Goal: Task Accomplishment & Management: Contribute content

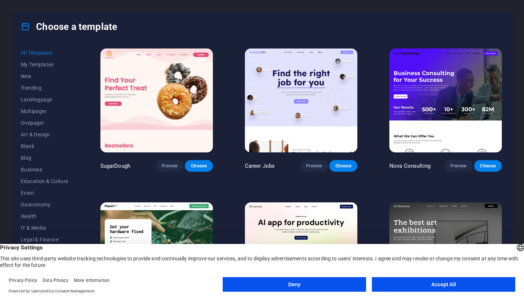
click at [465, 284] on button "Accept All" at bounding box center [444, 284] width 144 height 15
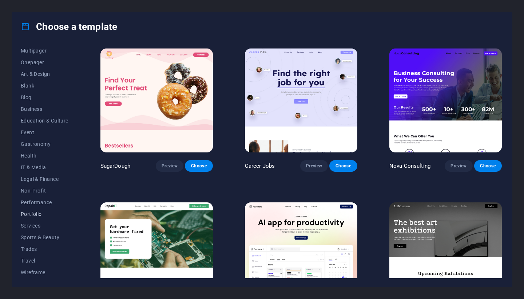
scroll to position [60, 0]
click at [37, 216] on span "Portfolio" at bounding box center [45, 214] width 48 height 6
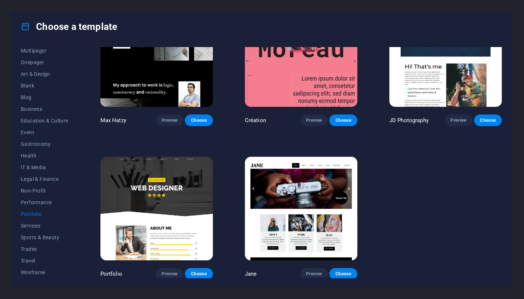
scroll to position [199, 0]
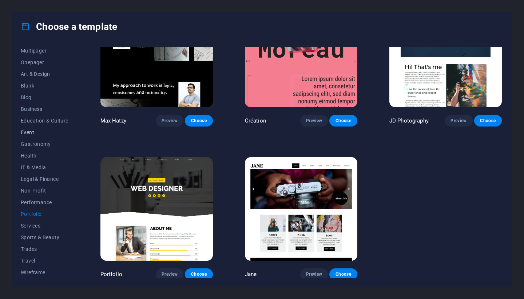
click at [29, 131] on span "Event" at bounding box center [45, 132] width 48 height 6
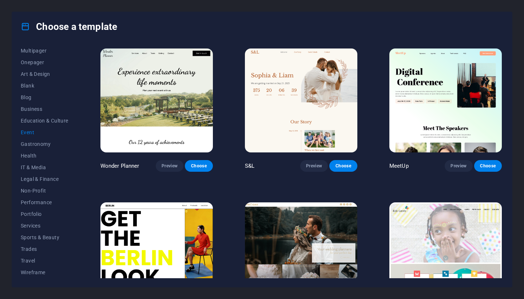
scroll to position [152, 0]
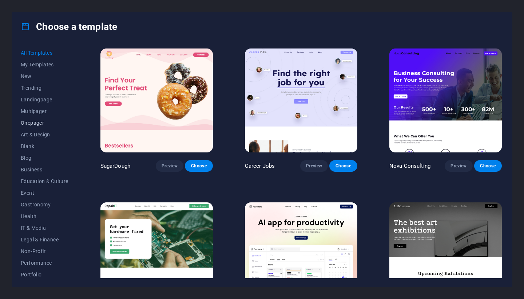
click at [35, 125] on span "Onepager" at bounding box center [45, 123] width 48 height 6
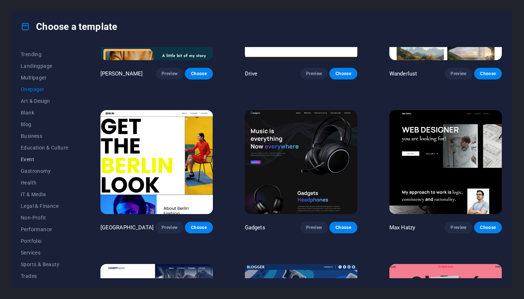
scroll to position [35, 0]
click at [37, 240] on span "Portfolio" at bounding box center [45, 239] width 48 height 6
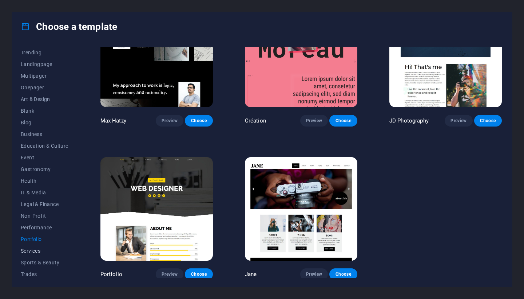
click at [32, 254] on button "Services" at bounding box center [45, 251] width 48 height 12
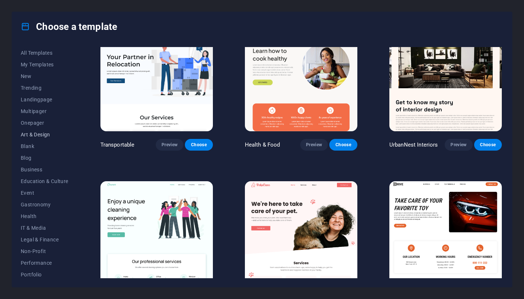
scroll to position [0, 0]
click at [42, 134] on span "Art & Design" at bounding box center [45, 134] width 48 height 6
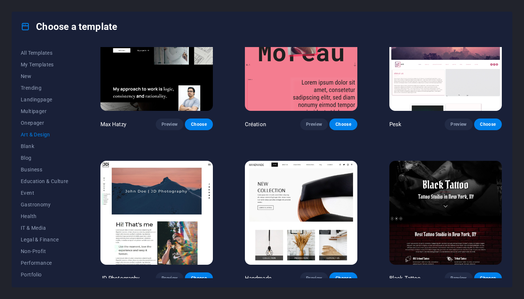
scroll to position [247, 0]
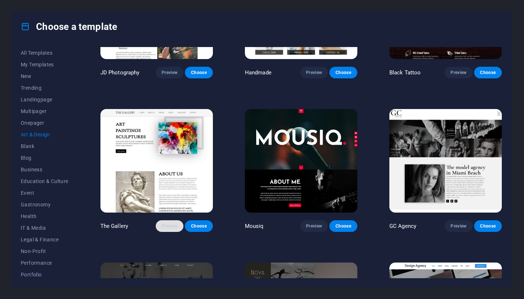
click at [165, 225] on span "Preview" at bounding box center [170, 226] width 16 height 6
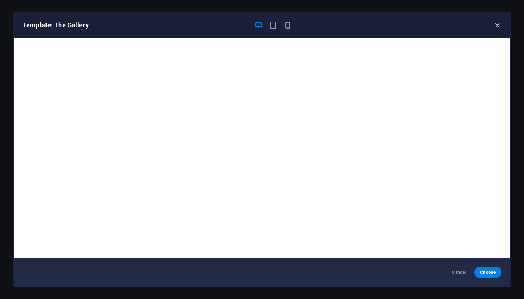
click at [499, 23] on icon "button" at bounding box center [498, 25] width 8 height 8
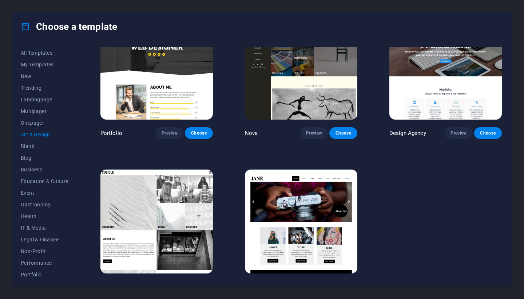
scroll to position [467, 0]
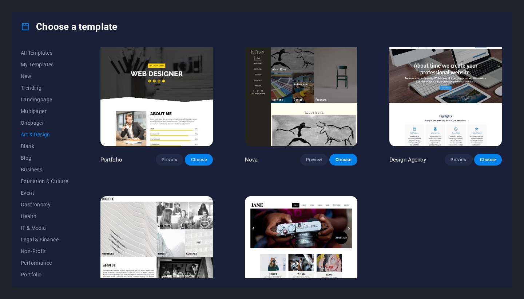
click at [204, 158] on span "Choose" at bounding box center [199, 160] width 16 height 6
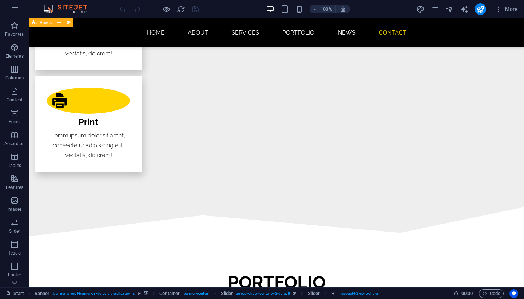
scroll to position [1529, 0]
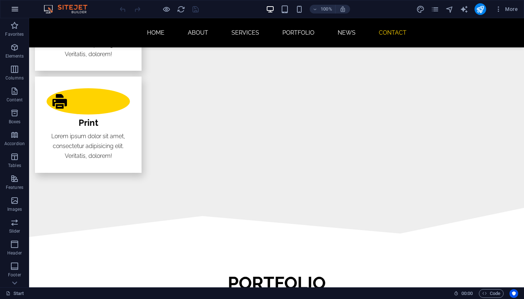
click at [16, 10] on icon "button" at bounding box center [15, 9] width 9 height 9
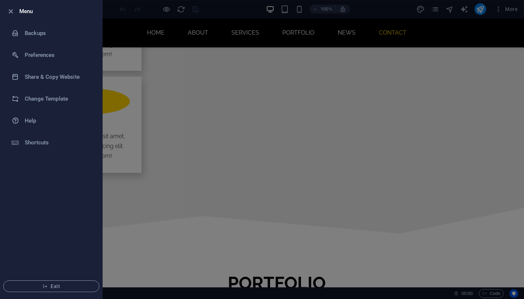
click at [16, 10] on div at bounding box center [12, 11] width 13 height 9
click at [9, 10] on icon "button" at bounding box center [11, 11] width 8 height 8
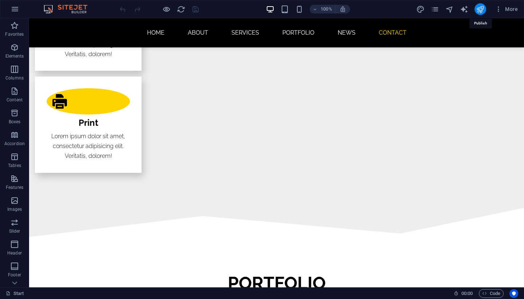
click at [483, 11] on icon "publish" at bounding box center [480, 9] width 8 height 8
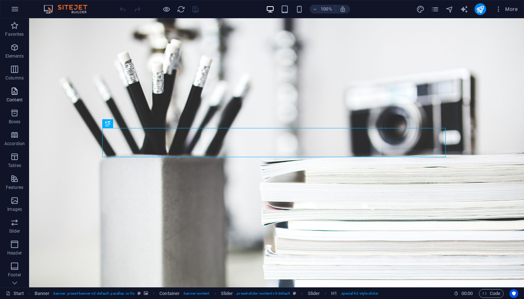
click at [13, 93] on icon "button" at bounding box center [14, 91] width 9 height 9
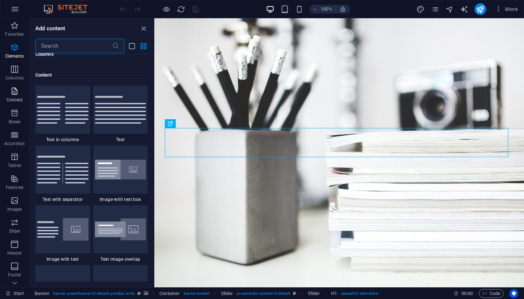
scroll to position [1274, 0]
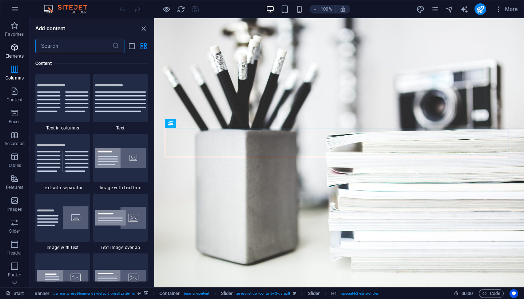
click at [19, 52] on span "Elements" at bounding box center [14, 51] width 29 height 17
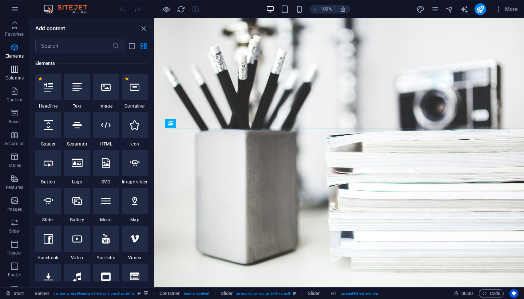
scroll to position [0, 0]
click at [13, 6] on icon "button" at bounding box center [15, 9] width 9 height 9
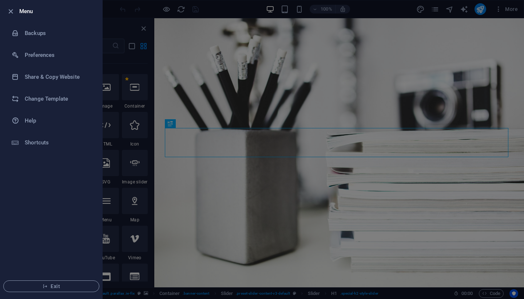
click at [13, 6] on li "Menu" at bounding box center [51, 11] width 102 height 22
click at [12, 13] on icon "button" at bounding box center [11, 11] width 8 height 8
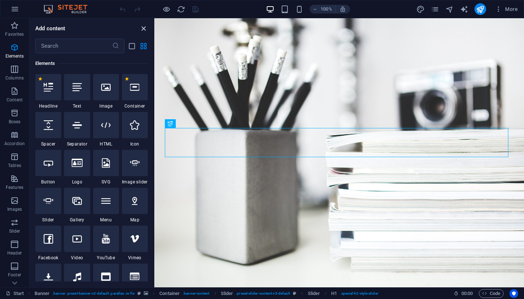
click at [143, 30] on icon "close panel" at bounding box center [144, 28] width 8 height 8
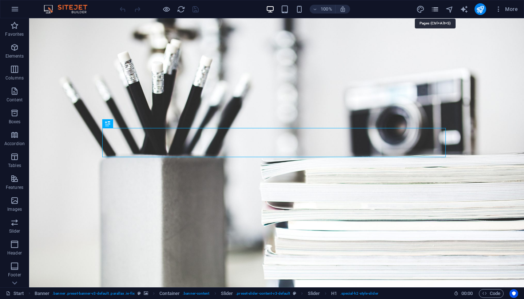
click at [438, 13] on icon "pages" at bounding box center [435, 9] width 8 height 8
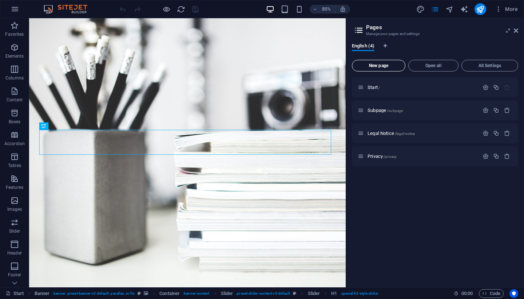
click at [380, 66] on span "New page" at bounding box center [378, 65] width 47 height 4
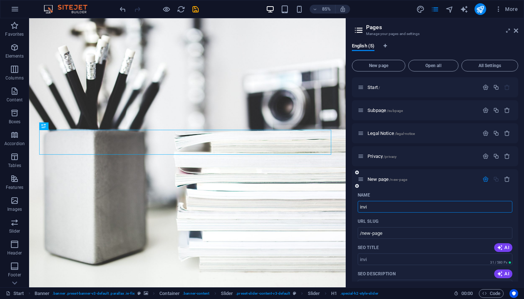
type input "invi"
type input "/invi"
type input "invitac"
type input "/invitacu"
type input "invitacio"
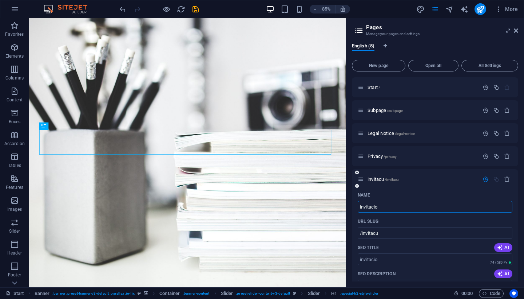
type input "/invitacio"
type input "invitacion1"
type input "/invitacion1"
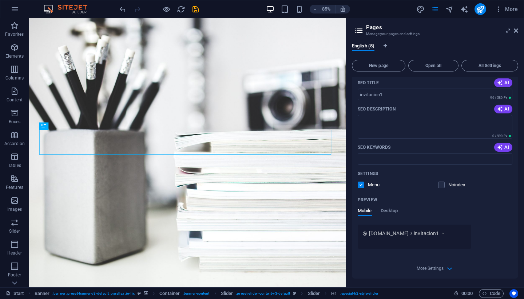
scroll to position [164, 0]
click at [446, 268] on icon "button" at bounding box center [450, 269] width 8 height 8
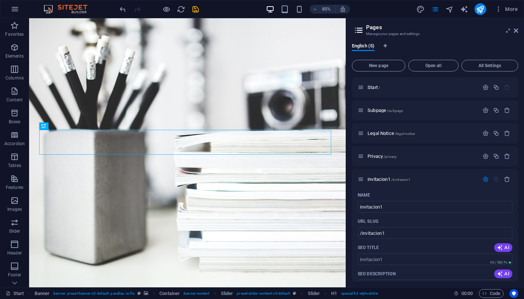
scroll to position [0, 0]
click at [361, 180] on icon at bounding box center [361, 179] width 6 height 6
click at [383, 175] on div "invitacion1 /invitacion1" at bounding box center [418, 179] width 121 height 8
click at [486, 180] on icon "button" at bounding box center [486, 179] width 6 height 6
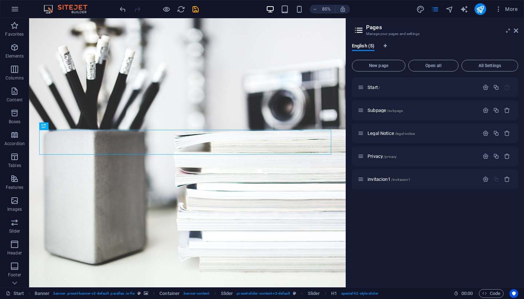
click at [409, 219] on div "Start / Subpage /subpage Legal Notice /legal-notice Privacy /privacy invitacion…" at bounding box center [435, 179] width 166 height 204
click at [518, 31] on icon at bounding box center [516, 31] width 4 height 6
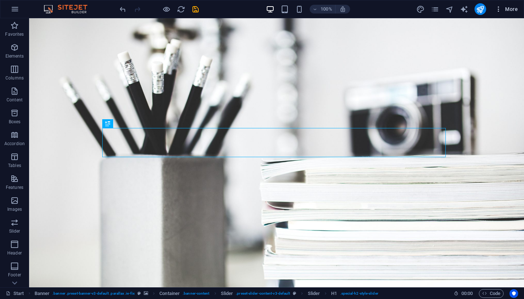
click at [507, 12] on span "More" at bounding box center [506, 8] width 23 height 7
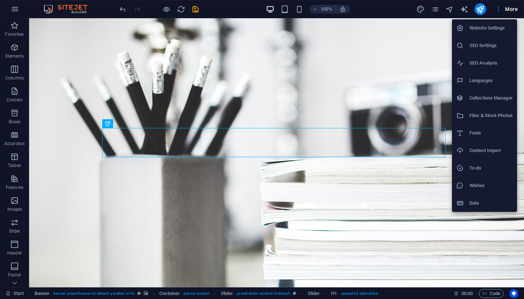
click at [499, 8] on div at bounding box center [262, 149] width 524 height 299
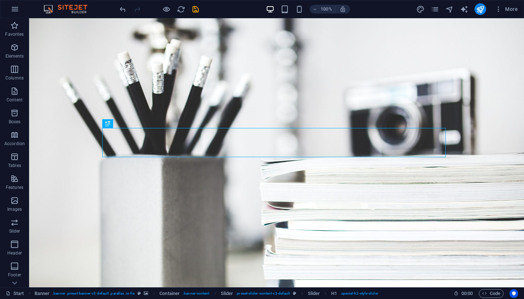
click at [499, 8] on icon "button" at bounding box center [498, 8] width 7 height 7
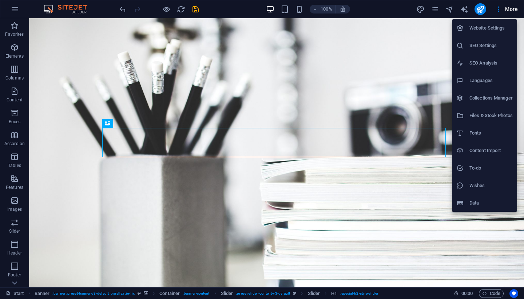
click at [483, 30] on h6 "Website Settings" at bounding box center [491, 28] width 43 height 9
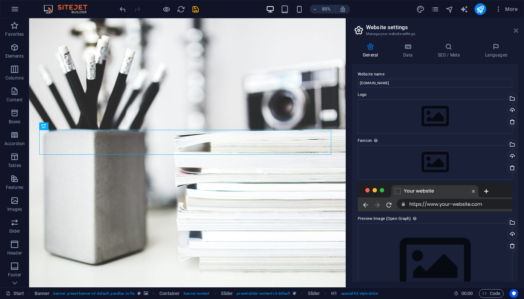
click at [515, 32] on icon at bounding box center [516, 31] width 4 height 6
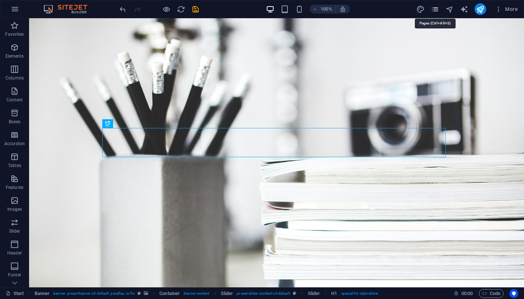
click at [433, 7] on icon "pages" at bounding box center [435, 9] width 8 height 8
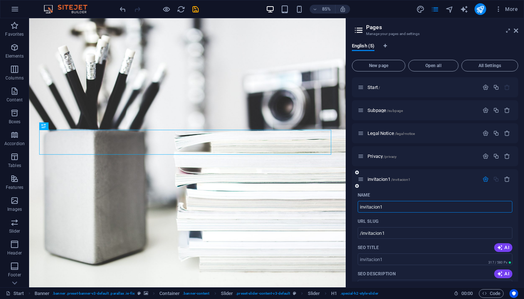
click at [483, 181] on icon "button" at bounding box center [486, 179] width 6 height 6
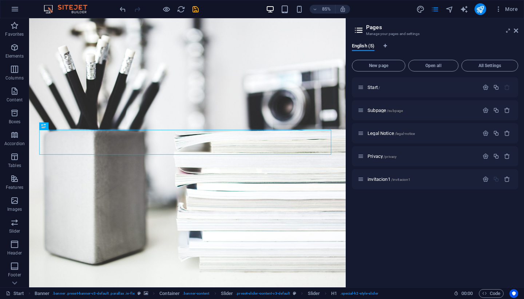
click at [439, 244] on div "Start / Subpage /subpage Legal Notice /legal-notice Privacy /privacy invitacion…" at bounding box center [435, 179] width 166 height 204
click at [430, 180] on p "invitacion1 /invitacion1" at bounding box center [422, 179] width 109 height 5
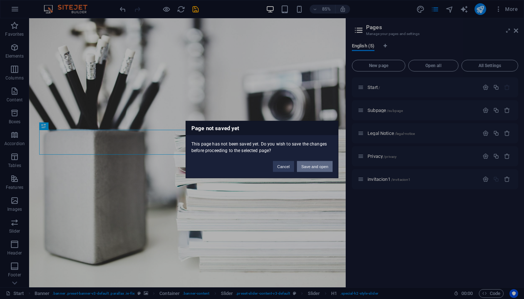
click at [310, 168] on button "Save and open" at bounding box center [315, 166] width 36 height 11
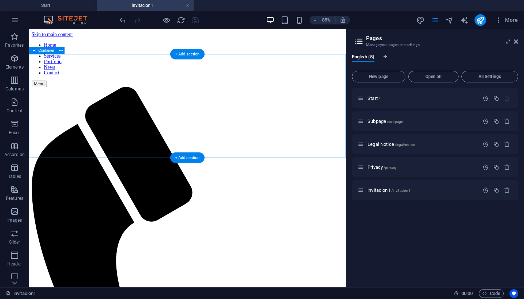
click at [515, 42] on icon at bounding box center [516, 42] width 4 height 6
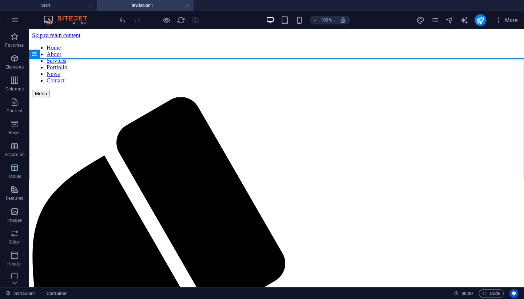
click at [137, 8] on h4 "invitacion1" at bounding box center [145, 5] width 97 height 8
click at [21, 102] on span "Content" at bounding box center [14, 106] width 29 height 17
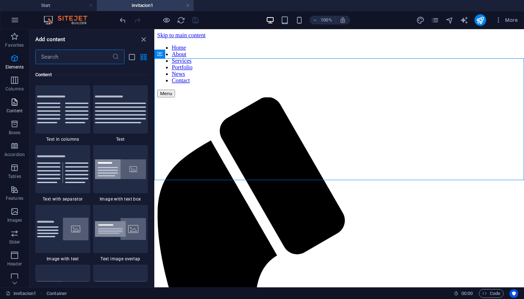
scroll to position [1274, 0]
click at [15, 57] on icon "button" at bounding box center [14, 58] width 9 height 9
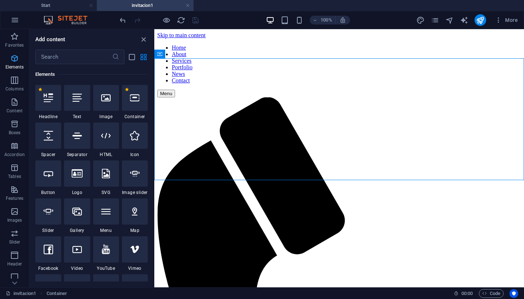
scroll to position [78, 0]
click at [13, 40] on icon "button" at bounding box center [14, 36] width 9 height 9
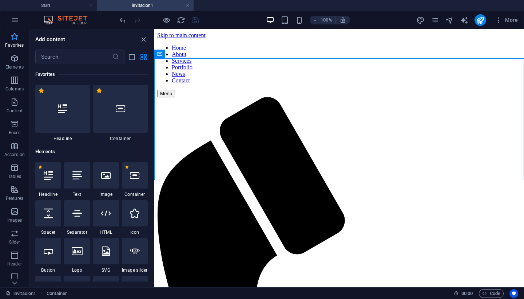
scroll to position [0, 0]
click at [213, 51] on nav "Home About Services Portfolio News Contact" at bounding box center [339, 63] width 364 height 39
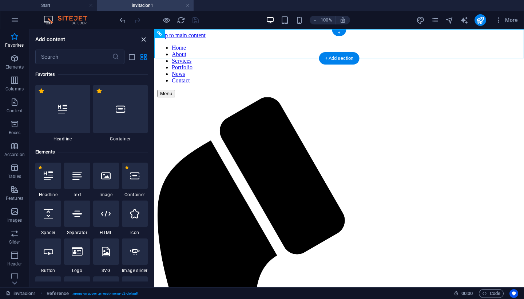
click at [144, 40] on icon "close panel" at bounding box center [144, 39] width 8 height 8
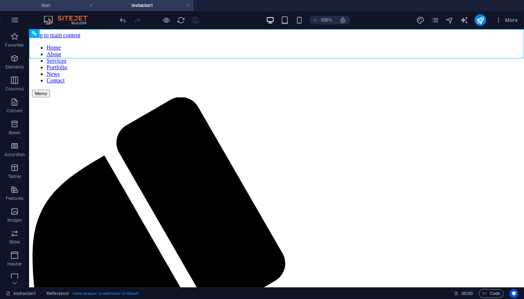
click at [71, 8] on h4 "Start" at bounding box center [48, 5] width 97 height 8
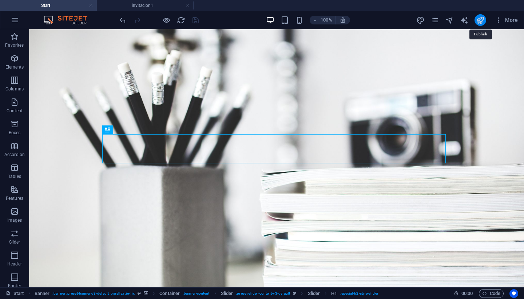
click at [477, 23] on icon "publish" at bounding box center [480, 20] width 8 height 8
checkbox input "false"
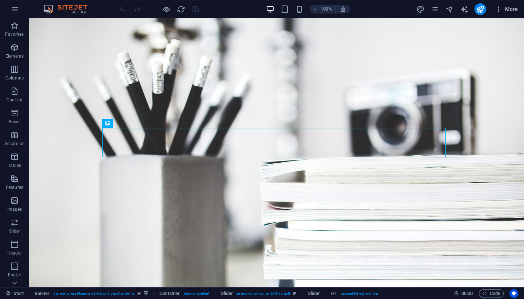
click at [497, 10] on icon "button" at bounding box center [498, 8] width 7 height 7
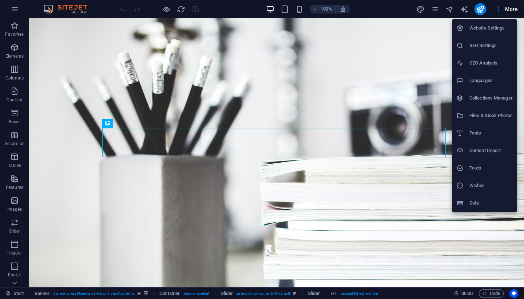
click at [436, 12] on div at bounding box center [262, 149] width 524 height 299
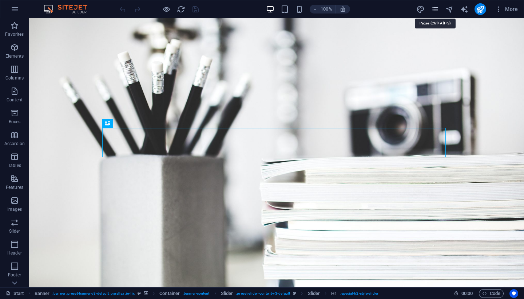
click at [435, 10] on icon "pages" at bounding box center [435, 9] width 8 height 8
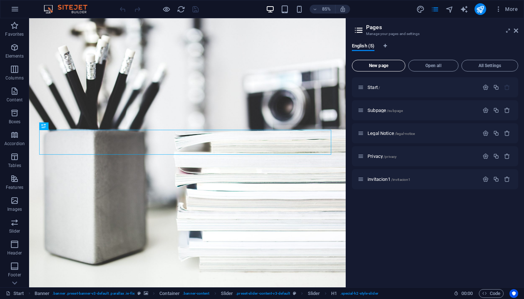
click at [388, 64] on span "New page" at bounding box center [378, 65] width 47 height 4
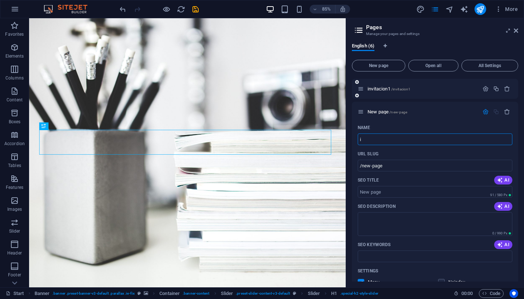
scroll to position [91, 0]
type input "ini"
type input "/ini"
type input "in"
type input "/in"
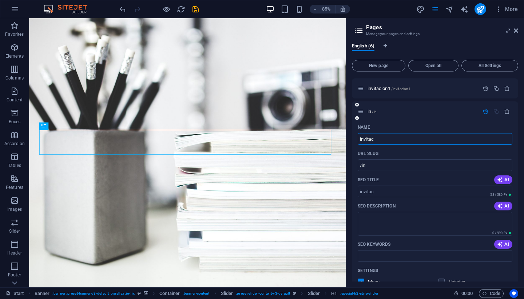
type input "invitac"
type input "/invitac"
type input "invitacion"
type input "/invitacion"
type input "invitacion2"
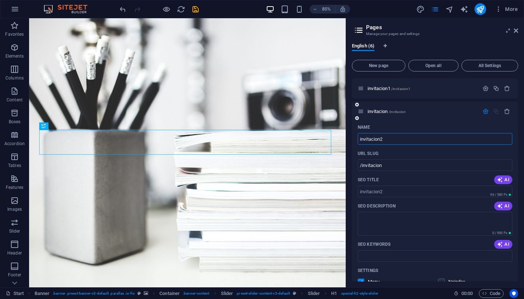
type input "/invitacion2"
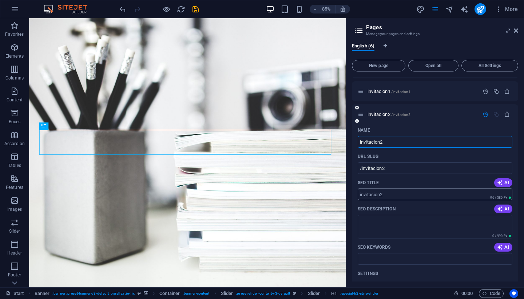
scroll to position [84, 0]
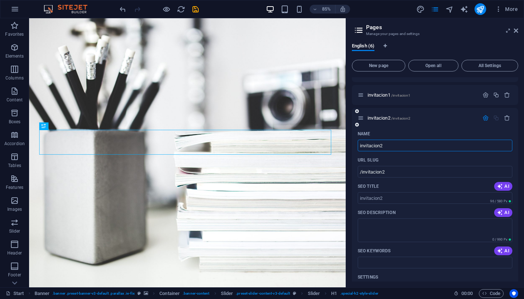
click at [384, 126] on div "invitacion2 /invitacion2" at bounding box center [435, 118] width 166 height 20
click at [386, 118] on span "invitacion2 /invitacion2" at bounding box center [389, 117] width 43 height 5
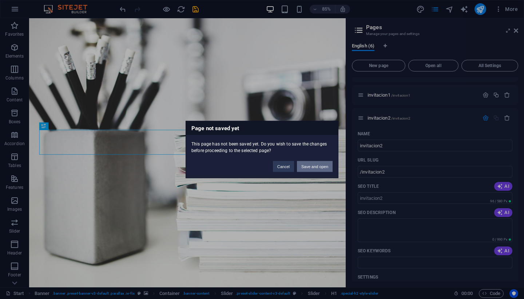
click at [309, 167] on button "Save and open" at bounding box center [315, 166] width 36 height 11
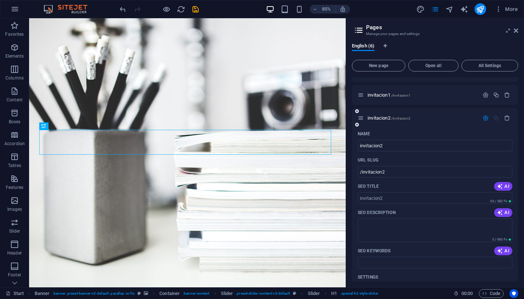
click at [364, 120] on icon at bounding box center [361, 118] width 6 height 6
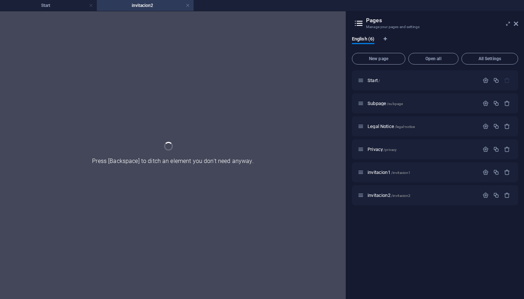
scroll to position [0, 0]
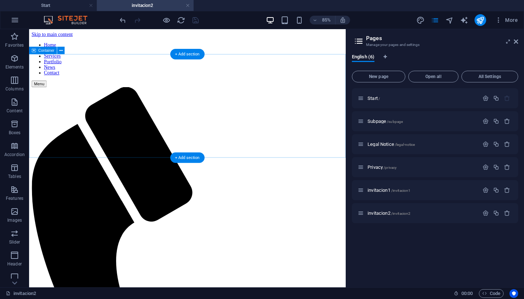
click at [15, 213] on icon "button" at bounding box center [14, 211] width 9 height 9
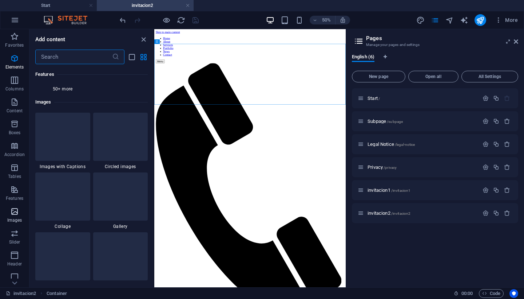
scroll to position [3784, 0]
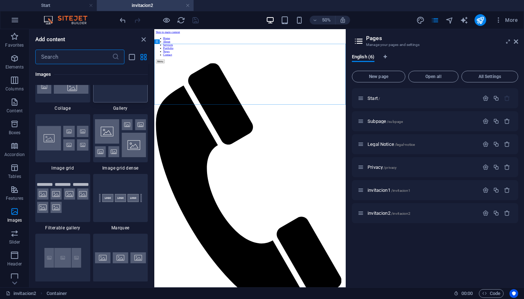
click at [114, 102] on div at bounding box center [120, 78] width 55 height 48
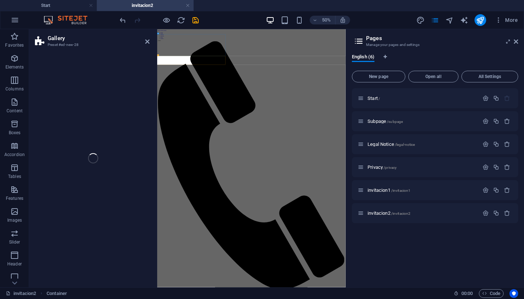
select select "rem"
select select "preset-gallery-v3-default"
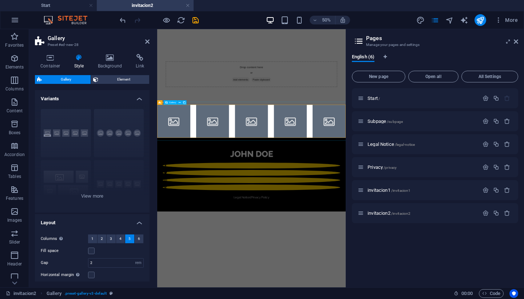
click at [191, 194] on li at bounding box center [190, 213] width 66 height 66
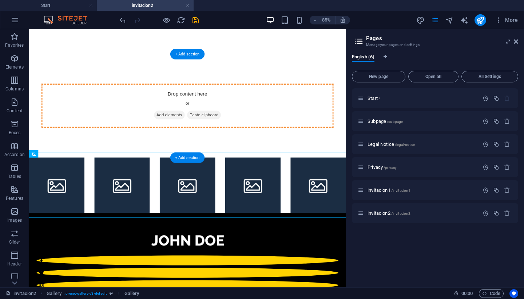
drag, startPoint x: 116, startPoint y: 215, endPoint x: 206, endPoint y: 140, distance: 116.9
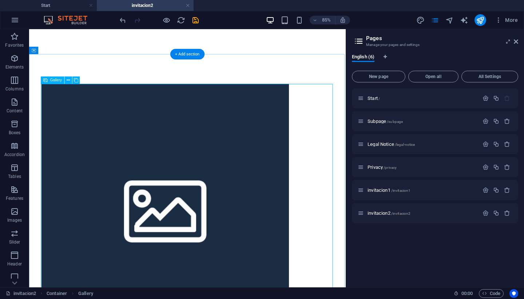
scroll to position [0, 0]
click at [55, 80] on span "Gallery" at bounding box center [56, 80] width 12 height 4
click at [69, 80] on icon at bounding box center [68, 79] width 3 height 7
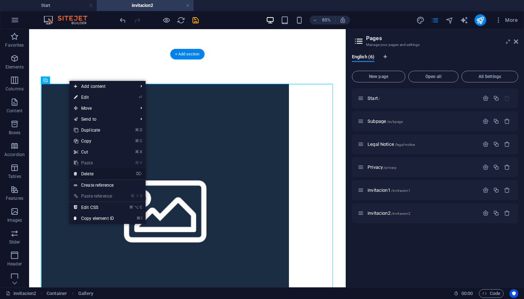
click at [99, 174] on link "⌦ Delete" at bounding box center [94, 173] width 49 height 11
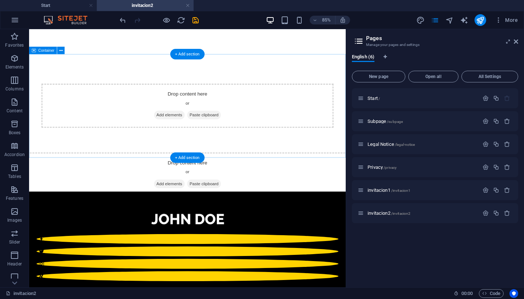
click at [115, 162] on div "Drop content here or Add elements Paste clipboard" at bounding box center [215, 119] width 373 height 122
click at [13, 239] on p "Slider" at bounding box center [14, 242] width 11 height 6
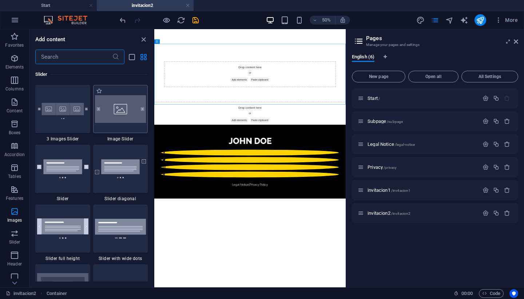
scroll to position [4142, 0]
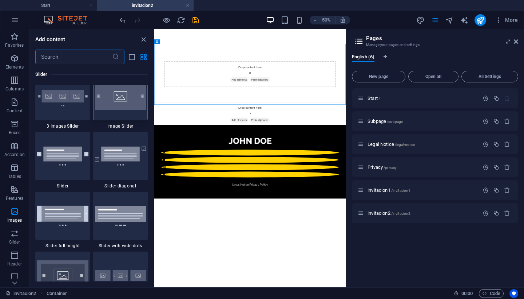
click at [115, 110] on img at bounding box center [120, 95] width 51 height 27
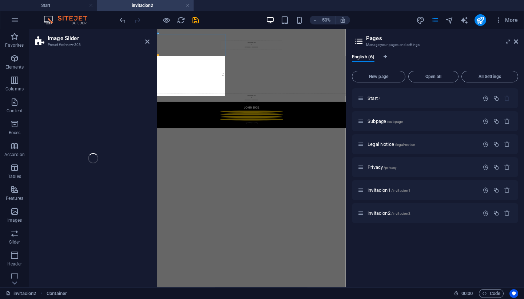
select select "rem"
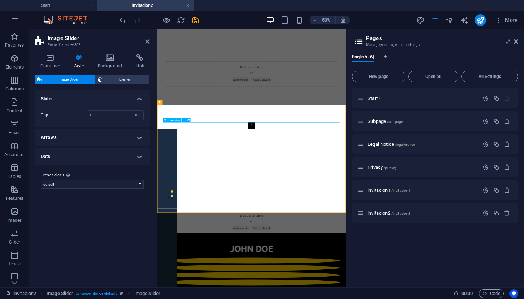
select select "px"
select select "ms"
select select "s"
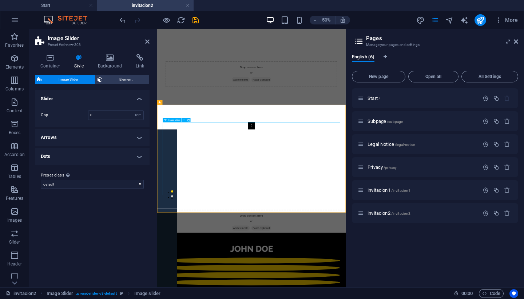
select select "progressive"
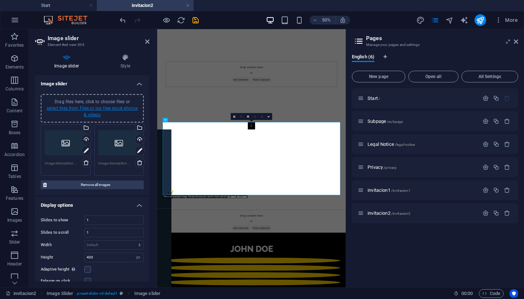
click at [87, 109] on link "select files from Files or our free stock photos & videos" at bounding box center [92, 112] width 91 height 12
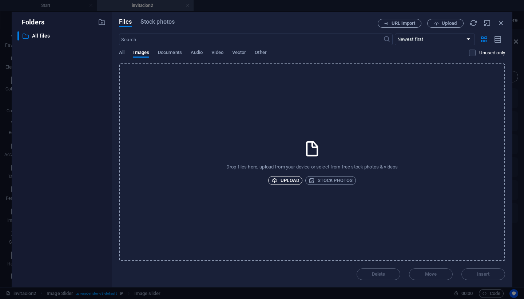
click at [291, 183] on span "Upload" at bounding box center [286, 180] width 28 height 9
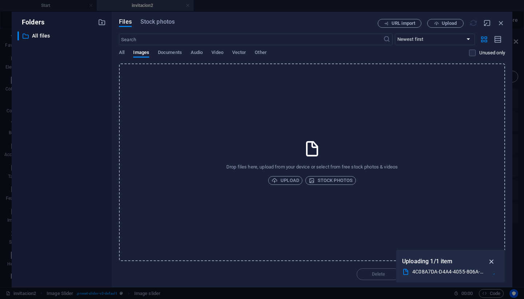
click at [492, 260] on icon "button" at bounding box center [492, 261] width 8 height 8
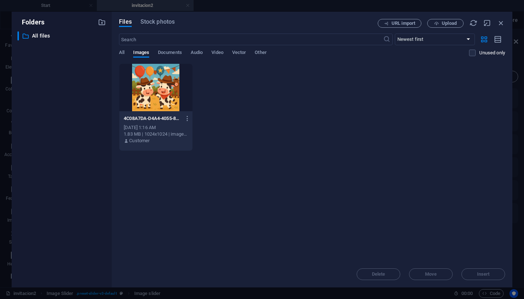
click at [483, 273] on div "Delete Move Insert" at bounding box center [312, 270] width 386 height 19
click at [170, 91] on div at bounding box center [155, 87] width 73 height 47
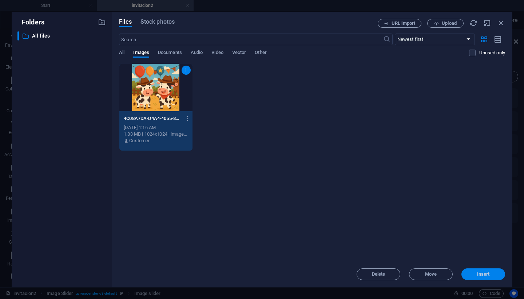
click at [482, 276] on span "Insert" at bounding box center [484, 274] width 13 height 4
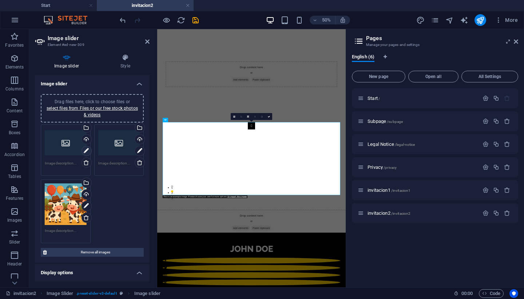
click at [87, 153] on icon at bounding box center [86, 150] width 5 height 9
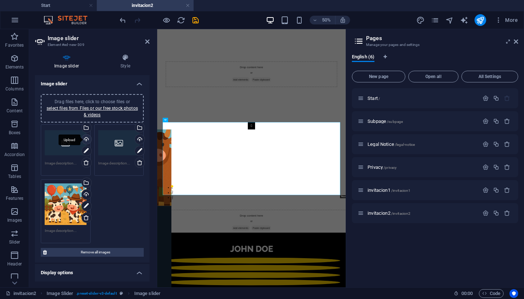
click at [87, 140] on div "Upload" at bounding box center [85, 139] width 11 height 11
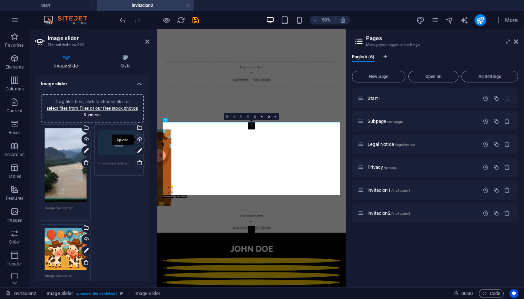
click at [138, 140] on div "Upload" at bounding box center [139, 139] width 11 height 11
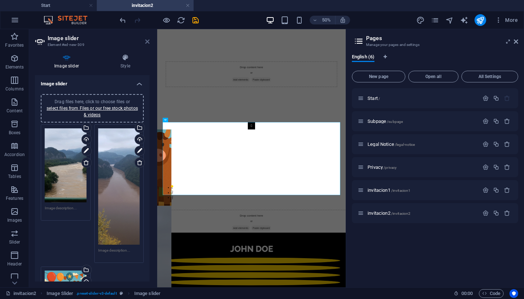
click at [148, 41] on icon at bounding box center [147, 42] width 4 height 6
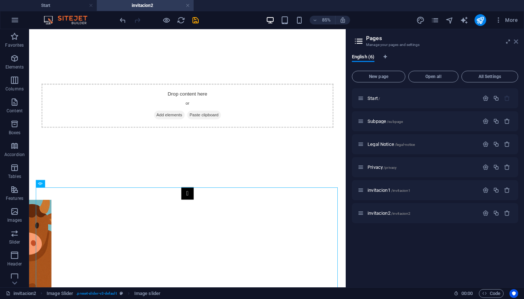
click at [517, 43] on icon at bounding box center [516, 42] width 4 height 6
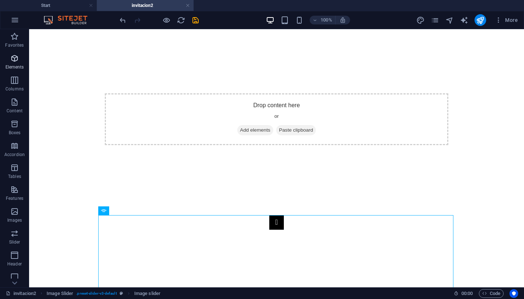
click at [17, 63] on span "Elements" at bounding box center [14, 62] width 29 height 17
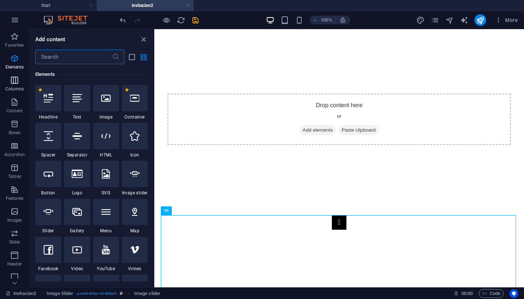
click at [18, 85] on span "Columns" at bounding box center [14, 84] width 29 height 17
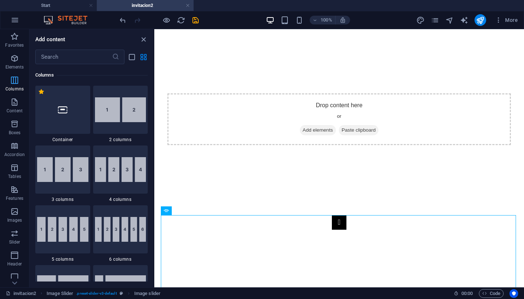
scroll to position [361, 0]
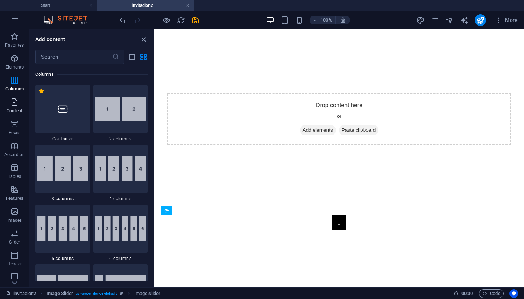
click at [15, 107] on span "Content" at bounding box center [14, 106] width 29 height 17
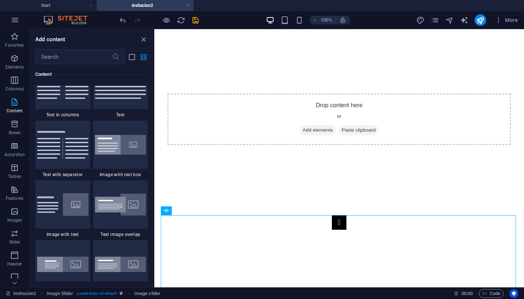
scroll to position [1298, 0]
click at [119, 98] on img at bounding box center [120, 84] width 51 height 27
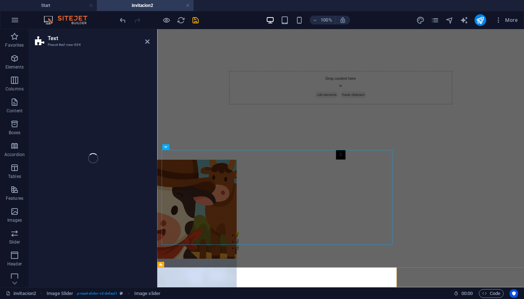
scroll to position [311, 0]
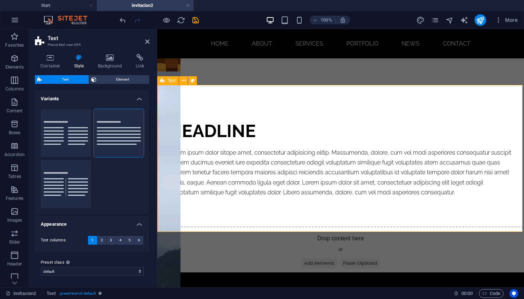
click at [247, 106] on div "Headline Lorem ipsum dolor sitope amet, consectetur adipisicing elitip. Massume…" at bounding box center [340, 158] width 367 height 147
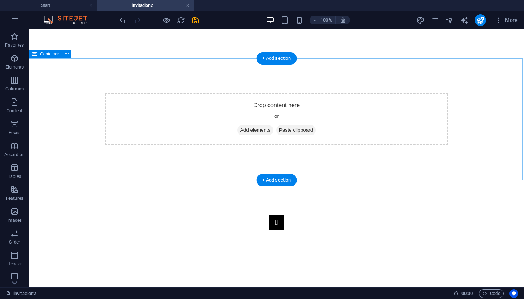
scroll to position [0, 0]
click at [210, 118] on div "Drop content here or Add elements Paste clipboard" at bounding box center [277, 119] width 344 height 52
click at [206, 70] on div "Drop content here or Add elements Paste clipboard" at bounding box center [276, 119] width 495 height 122
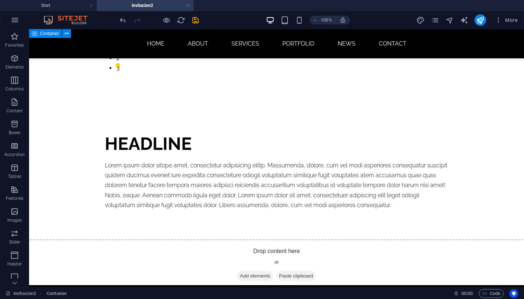
scroll to position [299, 0]
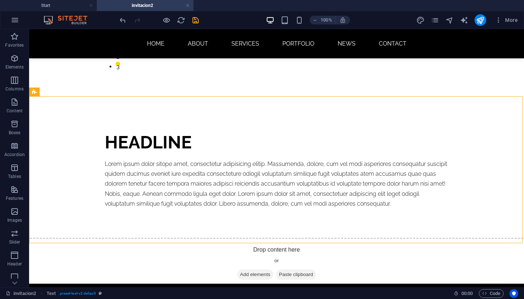
drag, startPoint x: 523, startPoint y: 196, endPoint x: 524, endPoint y: 106, distance: 90.0
click at [524, 106] on html "Skip to main content Home About Services Portfolio News Contact Menu Drop conte…" at bounding box center [276, 80] width 495 height 701
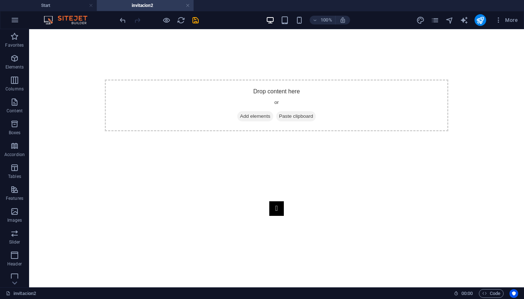
scroll to position [0, 0]
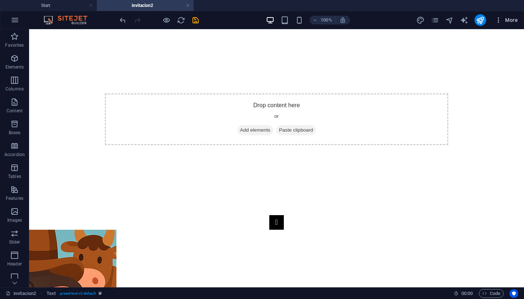
click at [512, 21] on span "More" at bounding box center [506, 19] width 23 height 7
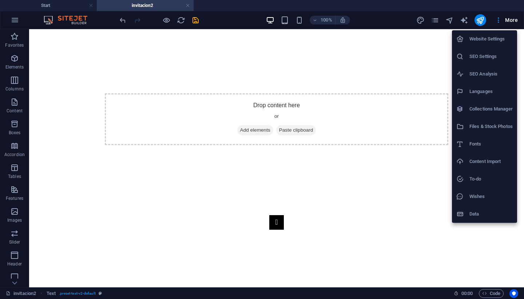
click at [512, 21] on div at bounding box center [262, 149] width 524 height 299
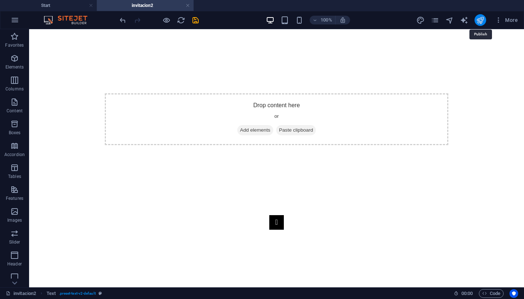
click at [478, 20] on icon "publish" at bounding box center [480, 20] width 8 height 8
checkbox input "false"
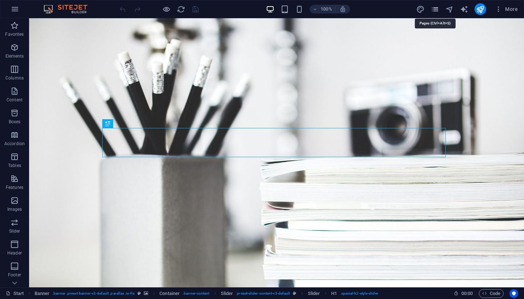
click at [439, 8] on icon "pages" at bounding box center [435, 9] width 8 height 8
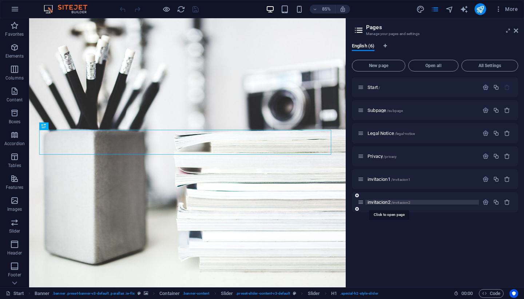
click at [389, 203] on span "invitacion2 /invitacion2" at bounding box center [389, 201] width 43 height 5
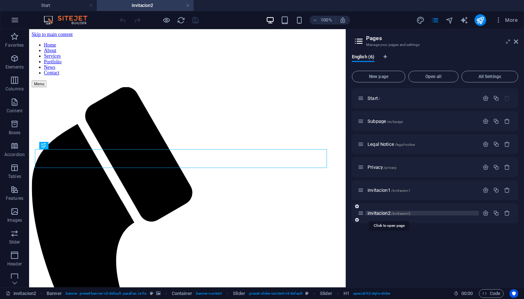
scroll to position [264, 0]
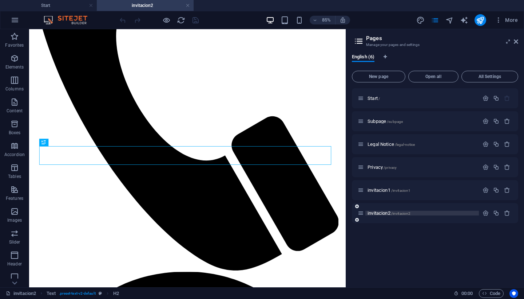
click at [378, 211] on span "invitacion2 /invitacion2" at bounding box center [389, 212] width 43 height 5
click at [486, 213] on icon "button" at bounding box center [486, 213] width 6 height 6
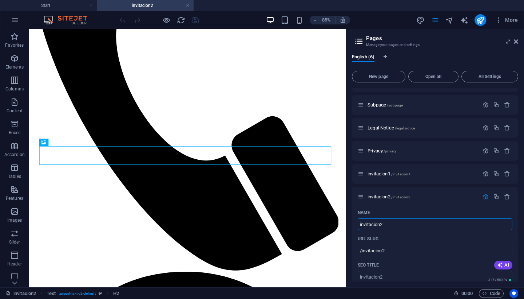
scroll to position [0, 0]
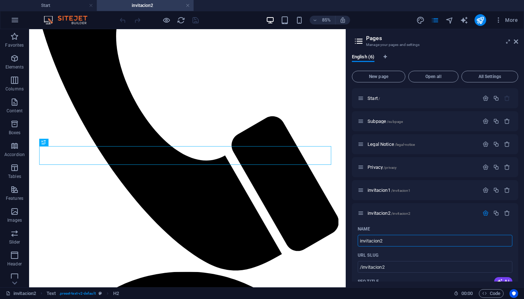
click at [520, 43] on aside "Pages Manage your pages and settings English (6) New page Open all All Settings…" at bounding box center [435, 158] width 178 height 258
click at [516, 44] on icon at bounding box center [516, 42] width 4 height 6
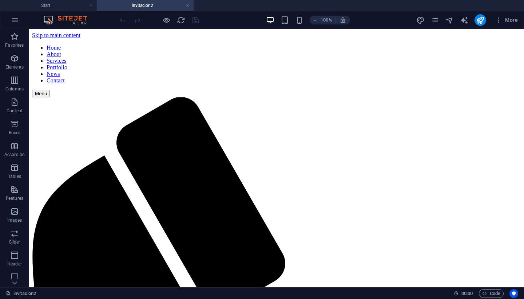
click at [129, 6] on h4 "invitacion2" at bounding box center [145, 5] width 97 height 8
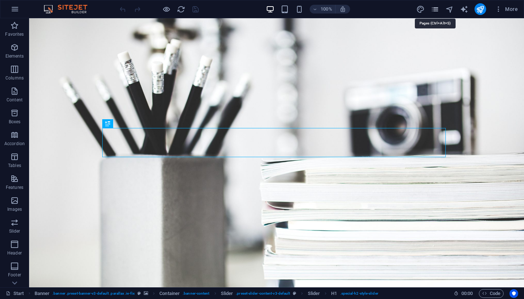
click at [438, 7] on icon "pages" at bounding box center [435, 9] width 8 height 8
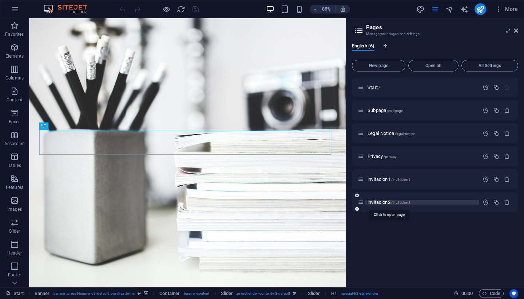
click at [383, 201] on span "invitacion2 /invitacion2" at bounding box center [389, 201] width 43 height 5
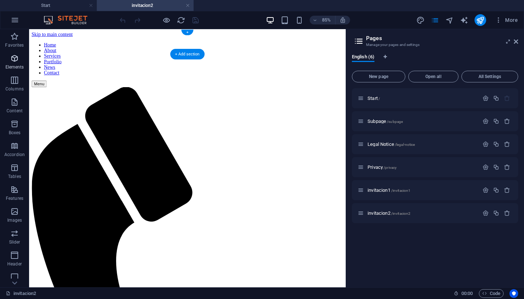
click at [14, 59] on icon "button" at bounding box center [14, 58] width 9 height 9
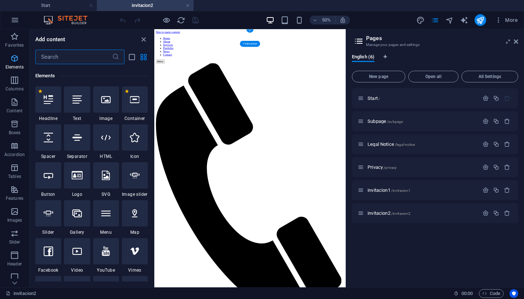
scroll to position [78, 0]
click at [78, 102] on icon at bounding box center [76, 97] width 9 height 9
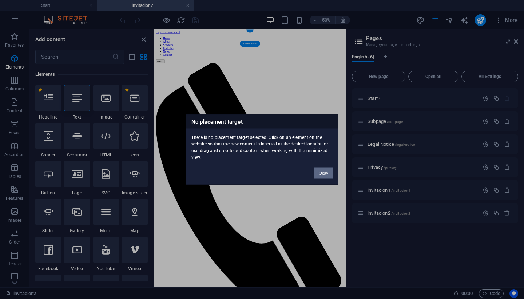
click at [320, 173] on button "Okay" at bounding box center [324, 173] width 18 height 11
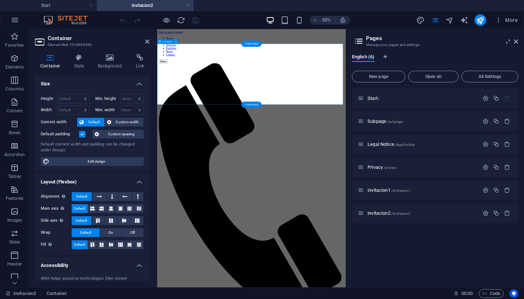
click at [147, 42] on icon at bounding box center [147, 42] width 4 height 6
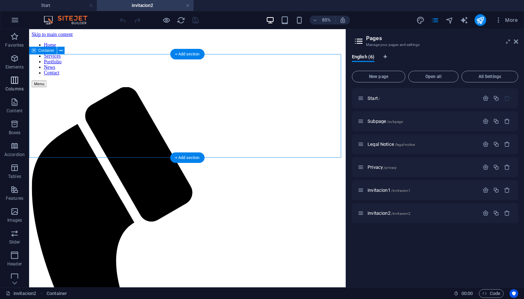
click at [14, 86] on p "Columns" at bounding box center [14, 89] width 18 height 6
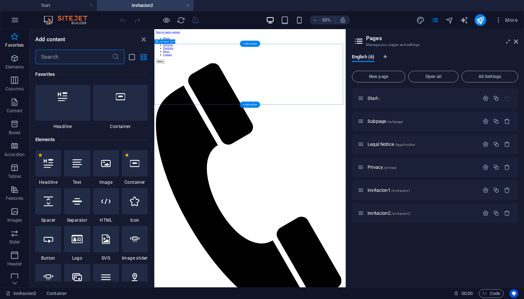
scroll to position [0, 0]
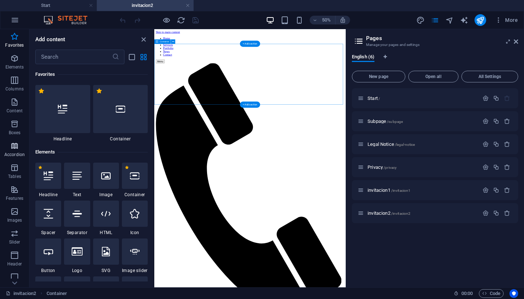
drag, startPoint x: 27, startPoint y: 125, endPoint x: 26, endPoint y: 145, distance: 20.0
click at [26, 145] on div "Favorites Elements Columns Content Boxes Accordion Tables Features Images Slide…" at bounding box center [14, 193] width 29 height 328
click at [13, 60] on icon "button" at bounding box center [14, 58] width 9 height 9
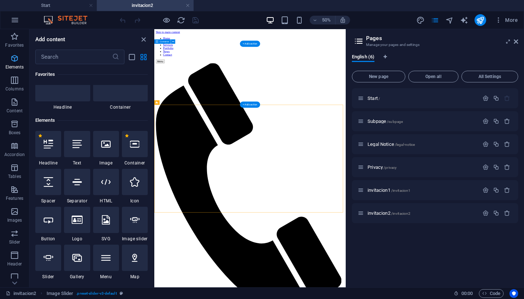
scroll to position [78, 0]
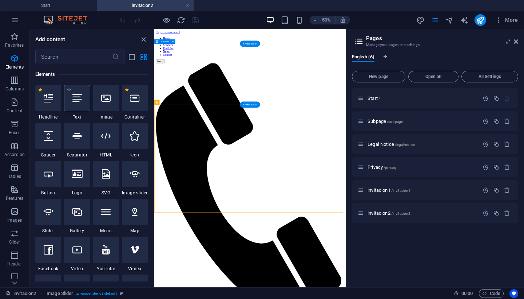
click at [74, 103] on div at bounding box center [77, 98] width 26 height 26
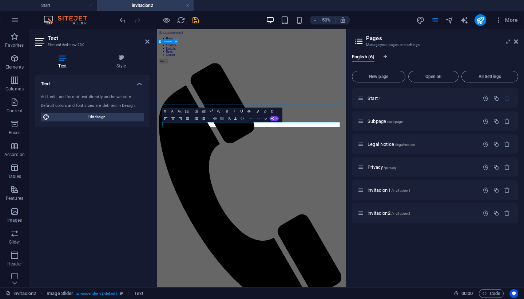
click at [175, 41] on button at bounding box center [176, 41] width 4 height 4
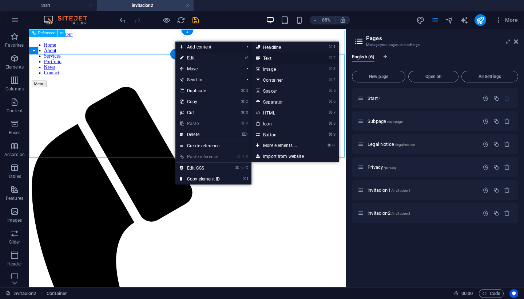
click at [262, 58] on link "⌘ 2 Text" at bounding box center [282, 57] width 60 height 11
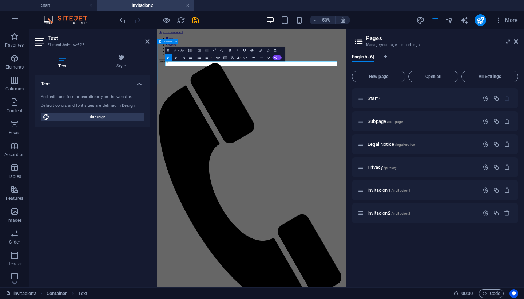
click at [176, 51] on icon "button" at bounding box center [175, 50] width 2 height 3
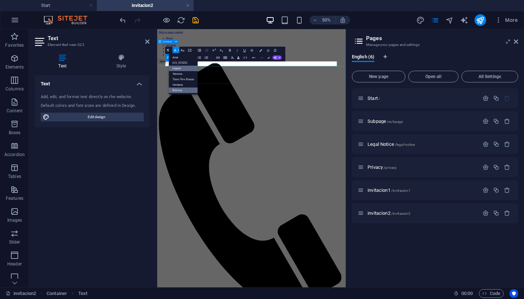
click at [179, 69] on link "Impact" at bounding box center [183, 68] width 29 height 5
drag, startPoint x: 240, startPoint y: 96, endPoint x: 151, endPoint y: 95, distance: 88.9
click at [177, 50] on icon "button" at bounding box center [175, 50] width 4 height 4
click at [181, 68] on link "Impact" at bounding box center [183, 68] width 29 height 5
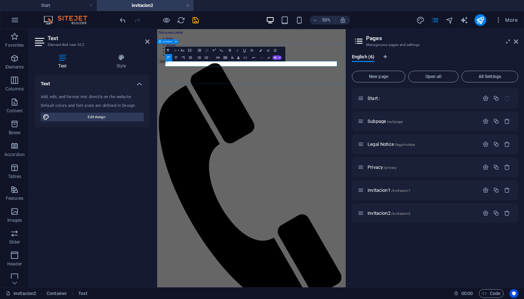
click at [178, 52] on button "Font Family" at bounding box center [176, 50] width 7 height 7
click at [182, 84] on link "Verdana" at bounding box center [183, 84] width 29 height 5
click at [231, 51] on icon "button" at bounding box center [230, 50] width 2 height 3
click at [177, 57] on icon "button" at bounding box center [176, 57] width 4 height 4
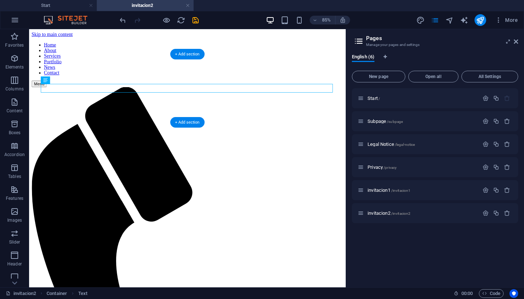
drag, startPoint x: 183, startPoint y: 97, endPoint x: 170, endPoint y: 82, distance: 19.1
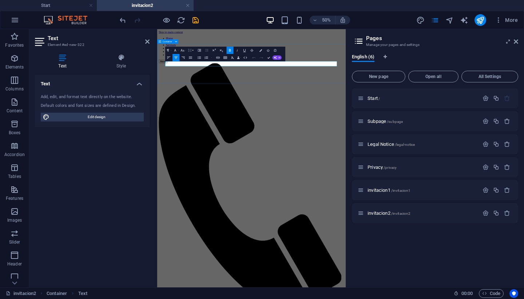
click at [190, 51] on icon "button" at bounding box center [190, 50] width 4 height 4
click at [185, 78] on link "Double" at bounding box center [184, 78] width 16 height 5
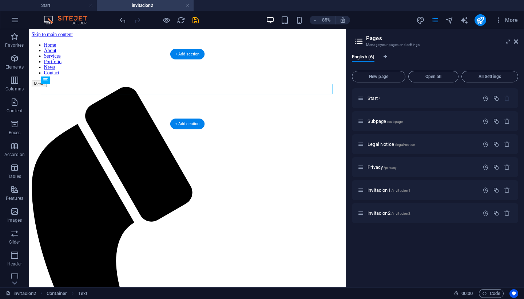
drag, startPoint x: 224, startPoint y: 100, endPoint x: 217, endPoint y: 90, distance: 11.8
drag, startPoint x: 213, startPoint y: 98, endPoint x: 181, endPoint y: 93, distance: 32.4
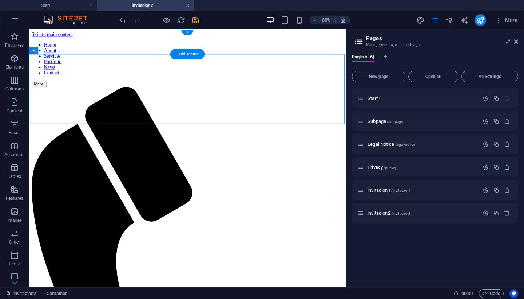
drag, startPoint x: 231, startPoint y: 107, endPoint x: 298, endPoint y: 58, distance: 83.6
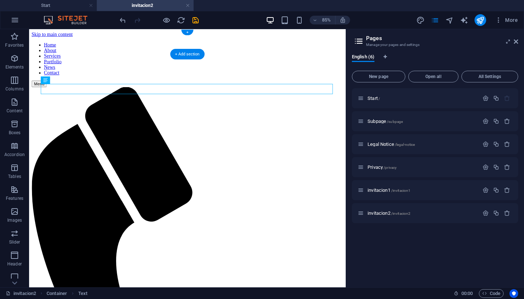
drag, startPoint x: 243, startPoint y: 96, endPoint x: 238, endPoint y: 53, distance: 43.3
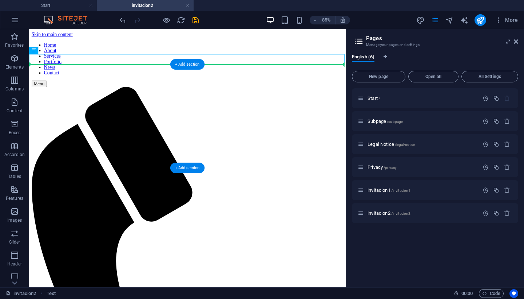
drag, startPoint x: 236, startPoint y: 64, endPoint x: 232, endPoint y: 92, distance: 28.0
drag, startPoint x: 241, startPoint y: 63, endPoint x: 243, endPoint y: 88, distance: 24.5
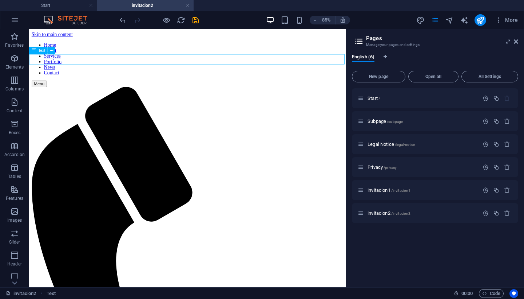
drag, startPoint x: 242, startPoint y: 63, endPoint x: 231, endPoint y: 58, distance: 12.4
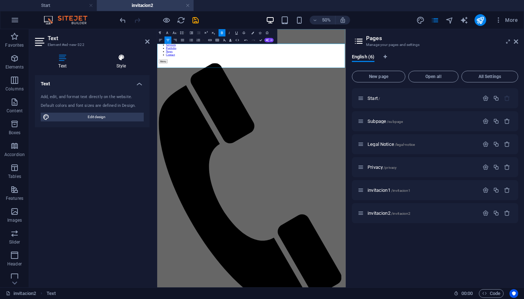
click at [119, 65] on h4 "Style" at bounding box center [121, 61] width 57 height 15
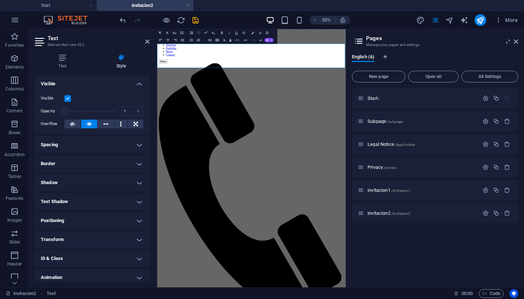
drag, startPoint x: 114, startPoint y: 109, endPoint x: 60, endPoint y: 107, distance: 53.9
click at [61, 107] on span at bounding box center [64, 110] width 7 height 7
drag, startPoint x: 69, startPoint y: 111, endPoint x: 117, endPoint y: 111, distance: 48.4
click at [117, 111] on span at bounding box center [115, 110] width 7 height 7
drag, startPoint x: 113, startPoint y: 109, endPoint x: 100, endPoint y: 109, distance: 13.1
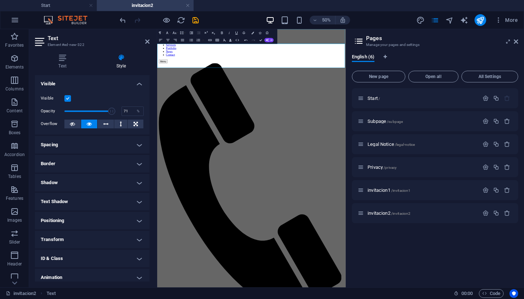
click at [108, 109] on span at bounding box center [111, 110] width 7 height 7
drag, startPoint x: 100, startPoint y: 109, endPoint x: 90, endPoint y: 109, distance: 9.5
click at [92, 109] on span at bounding box center [95, 110] width 7 height 7
type input "100"
drag, startPoint x: 90, startPoint y: 109, endPoint x: 126, endPoint y: 109, distance: 35.3
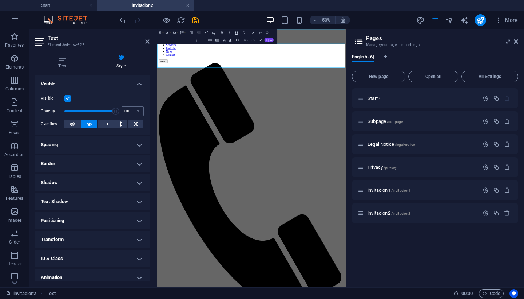
click at [126, 109] on div "Opacity 100 %" at bounding box center [92, 111] width 103 height 11
click at [75, 122] on button at bounding box center [72, 123] width 16 height 9
click at [90, 123] on icon at bounding box center [89, 123] width 5 height 9
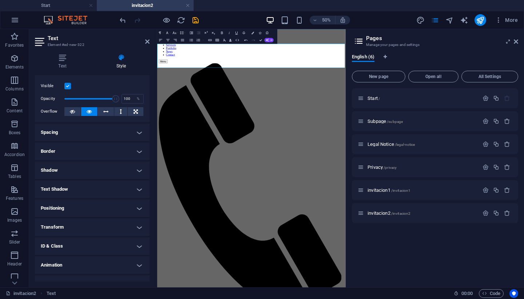
scroll to position [23, 0]
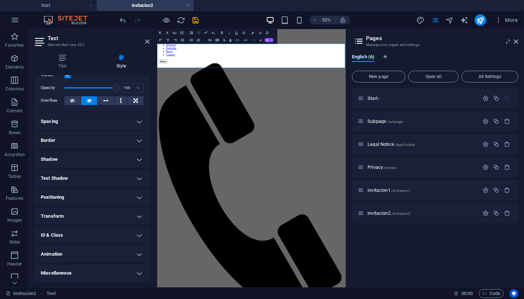
click at [137, 122] on h4 "Spacing" at bounding box center [92, 121] width 115 height 17
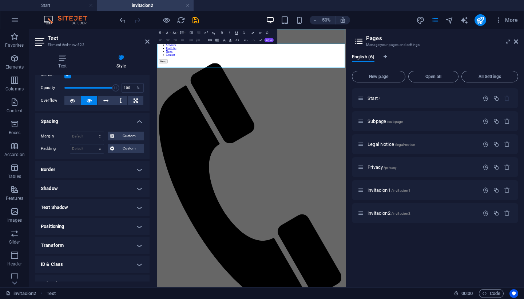
click at [137, 122] on h4 "Spacing" at bounding box center [92, 119] width 115 height 13
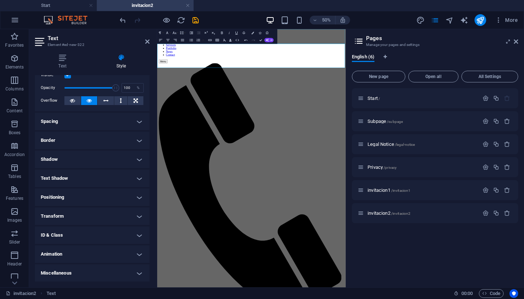
click at [138, 140] on h4 "Border" at bounding box center [92, 139] width 115 height 17
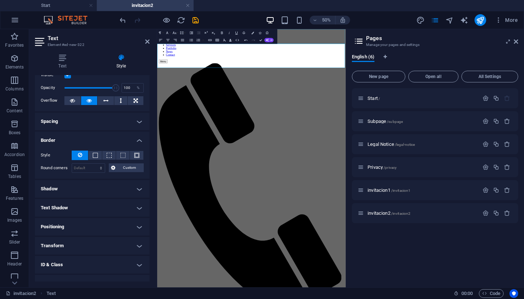
click at [138, 140] on h4 "Border" at bounding box center [92, 137] width 115 height 13
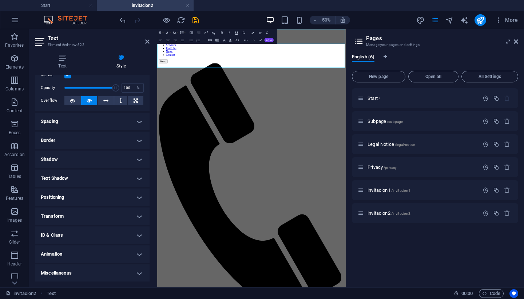
click at [138, 159] on h4 "Shadow" at bounding box center [92, 158] width 115 height 17
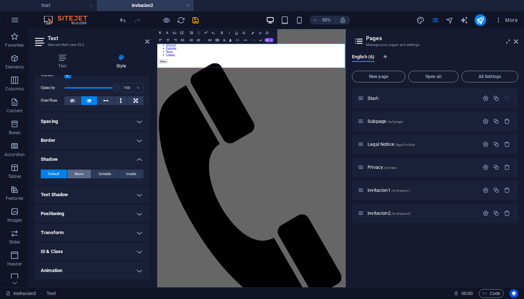
click at [82, 175] on span "None" at bounding box center [79, 173] width 9 height 9
click at [104, 173] on span "Outside" at bounding box center [105, 173] width 12 height 9
type input "rgba(0, 0, 0, 0.2)"
type input "2"
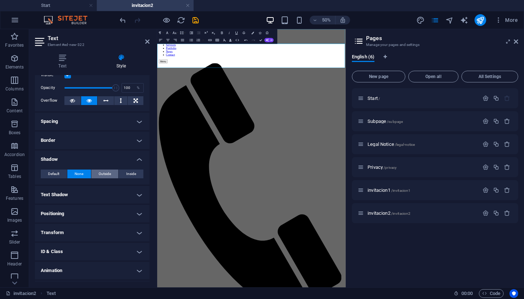
type input "4"
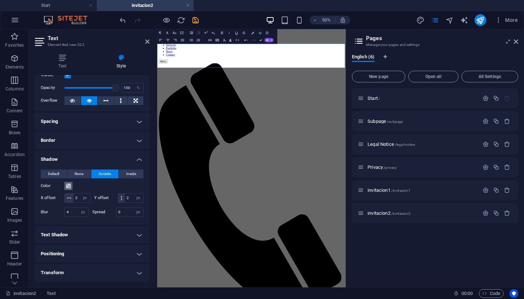
click at [67, 188] on span at bounding box center [69, 186] width 6 height 6
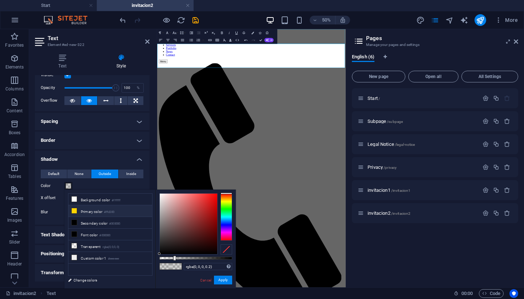
click at [75, 211] on icon at bounding box center [74, 210] width 5 height 5
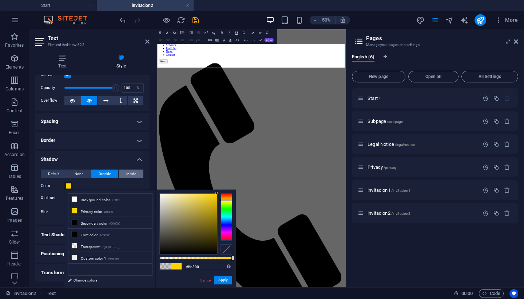
click at [133, 176] on span "Inside" at bounding box center [131, 173] width 10 height 9
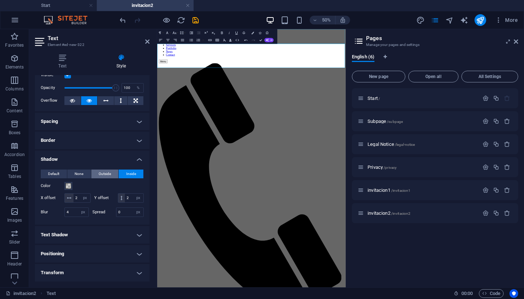
click at [105, 175] on span "Outside" at bounding box center [105, 173] width 12 height 9
click at [69, 185] on span at bounding box center [69, 186] width 6 height 6
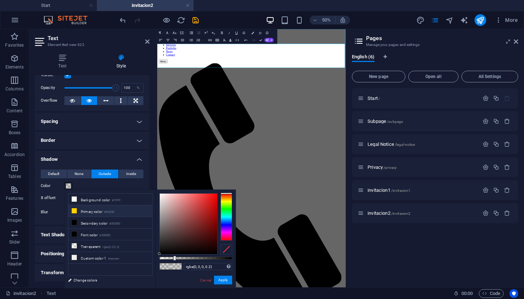
click at [79, 212] on li "Primary color #ffd300" at bounding box center [110, 211] width 84 height 12
type input "#ffd300"
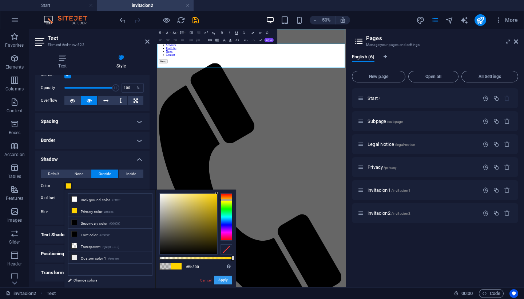
click at [224, 280] on button "Apply" at bounding box center [223, 279] width 18 height 9
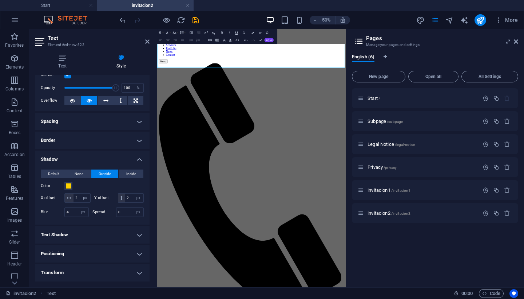
click at [139, 158] on h4 "Shadow" at bounding box center [92, 156] width 115 height 13
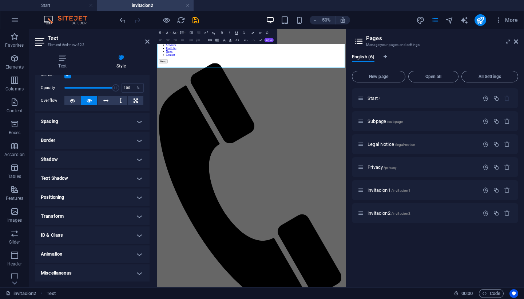
click at [137, 255] on h4 "Animation" at bounding box center [92, 253] width 115 height 17
click at [136, 275] on select "Don't animate Show / Hide Slide up/down Zoom in/out Slide left to right Slide r…" at bounding box center [92, 276] width 103 height 9
select select "shrink"
select select "scroll"
select select "shrink"
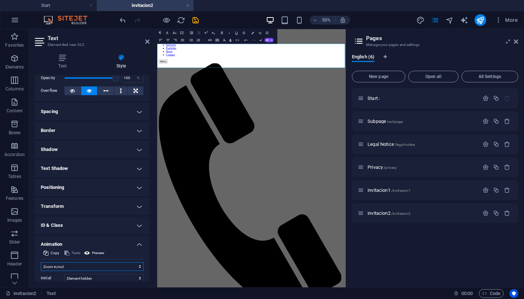
scroll to position [32, 0]
click at [138, 208] on h4 "Transform" at bounding box center [92, 206] width 115 height 17
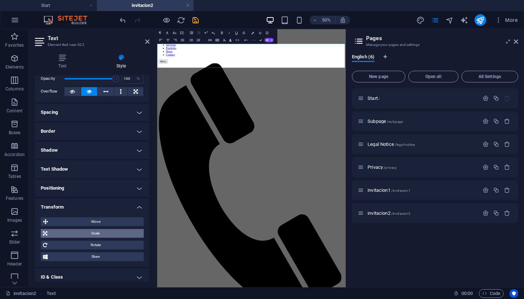
click at [112, 233] on span "Scale" at bounding box center [96, 233] width 92 height 9
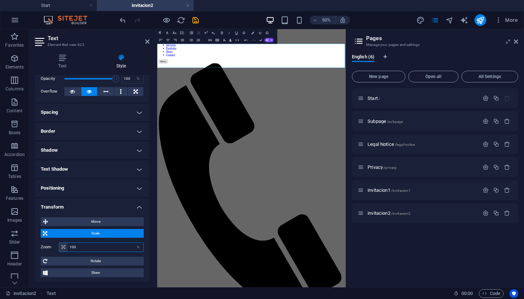
click at [109, 248] on input "100" at bounding box center [106, 247] width 76 height 9
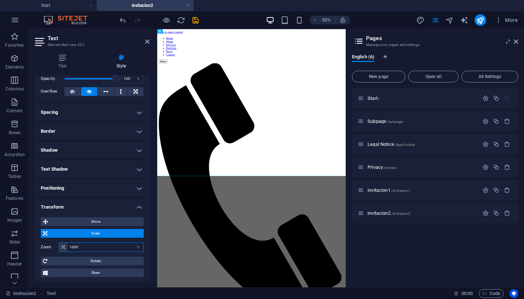
click at [103, 244] on input "1000" at bounding box center [106, 247] width 76 height 9
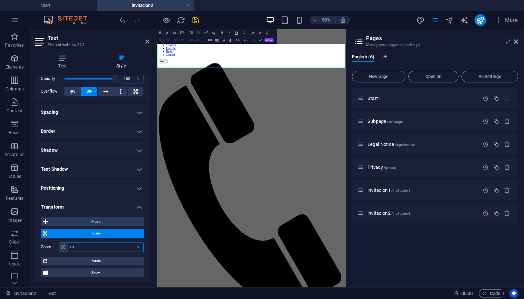
type input "1"
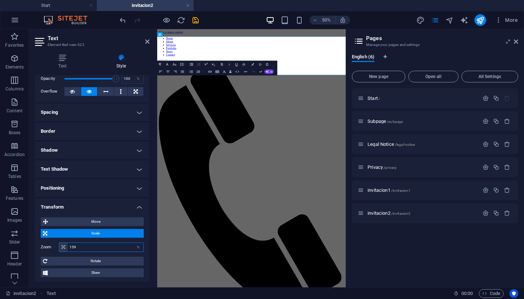
click at [92, 248] on input "159" at bounding box center [106, 247] width 76 height 9
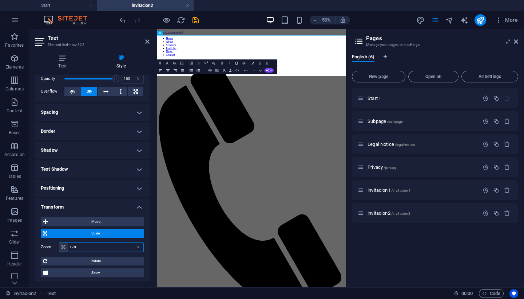
click at [92, 248] on input "170" at bounding box center [106, 247] width 76 height 9
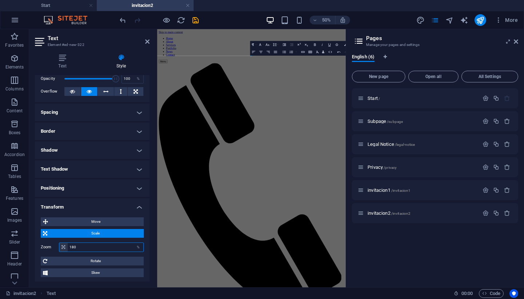
type input "180"
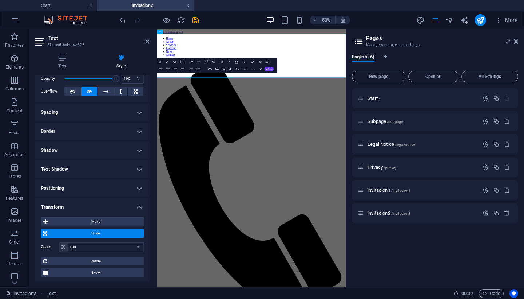
drag, startPoint x: 150, startPoint y: 198, endPoint x: 149, endPoint y: 213, distance: 14.6
click at [149, 213] on div "Text Style Text Add, edit, and format text directly on the website. Default col…" at bounding box center [92, 167] width 126 height 239
click at [138, 206] on h4 "Transform" at bounding box center [92, 204] width 115 height 13
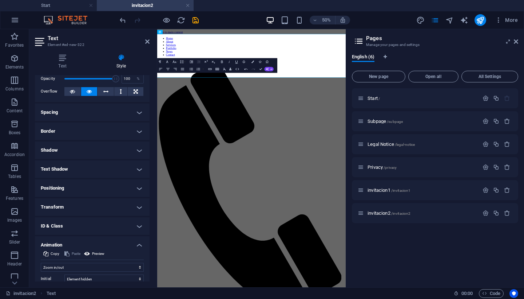
click at [138, 206] on h4 "Transform" at bounding box center [92, 206] width 115 height 17
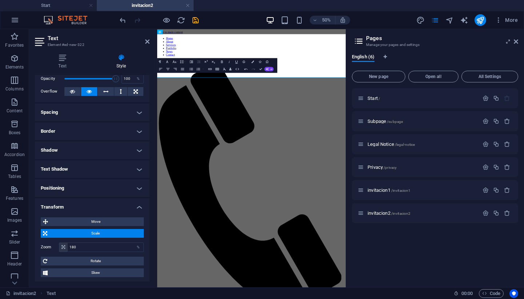
click at [138, 206] on h4 "Transform" at bounding box center [92, 204] width 115 height 13
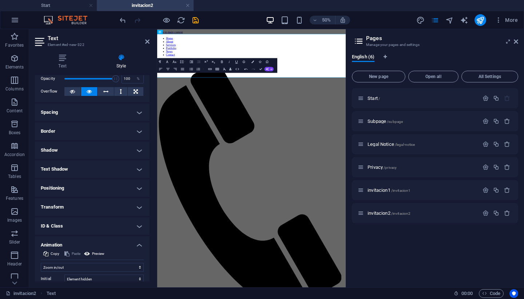
click at [138, 206] on h4 "Transform" at bounding box center [92, 206] width 115 height 17
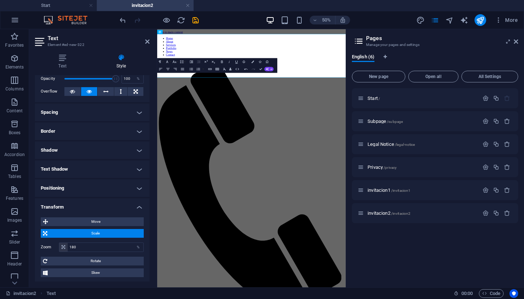
click at [138, 206] on h4 "Transform" at bounding box center [92, 204] width 115 height 13
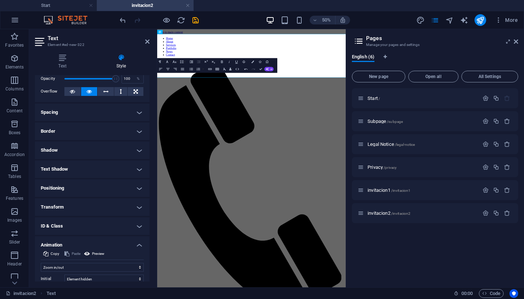
click at [138, 206] on h4 "Transform" at bounding box center [92, 206] width 115 height 17
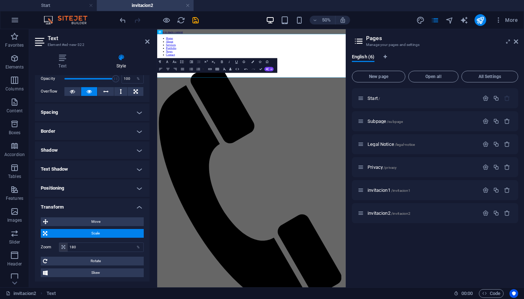
click at [138, 206] on h4 "Transform" at bounding box center [92, 204] width 115 height 13
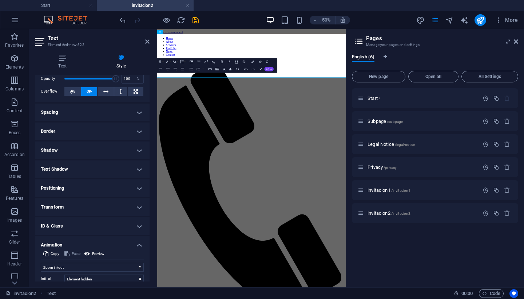
click at [138, 206] on h4 "Transform" at bounding box center [92, 206] width 115 height 17
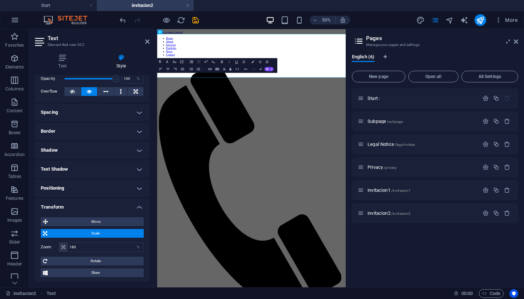
click at [138, 206] on h4 "Transform" at bounding box center [92, 204] width 115 height 13
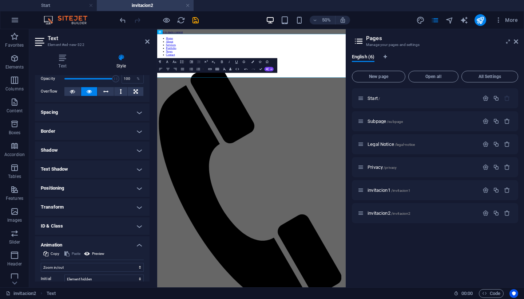
click at [138, 206] on h4 "Transform" at bounding box center [92, 206] width 115 height 17
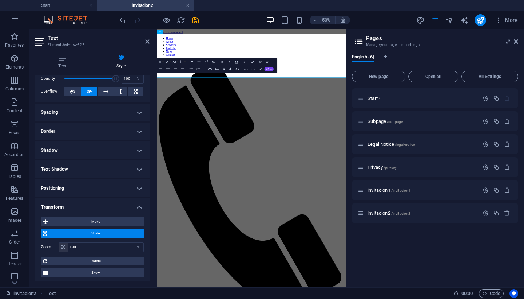
click at [138, 206] on h4 "Transform" at bounding box center [92, 204] width 115 height 13
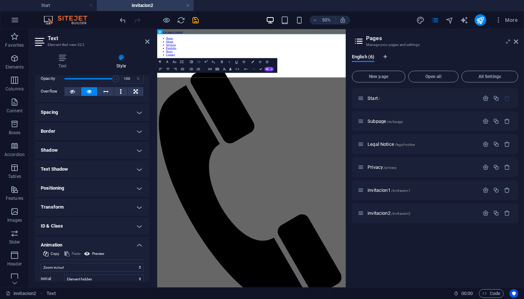
click at [138, 206] on h4 "Transform" at bounding box center [92, 206] width 115 height 17
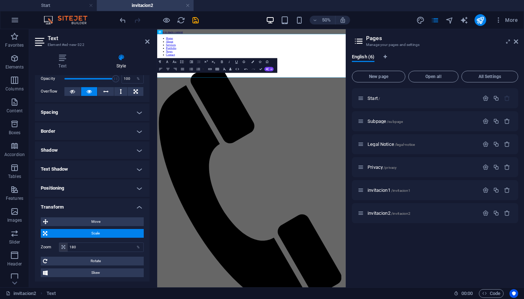
click at [138, 206] on h4 "Transform" at bounding box center [92, 204] width 115 height 13
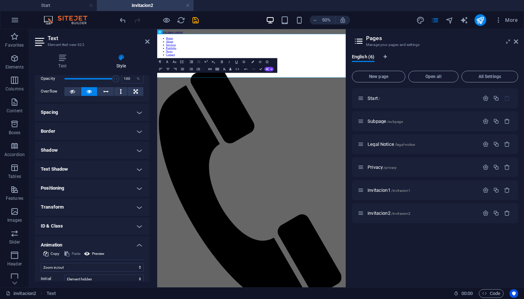
click at [139, 187] on h4 "Positioning" at bounding box center [92, 187] width 115 height 17
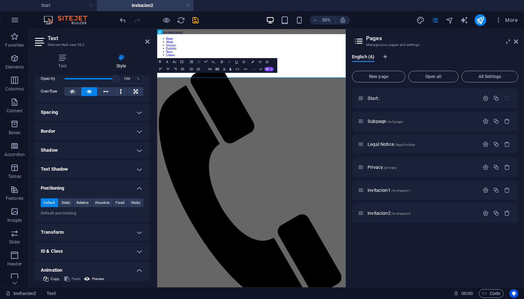
click at [139, 187] on h4 "Positioning" at bounding box center [92, 185] width 115 height 13
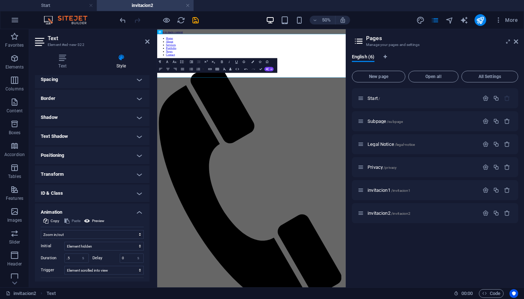
click at [138, 212] on h4 "Animation" at bounding box center [92, 209] width 115 height 13
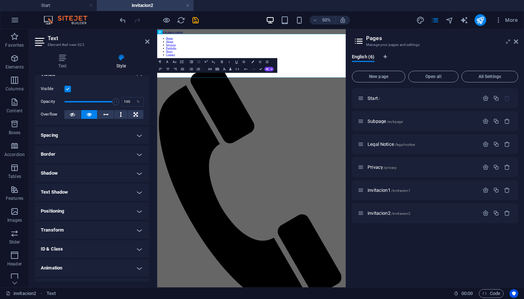
scroll to position [0, 0]
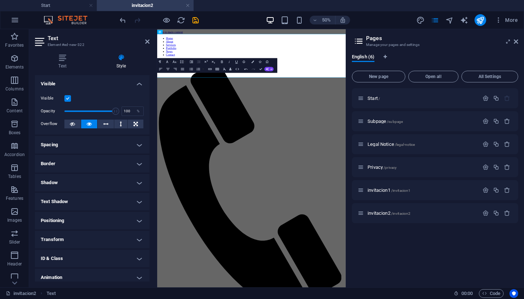
click at [139, 84] on h4 "Visible" at bounding box center [92, 81] width 115 height 13
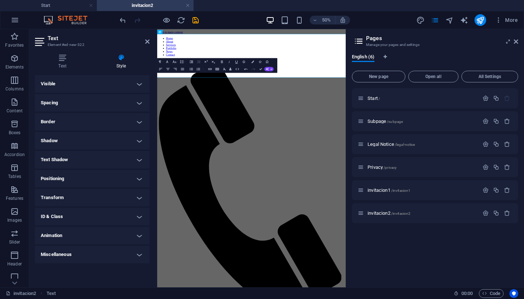
click at [140, 201] on h4 "Transform" at bounding box center [92, 197] width 115 height 17
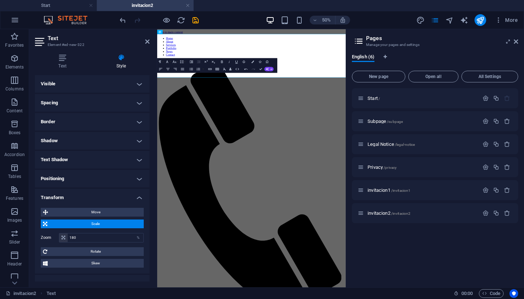
click at [140, 201] on h4 "Transform" at bounding box center [92, 195] width 115 height 13
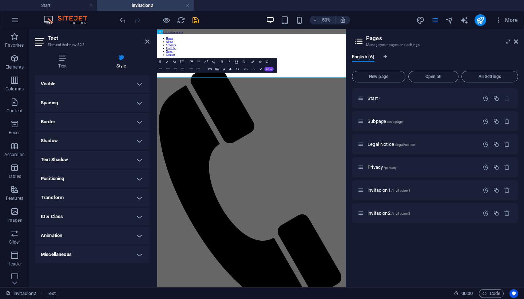
click at [140, 82] on h4 "Visible" at bounding box center [92, 83] width 115 height 17
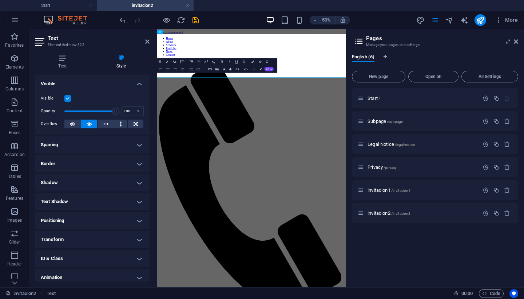
click at [138, 84] on h4 "Visible" at bounding box center [92, 81] width 115 height 13
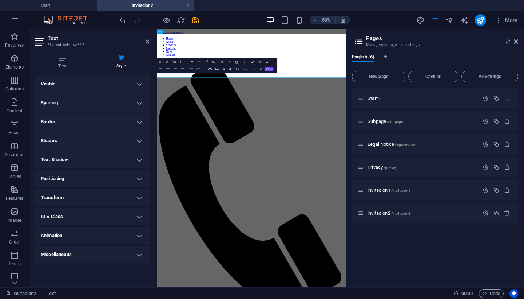
click at [140, 121] on h4 "Border" at bounding box center [92, 121] width 115 height 17
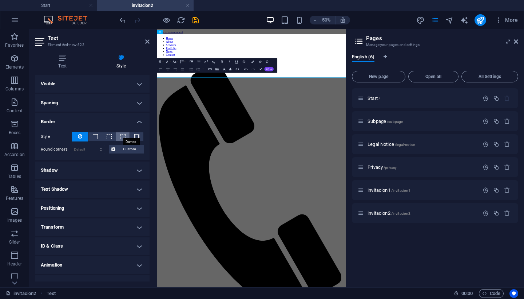
click at [121, 135] on span at bounding box center [123, 136] width 5 height 5
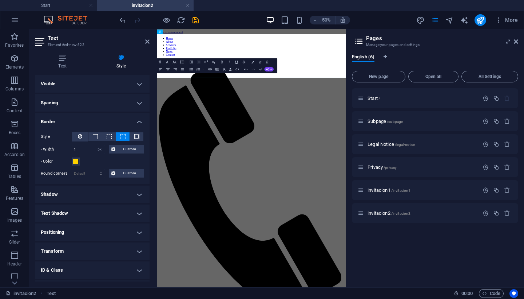
click at [137, 122] on h4 "Border" at bounding box center [92, 119] width 115 height 13
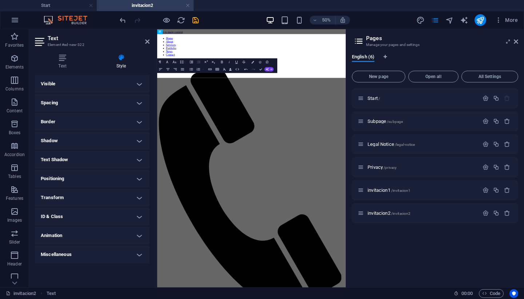
click at [139, 142] on h4 "Shadow" at bounding box center [92, 140] width 115 height 17
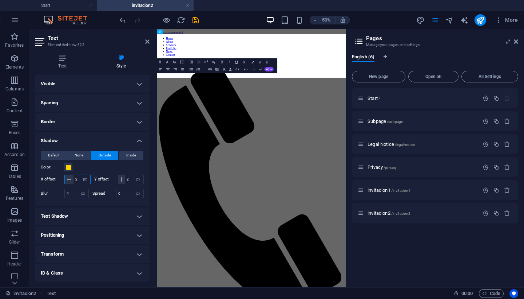
click at [78, 178] on input "2" at bounding box center [82, 179] width 17 height 9
type input "50"
select select "rem"
type input "3.125"
select select "px"
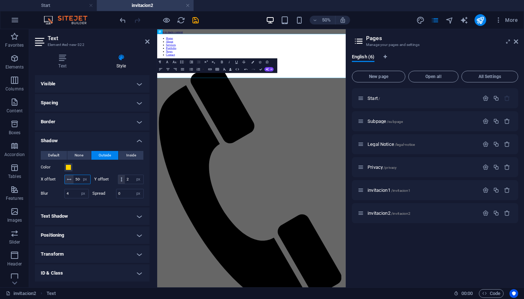
click at [77, 180] on input "500" at bounding box center [82, 179] width 17 height 9
type input "0"
type input "2"
click at [140, 139] on h4 "Shadow" at bounding box center [92, 138] width 115 height 13
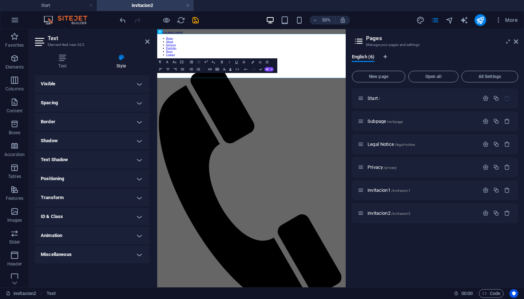
click at [136, 161] on h4 "Text Shadow" at bounding box center [92, 159] width 115 height 17
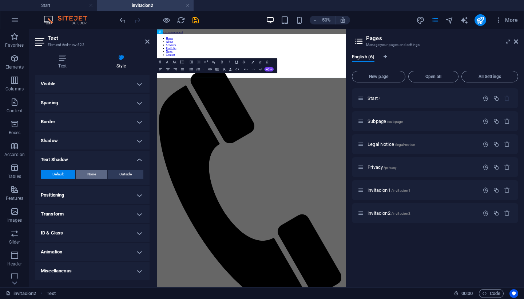
click at [97, 174] on button "None" at bounding box center [92, 174] width 32 height 9
click at [120, 176] on span "Outside" at bounding box center [125, 174] width 12 height 9
type input "2"
type input "4"
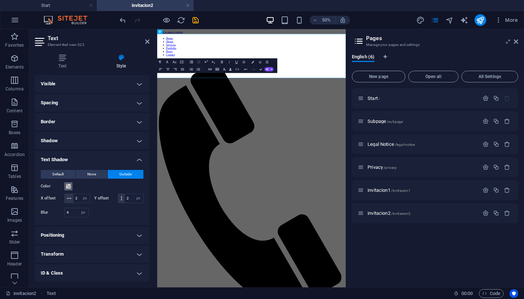
click at [70, 189] on button "Color" at bounding box center [68, 186] width 8 height 8
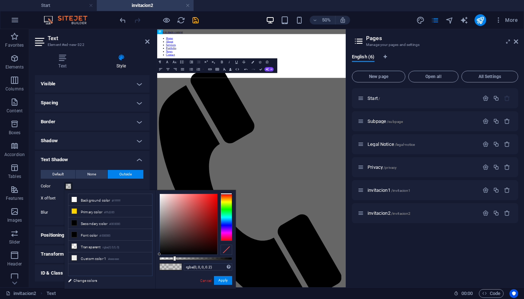
click at [223, 233] on div at bounding box center [227, 216] width 12 height 47
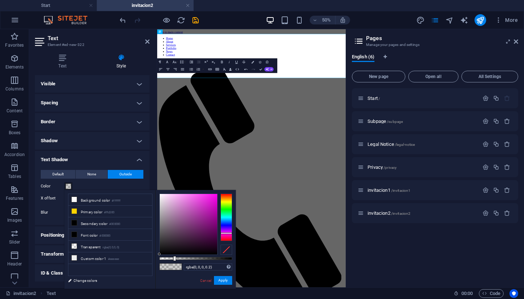
click at [223, 233] on div at bounding box center [227, 233] width 12 height 2
drag, startPoint x: 212, startPoint y: 202, endPoint x: 214, endPoint y: 195, distance: 7.6
click at [214, 195] on div at bounding box center [189, 224] width 58 height 60
click at [224, 279] on button "Apply" at bounding box center [223, 280] width 18 height 9
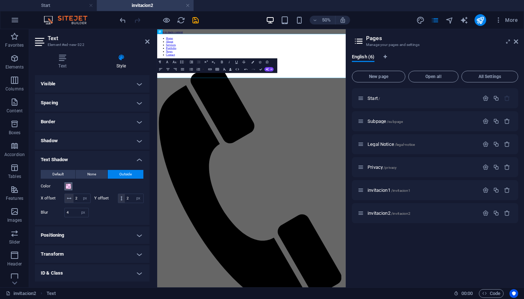
click at [67, 186] on span at bounding box center [69, 186] width 6 height 6
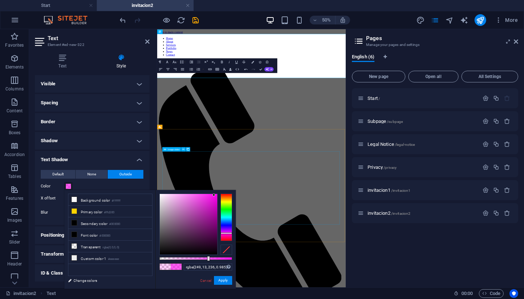
type input "#f90dec"
drag, startPoint x: 177, startPoint y: 259, endPoint x: 245, endPoint y: 260, distance: 68.1
click at [245, 260] on body "filmart-invitaciones.net Start invitacion2 Favorites Elements Columns Content B…" at bounding box center [262, 149] width 524 height 299
click at [225, 281] on button "Apply" at bounding box center [223, 280] width 18 height 9
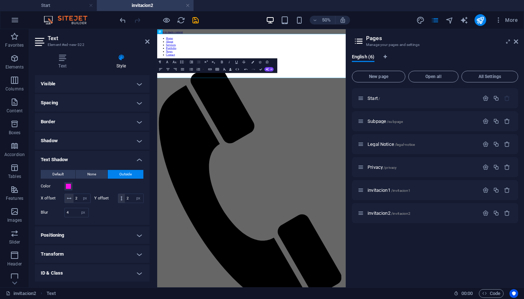
click at [117, 175] on button "Outside" at bounding box center [126, 174] width 36 height 9
click at [96, 173] on button "None" at bounding box center [92, 174] width 32 height 9
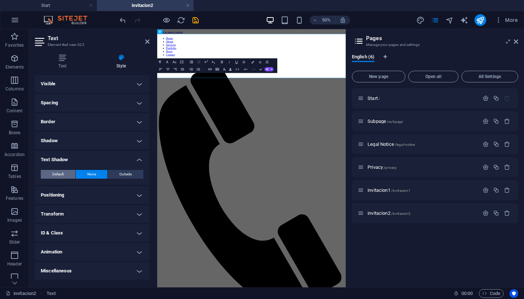
click at [62, 176] on span "Default" at bounding box center [57, 174] width 11 height 9
click at [142, 194] on h4 "Positioning" at bounding box center [92, 194] width 115 height 17
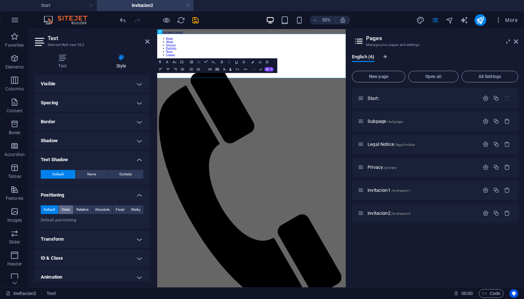
click at [68, 205] on span "Static" at bounding box center [66, 209] width 9 height 9
click at [51, 209] on span "Default" at bounding box center [49, 209] width 11 height 9
click at [118, 211] on span "Fixed" at bounding box center [120, 209] width 9 height 9
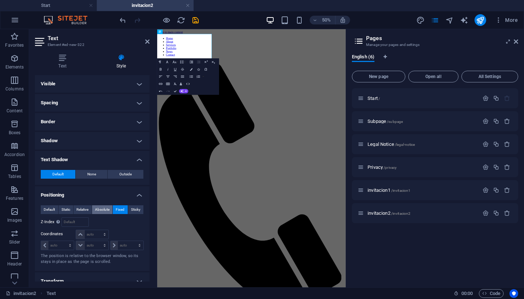
click at [98, 209] on span "Absolute" at bounding box center [102, 209] width 15 height 9
click at [87, 208] on span "Relative" at bounding box center [82, 209] width 12 height 9
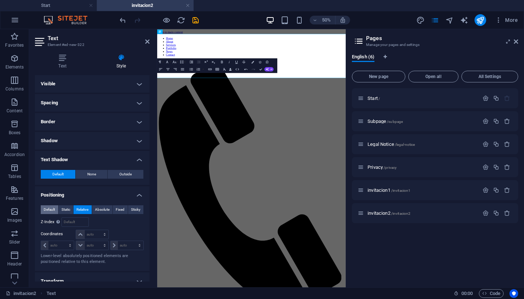
click at [51, 208] on span "Default" at bounding box center [49, 209] width 11 height 9
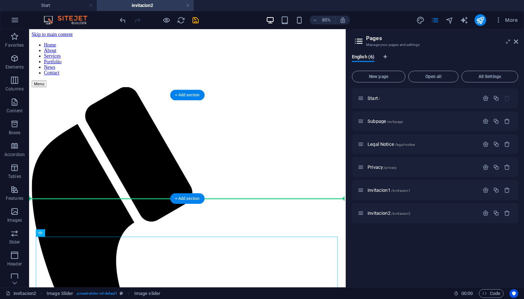
drag, startPoint x: 212, startPoint y: 284, endPoint x: 213, endPoint y: 224, distance: 60.8
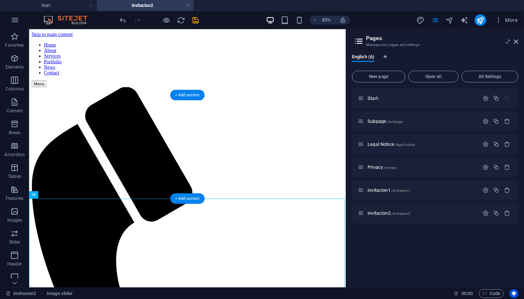
drag, startPoint x: 213, startPoint y: 242, endPoint x: 217, endPoint y: 178, distance: 63.9
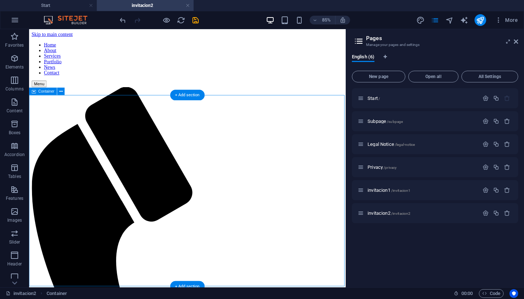
drag, startPoint x: 400, startPoint y: 106, endPoint x: 395, endPoint y: 155, distance: 48.7
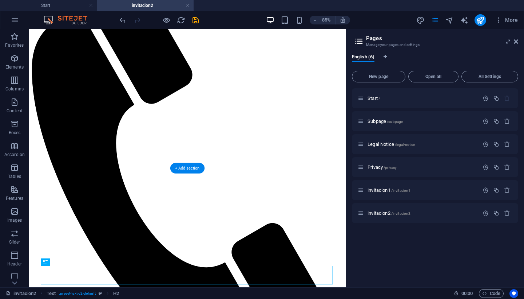
scroll to position [147, 0]
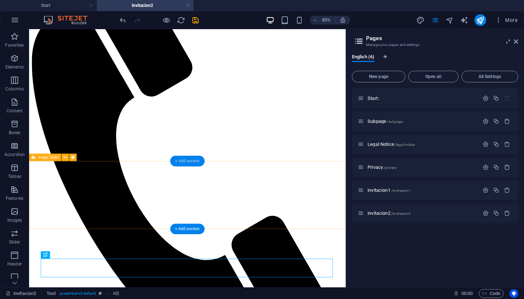
click at [190, 160] on div "+ Add section" at bounding box center [187, 161] width 34 height 11
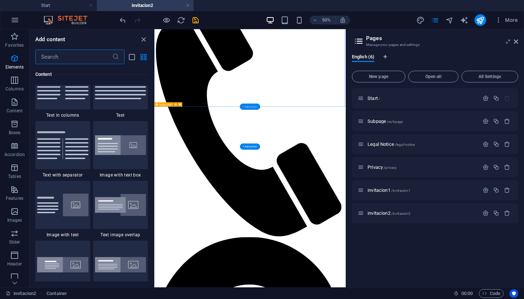
scroll to position [1298, 0]
click at [16, 59] on icon "button" at bounding box center [14, 58] width 9 height 9
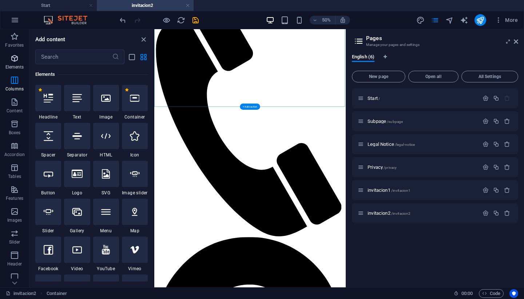
scroll to position [78, 0]
drag, startPoint x: 152, startPoint y: 70, endPoint x: 151, endPoint y: 84, distance: 13.5
click at [151, 84] on div "Favorites 1 Star Headline 1 Star Container Elements 1 Star Headline 1 Star Text…" at bounding box center [92, 172] width 124 height 217
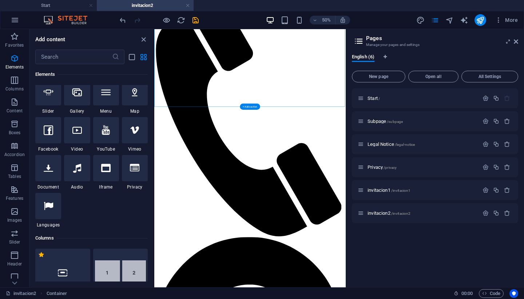
scroll to position [185, 0]
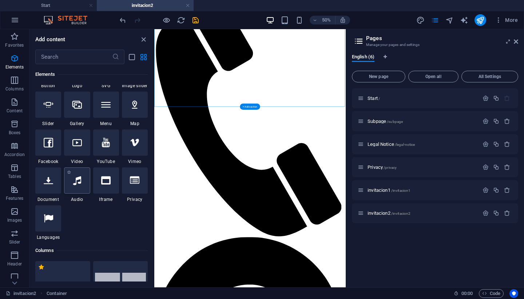
click at [72, 179] on div at bounding box center [77, 180] width 26 height 26
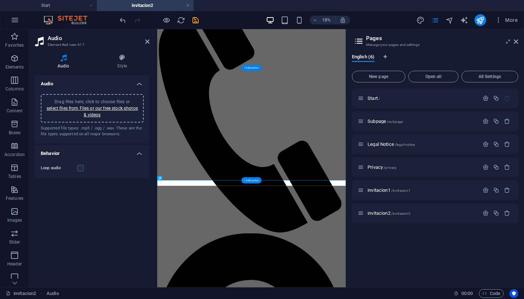
scroll to position [0, 0]
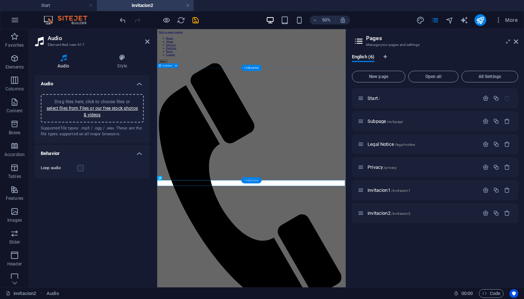
click at [254, 178] on div "+ Add section" at bounding box center [251, 180] width 20 height 6
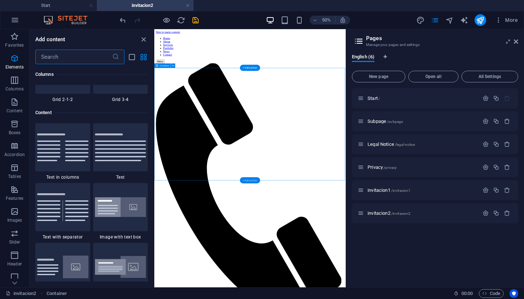
scroll to position [1274, 0]
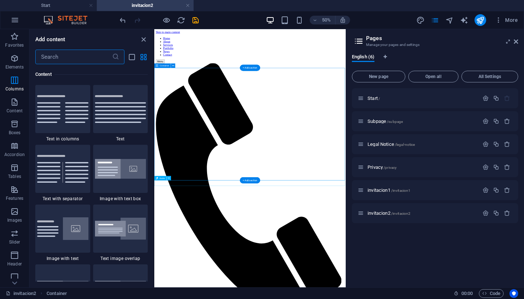
click at [163, 177] on span "Audio" at bounding box center [162, 178] width 5 height 2
click at [169, 178] on icon at bounding box center [169, 178] width 2 height 4
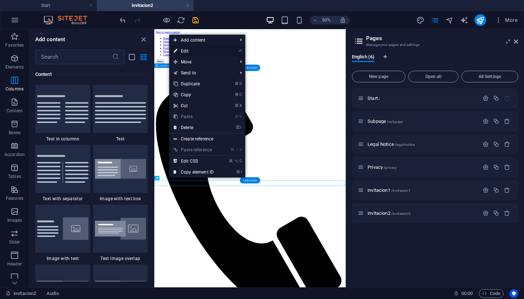
click at [217, 53] on link "⏎ Edit" at bounding box center [193, 51] width 49 height 11
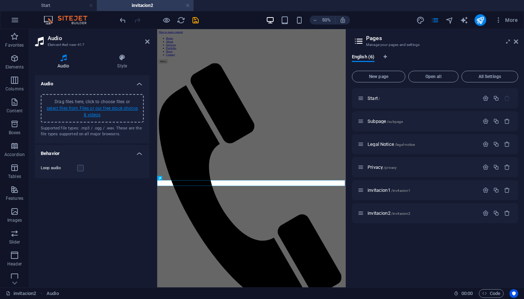
click at [93, 113] on link "select files from Files or our free stock photos & videos" at bounding box center [92, 112] width 91 height 12
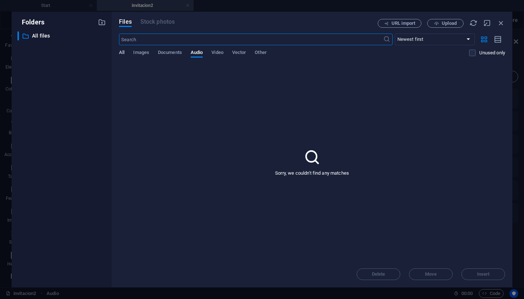
click at [123, 55] on span "All" at bounding box center [121, 53] width 5 height 10
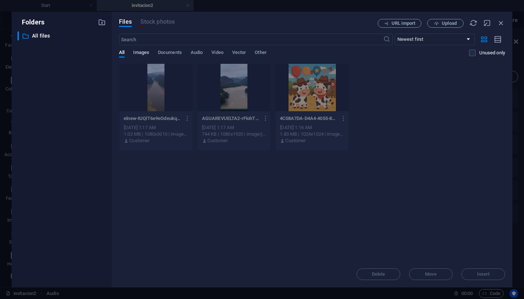
click at [148, 54] on span "Images" at bounding box center [141, 53] width 16 height 10
click at [167, 53] on span "Documents" at bounding box center [170, 53] width 24 height 10
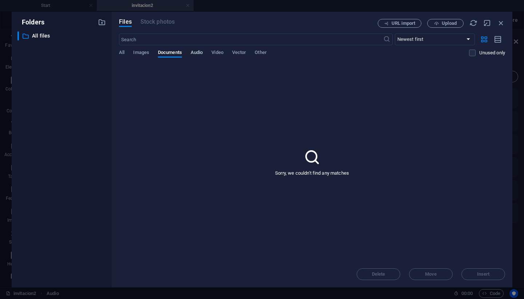
click at [196, 54] on span "Audio" at bounding box center [197, 53] width 12 height 10
click at [133, 95] on div "Sorry, we couldn't find any matches" at bounding box center [312, 161] width 386 height 197
click at [501, 23] on icon "button" at bounding box center [502, 23] width 8 height 8
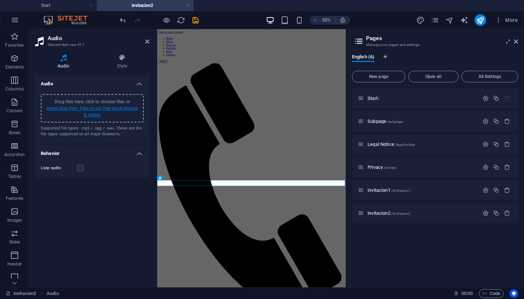
click at [89, 112] on link "select files from Files or our free stock photos & videos" at bounding box center [92, 112] width 91 height 12
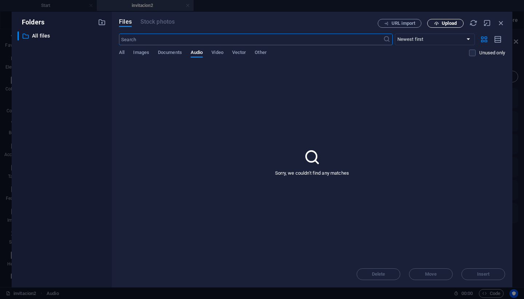
click at [445, 26] on button "Upload" at bounding box center [446, 23] width 36 height 9
click at [503, 21] on icon "button" at bounding box center [502, 23] width 8 height 8
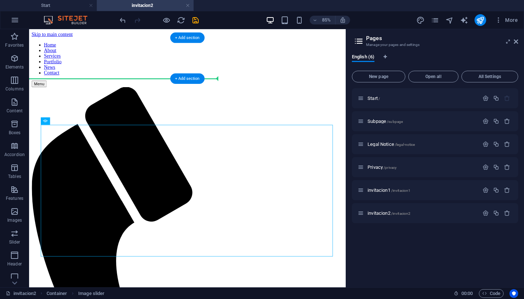
drag, startPoint x: 204, startPoint y: 174, endPoint x: 204, endPoint y: 102, distance: 72.5
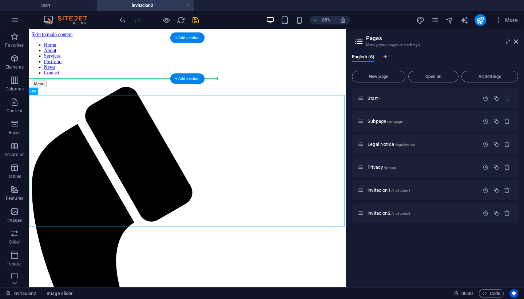
drag, startPoint x: 203, startPoint y: 141, endPoint x: 209, endPoint y: 80, distance: 61.1
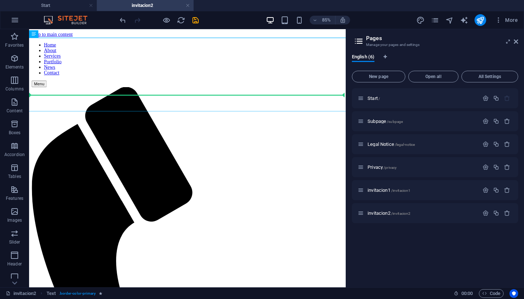
drag, startPoint x: 211, startPoint y: 67, endPoint x: 212, endPoint y: 122, distance: 55.0
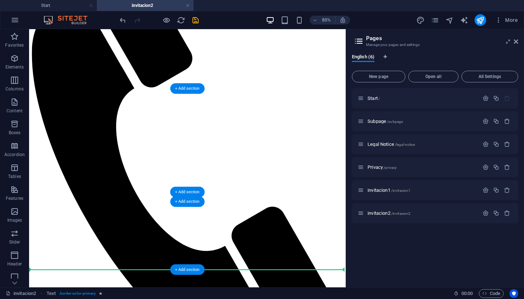
scroll to position [165, 0]
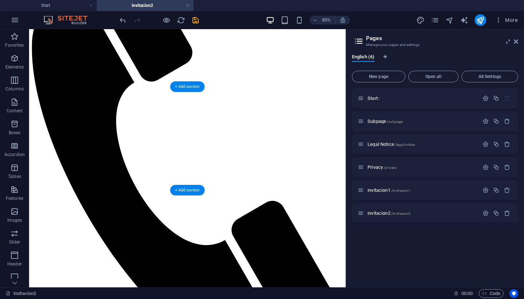
drag, startPoint x: 211, startPoint y: 60, endPoint x: 220, endPoint y: 143, distance: 83.9
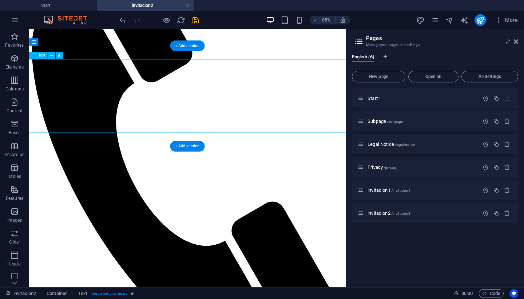
scroll to position [158, 0]
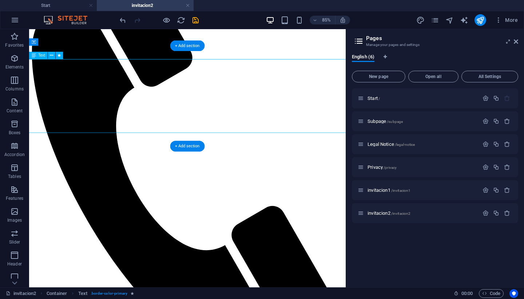
drag, startPoint x: 400, startPoint y: 119, endPoint x: 399, endPoint y: 77, distance: 41.5
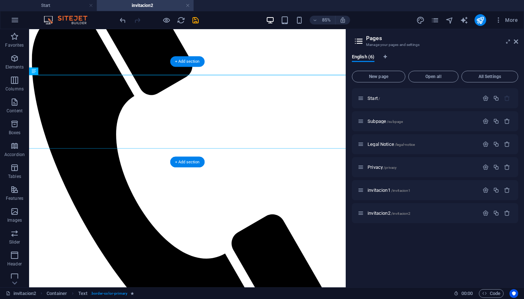
scroll to position [136, 0]
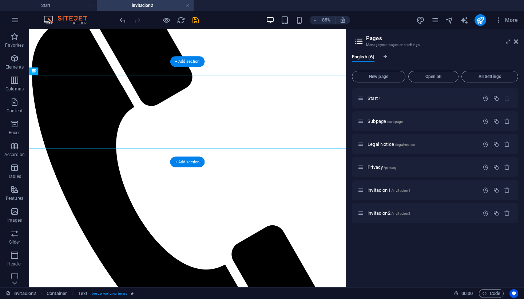
drag, startPoint x: 399, startPoint y: 105, endPoint x: 399, endPoint y: 76, distance: 28.8
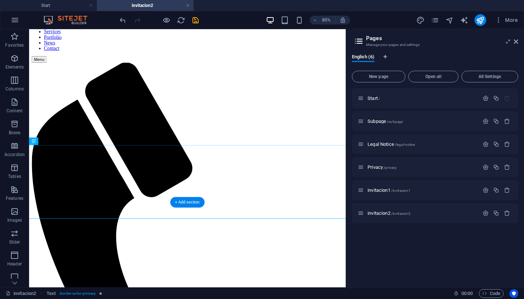
scroll to position [0, 0]
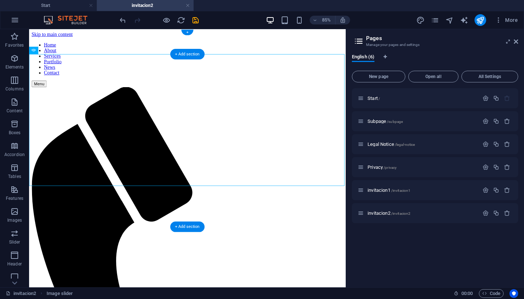
drag, startPoint x: 228, startPoint y: 129, endPoint x: 229, endPoint y: 72, distance: 56.1
drag, startPoint x: 225, startPoint y: 109, endPoint x: 226, endPoint y: 31, distance: 78.7
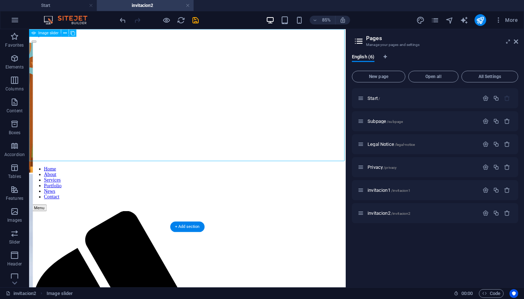
drag, startPoint x: 375, startPoint y: 154, endPoint x: 399, endPoint y: 168, distance: 27.7
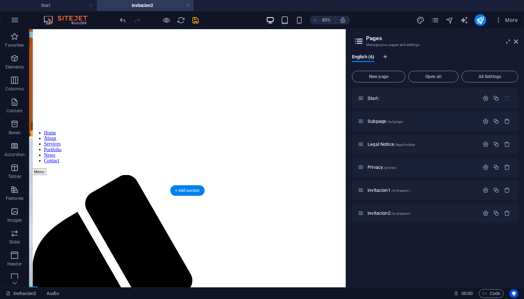
scroll to position [39, 0]
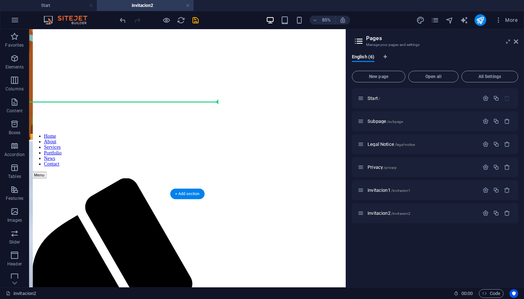
drag, startPoint x: 42, startPoint y: 263, endPoint x: 57, endPoint y: 127, distance: 136.6
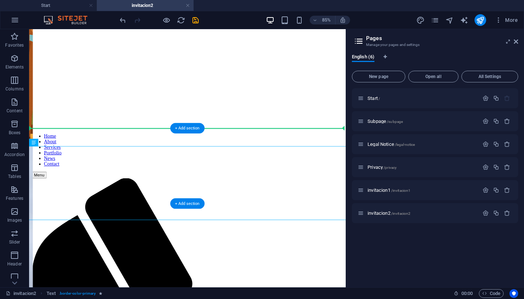
drag, startPoint x: 64, startPoint y: 181, endPoint x: 64, endPoint y: 102, distance: 79.0
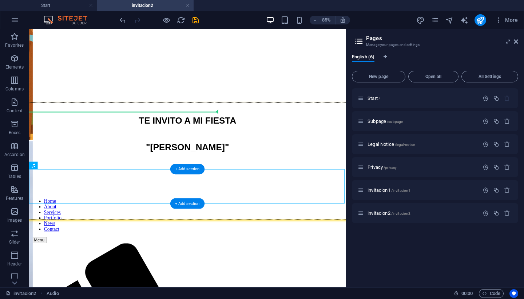
drag, startPoint x: 63, startPoint y: 230, endPoint x: 64, endPoint y: 150, distance: 80.5
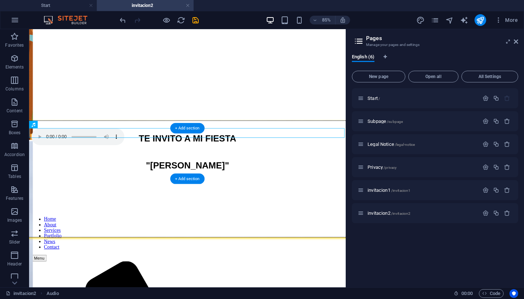
click at [197, 176] on div "TE INVITO A MI FIESTA "IVANA"" at bounding box center [215, 205] width 661 height 138
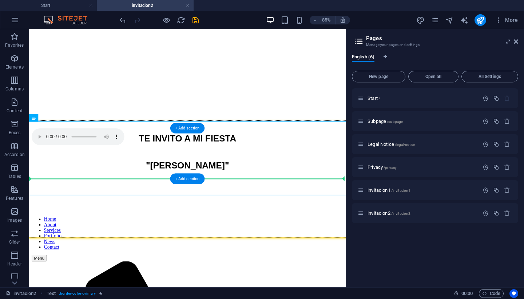
drag, startPoint x: 218, startPoint y: 167, endPoint x: 216, endPoint y: 214, distance: 47.1
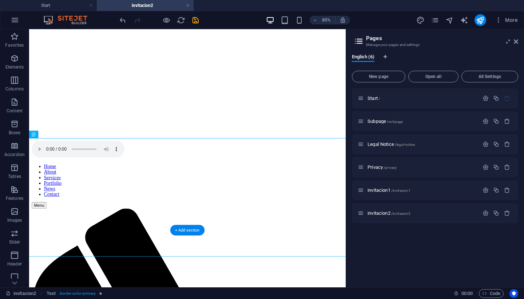
scroll to position [0, 0]
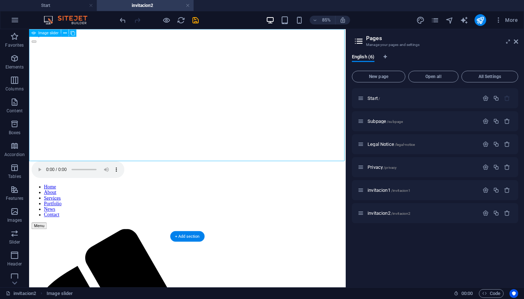
drag, startPoint x: 355, startPoint y: 54, endPoint x: 355, endPoint y: 65, distance: 11.3
select select "px"
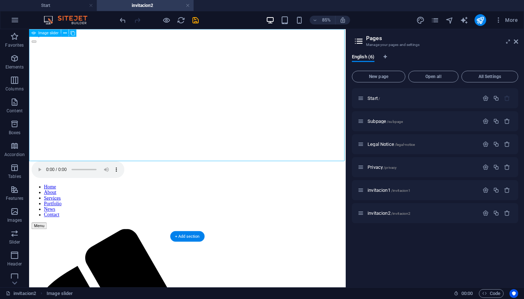
select select "ms"
select select "s"
select select "progressive"
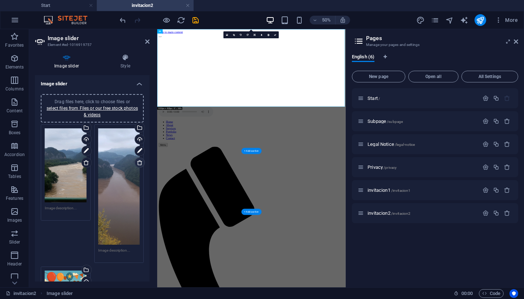
click at [138, 164] on icon at bounding box center [140, 163] width 6 height 6
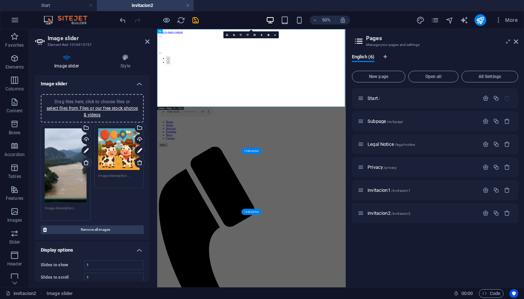
click at [85, 164] on icon at bounding box center [86, 163] width 6 height 6
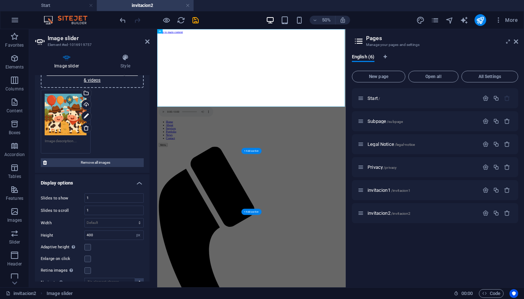
scroll to position [32, 0]
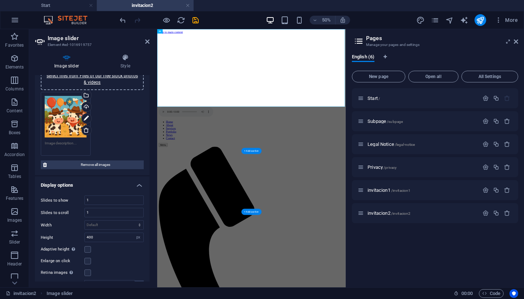
drag, startPoint x: 150, startPoint y: 153, endPoint x: 148, endPoint y: 177, distance: 24.5
click at [148, 178] on div "Image slider Style Image slider Drag files here, click to choose files or selec…" at bounding box center [92, 167] width 126 height 239
click at [127, 59] on icon at bounding box center [125, 57] width 48 height 7
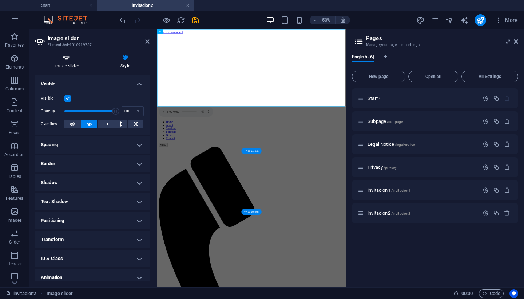
click at [63, 59] on icon at bounding box center [66, 57] width 63 height 7
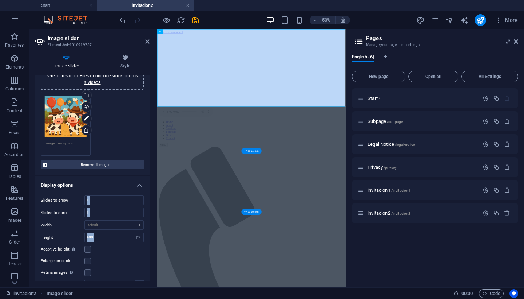
drag, startPoint x: 148, startPoint y: 122, endPoint x: 149, endPoint y: 177, distance: 55.0
click at [149, 177] on div "Image slider Drag files here, click to choose files or select files from Files …" at bounding box center [92, 178] width 115 height 206
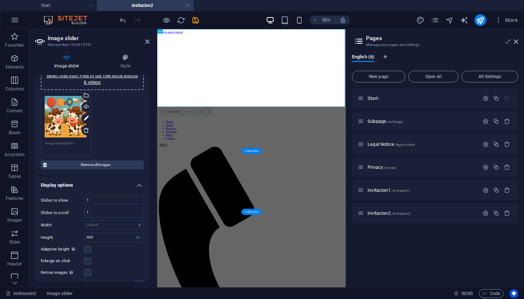
drag, startPoint x: 148, startPoint y: 168, endPoint x: 147, endPoint y: 202, distance: 33.5
click at [147, 202] on ul "Image slider Drag files here, click to choose files or select files from Files …" at bounding box center [92, 257] width 115 height 429
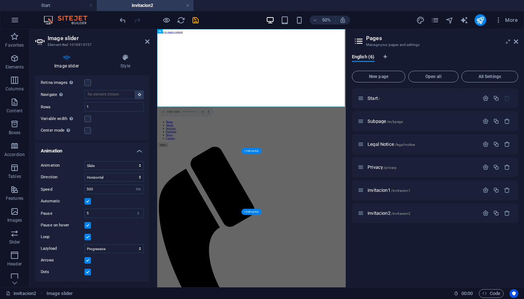
scroll to position [0, 0]
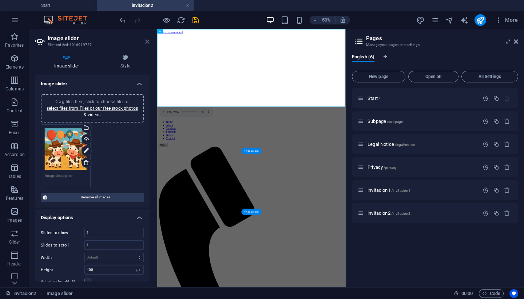
click at [147, 43] on icon at bounding box center [147, 42] width 4 height 6
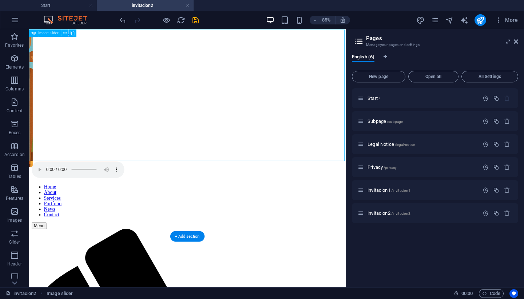
click at [176, 95] on div at bounding box center [215, 112] width 367 height 146
click at [165, 70] on div at bounding box center [215, 112] width 367 height 146
select select "px"
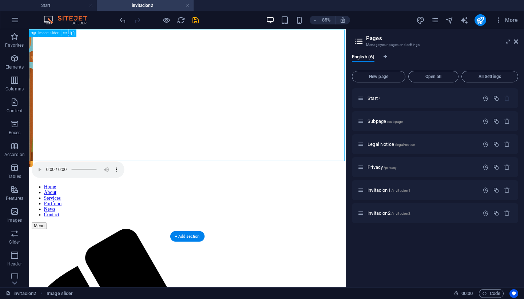
select select "ms"
select select "s"
select select "progressive"
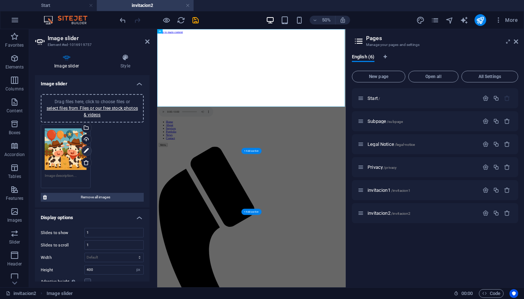
click at [85, 150] on icon at bounding box center [86, 150] width 5 height 9
click at [86, 152] on icon at bounding box center [86, 150] width 5 height 9
click at [145, 42] on icon at bounding box center [147, 42] width 4 height 6
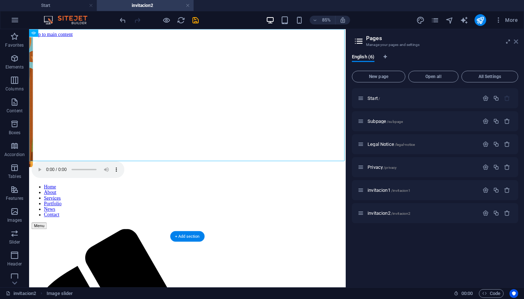
click at [517, 41] on icon at bounding box center [516, 42] width 4 height 6
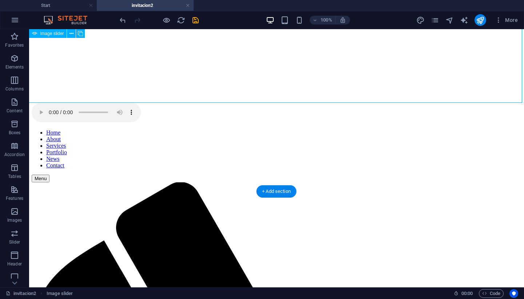
scroll to position [81, 0]
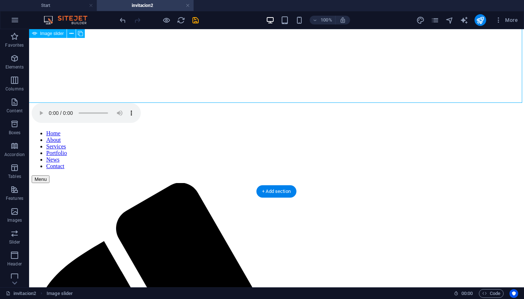
click at [166, 62] on div at bounding box center [277, 30] width 490 height 146
click at [72, 36] on icon at bounding box center [72, 34] width 4 height 8
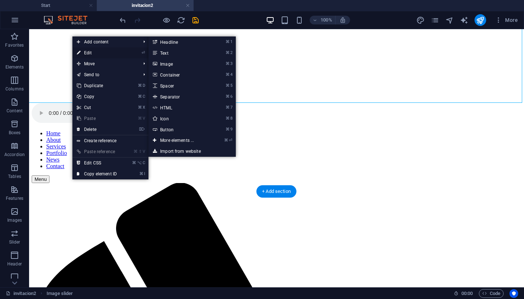
click at [95, 50] on link "⏎ Edit" at bounding box center [96, 52] width 49 height 11
select select "px"
select select "ms"
select select "s"
select select "progressive"
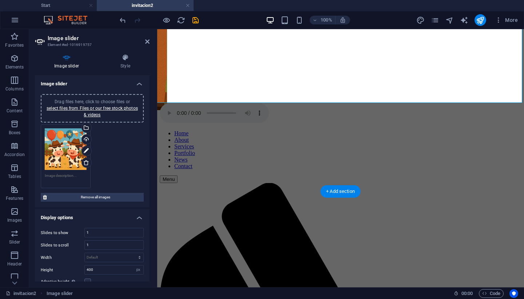
click at [120, 154] on div "Drag files here, click to choose files or select files from Files or our free s…" at bounding box center [92, 156] width 107 height 68
click at [94, 194] on span "Remove all images" at bounding box center [95, 197] width 93 height 9
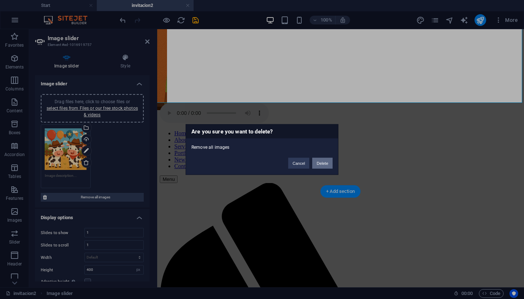
click at [320, 168] on button "Delete" at bounding box center [323, 163] width 20 height 11
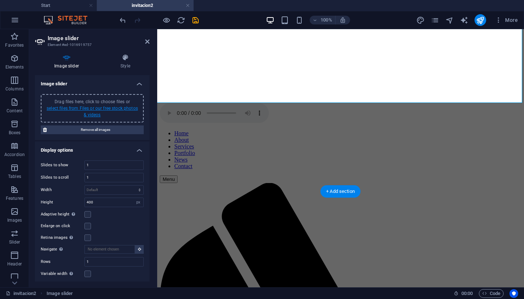
click at [83, 108] on link "select files from Files or our free stock photos & videos" at bounding box center [92, 112] width 91 height 12
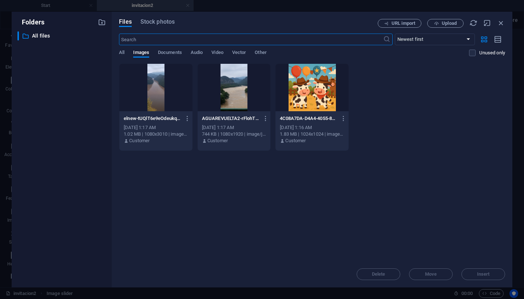
click at [331, 87] on div at bounding box center [312, 87] width 73 height 47
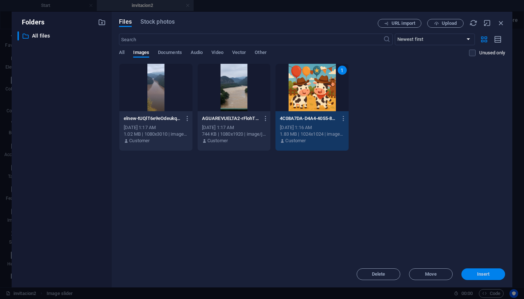
click at [484, 277] on button "Insert" at bounding box center [484, 274] width 44 height 12
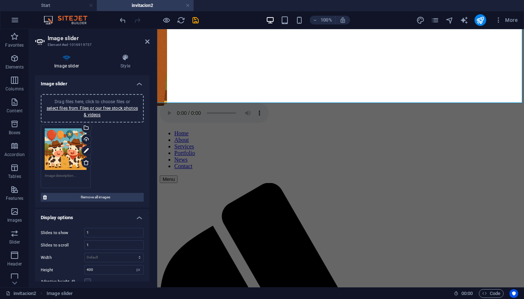
scroll to position [0, 0]
click at [198, 20] on icon "save" at bounding box center [196, 20] width 8 height 8
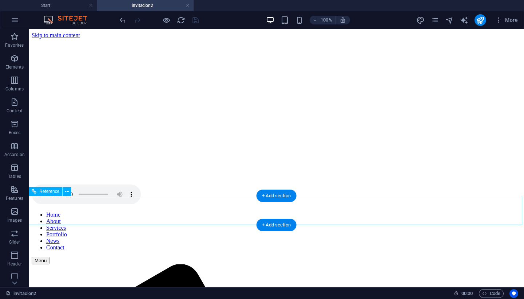
scroll to position [0, 0]
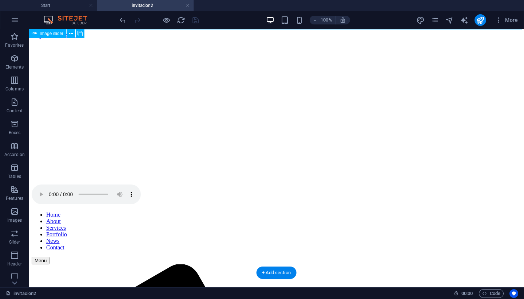
click at [47, 34] on span "Image slider" at bounding box center [52, 33] width 24 height 4
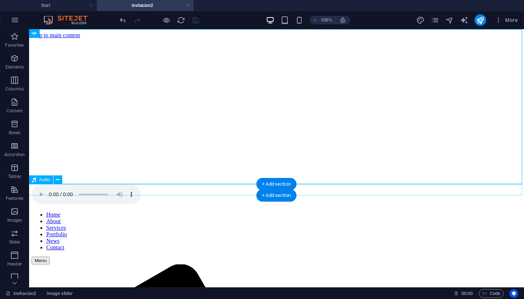
click at [46, 190] on figure at bounding box center [277, 194] width 490 height 21
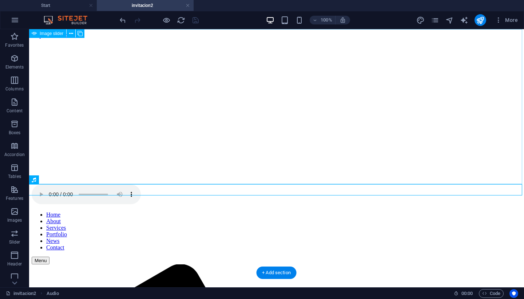
click at [57, 33] on span "Image slider" at bounding box center [52, 33] width 24 height 4
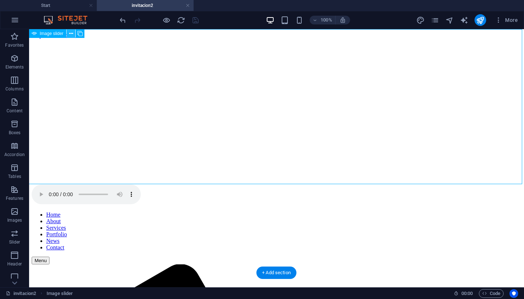
click at [70, 32] on icon at bounding box center [71, 34] width 4 height 8
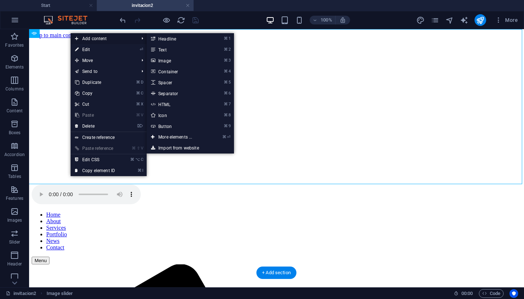
click at [90, 38] on span "Add content" at bounding box center [103, 38] width 65 height 11
click at [173, 65] on link "⌘ 3 Image" at bounding box center [177, 60] width 60 height 11
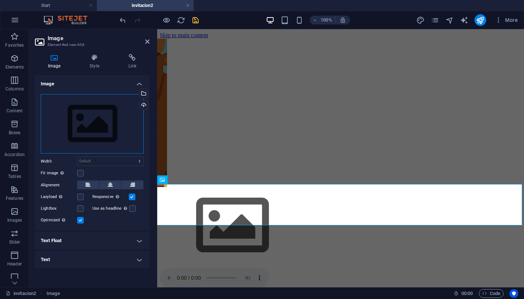
click at [93, 122] on div "Drag files here, click to choose files or select files from Files or our free s…" at bounding box center [92, 124] width 103 height 60
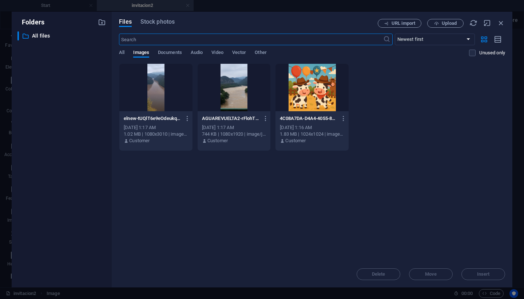
click at [298, 84] on div at bounding box center [312, 87] width 73 height 47
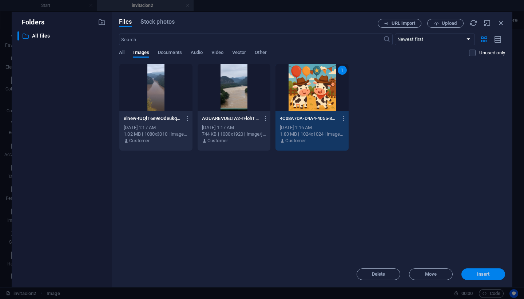
click at [486, 274] on span "Insert" at bounding box center [484, 274] width 13 height 4
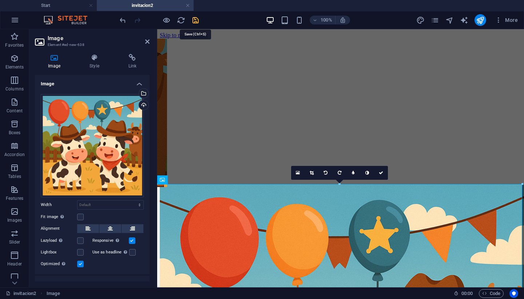
click at [195, 24] on icon "save" at bounding box center [196, 20] width 8 height 8
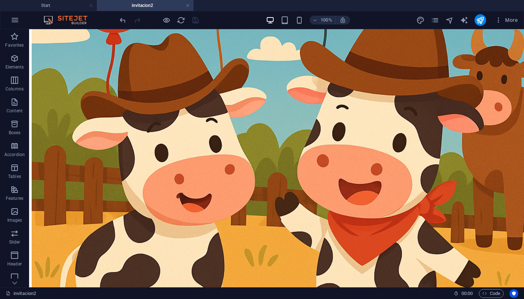
scroll to position [293, 0]
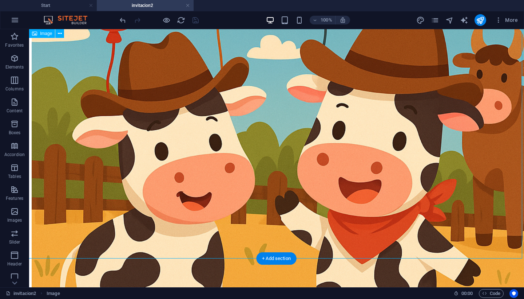
drag, startPoint x: 283, startPoint y: 145, endPoint x: 361, endPoint y: 140, distance: 78.5
click at [361, 140] on figure at bounding box center [277, 139] width 490 height 497
drag, startPoint x: 280, startPoint y: 172, endPoint x: 377, endPoint y: 168, distance: 97.0
click at [377, 168] on figure at bounding box center [277, 139] width 490 height 497
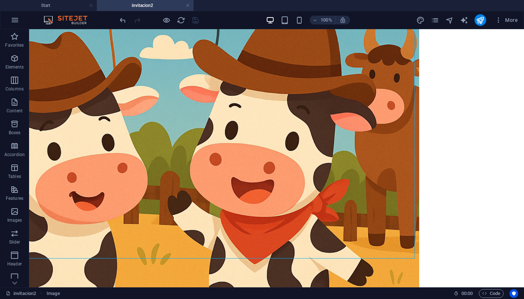
scroll to position [293, 129]
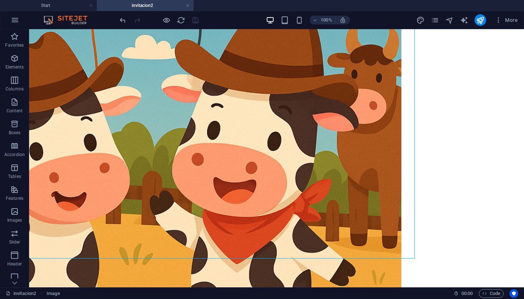
drag, startPoint x: 516, startPoint y: 133, endPoint x: 522, endPoint y: 146, distance: 14.8
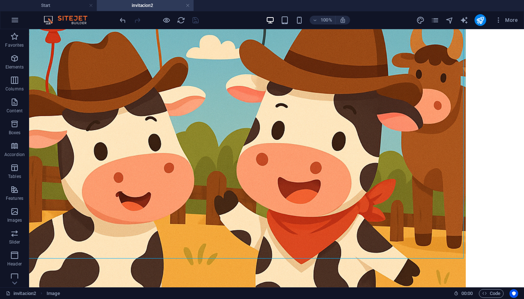
scroll to position [293, 0]
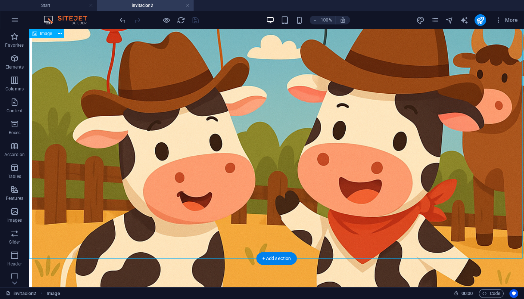
click at [252, 181] on figure at bounding box center [277, 139] width 490 height 497
click at [289, 165] on figure at bounding box center [277, 139] width 490 height 497
drag, startPoint x: 289, startPoint y: 165, endPoint x: 361, endPoint y: 157, distance: 73.0
click at [361, 157] on figure at bounding box center [277, 139] width 490 height 497
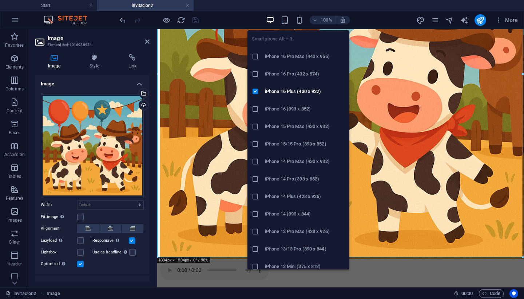
click at [284, 126] on h6 "iPhone 15 Pro Max (430 x 932)" at bounding box center [305, 126] width 80 height 9
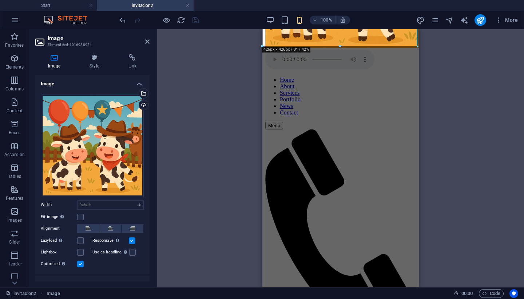
drag, startPoint x: 449, startPoint y: 120, endPoint x: 448, endPoint y: 158, distance: 38.6
click at [448, 158] on div "Drag here to replace the existing content. Press “Ctrl” if you want to create a…" at bounding box center [340, 158] width 367 height 258
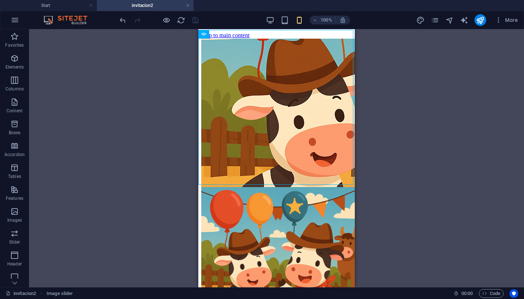
scroll to position [0, 0]
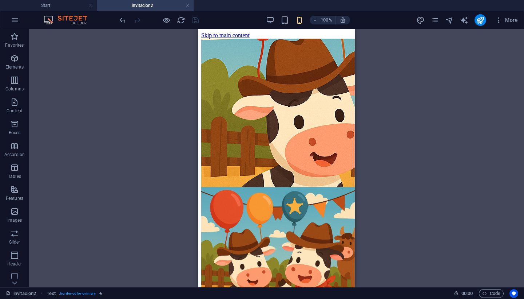
drag, startPoint x: 501, startPoint y: 186, endPoint x: 500, endPoint y: 244, distance: 58.3
click at [500, 244] on div "Drag here to replace the existing content. Press “Ctrl” if you want to create a…" at bounding box center [276, 158] width 495 height 258
drag, startPoint x: 524, startPoint y: 114, endPoint x: 511, endPoint y: 125, distance: 17.3
click at [519, 129] on div "Drag here to replace the existing content. Press “Ctrl” if you want to create a…" at bounding box center [276, 158] width 495 height 258
click at [303, 95] on img "1/1" at bounding box center [387, 113] width 373 height 148
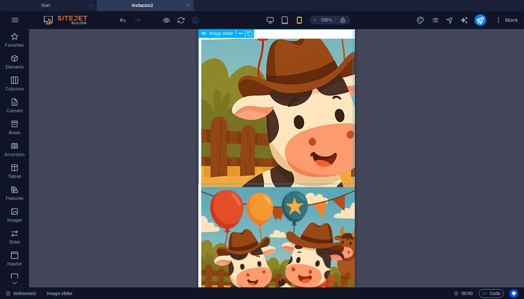
click at [273, 75] on img "1/1" at bounding box center [387, 113] width 373 height 148
select select "px"
select select "ms"
select select "s"
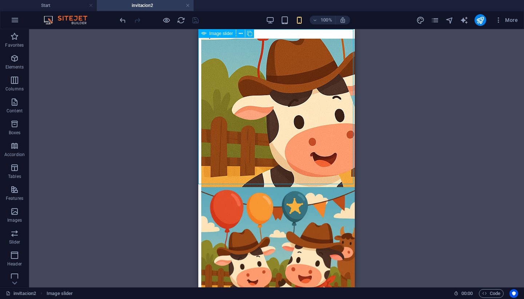
select select "progressive"
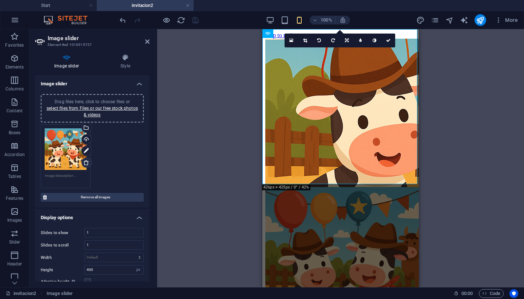
click at [86, 163] on icon at bounding box center [86, 163] width 6 height 6
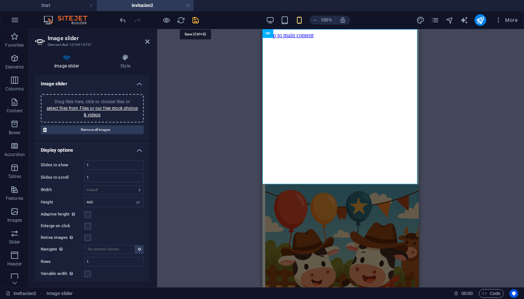
click at [194, 23] on icon "save" at bounding box center [196, 20] width 8 height 8
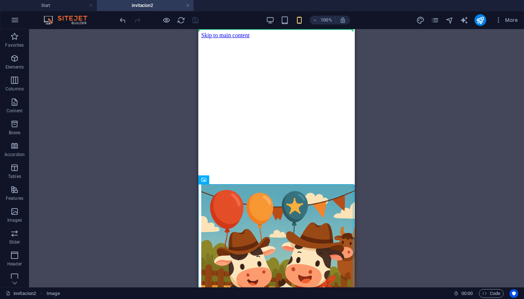
drag, startPoint x: 259, startPoint y: 221, endPoint x: 255, endPoint y: 59, distance: 162.1
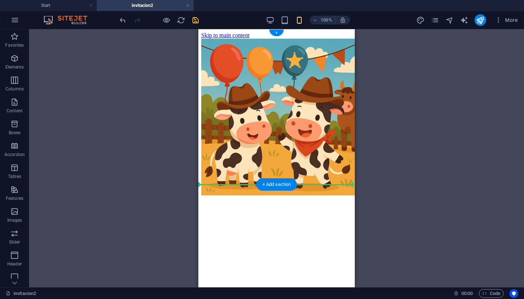
drag, startPoint x: 221, startPoint y: 199, endPoint x: 222, endPoint y: 180, distance: 19.0
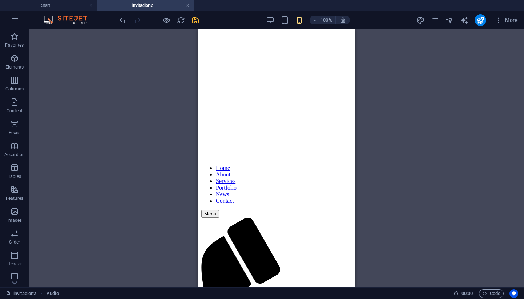
scroll to position [206, 0]
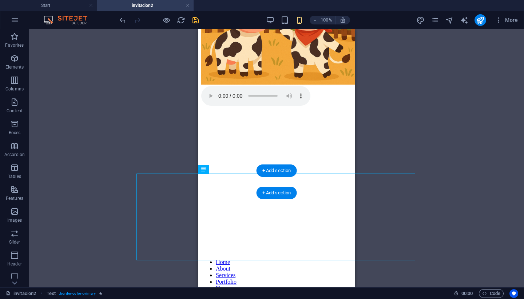
drag, startPoint x: 287, startPoint y: 170, endPoint x: 283, endPoint y: 44, distance: 126.5
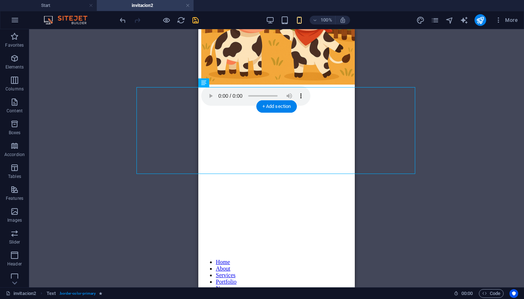
scroll to position [78, 0]
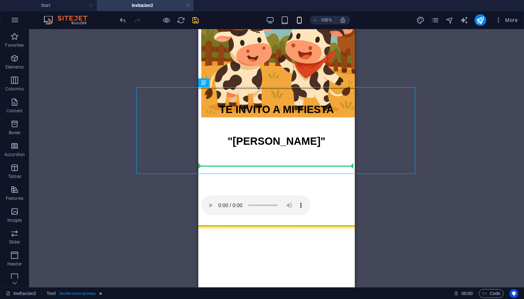
drag, startPoint x: 282, startPoint y: 101, endPoint x: 277, endPoint y: 169, distance: 69.0
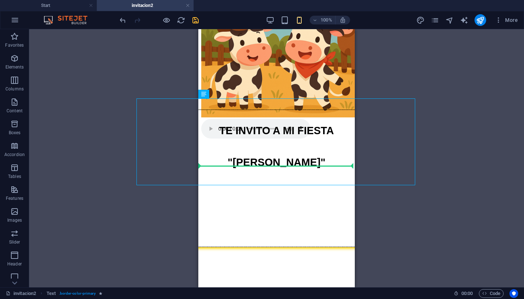
drag, startPoint x: 273, startPoint y: 116, endPoint x: 274, endPoint y: 175, distance: 58.6
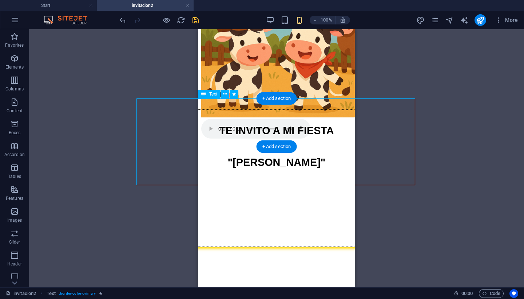
drag, startPoint x: 263, startPoint y: 108, endPoint x: 264, endPoint y: 159, distance: 51.0
click at [264, 159] on div "TE INVITO A MI FIESTA "IVANA"" at bounding box center [276, 178] width 271 height 138
drag, startPoint x: 240, startPoint y: 109, endPoint x: 247, endPoint y: 153, distance: 45.0
click at [247, 153] on div "TE INVITO A MI FIESTA "IVANA"" at bounding box center [276, 178] width 271 height 138
drag, startPoint x: 252, startPoint y: 117, endPoint x: 247, endPoint y: 158, distance: 41.1
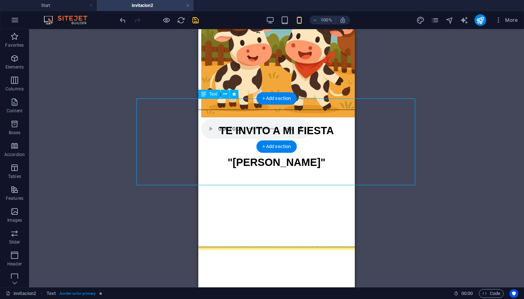
click at [247, 158] on div "TE INVITO A MI FIESTA "IVANA"" at bounding box center [276, 178] width 271 height 138
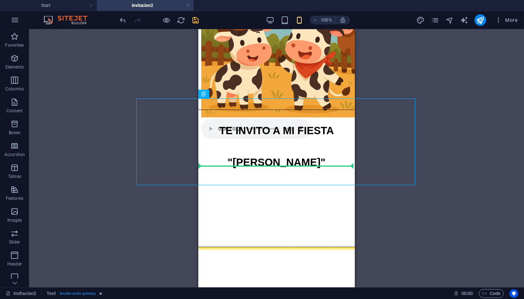
drag, startPoint x: 263, startPoint y: 131, endPoint x: 260, endPoint y: 169, distance: 38.1
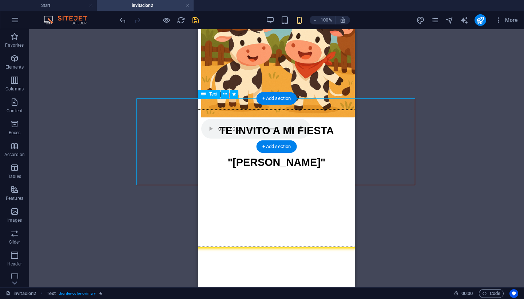
drag, startPoint x: 233, startPoint y: 108, endPoint x: 236, endPoint y: 155, distance: 47.1
click at [236, 155] on div "TE INVITO A MI FIESTA "IVANA"" at bounding box center [276, 178] width 271 height 138
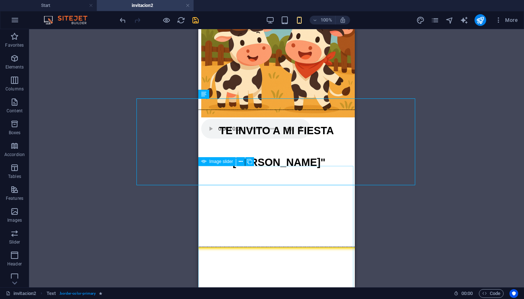
click at [241, 216] on div at bounding box center [276, 289] width 151 height 146
drag, startPoint x: 249, startPoint y: 111, endPoint x: 266, endPoint y: 197, distance: 87.6
drag, startPoint x: 249, startPoint y: 110, endPoint x: 252, endPoint y: 176, distance: 66.0
click at [247, 231] on div at bounding box center [276, 289] width 151 height 146
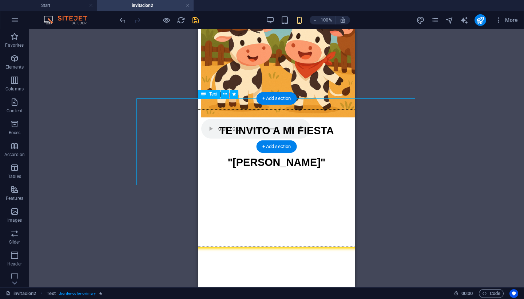
drag, startPoint x: 248, startPoint y: 110, endPoint x: 248, endPoint y: 167, distance: 56.5
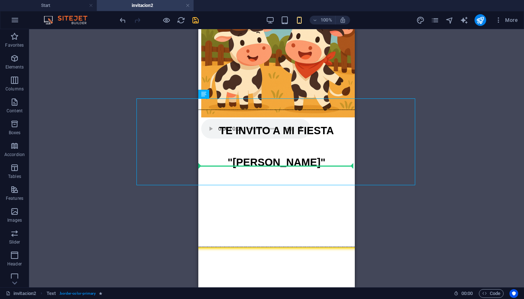
drag, startPoint x: 272, startPoint y: 141, endPoint x: 274, endPoint y: 204, distance: 63.4
drag, startPoint x: 264, startPoint y: 121, endPoint x: 267, endPoint y: 172, distance: 50.7
drag, startPoint x: 245, startPoint y: 113, endPoint x: 247, endPoint y: 177, distance: 64.9
drag, startPoint x: 283, startPoint y: 112, endPoint x: 273, endPoint y: 180, distance: 69.1
drag, startPoint x: 287, startPoint y: 115, endPoint x: 284, endPoint y: 157, distance: 42.0
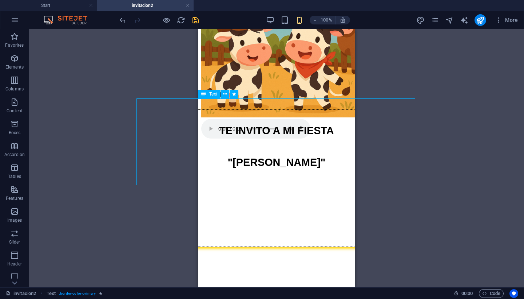
click at [284, 157] on div "TE INVITO A MI FIESTA "IVANA"" at bounding box center [276, 178] width 271 height 138
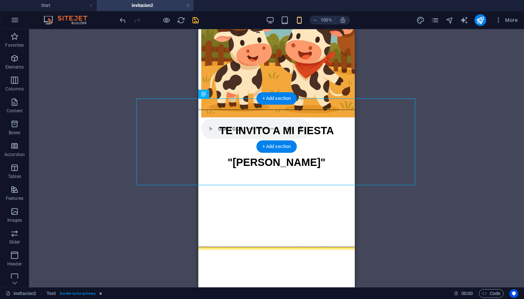
click at [270, 134] on div "TE INVITO A MI FIESTA "IVANA"" at bounding box center [276, 178] width 271 height 138
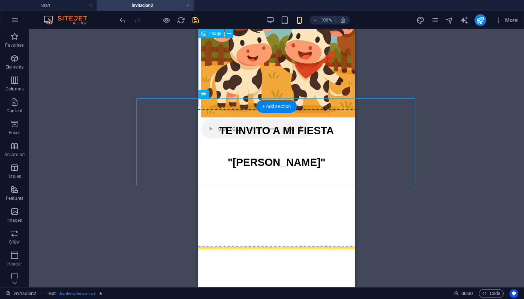
click at [279, 66] on figure at bounding box center [276, 40] width 151 height 158
drag, startPoint x: 277, startPoint y: 122, endPoint x: 277, endPoint y: 165, distance: 43.0
click at [277, 165] on div "TE INVITO A MI FIESTA "IVANA"" at bounding box center [276, 178] width 271 height 138
drag, startPoint x: 273, startPoint y: 122, endPoint x: 272, endPoint y: 135, distance: 12.8
click at [272, 135] on div "TE INVITO A MI FIESTA "IVANA"" at bounding box center [276, 178] width 271 height 138
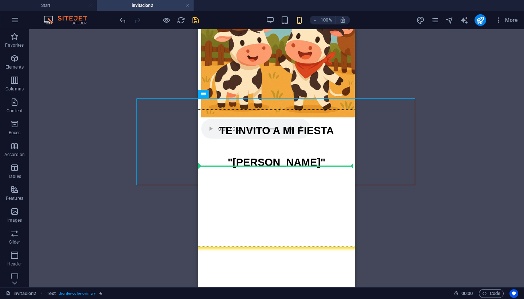
drag, startPoint x: 272, startPoint y: 135, endPoint x: 260, endPoint y: 185, distance: 51.6
drag, startPoint x: 264, startPoint y: 110, endPoint x: 270, endPoint y: 153, distance: 43.7
click at [270, 153] on div "TE INVITO A MI FIESTA "IVANA"" at bounding box center [276, 178] width 271 height 138
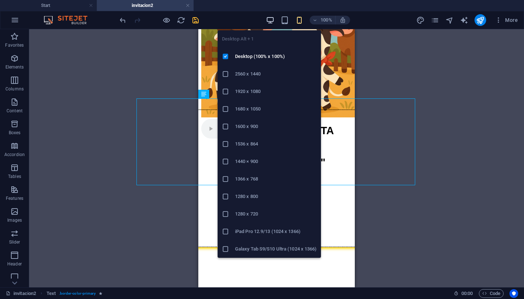
click at [272, 22] on icon "button" at bounding box center [270, 20] width 8 height 8
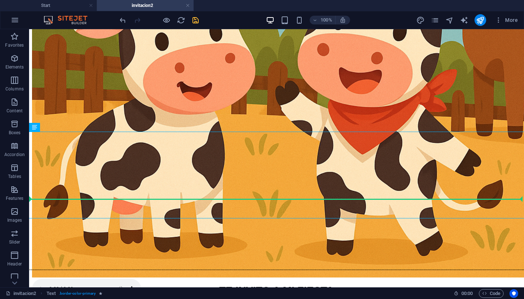
drag, startPoint x: 299, startPoint y: 163, endPoint x: 290, endPoint y: 228, distance: 65.4
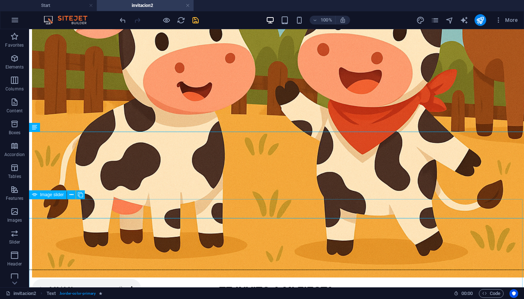
drag, startPoint x: 303, startPoint y: 210, endPoint x: 271, endPoint y: 221, distance: 33.4
drag, startPoint x: 270, startPoint y: 158, endPoint x: 267, endPoint y: 203, distance: 44.5
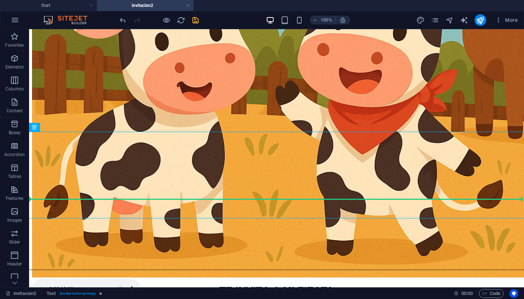
drag, startPoint x: 268, startPoint y: 145, endPoint x: 264, endPoint y: 215, distance: 70.4
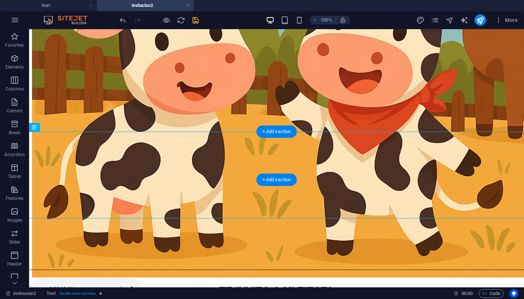
drag, startPoint x: 68, startPoint y: 156, endPoint x: 36, endPoint y: 192, distance: 48.5
drag, startPoint x: 272, startPoint y: 156, endPoint x: 272, endPoint y: 187, distance: 31.3
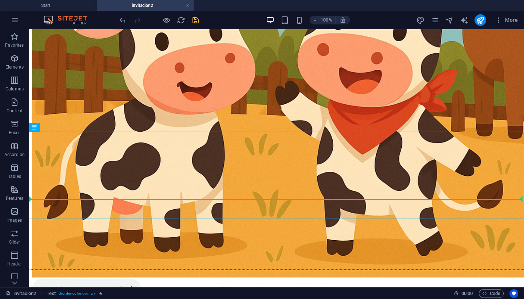
drag, startPoint x: 273, startPoint y: 168, endPoint x: 277, endPoint y: 204, distance: 37.0
drag, startPoint x: 276, startPoint y: 163, endPoint x: 278, endPoint y: 209, distance: 46.3
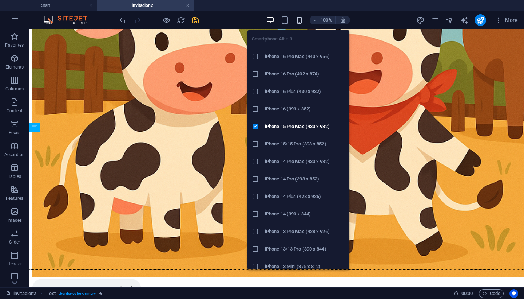
click at [299, 20] on icon "button" at bounding box center [299, 20] width 8 height 8
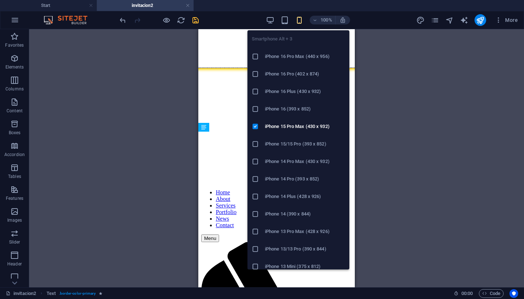
scroll to position [45, 0]
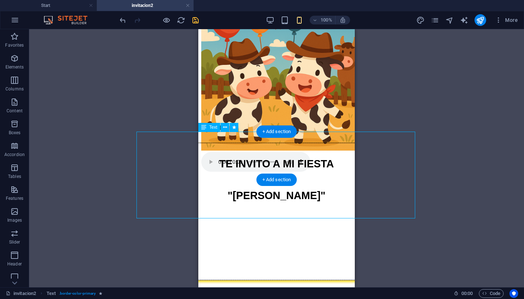
click at [215, 189] on div "TE INVITO A MI FIESTA "IVANA"" at bounding box center [276, 211] width 271 height 138
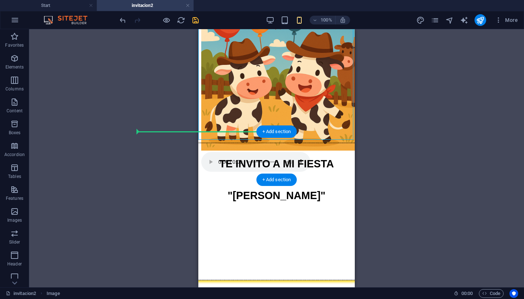
drag, startPoint x: 260, startPoint y: 91, endPoint x: 258, endPoint y: 145, distance: 54.3
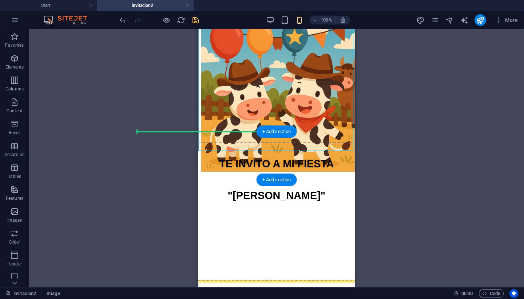
drag, startPoint x: 261, startPoint y: 78, endPoint x: 261, endPoint y: 155, distance: 76.5
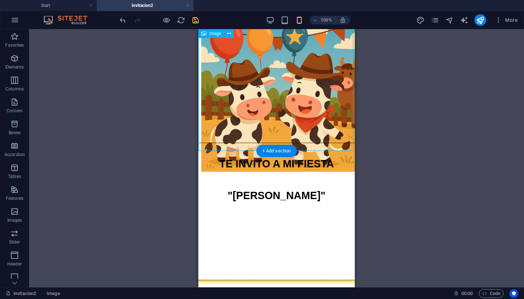
drag, startPoint x: 252, startPoint y: 84, endPoint x: 251, endPoint y: 138, distance: 54.6
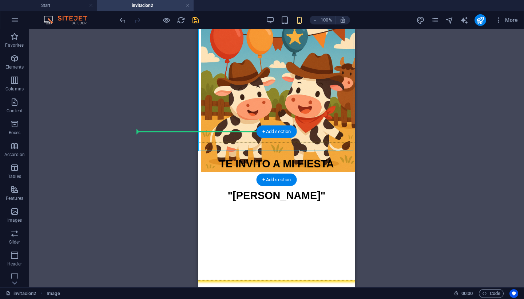
drag, startPoint x: 241, startPoint y: 79, endPoint x: 210, endPoint y: 135, distance: 64.4
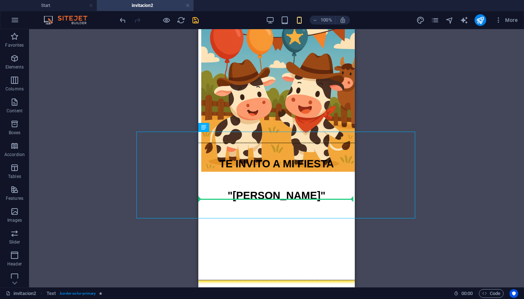
drag, startPoint x: 221, startPoint y: 144, endPoint x: 227, endPoint y: 208, distance: 65.1
drag, startPoint x: 234, startPoint y: 149, endPoint x: 243, endPoint y: 212, distance: 63.6
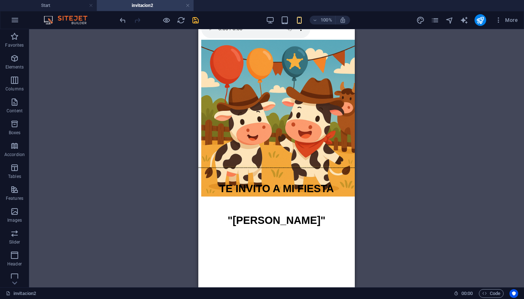
scroll to position [19, 0]
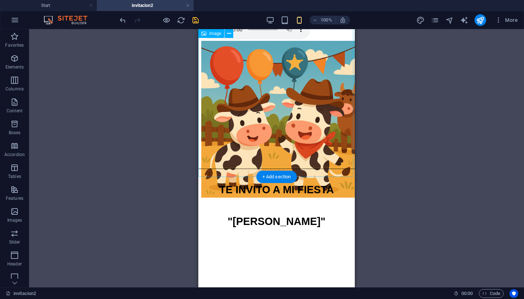
click at [286, 127] on figure at bounding box center [276, 120] width 151 height 158
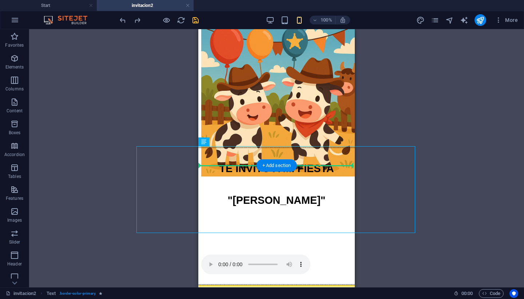
drag, startPoint x: 249, startPoint y: 160, endPoint x: 249, endPoint y: 110, distance: 49.9
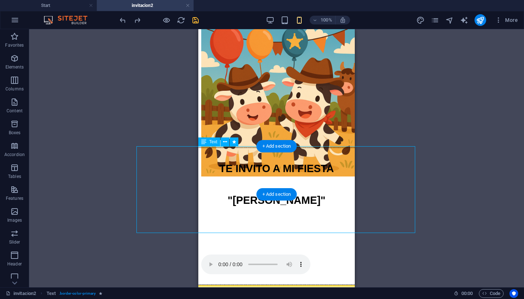
click at [264, 171] on div "TE INVITO A MI FIESTA "IVANA"" at bounding box center [276, 216] width 271 height 138
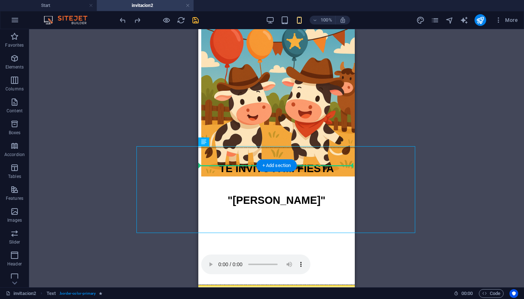
drag, startPoint x: 262, startPoint y: 170, endPoint x: 255, endPoint y: 106, distance: 64.1
drag, startPoint x: 245, startPoint y: 153, endPoint x: 251, endPoint y: 100, distance: 53.9
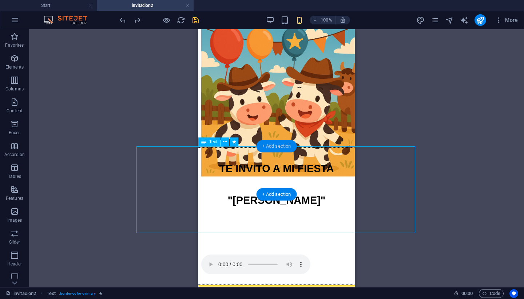
click at [279, 145] on div "+ Add section" at bounding box center [277, 146] width 40 height 12
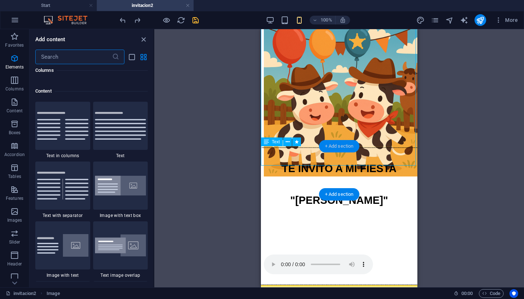
scroll to position [1274, 0]
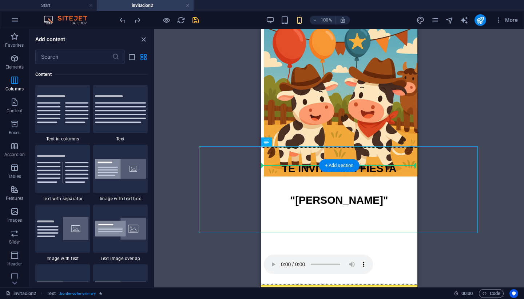
drag, startPoint x: 293, startPoint y: 159, endPoint x: 294, endPoint y: 112, distance: 47.0
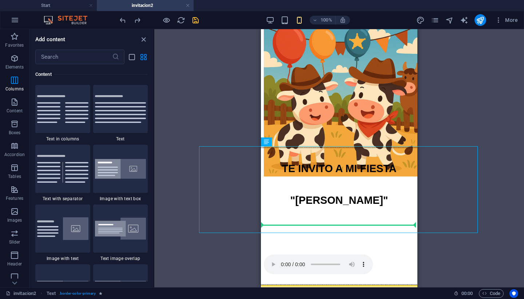
drag, startPoint x: 291, startPoint y: 152, endPoint x: 290, endPoint y: 228, distance: 76.5
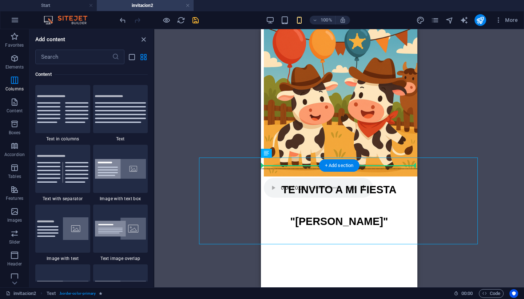
drag, startPoint x: 287, startPoint y: 176, endPoint x: 287, endPoint y: 140, distance: 35.3
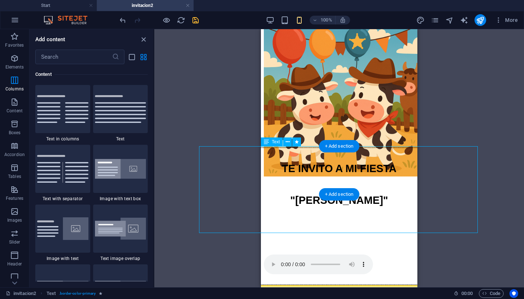
click at [306, 193] on div "TE INVITO A MI FIESTA "IVANA"" at bounding box center [339, 216] width 271 height 138
drag, startPoint x: 309, startPoint y: 159, endPoint x: 306, endPoint y: 224, distance: 65.3
click at [306, 224] on div "TE INVITO A MI FIESTA "IVANA"" at bounding box center [339, 216] width 271 height 138
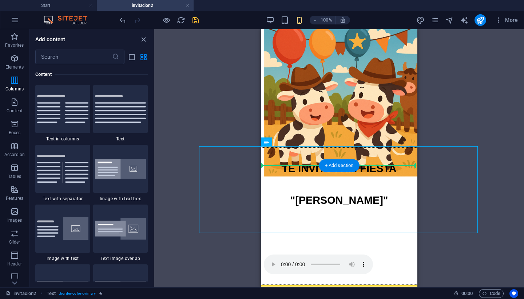
drag, startPoint x: 295, startPoint y: 221, endPoint x: 295, endPoint y: 126, distance: 94.7
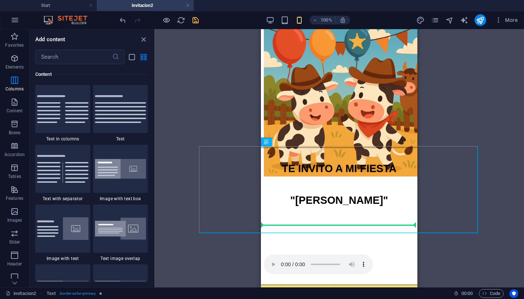
drag, startPoint x: 292, startPoint y: 157, endPoint x: 286, endPoint y: 236, distance: 80.0
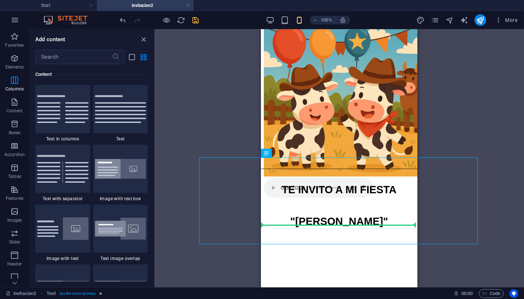
drag, startPoint x: 282, startPoint y: 174, endPoint x: 283, endPoint y: 231, distance: 56.1
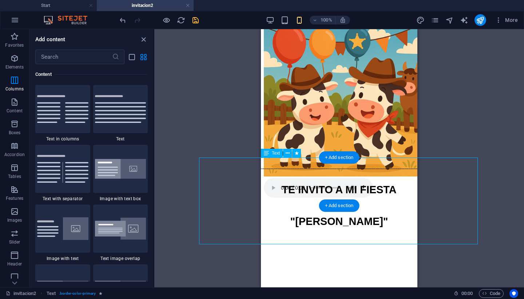
click at [358, 185] on div "TE INVITO A MI FIESTA "IVANA"" at bounding box center [339, 237] width 271 height 138
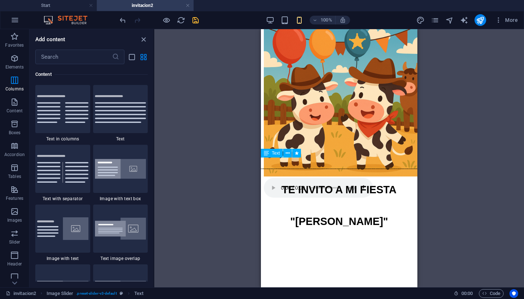
click at [352, 185] on div "TE INVITO A MI FIESTA "IVANA"" at bounding box center [339, 237] width 271 height 138
click at [352, 183] on div "TE INVITO A MI FIESTA "IVANA"" at bounding box center [339, 237] width 271 height 138
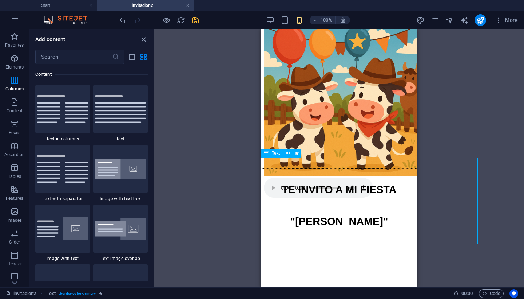
drag, startPoint x: 347, startPoint y: 179, endPoint x: 302, endPoint y: 214, distance: 57.4
click at [302, 214] on div "TE INVITO A MI FIESTA "IVANA"" at bounding box center [339, 237] width 271 height 138
drag, startPoint x: 322, startPoint y: 170, endPoint x: 332, endPoint y: 239, distance: 69.3
drag, startPoint x: 333, startPoint y: 185, endPoint x: 333, endPoint y: 232, distance: 47.7
click at [339, 168] on div "TE INVITO A MI FIESTA "IVANA"" at bounding box center [339, 237] width 271 height 138
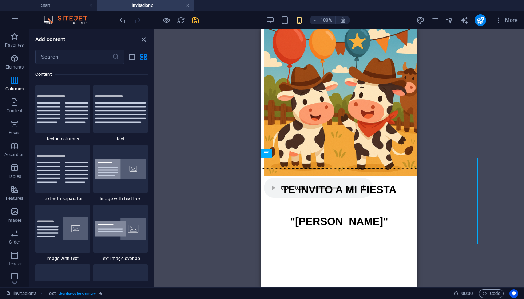
click at [450, 127] on div "Drag and drop a file to add it H2 Text Text Spacer Image Slider Reference Conta…" at bounding box center [339, 158] width 370 height 258
drag, startPoint x: 327, startPoint y: 170, endPoint x: 328, endPoint y: 215, distance: 44.8
click at [328, 215] on div "TE INVITO A MI FIESTA "IVANA"" at bounding box center [339, 237] width 271 height 138
drag, startPoint x: 343, startPoint y: 166, endPoint x: 341, endPoint y: 194, distance: 27.4
click at [341, 192] on div "TE INVITO A MI FIESTA "IVANA"" at bounding box center [339, 237] width 271 height 138
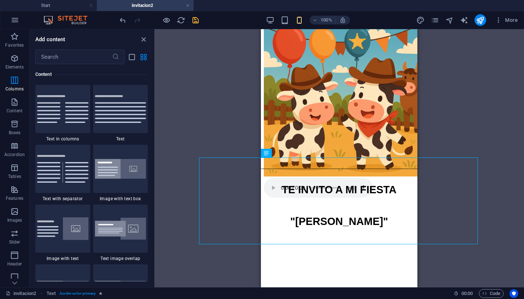
click at [449, 118] on div "Drag and drop a file to add it H2 Text Text Spacer Image Slider Reference Conta…" at bounding box center [339, 158] width 370 height 258
drag, startPoint x: 343, startPoint y: 177, endPoint x: 335, endPoint y: 241, distance: 63.9
drag, startPoint x: 334, startPoint y: 184, endPoint x: 334, endPoint y: 197, distance: 13.1
click at [334, 197] on div "TE INVITO A MI FIESTA "IVANA"" at bounding box center [339, 237] width 271 height 138
drag, startPoint x: 331, startPoint y: 188, endPoint x: 332, endPoint y: 225, distance: 37.5
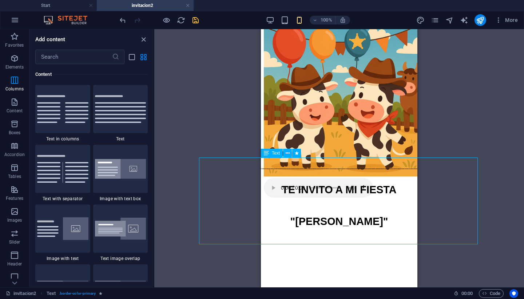
drag, startPoint x: 333, startPoint y: 168, endPoint x: 335, endPoint y: 220, distance: 52.5
click at [335, 220] on div "TE INVITO A MI FIESTA "IVANA"" at bounding box center [339, 237] width 271 height 138
click at [460, 123] on div "Drag and drop a file to add it H2 Text Text Spacer Image Slider Reference Conta…" at bounding box center [339, 158] width 370 height 258
drag, startPoint x: 329, startPoint y: 173, endPoint x: 332, endPoint y: 134, distance: 38.7
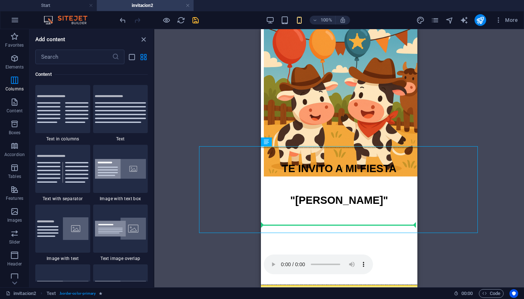
drag, startPoint x: 326, startPoint y: 157, endPoint x: 326, endPoint y: 228, distance: 71.4
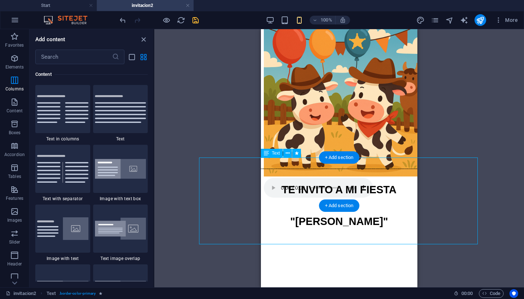
click at [313, 168] on div "TE INVITO A MI FIESTA "IVANA"" at bounding box center [339, 237] width 271 height 138
click at [319, 190] on div "TE INVITO A MI FIESTA "IVANA"" at bounding box center [339, 237] width 271 height 138
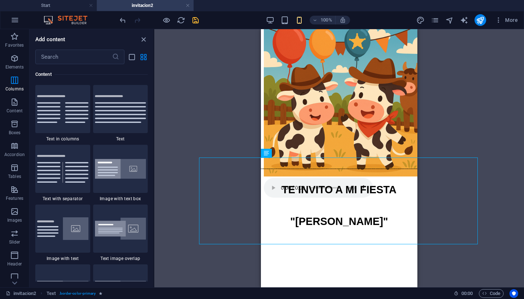
click at [439, 147] on div "Drag and drop a file to add it H2 Text Text Spacer Image Slider Reference Conta…" at bounding box center [339, 158] width 370 height 258
drag, startPoint x: 328, startPoint y: 170, endPoint x: 329, endPoint y: 200, distance: 29.9
click at [329, 200] on div "TE INVITO A MI FIESTA "IVANA"" at bounding box center [339, 237] width 271 height 138
drag, startPoint x: 326, startPoint y: 189, endPoint x: 328, endPoint y: 233, distance: 44.1
drag, startPoint x: 328, startPoint y: 169, endPoint x: 330, endPoint y: 223, distance: 54.0
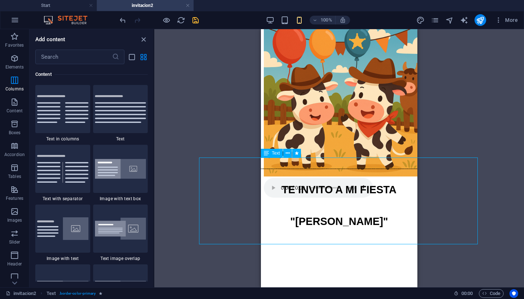
click at [330, 223] on div "TE INVITO A MI FIESTA "IVANA"" at bounding box center [339, 237] width 271 height 138
drag, startPoint x: 330, startPoint y: 189, endPoint x: 334, endPoint y: 228, distance: 39.9
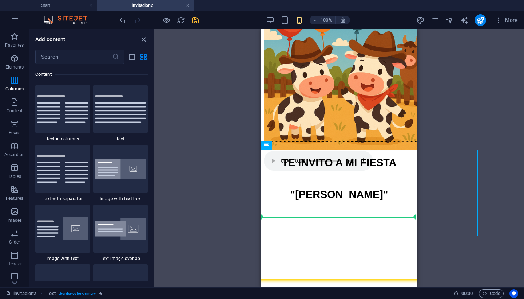
drag, startPoint x: 339, startPoint y: 189, endPoint x: 342, endPoint y: 249, distance: 59.8
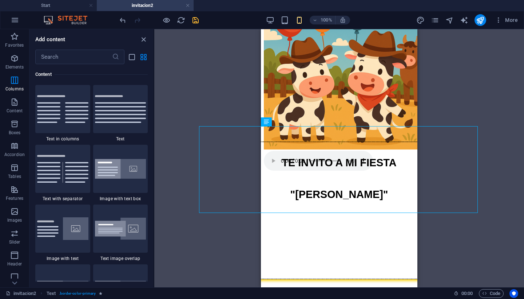
scroll to position [50, 0]
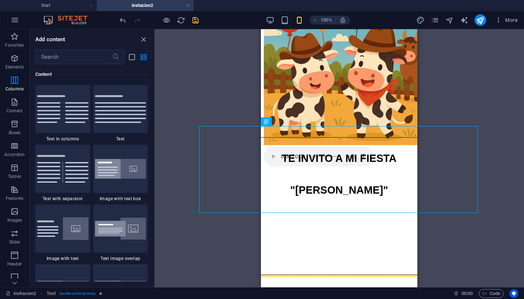
drag, startPoint x: 336, startPoint y: 160, endPoint x: 340, endPoint y: 212, distance: 53.0
drag, startPoint x: 332, startPoint y: 157, endPoint x: 337, endPoint y: 216, distance: 58.9
drag, startPoint x: 332, startPoint y: 157, endPoint x: 333, endPoint y: 203, distance: 46.3
drag, startPoint x: 331, startPoint y: 157, endPoint x: 333, endPoint y: 205, distance: 48.5
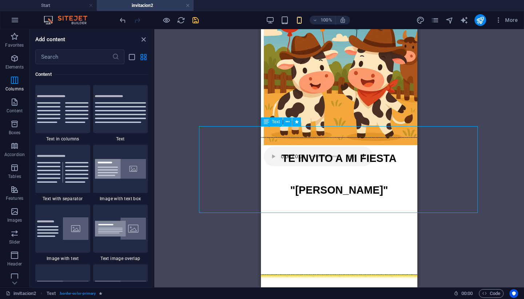
click at [337, 158] on div "TE INVITO A MI FIESTA "IVANA"" at bounding box center [339, 206] width 271 height 138
drag, startPoint x: 323, startPoint y: 137, endPoint x: 326, endPoint y: 185, distance: 47.8
click at [326, 185] on div "TE INVITO A MI FIESTA "IVANA"" at bounding box center [339, 206] width 271 height 138
drag, startPoint x: 330, startPoint y: 157, endPoint x: 331, endPoint y: 179, distance: 22.2
click at [331, 179] on div "TE INVITO A MI FIESTA "IVANA"" at bounding box center [339, 206] width 271 height 138
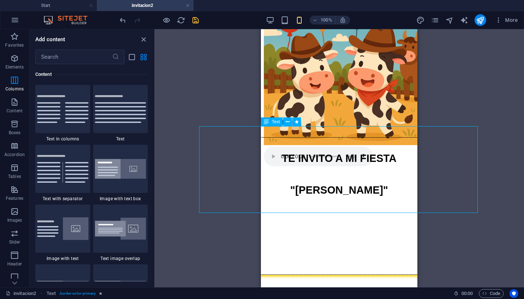
drag, startPoint x: 338, startPoint y: 157, endPoint x: 343, endPoint y: 188, distance: 31.6
click at [343, 188] on div "TE INVITO A MI FIESTA "IVANA"" at bounding box center [339, 206] width 271 height 138
drag, startPoint x: 338, startPoint y: 158, endPoint x: 338, endPoint y: 200, distance: 41.9
drag, startPoint x: 335, startPoint y: 160, endPoint x: 335, endPoint y: 199, distance: 38.3
drag, startPoint x: 325, startPoint y: 158, endPoint x: 325, endPoint y: 206, distance: 48.1
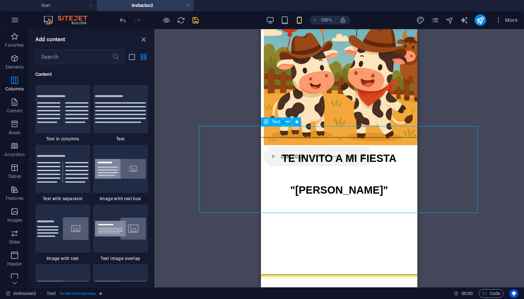
drag, startPoint x: 326, startPoint y: 156, endPoint x: 330, endPoint y: 197, distance: 42.0
drag, startPoint x: 283, startPoint y: 136, endPoint x: 290, endPoint y: 183, distance: 47.4
click at [290, 183] on div "TE INVITO A MI FIESTA "IVANA"" at bounding box center [339, 206] width 271 height 138
drag, startPoint x: 336, startPoint y: 153, endPoint x: 337, endPoint y: 193, distance: 40.1
click at [337, 193] on div "TE INVITO A MI FIESTA "IVANA"" at bounding box center [339, 206] width 271 height 138
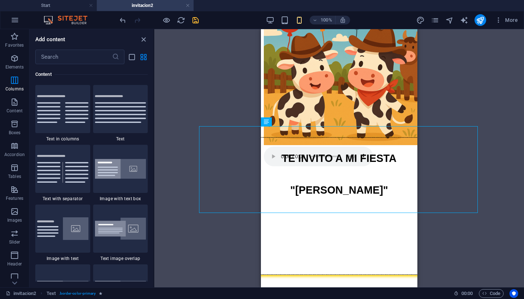
click at [437, 95] on div "Drag and drop a file to add it H2 Text Text Spacer Image Slider Reference Conta…" at bounding box center [339, 158] width 370 height 258
drag, startPoint x: 326, startPoint y: 157, endPoint x: 329, endPoint y: 205, distance: 48.9
drag, startPoint x: 336, startPoint y: 159, endPoint x: 337, endPoint y: 205, distance: 45.9
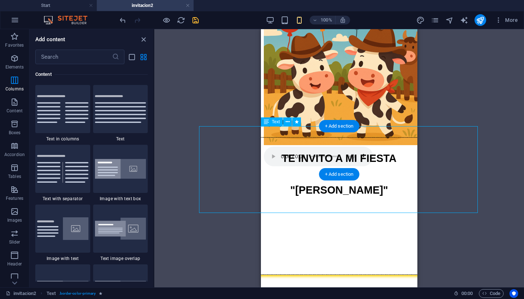
click at [342, 138] on div "TE INVITO A MI FIESTA "IVANA"" at bounding box center [339, 206] width 271 height 138
drag, startPoint x: 342, startPoint y: 138, endPoint x: 346, endPoint y: 190, distance: 51.8
click at [346, 190] on div "TE INVITO A MI FIESTA "IVANA"" at bounding box center [339, 206] width 271 height 138
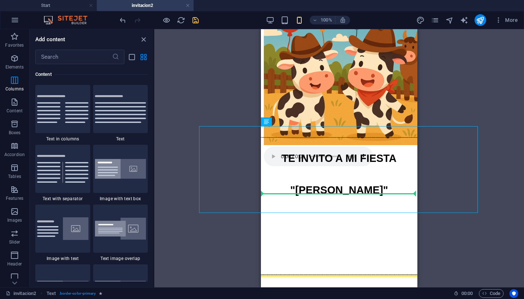
drag, startPoint x: 336, startPoint y: 156, endPoint x: 340, endPoint y: 204, distance: 48.2
drag, startPoint x: 332, startPoint y: 161, endPoint x: 361, endPoint y: 212, distance: 58.4
drag, startPoint x: 340, startPoint y: 137, endPoint x: 342, endPoint y: 188, distance: 50.3
click at [342, 188] on div "TE INVITO A MI FIESTA "IVANA"" at bounding box center [339, 206] width 271 height 138
drag, startPoint x: 333, startPoint y: 158, endPoint x: 333, endPoint y: 199, distance: 40.8
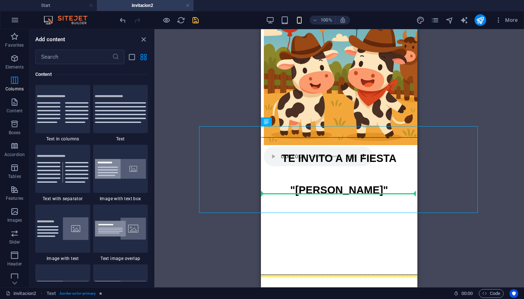
drag, startPoint x: 309, startPoint y: 135, endPoint x: 310, endPoint y: 200, distance: 64.8
drag, startPoint x: 328, startPoint y: 156, endPoint x: 331, endPoint y: 224, distance: 67.5
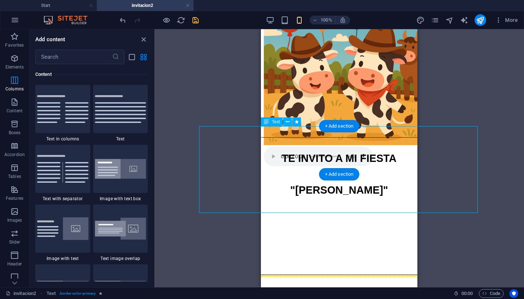
drag, startPoint x: 326, startPoint y: 137, endPoint x: 324, endPoint y: 194, distance: 58.0
drag, startPoint x: 329, startPoint y: 158, endPoint x: 328, endPoint y: 191, distance: 32.8
click at [328, 191] on div "TE INVITO A MI FIESTA "IVANA"" at bounding box center [339, 206] width 271 height 138
click at [245, 104] on div "Drag and drop a file to add it H2 Text Text Spacer Image Slider Reference Conta…" at bounding box center [339, 158] width 370 height 258
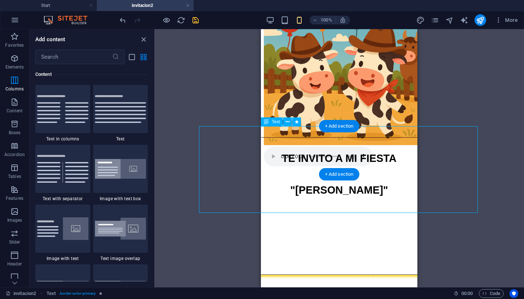
drag, startPoint x: 312, startPoint y: 138, endPoint x: 314, endPoint y: 188, distance: 49.6
click at [314, 188] on div "TE INVITO A MI FIESTA "IVANA"" at bounding box center [339, 206] width 271 height 138
drag, startPoint x: 329, startPoint y: 157, endPoint x: 330, endPoint y: 210, distance: 52.8
click at [430, 95] on div "Drag and drop a file to add it H2 Text Text Spacer Image Slider Reference Conta…" at bounding box center [339, 158] width 370 height 258
drag, startPoint x: 328, startPoint y: 138, endPoint x: 330, endPoint y: 184, distance: 45.6
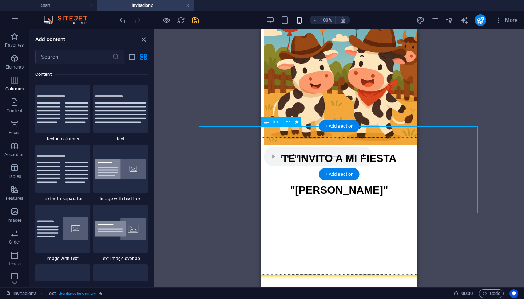
click at [330, 184] on div "TE INVITO A MI FIESTA "IVANA"" at bounding box center [339, 206] width 271 height 138
drag, startPoint x: 336, startPoint y: 159, endPoint x: 338, endPoint y: 203, distance: 44.1
drag, startPoint x: 600, startPoint y: 201, endPoint x: 338, endPoint y: 204, distance: 261.5
click at [443, 115] on div "Drag and drop a file to add it H2 Text Text Spacer Image Slider Reference Conta…" at bounding box center [339, 158] width 370 height 258
click at [288, 122] on icon at bounding box center [288, 122] width 4 height 8
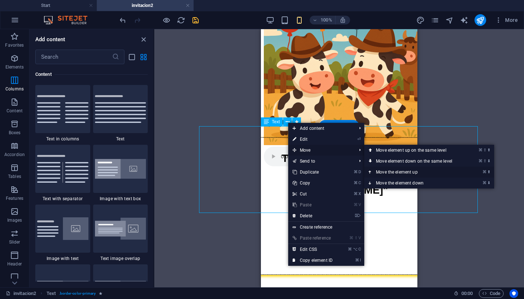
click at [400, 171] on link "⌘ ⬆ Move the element up" at bounding box center [416, 171] width 103 height 11
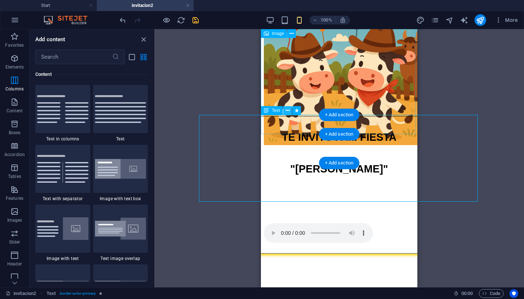
click at [288, 110] on icon at bounding box center [288, 111] width 4 height 8
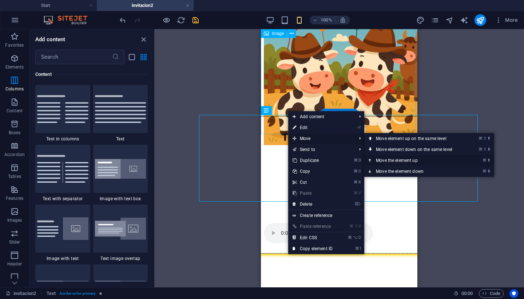
click at [400, 157] on link "⌘ ⬆ Move the element up" at bounding box center [416, 160] width 103 height 11
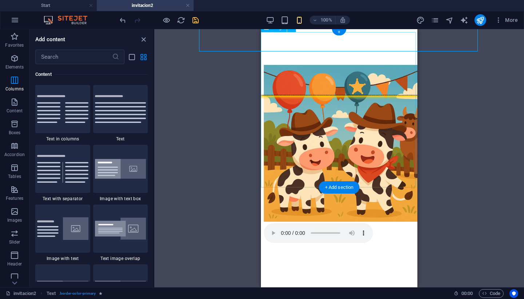
scroll to position [0, 0]
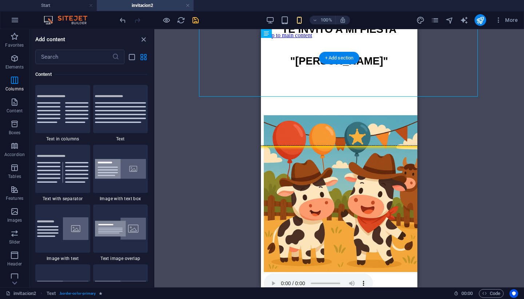
click at [467, 162] on div "Drag and drop a file to add it H2 Text Text Spacer Image Slider Reference Conta…" at bounding box center [339, 158] width 370 height 258
click at [188, 177] on div "Drag and drop a file to add it H2 Text Text Spacer Image Slider Reference Conta…" at bounding box center [339, 158] width 370 height 258
click at [142, 36] on icon "close panel" at bounding box center [144, 39] width 8 height 8
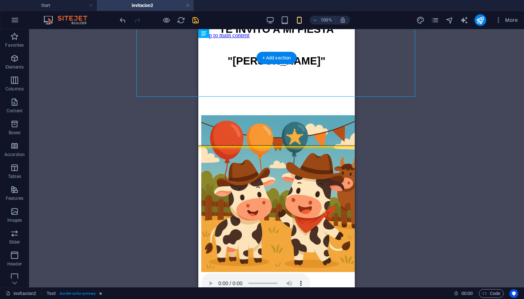
click at [395, 164] on div "Drag and drop a file to add it H2 Text Text Spacer Image Slider Reference Conta…" at bounding box center [276, 158] width 495 height 258
drag, startPoint x: 329, startPoint y: 64, endPoint x: 321, endPoint y: 95, distance: 31.5
click at [321, 95] on div "TE INVITO A MI FIESTA "IVANA"" at bounding box center [276, 77] width 271 height 138
click at [227, 36] on icon at bounding box center [225, 34] width 4 height 8
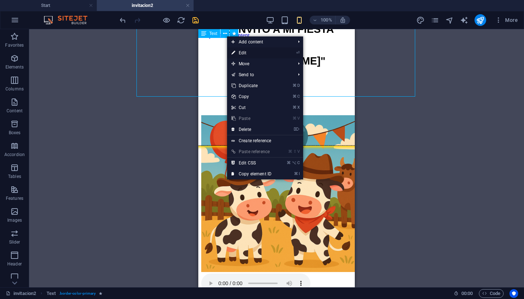
click at [264, 51] on link "⏎ Edit" at bounding box center [251, 52] width 49 height 11
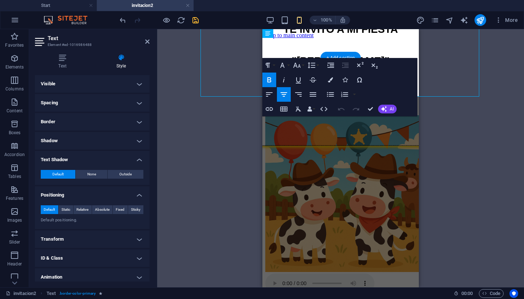
click at [479, 129] on div "Drag here to replace the existing content. Press “Ctrl” if you want to create a…" at bounding box center [340, 158] width 367 height 258
click at [147, 42] on icon at bounding box center [147, 42] width 4 height 6
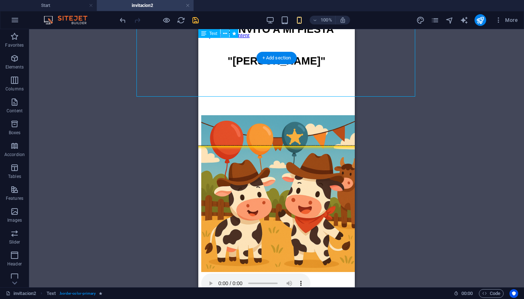
click at [225, 35] on icon at bounding box center [225, 34] width 4 height 8
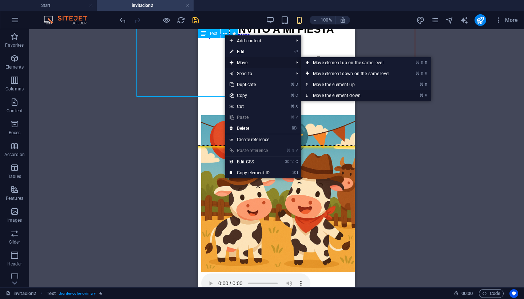
click at [337, 93] on link "⌘ ⬇ Move the element down" at bounding box center [353, 95] width 103 height 11
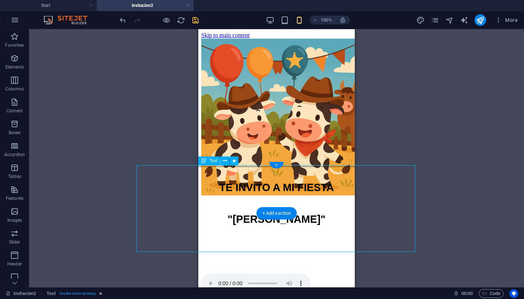
click at [280, 192] on div "TE INVITO A MI FIESTA "IVANA"" at bounding box center [276, 235] width 271 height 138
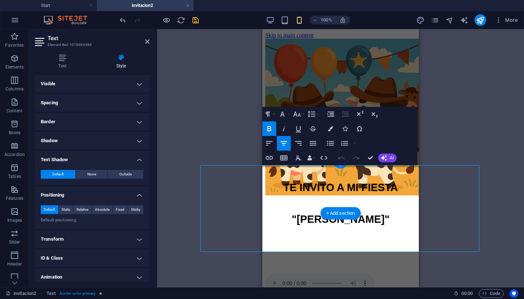
click at [341, 209] on p ""IVANA"" at bounding box center [341, 219] width 270 height 21
click at [283, 182] on strong "TE INVITO A MI FIESTA" at bounding box center [340, 187] width 115 height 11
click at [270, 146] on icon "button" at bounding box center [269, 143] width 9 height 9
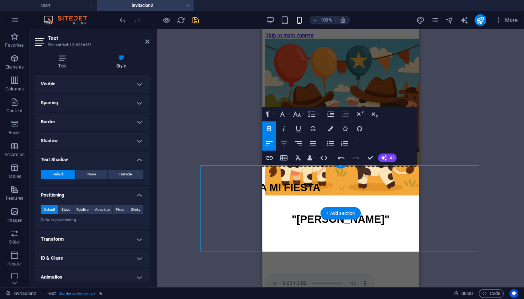
click at [283, 144] on icon "button" at bounding box center [284, 143] width 9 height 9
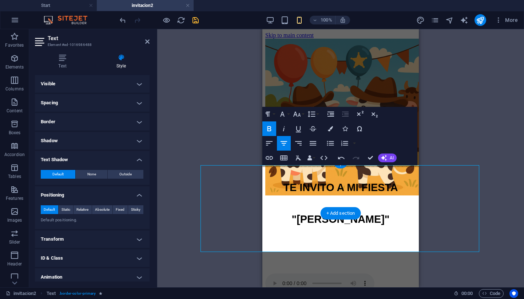
click at [318, 213] on strong ""IVANA"" at bounding box center [341, 218] width 98 height 11
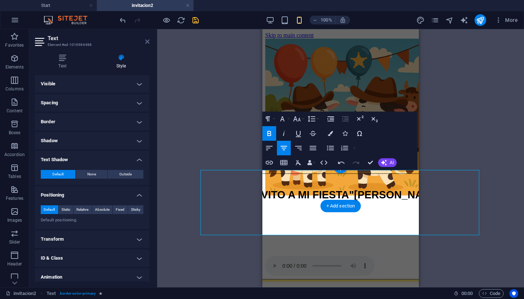
click at [147, 42] on icon at bounding box center [147, 42] width 4 height 6
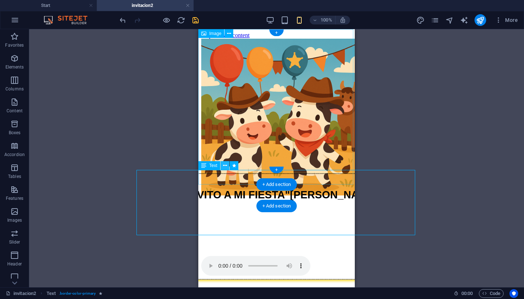
click at [225, 166] on icon at bounding box center [225, 166] width 4 height 8
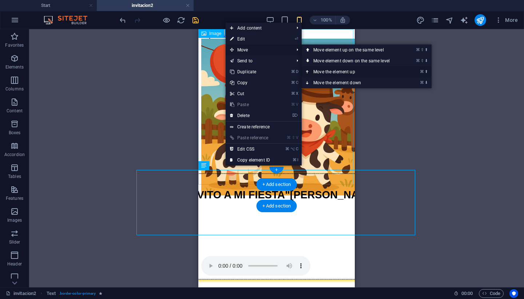
click at [319, 70] on link "⌘ ⬆ Move the element up" at bounding box center [353, 71] width 103 height 11
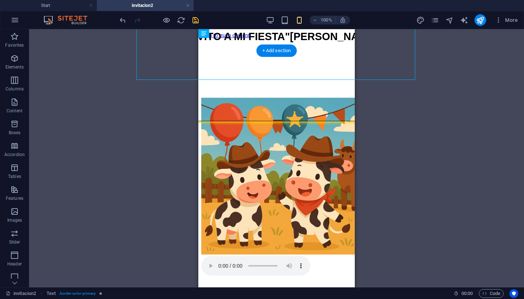
click at [435, 108] on div "Drag here to replace the existing content. Press “Ctrl” if you want to create a…" at bounding box center [276, 158] width 495 height 258
click at [283, 54] on div "+ Add section" at bounding box center [277, 50] width 40 height 12
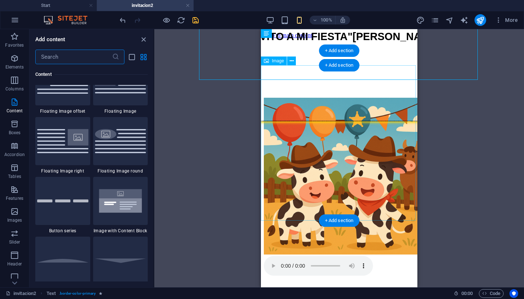
scroll to position [1601, 0]
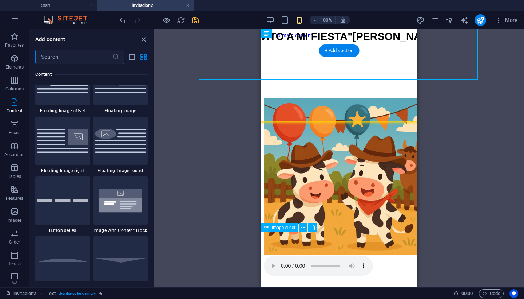
click at [402, 42] on div "TE INVITO A MI FIESTA "IVANA"" at bounding box center [339, 68] width 271 height 106
click at [290, 34] on icon at bounding box center [288, 34] width 4 height 8
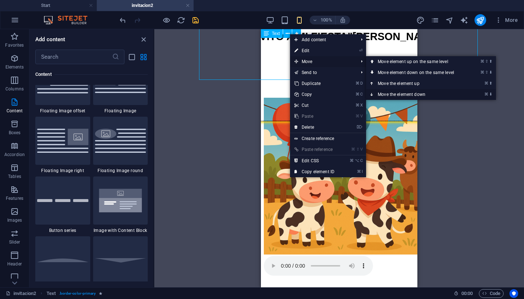
click at [388, 95] on link "⌘ ⬇ Move the element down" at bounding box center [417, 94] width 103 height 11
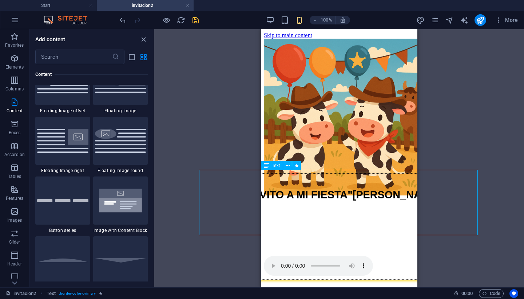
click at [258, 179] on div "Drag here to replace the existing content. Press “Ctrl” if you want to create a…" at bounding box center [339, 158] width 370 height 258
click at [270, 181] on div "TE INVITO A MI FIESTA "IVANA"" at bounding box center [339, 226] width 271 height 106
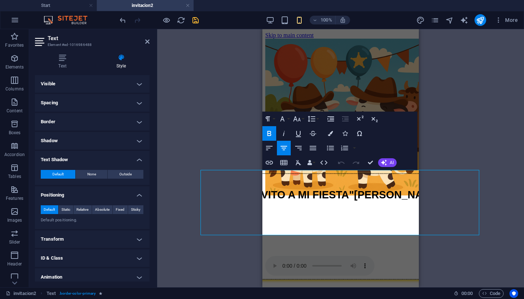
click at [270, 189] on strong "TE INVITO A MI FIESTA" at bounding box center [292, 194] width 115 height 11
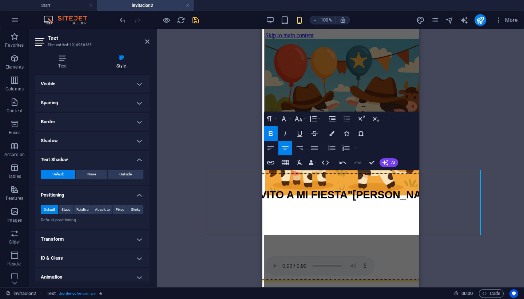
scroll to position [0, 0]
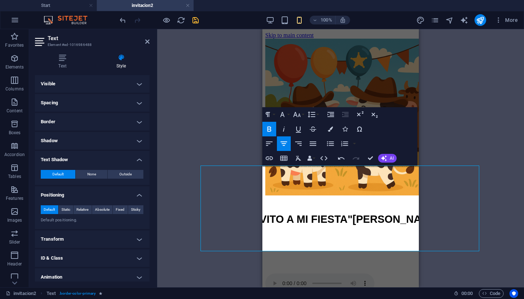
click at [388, 213] on strong ""IVANA"" at bounding box center [397, 218] width 98 height 11
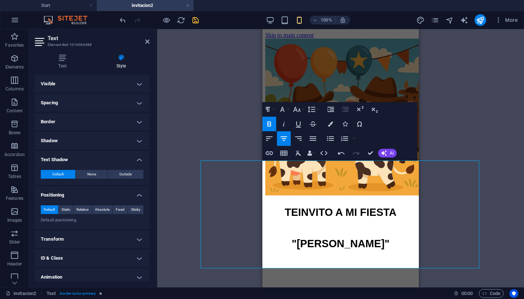
click at [285, 206] on strong "TE" at bounding box center [291, 211] width 13 height 11
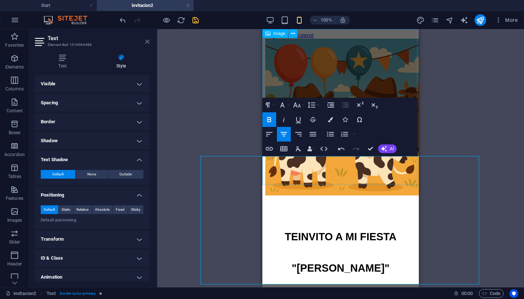
click at [148, 42] on icon at bounding box center [147, 42] width 4 height 6
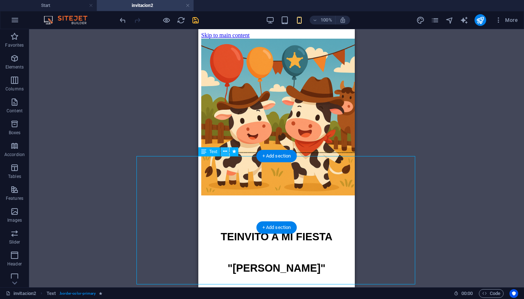
click at [224, 152] on icon at bounding box center [225, 152] width 4 height 8
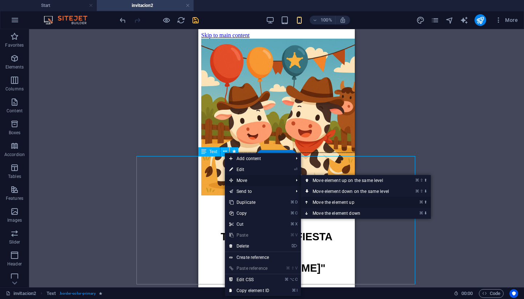
click at [334, 201] on link "⌘ ⬆ Move the element up" at bounding box center [352, 202] width 103 height 11
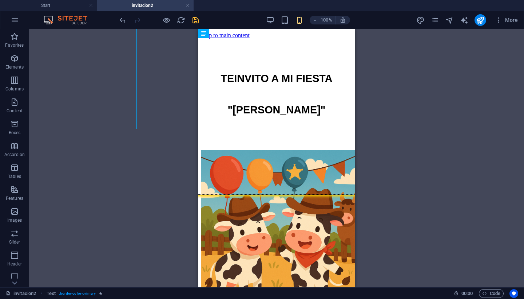
click at [449, 193] on div "Drag here to replace the existing content. Press “Ctrl” if you want to create a…" at bounding box center [276, 158] width 495 height 258
click at [224, 33] on icon at bounding box center [225, 34] width 4 height 8
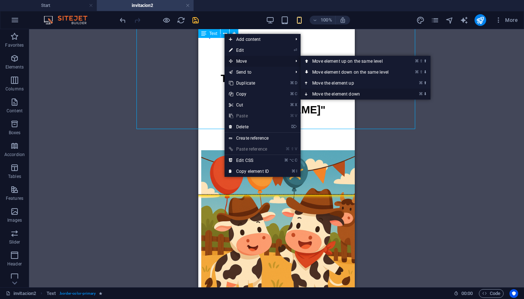
click at [362, 93] on link "⌘ ⬇ Move the element down" at bounding box center [352, 94] width 103 height 11
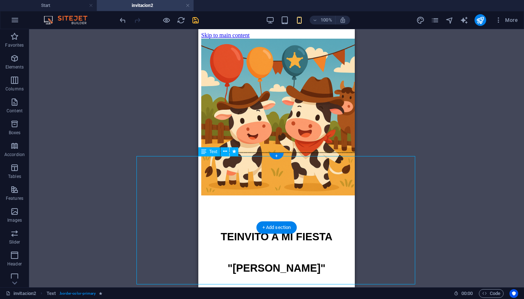
click at [431, 125] on div "Drag here to replace the existing content. Press “Ctrl” if you want to create a…" at bounding box center [276, 158] width 495 height 258
click at [216, 208] on div "TE INVITO A MI FIESTA "IVANA"" at bounding box center [276, 252] width 271 height 201
click at [208, 210] on div "TE INVITO A MI FIESTA "IVANA"" at bounding box center [276, 252] width 271 height 201
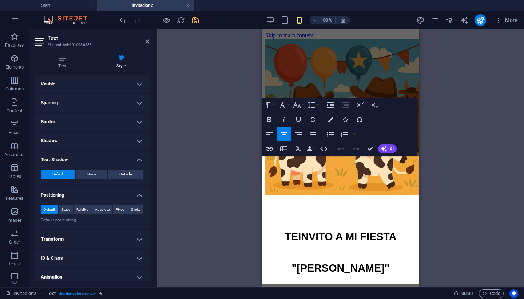
click at [285, 231] on strong "TE" at bounding box center [291, 236] width 13 height 11
click at [148, 39] on icon at bounding box center [147, 42] width 4 height 6
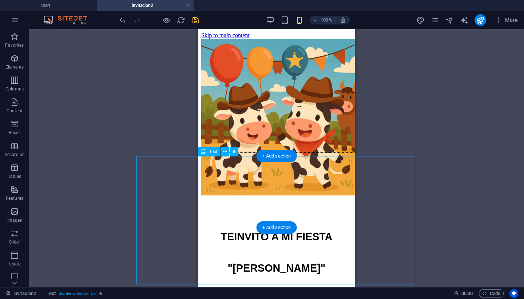
click at [257, 211] on div "TE INVITO A MI FIESTA "IVANA"" at bounding box center [276, 252] width 271 height 201
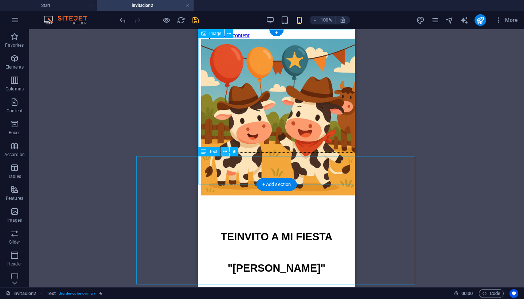
click at [225, 151] on icon at bounding box center [225, 152] width 4 height 8
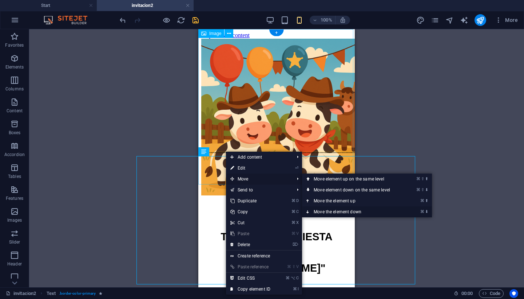
click at [322, 211] on link "⌘ ⬇ Move the element down" at bounding box center [353, 211] width 103 height 11
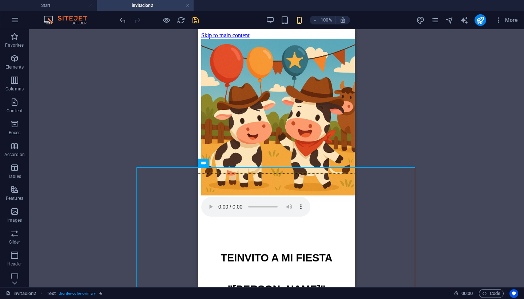
click at [166, 127] on div "Drag here to replace the existing content. Press “Ctrl” if you want to create a…" at bounding box center [276, 158] width 495 height 258
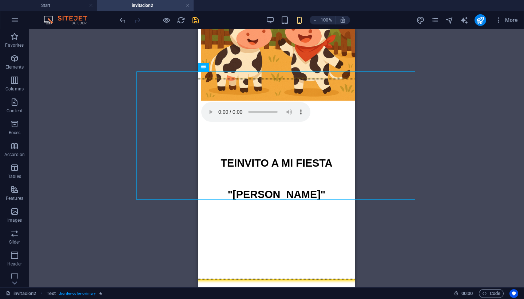
scroll to position [96, 0]
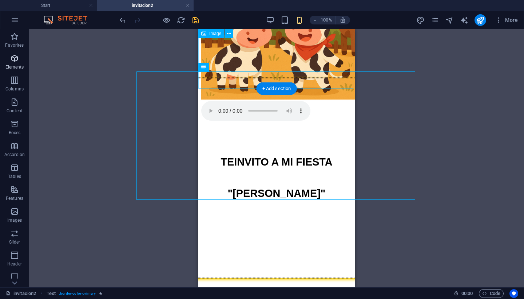
click at [14, 58] on icon "button" at bounding box center [14, 58] width 9 height 9
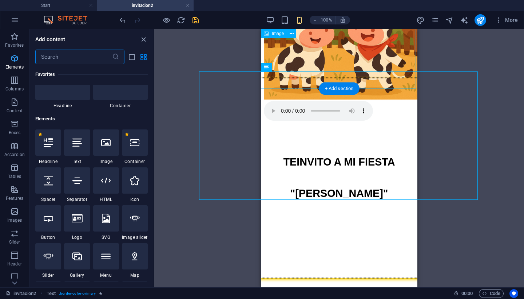
scroll to position [78, 0]
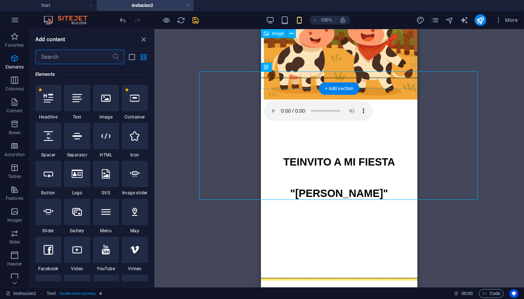
click at [173, 80] on div "Drag here to replace the existing content. Press “Ctrl” if you want to create a…" at bounding box center [339, 158] width 370 height 258
click at [179, 95] on div "Drag here to replace the existing content. Press “Ctrl” if you want to create a…" at bounding box center [339, 158] width 370 height 258
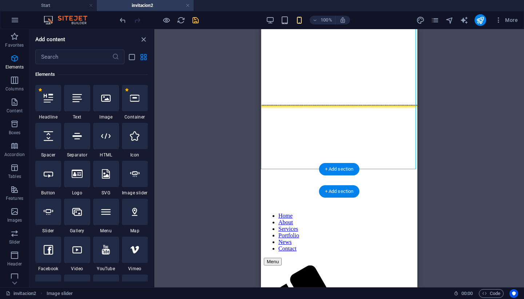
scroll to position [272, 0]
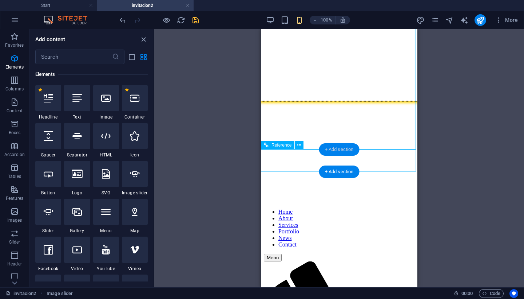
click at [338, 147] on div "+ Add section" at bounding box center [339, 149] width 40 height 12
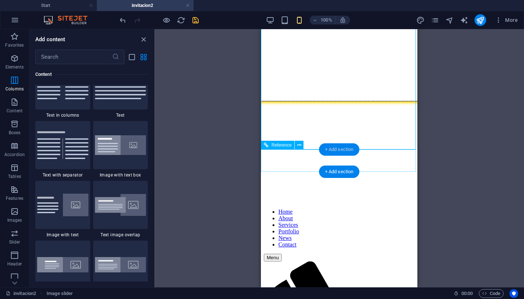
scroll to position [1298, 0]
click at [16, 59] on icon "button" at bounding box center [14, 58] width 9 height 9
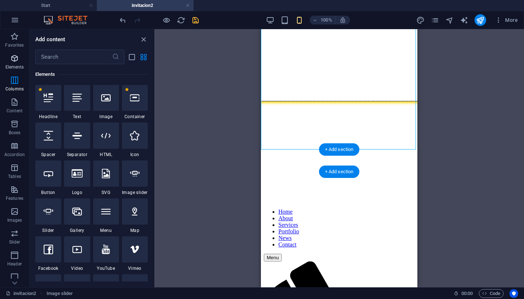
scroll to position [78, 0]
click at [75, 99] on icon at bounding box center [76, 97] width 9 height 9
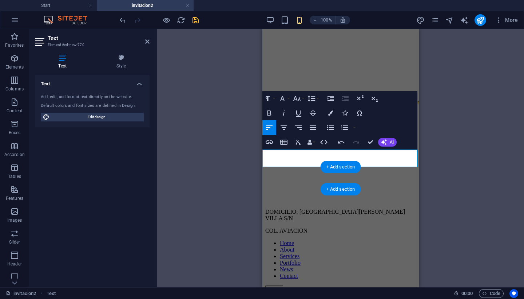
click at [295, 208] on p "DOMICILIO: CALLE FRANSISCO Y MADERO VILLA S/N" at bounding box center [341, 214] width 151 height 13
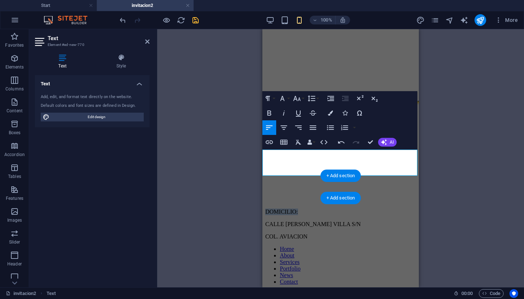
drag, startPoint x: 296, startPoint y: 152, endPoint x: 262, endPoint y: 153, distance: 35.0
click at [268, 113] on icon "button" at bounding box center [270, 112] width 4 height 5
click at [299, 208] on p "DOMICILIO:" at bounding box center [341, 211] width 151 height 7
click at [274, 99] on button "Paragraph Format" at bounding box center [270, 98] width 14 height 15
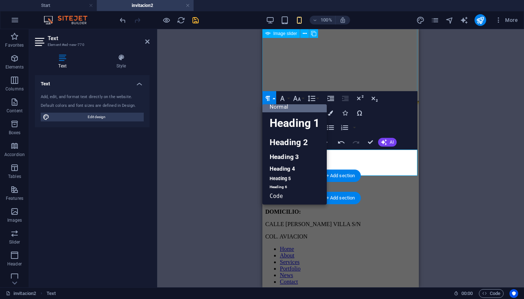
scroll to position [5, 0]
click at [283, 142] on link "Heading 2" at bounding box center [295, 142] width 64 height 16
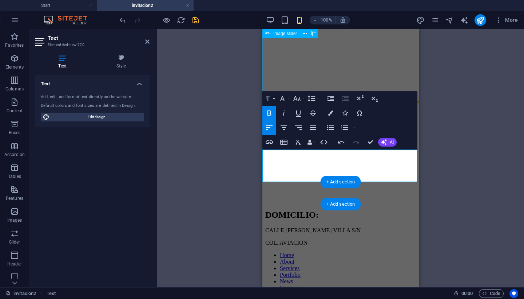
click at [272, 96] on button "Paragraph Format" at bounding box center [270, 98] width 14 height 15
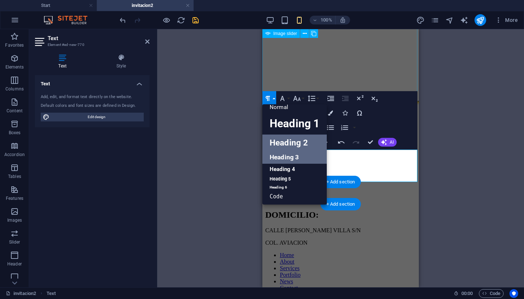
click at [278, 156] on link "Heading 3" at bounding box center [295, 157] width 64 height 13
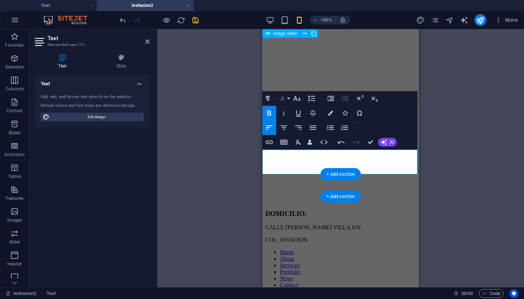
click at [286, 101] on icon "button" at bounding box center [282, 98] width 9 height 9
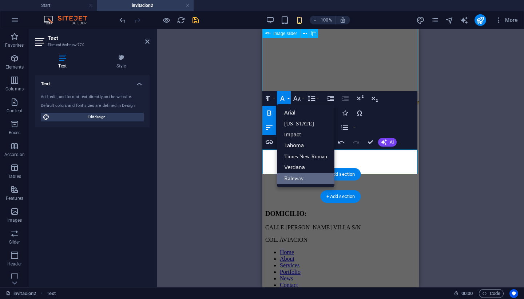
scroll to position [0, 0]
click at [287, 97] on button "Font Family" at bounding box center [284, 98] width 14 height 15
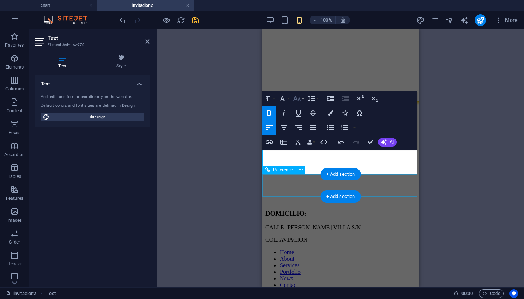
click at [302, 97] on button "Font Size" at bounding box center [299, 98] width 14 height 15
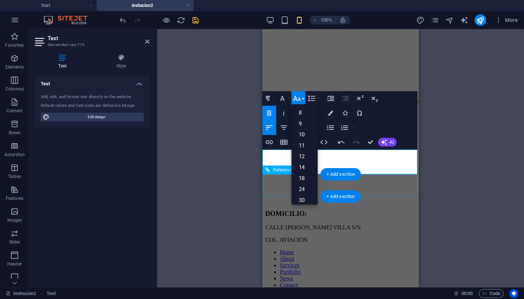
click at [302, 97] on button "Font Size" at bounding box center [299, 98] width 14 height 15
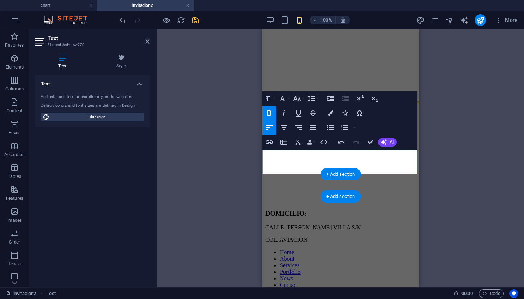
click at [266, 209] on strong "DOMICILIO:" at bounding box center [287, 213] width 42 height 8
click at [286, 130] on icon "button" at bounding box center [284, 127] width 9 height 9
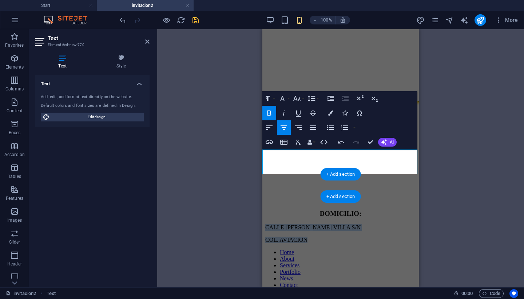
drag, startPoint x: 264, startPoint y: 162, endPoint x: 305, endPoint y: 168, distance: 41.7
click at [305, 209] on div "DOMICILIO: CALLE FRANSISCO Y MADERO VILLA S/N COL. AVIACION" at bounding box center [341, 226] width 151 height 34
click at [284, 130] on icon "button" at bounding box center [284, 127] width 7 height 4
click at [299, 209] on h3 "DOMICILIO:" at bounding box center [341, 213] width 151 height 8
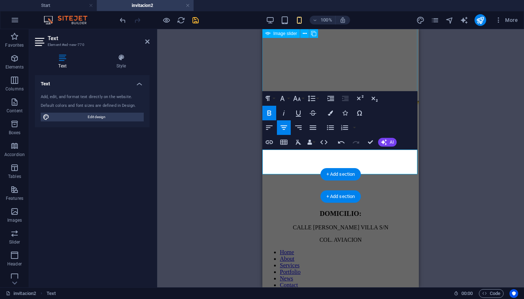
click at [318, 84] on div at bounding box center [341, 130] width 151 height 146
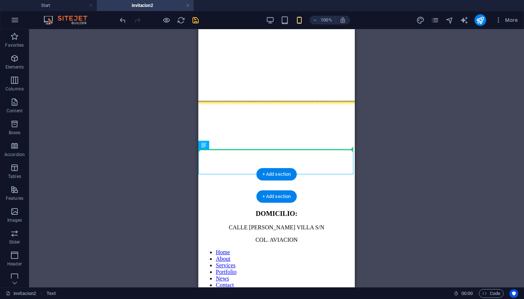
drag, startPoint x: 239, startPoint y: 159, endPoint x: 241, endPoint y: 89, distance: 70.7
drag, startPoint x: 249, startPoint y: 156, endPoint x: 248, endPoint y: 89, distance: 67.0
click at [225, 145] on icon at bounding box center [225, 145] width 4 height 8
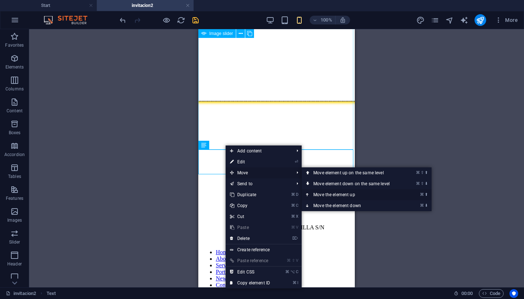
click at [331, 195] on link "⌘ ⬆ Move the element up" at bounding box center [353, 194] width 103 height 11
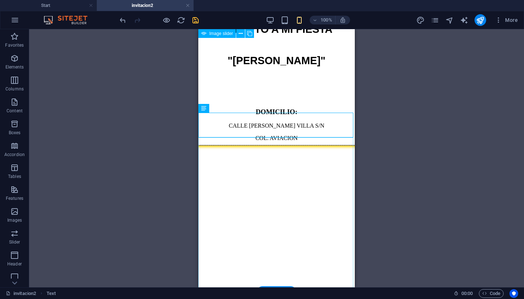
scroll to position [124, 0]
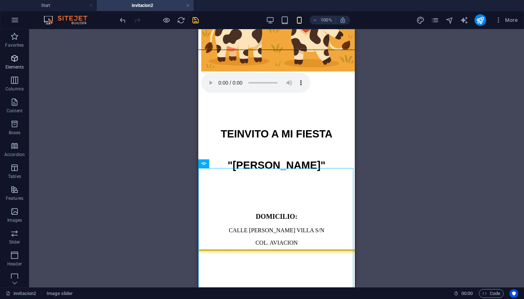
click at [20, 59] on span "Elements" at bounding box center [14, 62] width 29 height 17
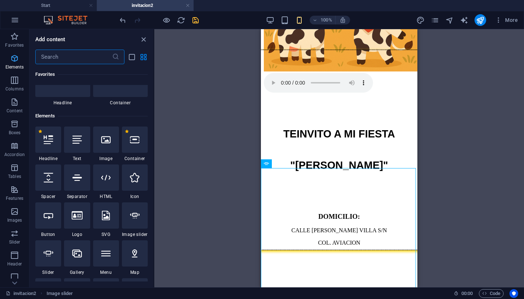
scroll to position [78, 0]
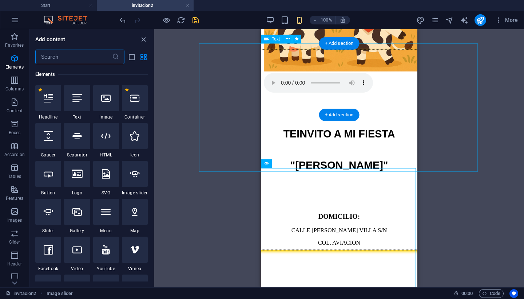
click at [356, 157] on div "TE INVITO A MI FIESTA "IVANA"" at bounding box center [339, 150] width 271 height 201
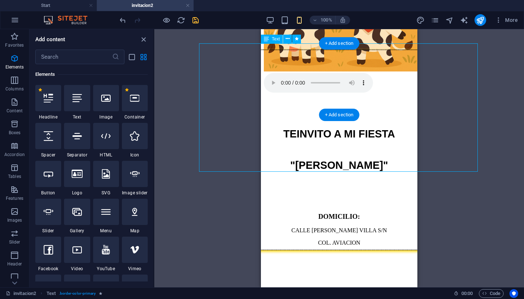
click at [356, 157] on div "TE INVITO A MI FIESTA "IVANA"" at bounding box center [339, 150] width 271 height 201
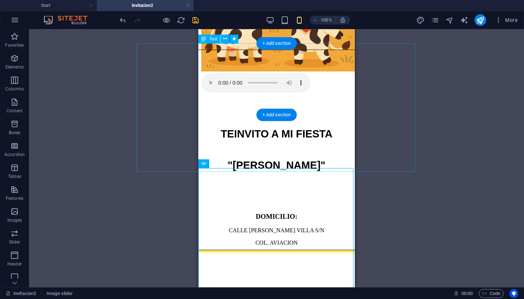
click at [279, 157] on div "TE INVITO A MI FIESTA "IVANA"" at bounding box center [276, 150] width 271 height 201
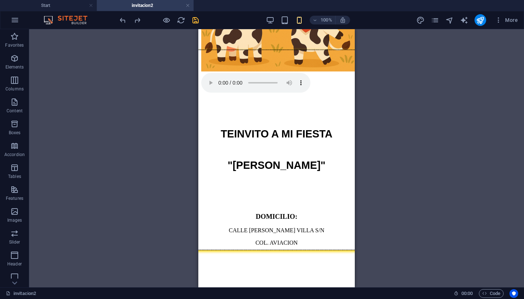
click at [277, 153] on div "TE INVITO A MI FIESTA "IVANA"" at bounding box center [276, 150] width 271 height 201
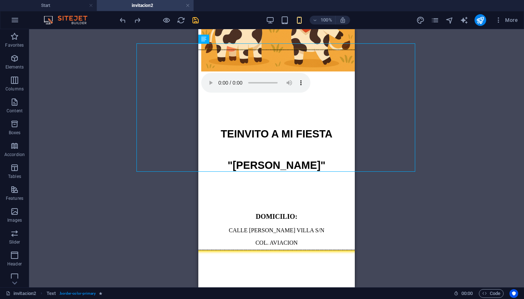
click at [275, 158] on div "TE INVITO A MI FIESTA "IVANA"" at bounding box center [276, 150] width 271 height 201
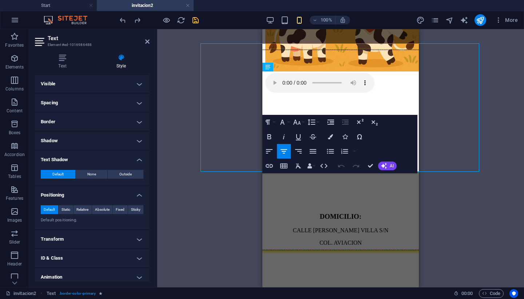
click at [275, 158] on button "Align Left" at bounding box center [270, 151] width 14 height 15
click at [207, 211] on div "Drag here to replace the existing content. Press “Ctrl” if you want to create a…" at bounding box center [340, 158] width 367 height 258
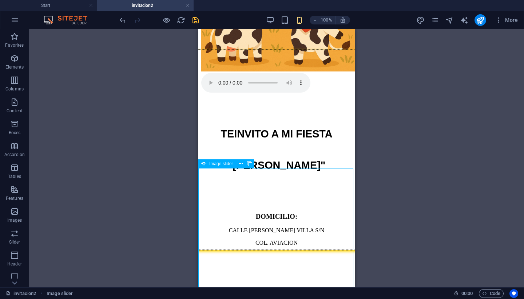
click at [240, 164] on icon at bounding box center [241, 164] width 4 height 8
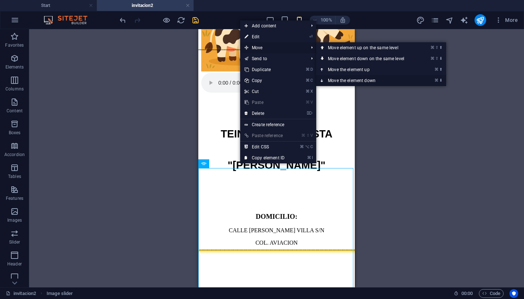
click at [343, 82] on link "⌘ ⬇ Move the element down" at bounding box center [368, 80] width 103 height 11
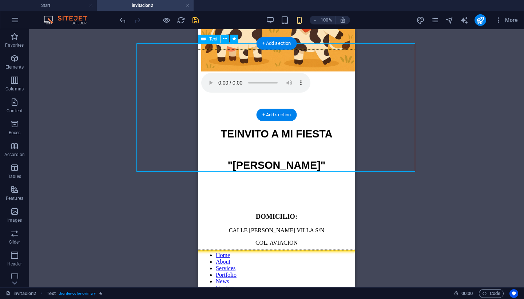
drag, startPoint x: 257, startPoint y: 153, endPoint x: 257, endPoint y: 126, distance: 26.6
click at [257, 126] on div "TE INVITO A MI FIESTA "IVANA"" at bounding box center [276, 150] width 271 height 201
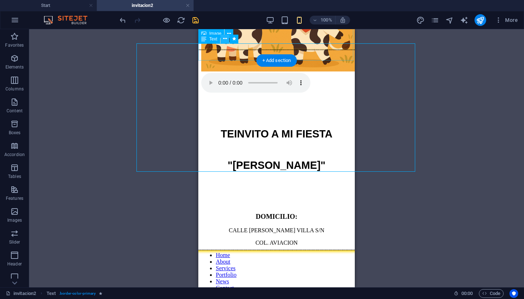
click at [223, 40] on button at bounding box center [225, 39] width 9 height 9
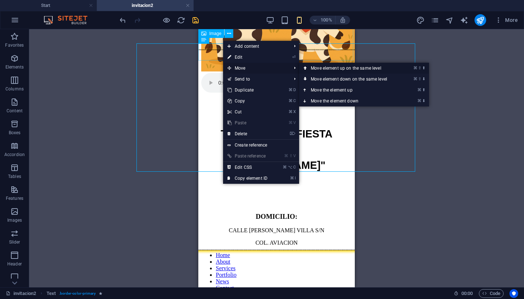
click at [318, 65] on link "⌘ ⇧ ⬆ Move element up on the same level" at bounding box center [350, 68] width 103 height 11
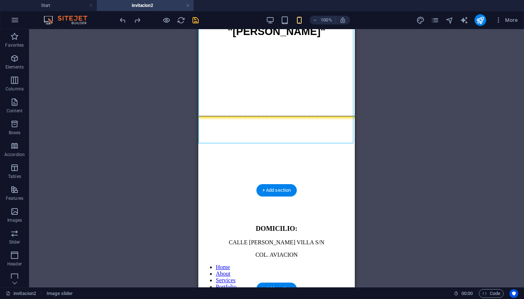
scroll to position [279, 0]
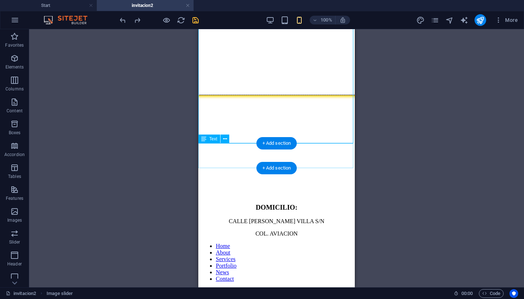
click at [293, 203] on div "DOMICILIO: CALLE FRANSISCO Y MADERO VILLA S/N COL. AVIACION" at bounding box center [276, 220] width 151 height 34
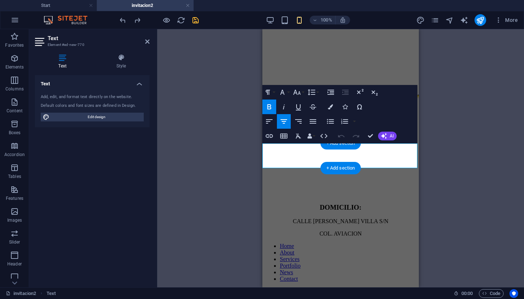
click at [366, 218] on p "CALLE FRANSISCO Y MADERO VILLA S/N" at bounding box center [341, 221] width 151 height 7
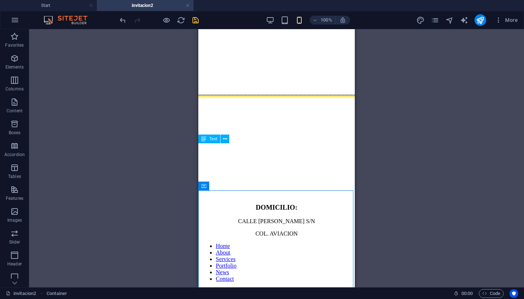
click at [273, 203] on div "DOMICILIO: CALLE FRANSISCO VILLA S/N COL. AVIACION" at bounding box center [276, 220] width 151 height 34
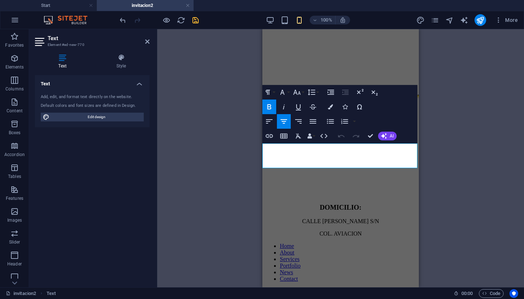
click at [338, 218] on p "CALLE FRANSISCO VILLA S/N" at bounding box center [341, 221] width 151 height 7
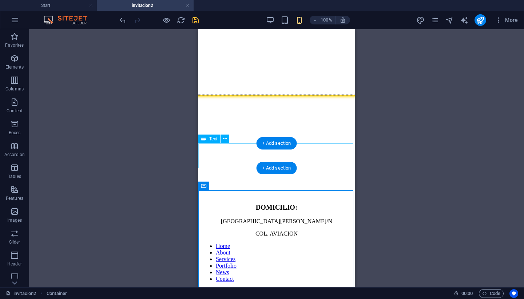
click at [277, 203] on div "DOMICILIO: CALLE FRANCISCO VILLA S/N COL. AVIACION" at bounding box center [276, 220] width 151 height 34
click at [225, 140] on icon at bounding box center [225, 139] width 4 height 8
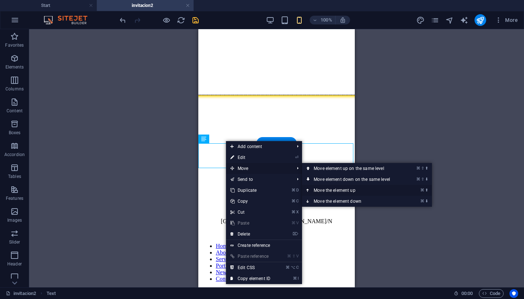
click at [324, 189] on link "⌘ ⬆ Move the element up" at bounding box center [353, 190] width 103 height 11
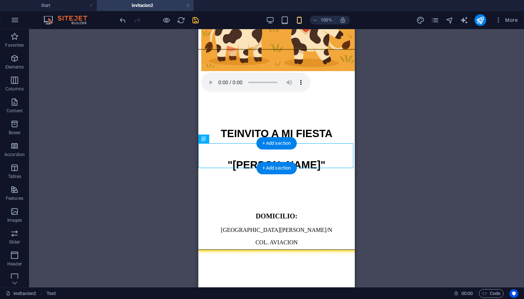
scroll to position [124, 0]
click at [15, 58] on icon "button" at bounding box center [14, 58] width 9 height 9
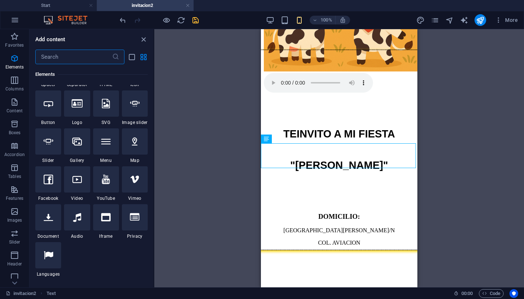
scroll to position [135, 0]
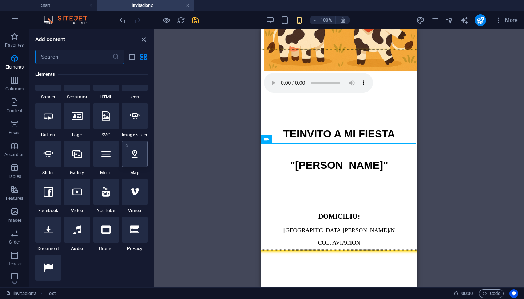
click at [133, 153] on icon at bounding box center [134, 153] width 9 height 9
select select "1"
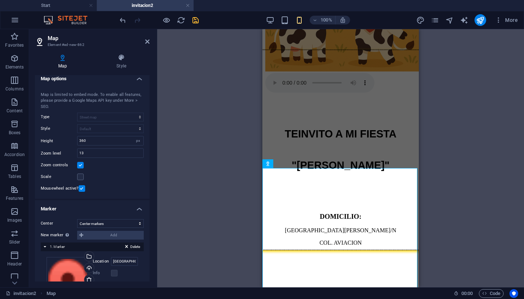
scroll to position [0, 0]
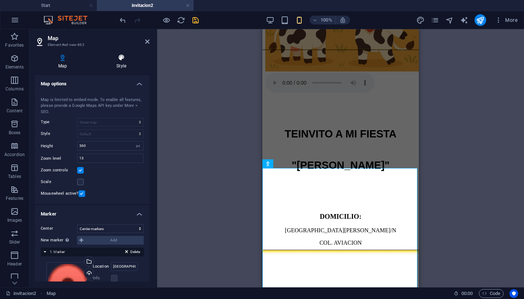
click at [121, 60] on icon at bounding box center [121, 57] width 56 height 7
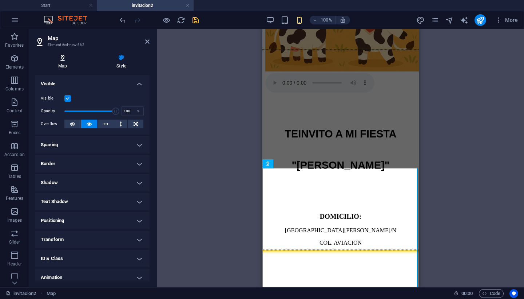
click at [60, 54] on icon at bounding box center [62, 57] width 55 height 7
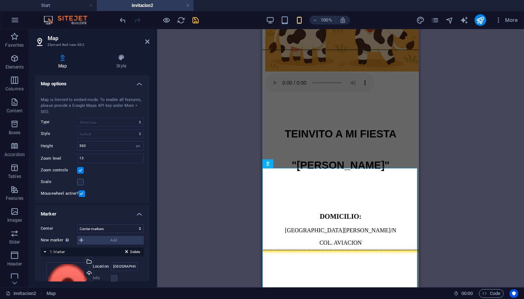
click at [63, 59] on icon at bounding box center [62, 57] width 55 height 7
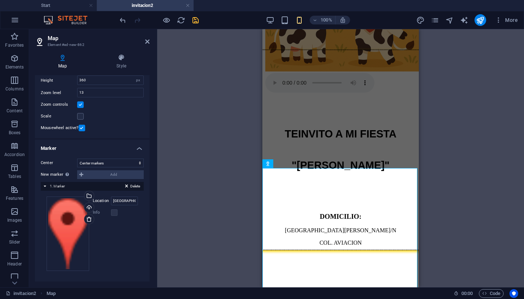
scroll to position [66, 0]
click at [108, 173] on div "New marker To enable this feature, please provide a Google Maps API key in the …" at bounding box center [92, 174] width 103 height 9
click at [82, 175] on div "New marker To enable this feature, please provide a Google Maps API key in the …" at bounding box center [92, 174] width 103 height 9
click at [89, 207] on div "Upload" at bounding box center [88, 208] width 11 height 11
click at [117, 173] on div "New marker To enable this feature, please provide a Google Maps API key in the …" at bounding box center [92, 174] width 103 height 9
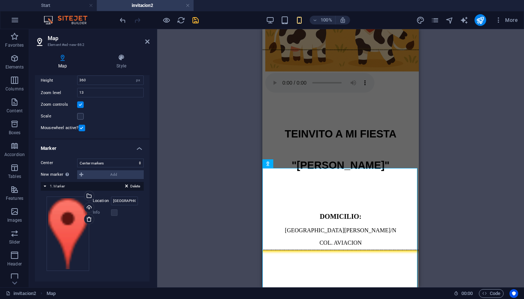
click at [82, 174] on div "New marker To enable this feature, please provide a Google Maps API key in the …" at bounding box center [92, 174] width 103 height 9
click at [82, 175] on div "New marker To enable this feature, please provide a Google Maps API key in the …" at bounding box center [92, 174] width 103 height 9
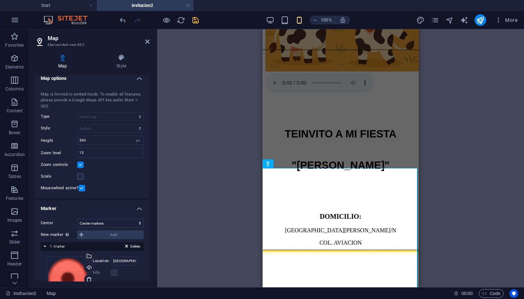
scroll to position [4, 0]
click at [136, 207] on h4 "Marker" at bounding box center [92, 207] width 115 height 13
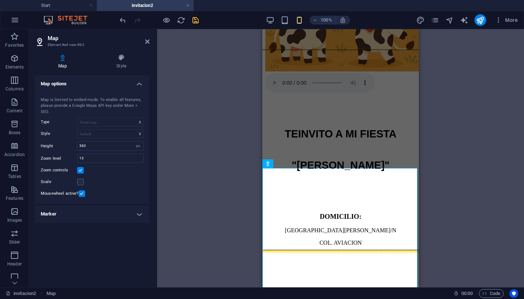
click at [136, 207] on h4 "Marker" at bounding box center [92, 213] width 115 height 17
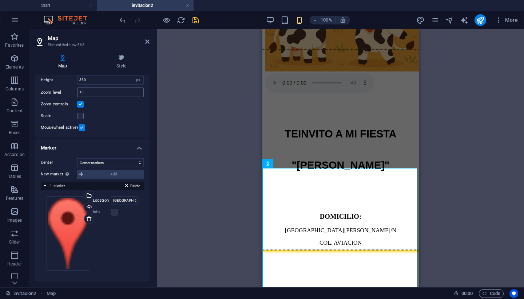
scroll to position [66, 0]
click at [121, 198] on input "Brooklyn Bridge, 10038 New York, NY" at bounding box center [124, 200] width 27 height 9
drag, startPoint x: 111, startPoint y: 199, endPoint x: 156, endPoint y: 206, distance: 45.3
click at [156, 206] on aside "Map Element #ed-new-862 Map Style Map options Map center Brooklyn Bridge, 10038…" at bounding box center [93, 158] width 128 height 258
click at [128, 202] on input "Location" at bounding box center [124, 200] width 27 height 9
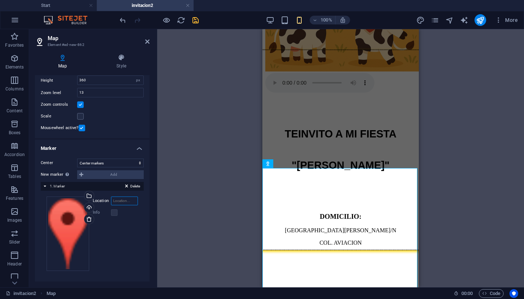
paste input "https://maps.app.goo.gl/YXe1T7N8D6i2LR7Y7?g_st=ipc"
type input "https://maps.app.goo.gl/YXe1T7N8D6i2LR7Y7?g_st=ipc"
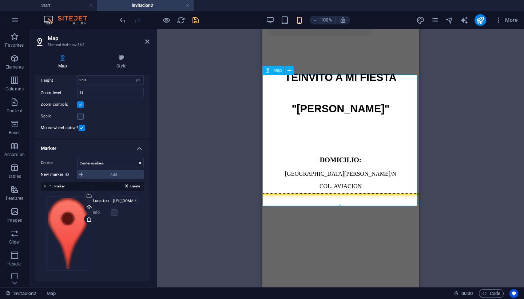
scroll to position [252, 0]
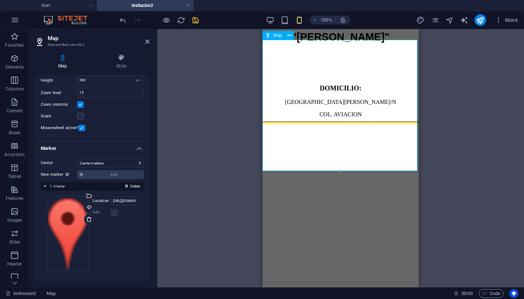
click at [295, 133] on div at bounding box center [341, 188] width 151 height 131
click at [125, 204] on input "https://maps.app.goo.gl/YXe1T7N8D6i2LR7Y7?g_st=ipc" at bounding box center [124, 200] width 27 height 9
click at [196, 22] on icon "save" at bounding box center [196, 20] width 8 height 8
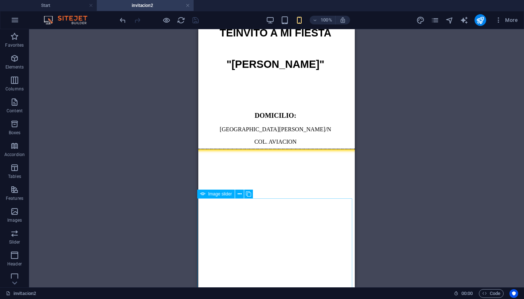
scroll to position [225, 2]
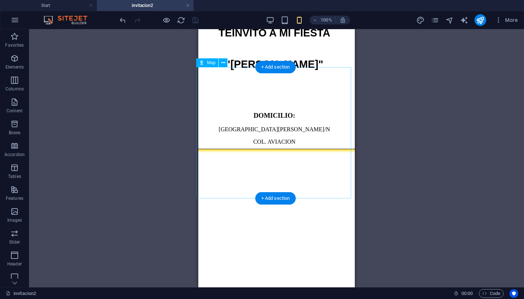
click at [303, 152] on div at bounding box center [274, 216] width 151 height 131
click at [229, 151] on div at bounding box center [274, 216] width 151 height 131
select select "1"
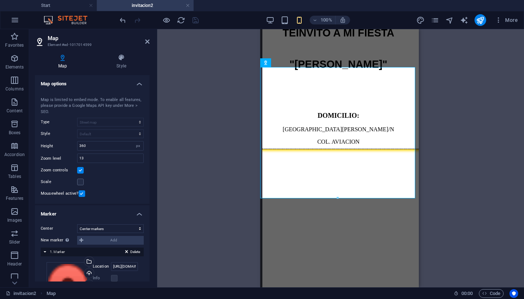
scroll to position [47, 0]
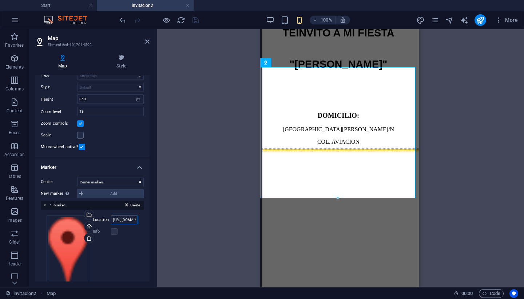
click at [134, 221] on input "https://maps.app.goo.gl/YXe1T7N8D6i2LR7Y7?g_st=ipc" at bounding box center [124, 219] width 27 height 9
click at [126, 220] on input "https://maps.app.goo.gl/YXe1T7N8D6i2LR7Y7?g_st=ipc" at bounding box center [124, 219] width 27 height 9
type input "h"
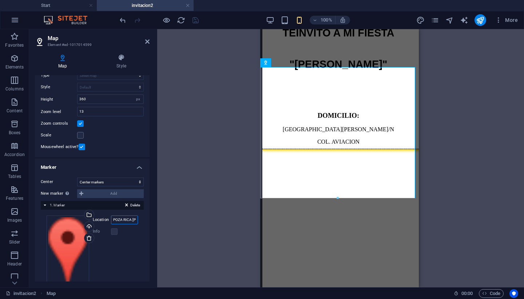
click at [119, 219] on input "POZA RICA DE HIDALGO" at bounding box center [124, 219] width 27 height 9
click at [115, 231] on label at bounding box center [114, 231] width 7 height 7
click at [96, 192] on div "New marker To enable this feature, please provide a Google Maps API key in the …" at bounding box center [92, 193] width 103 height 9
click at [196, 22] on div at bounding box center [159, 20] width 82 height 12
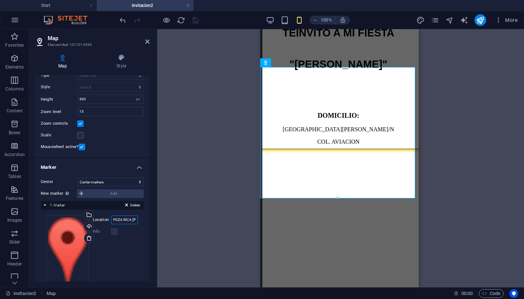
click at [125, 222] on input "POZA RICA DE HIDALGO" at bounding box center [124, 219] width 27 height 9
click at [132, 217] on input "POZA RICA DE HIDALGO" at bounding box center [124, 219] width 27 height 9
type input "D"
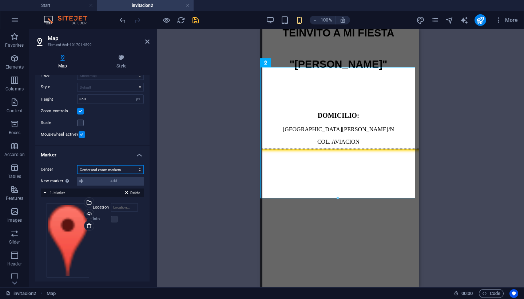
select select "1"
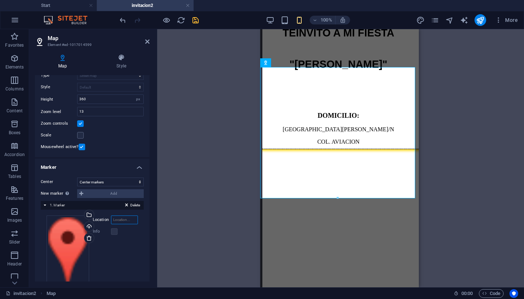
click at [122, 220] on input "Location" at bounding box center [124, 219] width 27 height 9
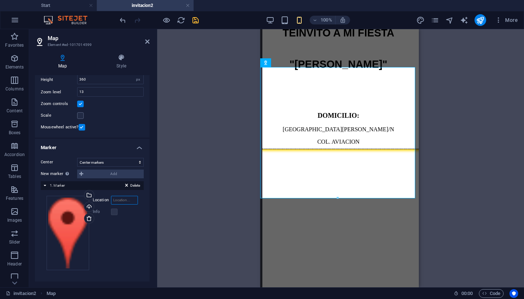
scroll to position [66, 0]
click at [73, 231] on div "Drag files here, click to choose files or select files from Files or our free s…" at bounding box center [68, 233] width 43 height 74
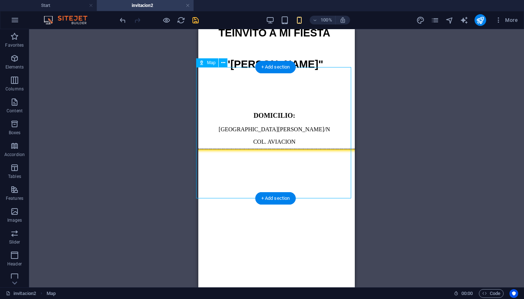
click at [211, 151] on div at bounding box center [274, 216] width 151 height 131
click at [205, 65] on div "Map" at bounding box center [207, 62] width 22 height 9
click at [233, 151] on div at bounding box center [274, 216] width 151 height 131
select select "1"
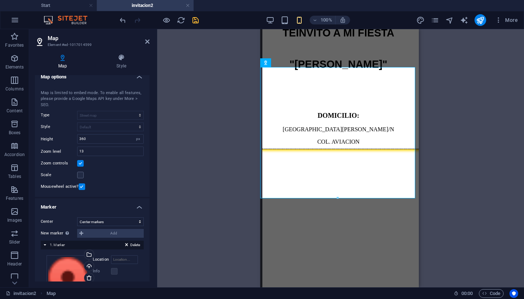
scroll to position [8, 0]
click at [82, 173] on label at bounding box center [80, 173] width 7 height 7
click at [0, 0] on input "Scale" at bounding box center [0, 0] width 0 height 0
click at [82, 173] on label at bounding box center [80, 173] width 7 height 7
click at [0, 0] on input "Scale" at bounding box center [0, 0] width 0 height 0
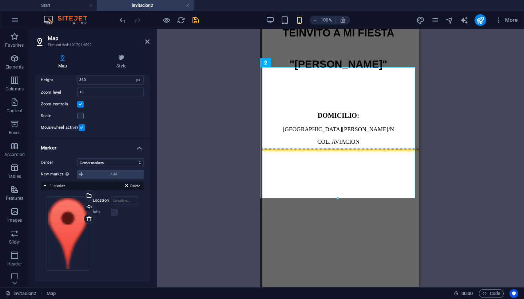
scroll to position [66, 0]
click at [139, 149] on h4 "Marker" at bounding box center [92, 146] width 115 height 13
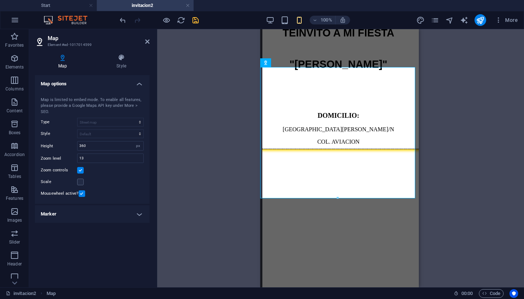
scroll to position [0, 0]
click at [142, 217] on h4 "Marker" at bounding box center [92, 213] width 115 height 17
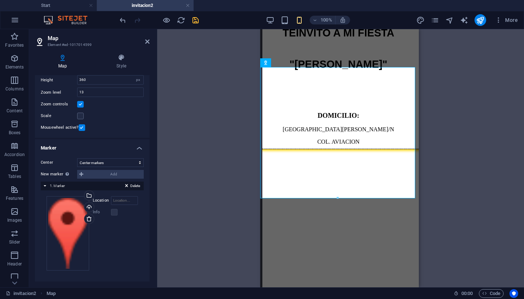
scroll to position [66, 0]
click at [126, 201] on input "Location" at bounding box center [124, 200] width 27 height 9
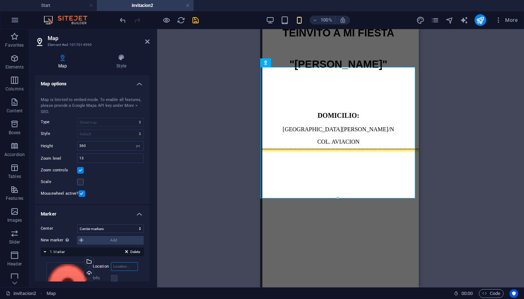
scroll to position [0, 0]
click at [137, 85] on h4 "Map options" at bounding box center [92, 81] width 115 height 13
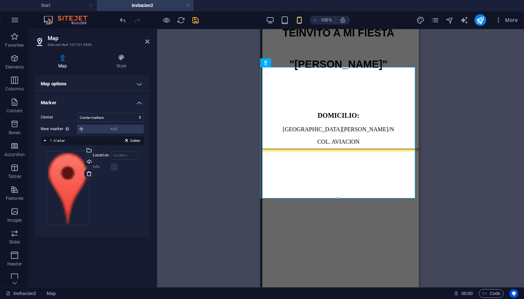
click at [137, 85] on h4 "Map options" at bounding box center [92, 83] width 115 height 17
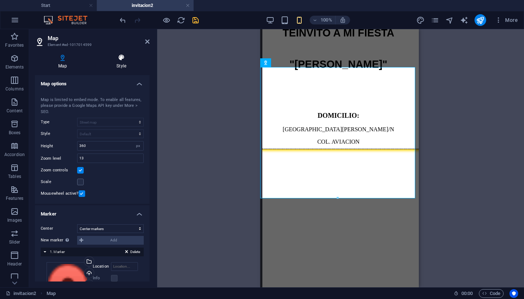
click at [118, 63] on h4 "Style" at bounding box center [121, 61] width 56 height 15
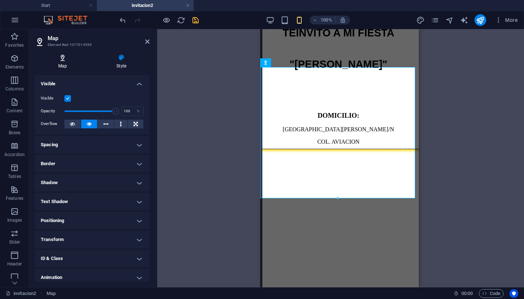
click at [70, 63] on h4 "Map" at bounding box center [64, 61] width 58 height 15
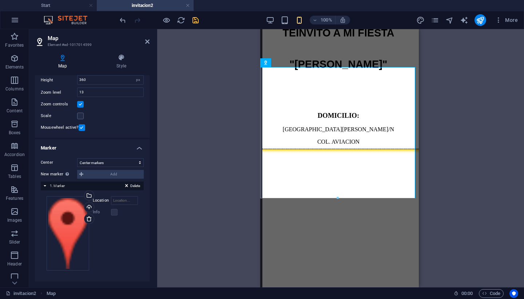
scroll to position [66, 0]
click at [120, 202] on input "Location" at bounding box center [124, 200] width 27 height 9
type input "Poza rica de Hidalgo"
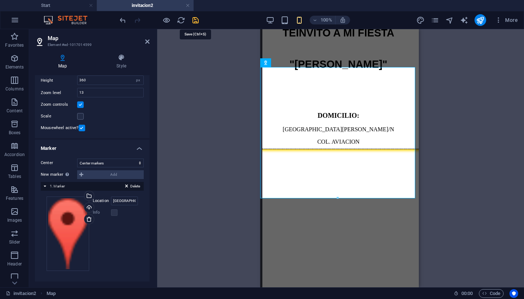
click at [199, 23] on icon "save" at bounding box center [196, 20] width 8 height 8
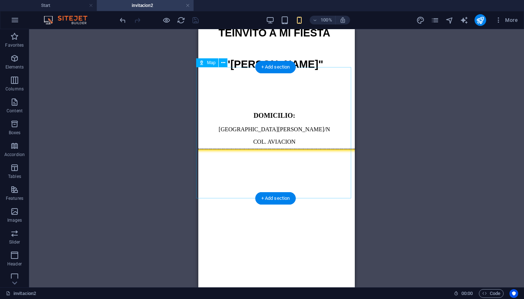
click at [305, 151] on div at bounding box center [274, 216] width 151 height 131
click at [382, 169] on div "Drag here to replace the existing content. Press “Ctrl” if you want to create a…" at bounding box center [276, 158] width 495 height 258
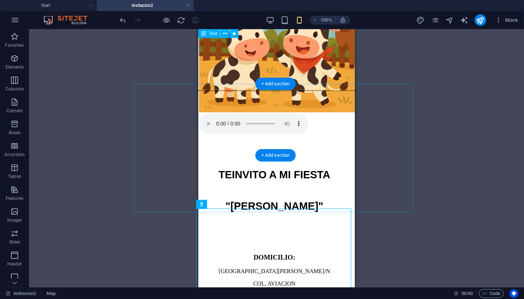
scroll to position [82, 2]
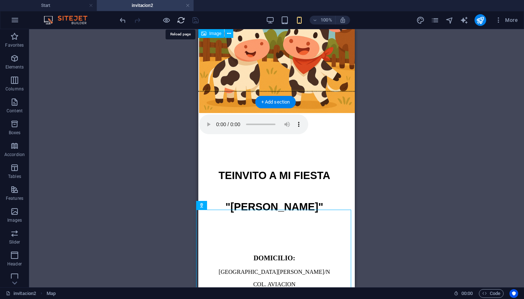
click at [180, 23] on icon "reload" at bounding box center [181, 20] width 8 height 8
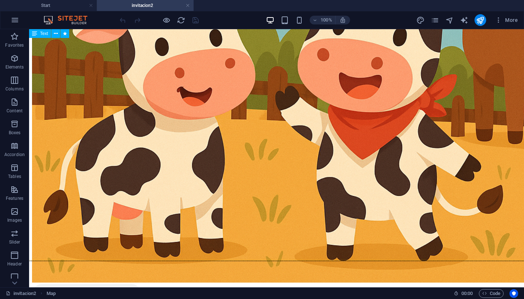
scroll to position [247, 0]
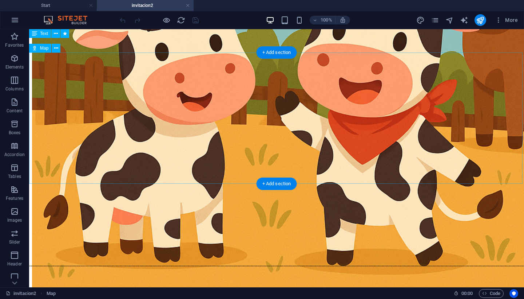
click at [57, 50] on icon at bounding box center [56, 48] width 4 height 8
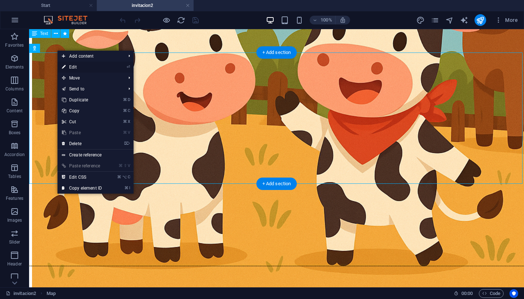
click at [80, 68] on link "⏎ Edit" at bounding box center [82, 67] width 49 height 11
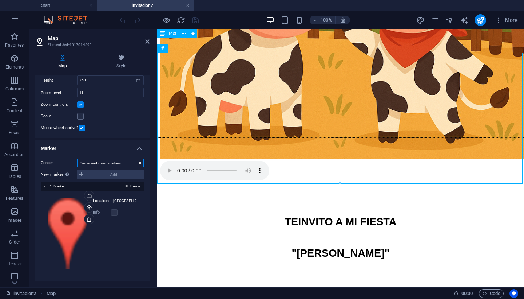
scroll to position [53, 0]
select select "0"
type input "Brooklyn Bridge, 10038 New York, NY"
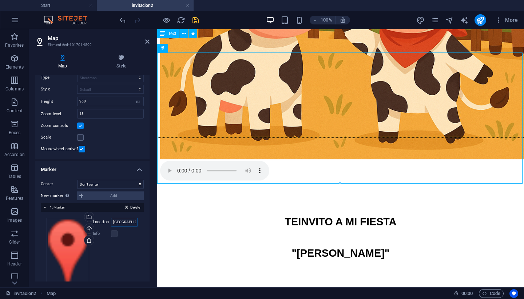
click at [124, 222] on input "Brooklyn Bridge, 10038 New York, NY" at bounding box center [124, 221] width 27 height 9
type input "Bridge, 10038 New York, NY"
paste input "https://maps.app.goo.gl/YXe1T7N8D6i2LR7Y7?g_st=ipc"
type input "https://maps.app.goo.gl/YXe1T7N8D6i2LR7Y7?g_st=ipc"
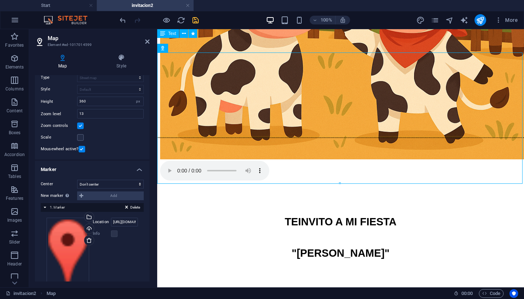
click at [144, 225] on div "Center Don't center Center markers Center and zoom markers New marker To enable…" at bounding box center [92, 239] width 115 height 130
click at [123, 223] on input "https://maps.app.goo.gl/YXe1T7N8D6i2LR7Y7?g_st=ipc" at bounding box center [124, 221] width 27 height 9
click at [113, 221] on input "https://maps.app.goo.gl/YXe1T7N8D6i2LR7Y7?g_st=ipc" at bounding box center [124, 221] width 27 height 9
drag, startPoint x: 113, startPoint y: 221, endPoint x: 145, endPoint y: 221, distance: 32.4
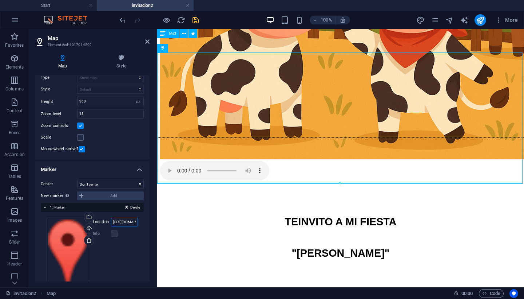
click at [145, 221] on div "Center Don't center Center markers Center and zoom markers New marker To enable…" at bounding box center [92, 239] width 115 height 130
type input "Poza Rica del Hidalgo, Ver"
select select "1"
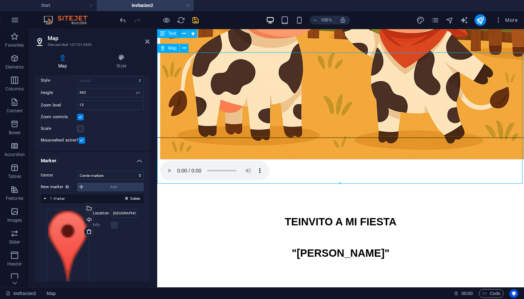
drag, startPoint x: 318, startPoint y: 117, endPoint x: 283, endPoint y: 122, distance: 35.7
drag, startPoint x: 332, startPoint y: 111, endPoint x: 307, endPoint y: 113, distance: 24.5
click at [121, 213] on input "Poza Rica del Hidalgo, Ver" at bounding box center [124, 213] width 27 height 9
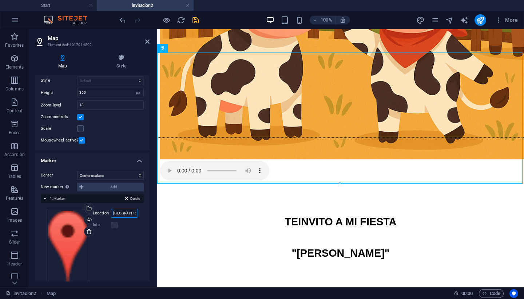
click at [121, 213] on input "Poza Rica del Hidalgo, Ver" at bounding box center [124, 213] width 27 height 9
drag, startPoint x: 113, startPoint y: 212, endPoint x: 156, endPoint y: 213, distance: 42.6
click at [156, 213] on aside "Map Element #ed-1017014599 Map Style Map options Map center Brooklyn Bridge, 10…" at bounding box center [93, 158] width 128 height 258
paste input "20°23'09.5"N 97°52'44.1"W"
type input "2"
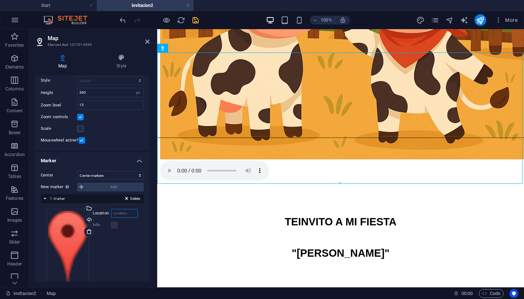
paste input "https://maps.app.goo.gl/8gMQtfeTve2RJcr1A"
type input "https://maps.app.goo.gl/8gMQtfeTve2RJcr1A"
click at [123, 246] on div "Drag files here, click to choose files or select files from Files or our free s…" at bounding box center [92, 246] width 91 height 74
click at [134, 179] on div "Center Don't center Center markers Center and zoom markers New marker To enable…" at bounding box center [92, 181] width 103 height 20
select select "2"
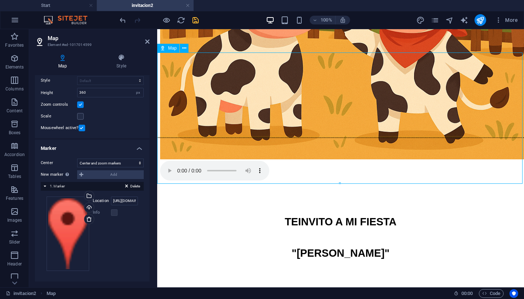
drag, startPoint x: 341, startPoint y: 112, endPoint x: 318, endPoint y: 113, distance: 23.7
drag, startPoint x: 318, startPoint y: 113, endPoint x: 330, endPoint y: 115, distance: 12.2
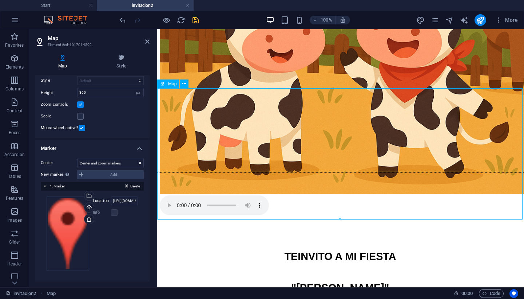
scroll to position [215, 0]
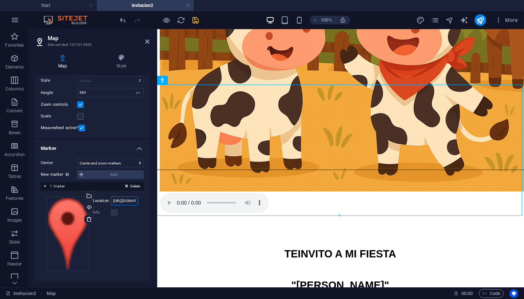
click at [123, 203] on input "https://maps.app.goo.gl/8gMQtfeTve2RJcr1A" at bounding box center [124, 200] width 27 height 9
drag, startPoint x: 111, startPoint y: 201, endPoint x: 150, endPoint y: 200, distance: 38.6
click at [150, 200] on div "Map Style Map options Map center Brooklyn Bridge, 10038 New York, NY Map is lim…" at bounding box center [92, 167] width 126 height 239
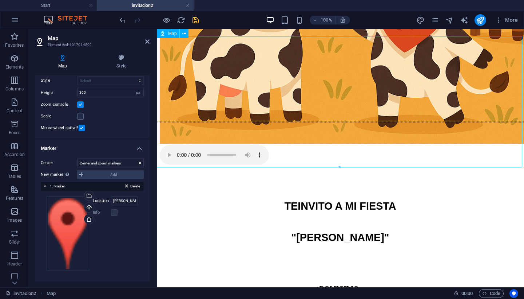
scroll to position [262, 1]
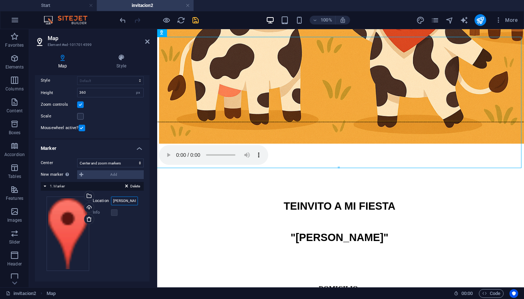
click at [128, 202] on input "Vicente Guerrero Villa Avila Camacho" at bounding box center [124, 200] width 27 height 9
click at [132, 201] on input "Vicente Guerrero Villa Avila Camacho" at bounding box center [124, 200] width 27 height 9
click at [132, 200] on input "Vicente Guerrero sn Villa Avila Camacho" at bounding box center [124, 200] width 27 height 9
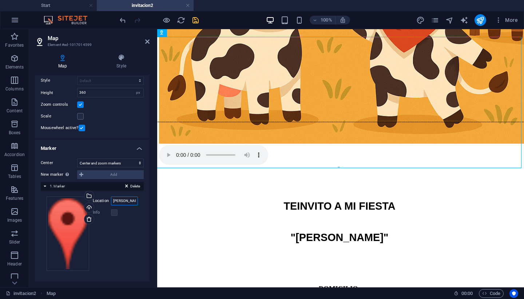
type input "Vicente Guerrero sn, Villa Avila Camacho"
click at [196, 23] on icon "save" at bounding box center [196, 20] width 8 height 8
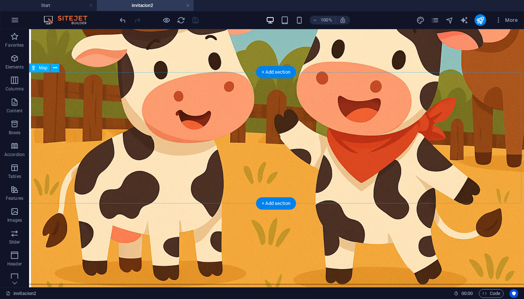
scroll to position [227, 1]
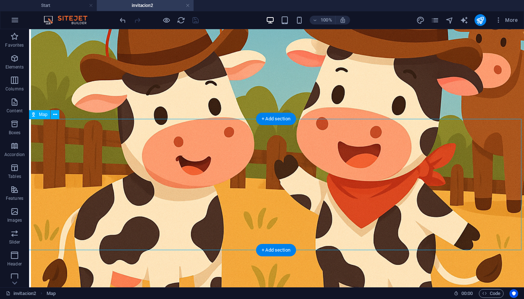
scroll to position [172, 1]
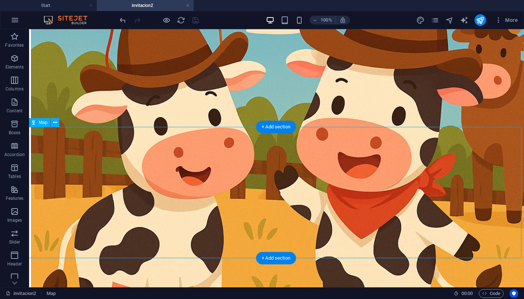
select select "2"
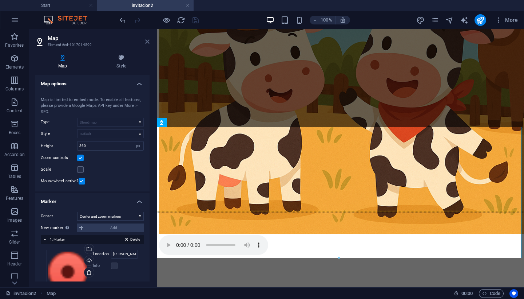
click at [147, 41] on icon at bounding box center [147, 42] width 4 height 6
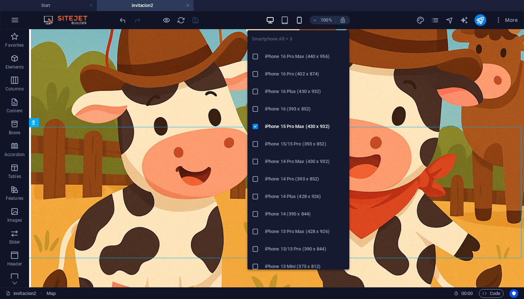
click at [297, 23] on icon "button" at bounding box center [299, 20] width 8 height 8
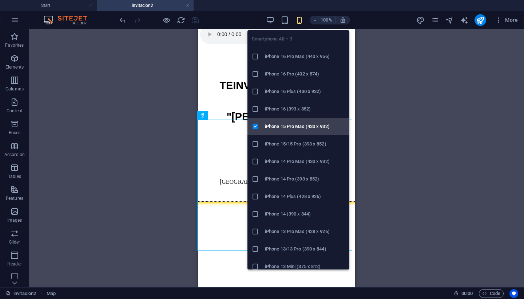
click at [288, 126] on h6 "iPhone 15 Pro Max (430 x 932)" at bounding box center [305, 126] width 80 height 9
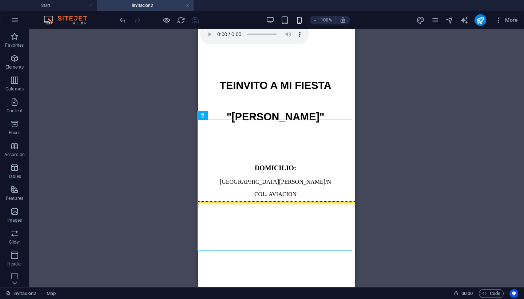
click at [374, 140] on div "Text Map Drag here to replace the existing content. Press “Ctrl” if you want to…" at bounding box center [276, 158] width 495 height 258
click at [341, 231] on div at bounding box center [275, 268] width 151 height 131
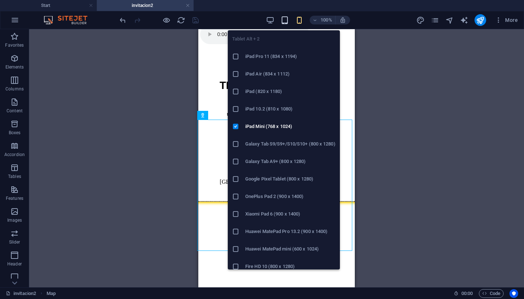
click at [284, 17] on icon "button" at bounding box center [285, 20] width 8 height 8
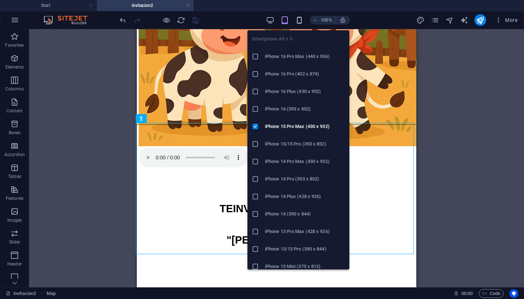
click at [299, 19] on icon "button" at bounding box center [299, 20] width 8 height 8
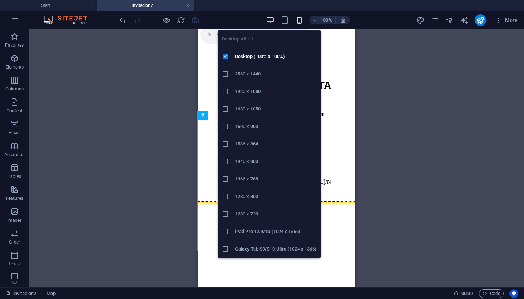
click at [273, 22] on icon "button" at bounding box center [270, 20] width 8 height 8
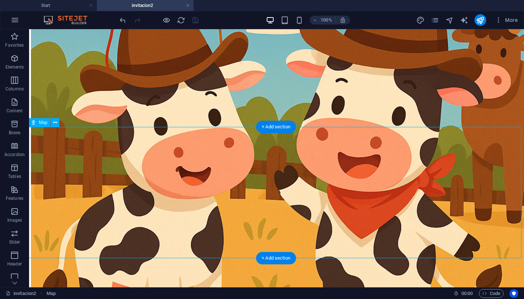
click at [40, 123] on span "Map" at bounding box center [43, 122] width 8 height 4
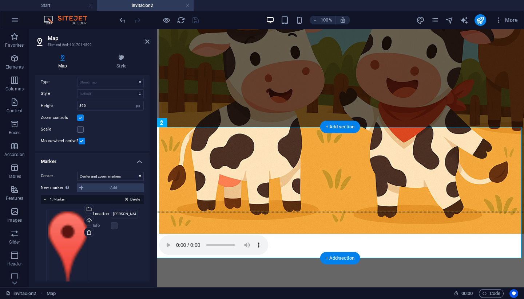
scroll to position [53, 0]
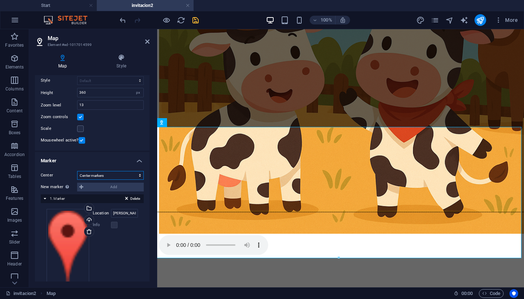
select select "2"
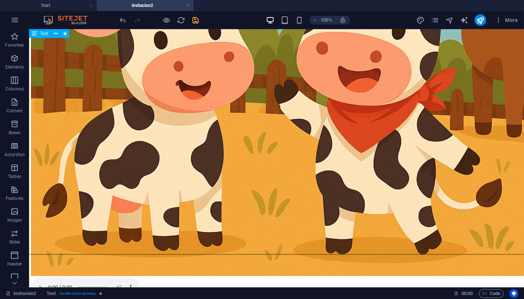
scroll to position [319, 1]
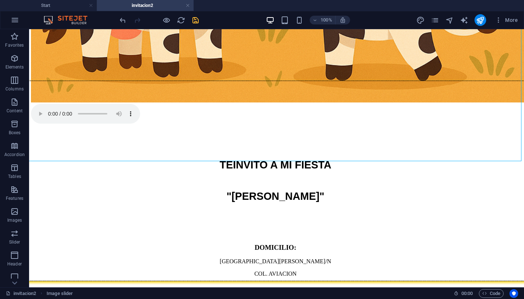
scroll to position [441, 1]
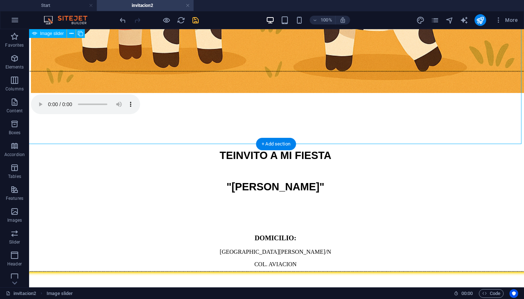
click at [269, 145] on div "+ Add section" at bounding box center [276, 144] width 40 height 12
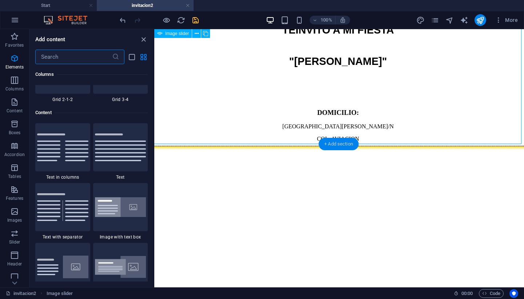
scroll to position [1274, 0]
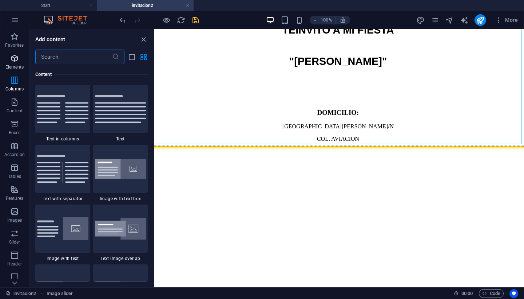
click at [13, 60] on icon "button" at bounding box center [14, 58] width 9 height 9
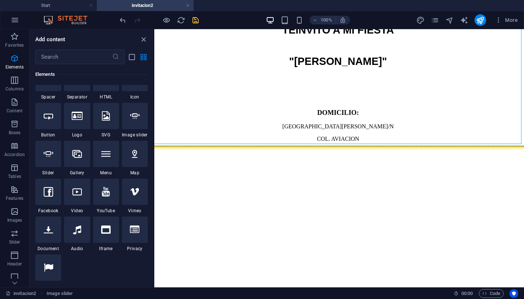
scroll to position [123, 0]
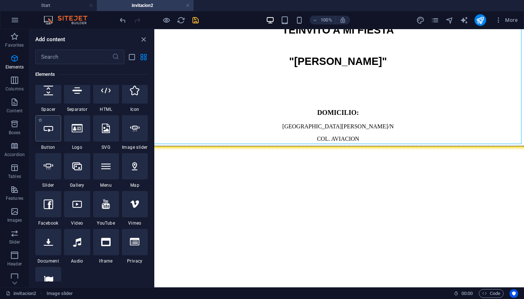
click at [50, 135] on div at bounding box center [48, 128] width 26 height 26
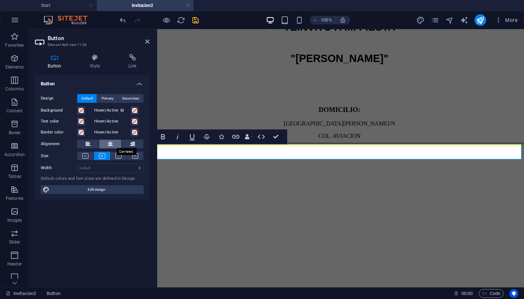
click at [111, 142] on icon at bounding box center [110, 144] width 5 height 9
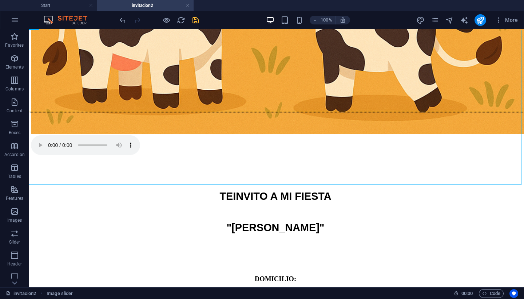
scroll to position [397, 1]
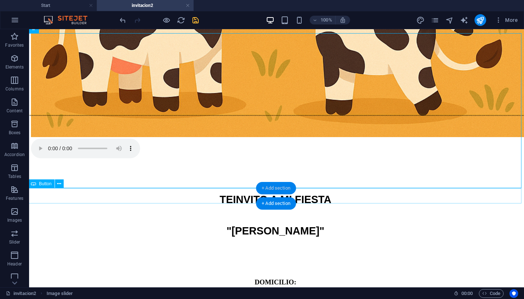
click at [274, 194] on div "+ Add section" at bounding box center [276, 188] width 40 height 12
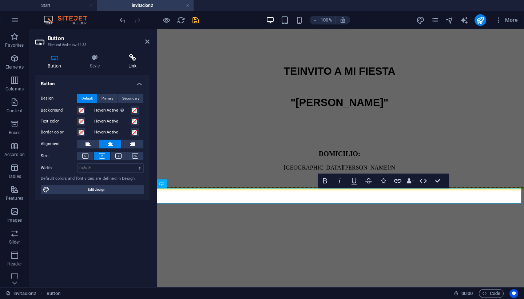
click at [135, 58] on icon at bounding box center [132, 57] width 34 height 7
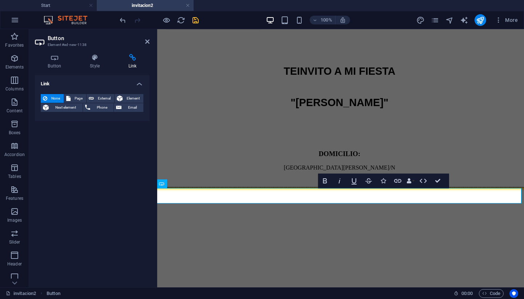
click at [73, 83] on h4 "Link" at bounding box center [92, 81] width 115 height 13
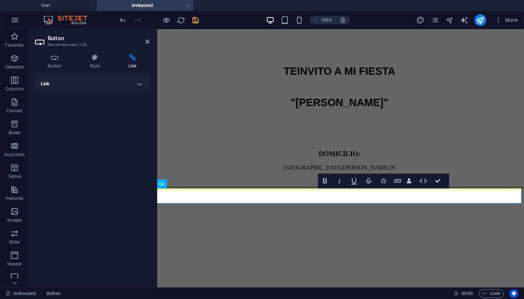
click at [73, 83] on h4 "Link" at bounding box center [92, 83] width 115 height 17
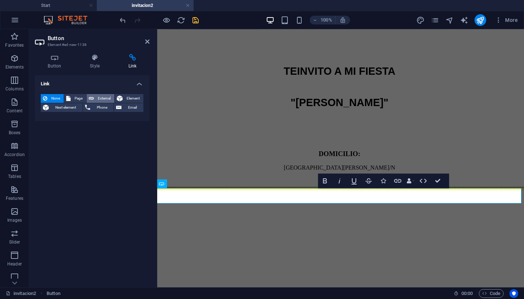
click at [101, 100] on span "External" at bounding box center [104, 98] width 16 height 9
select select "blank"
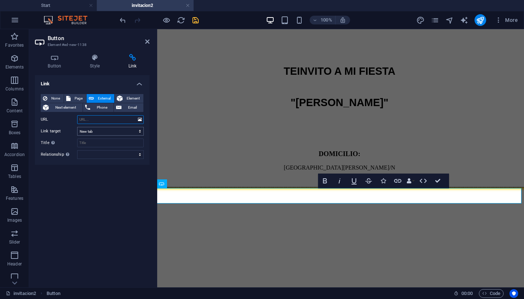
paste input "https://www.google.com/maps/place/20°23'09.5%22N+97°52'44.1%22W/@20.3859244,-97…"
type input "https://www.google.com/maps/place/20°23'09.5%22N+97°52'44.1%22W/@20.3859244,-97…"
click at [89, 144] on input "Title Additional link description, should not be the same as the link text. The…" at bounding box center [110, 142] width 67 height 9
type input "VER MAPA"
click at [194, 24] on icon "save" at bounding box center [196, 20] width 8 height 8
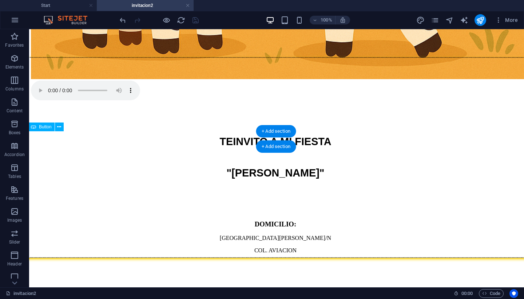
scroll to position [454, 1]
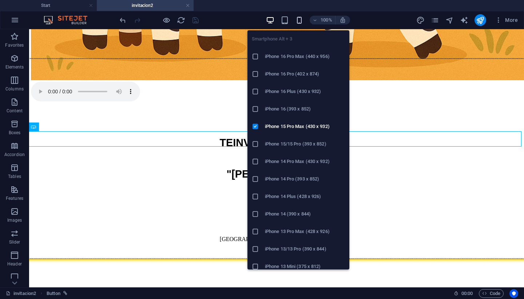
click at [299, 20] on icon "button" at bounding box center [299, 20] width 8 height 8
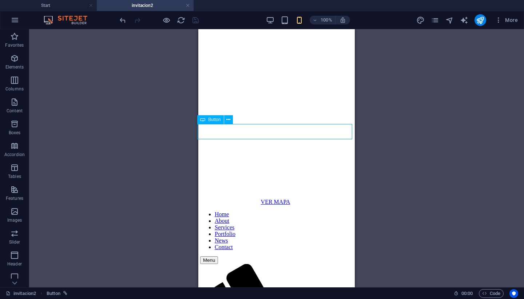
click at [284, 199] on div "VER MAPA" at bounding box center [275, 202] width 151 height 7
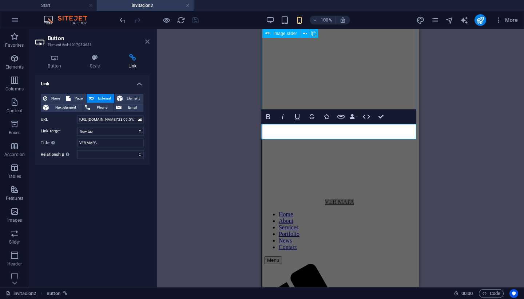
click at [147, 41] on icon at bounding box center [147, 42] width 4 height 6
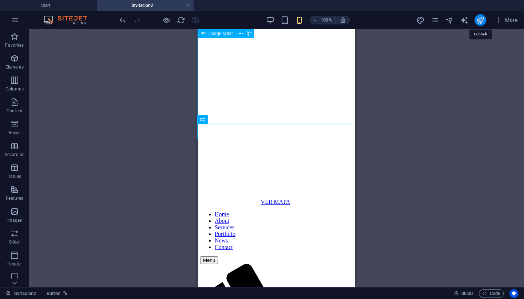
click at [483, 21] on icon "publish" at bounding box center [480, 20] width 8 height 8
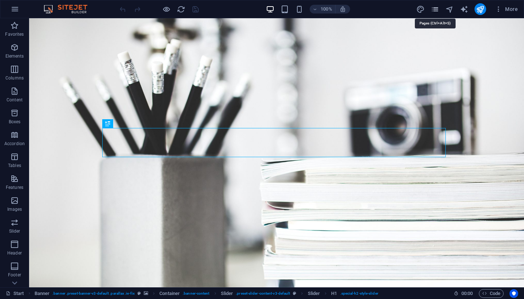
click at [434, 12] on icon "pages" at bounding box center [435, 9] width 8 height 8
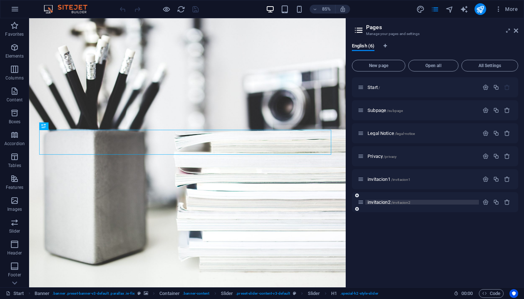
click at [447, 203] on p "invitacion2 /invitacion2" at bounding box center [422, 202] width 109 height 5
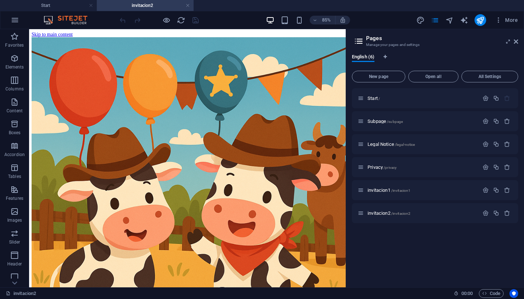
scroll to position [1, 0]
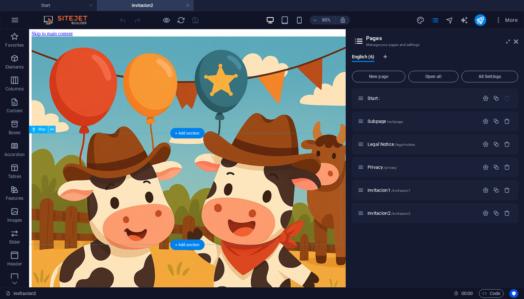
click at [52, 129] on icon at bounding box center [52, 129] width 3 height 7
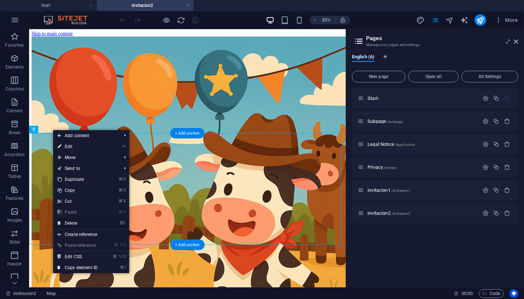
click at [77, 222] on link "⌦ Delete" at bounding box center [77, 222] width 49 height 11
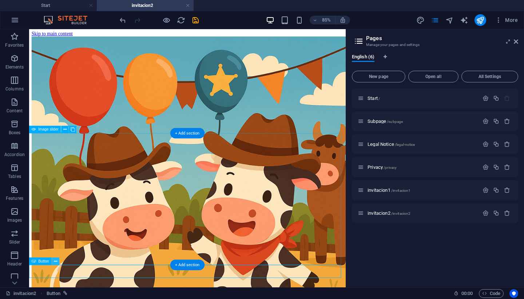
click at [56, 261] on icon at bounding box center [55, 261] width 3 height 7
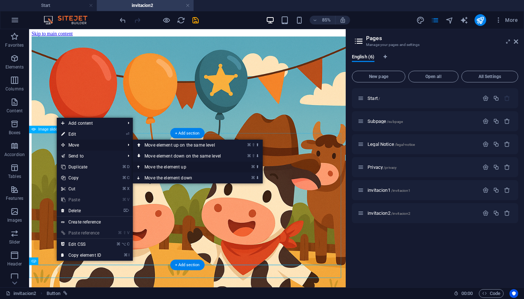
click at [153, 165] on link "⌘ ⬆ Move the element up" at bounding box center [184, 166] width 103 height 11
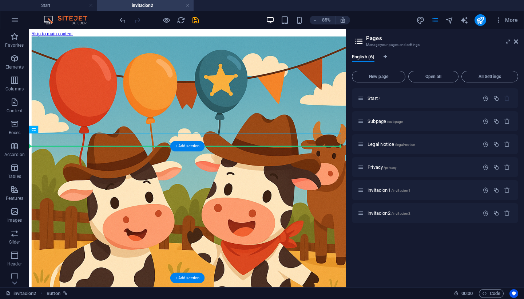
drag, startPoint x: 255, startPoint y: 163, endPoint x: 253, endPoint y: 188, distance: 25.2
drag, startPoint x: 255, startPoint y: 158, endPoint x: 252, endPoint y: 227, distance: 68.5
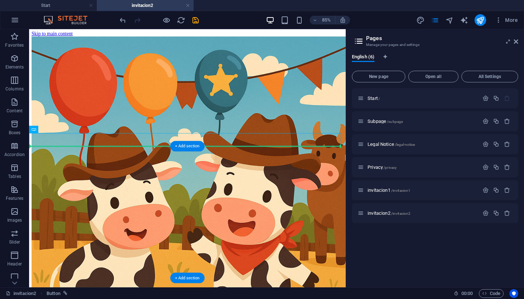
drag, startPoint x: 242, startPoint y: 160, endPoint x: 236, endPoint y: 225, distance: 65.9
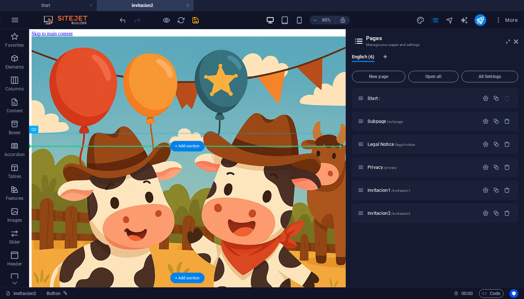
drag, startPoint x: 178, startPoint y: 160, endPoint x: 178, endPoint y: 199, distance: 39.7
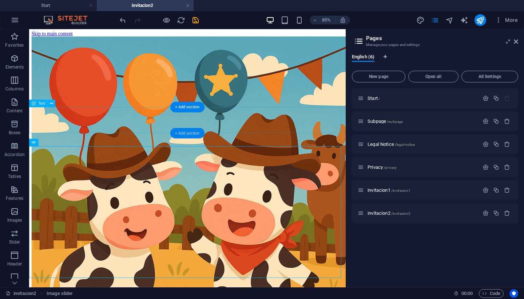
click at [182, 133] on div "+ Add section" at bounding box center [187, 132] width 34 height 11
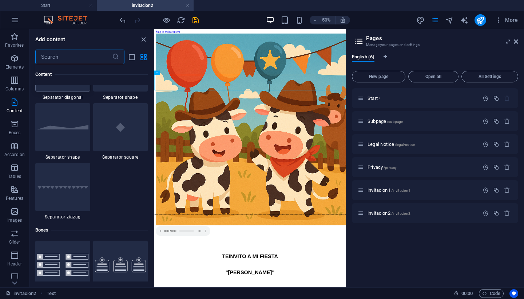
scroll to position [1806, 0]
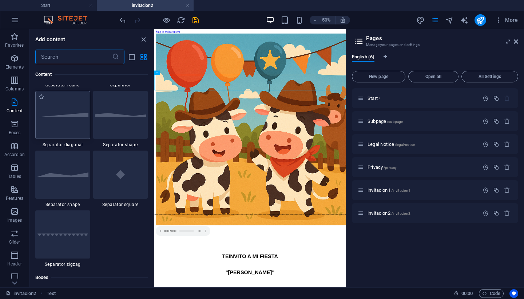
click at [72, 139] on div at bounding box center [62, 115] width 55 height 48
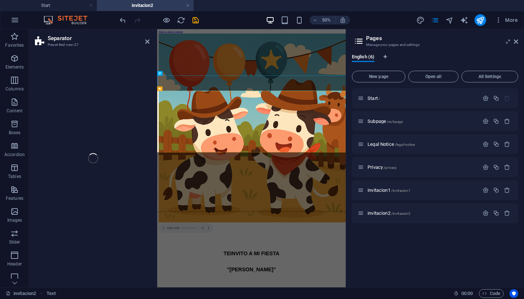
select select "diagonal"
select select "rem"
select select "preset-separator-v3-diagonal"
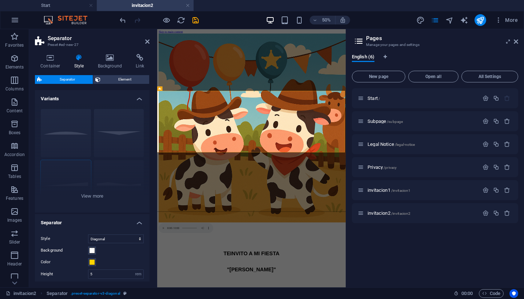
scroll to position [0, 0]
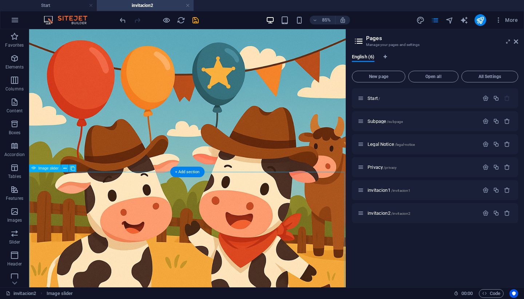
click at [380, 251] on div "Start / Subpage /subpage Legal Notice /legal-notice Privacy /privacy invitacion…" at bounding box center [435, 184] width 166 height 193
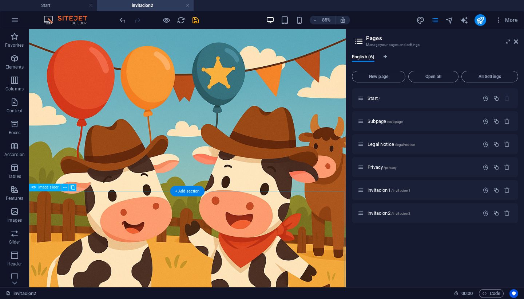
click at [448, 278] on div "Start / Subpage /subpage Legal Notice /legal-notice Privacy /privacy invitacion…" at bounding box center [435, 184] width 166 height 193
click at [518, 43] on icon at bounding box center [516, 42] width 4 height 6
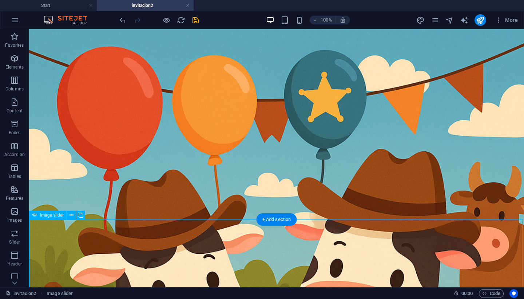
click at [479, 19] on icon "publish" at bounding box center [480, 20] width 8 height 8
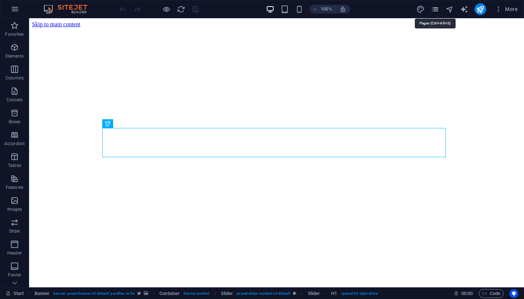
click at [435, 9] on icon "pages" at bounding box center [435, 9] width 8 height 8
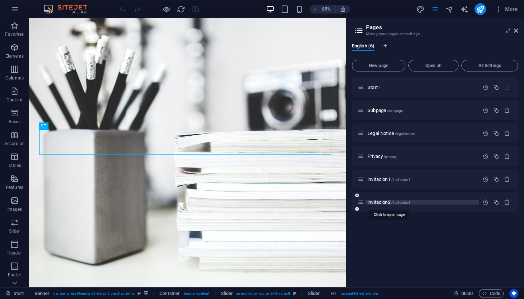
click at [382, 200] on span "invitacion2 /invitacion2" at bounding box center [389, 201] width 43 height 5
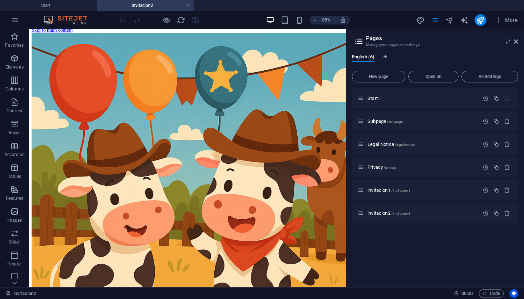
scroll to position [2, 0]
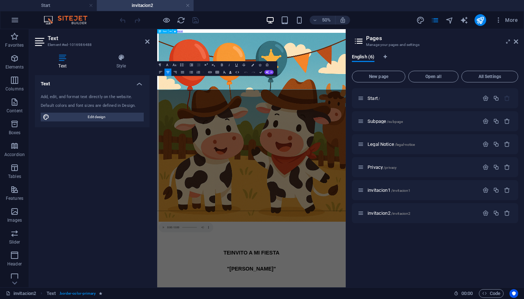
scroll to position [0, 0]
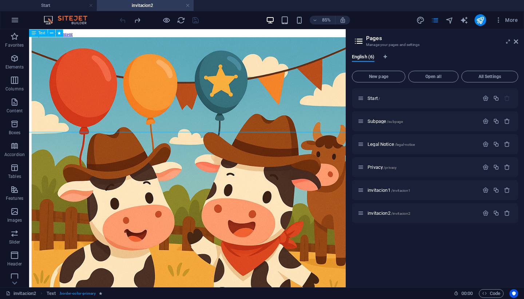
drag, startPoint x: 212, startPoint y: 126, endPoint x: 84, endPoint y: 208, distance: 152.4
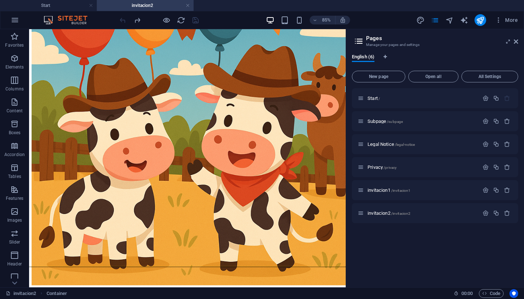
scroll to position [18, 0]
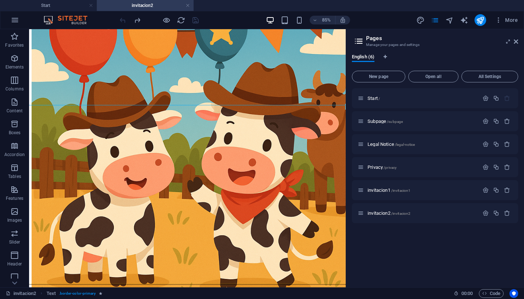
scroll to position [0, 0]
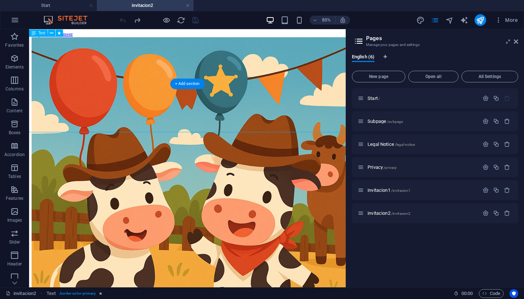
click at [53, 104] on icon at bounding box center [51, 104] width 3 height 7
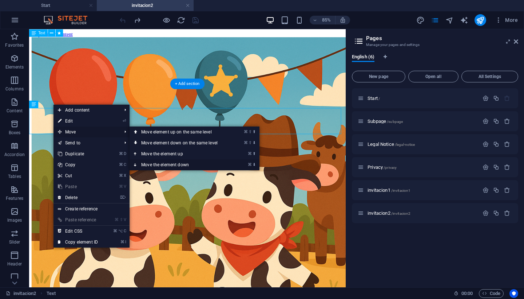
click at [154, 164] on link "⌘ ⬇ Move the element down" at bounding box center [181, 164] width 103 height 11
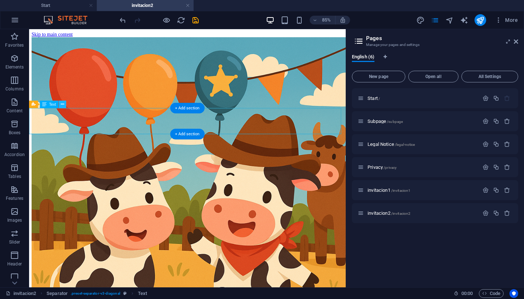
click at [63, 104] on icon at bounding box center [62, 104] width 3 height 7
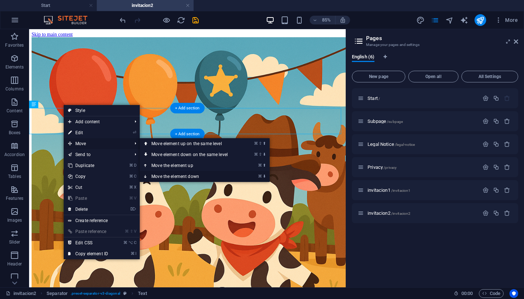
click at [165, 175] on link "⌘ ⬇ Move the element down" at bounding box center [191, 176] width 103 height 11
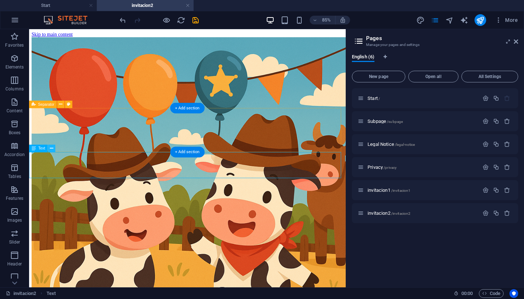
click at [51, 148] on icon at bounding box center [51, 148] width 3 height 7
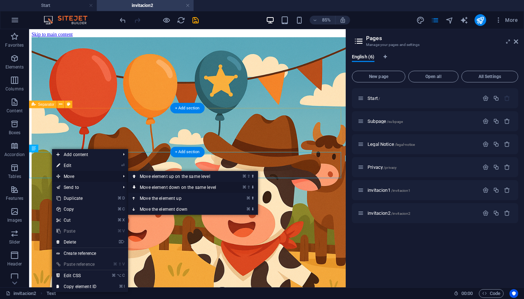
click at [173, 187] on link "⌘ ⇧ ⬇ Move element down on the same level" at bounding box center [179, 187] width 103 height 11
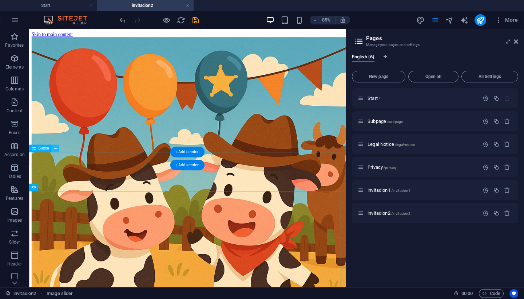
click at [56, 149] on icon at bounding box center [55, 148] width 3 height 7
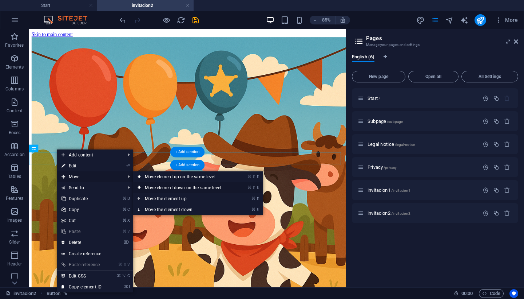
click at [162, 187] on link "⌘ ⇧ ⬇ Move element down on the same level" at bounding box center [184, 187] width 103 height 11
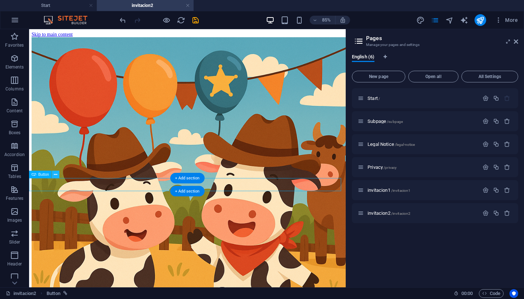
click at [56, 173] on icon at bounding box center [55, 174] width 3 height 7
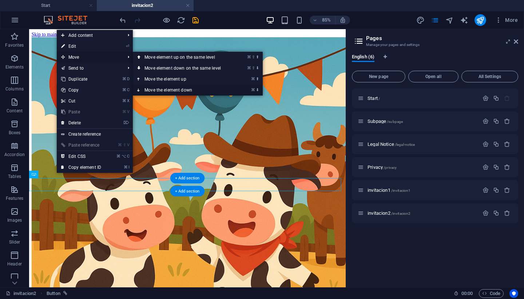
click at [156, 89] on link "⌘ ⬇ Move the element down" at bounding box center [184, 90] width 103 height 11
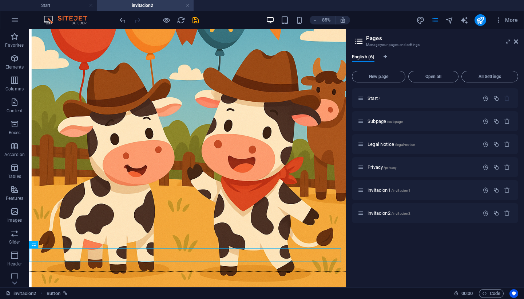
scroll to position [72, 0]
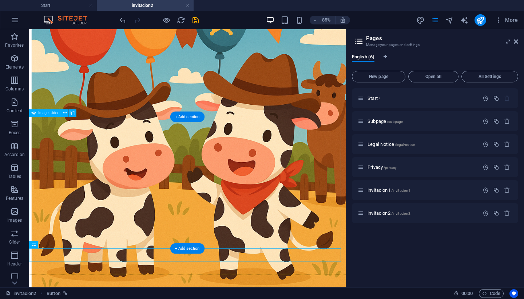
click at [192, 117] on div "+ Add section" at bounding box center [187, 116] width 34 height 11
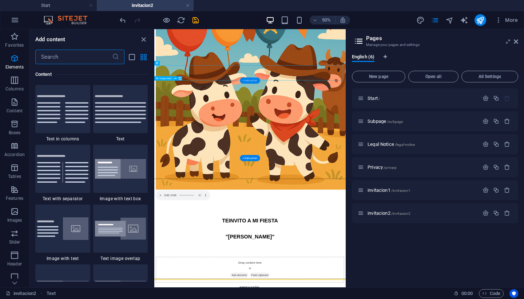
scroll to position [1274, 0]
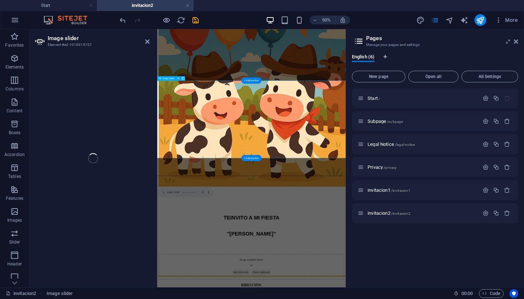
select select "px"
select select "ms"
select select "s"
select select "progressive"
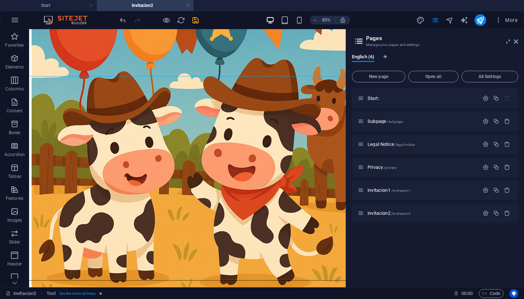
scroll to position [68, 0]
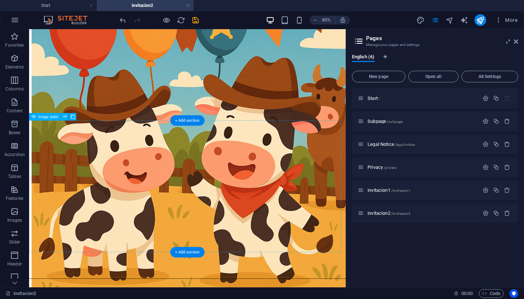
click at [180, 250] on div "+ Add section" at bounding box center [187, 252] width 34 height 11
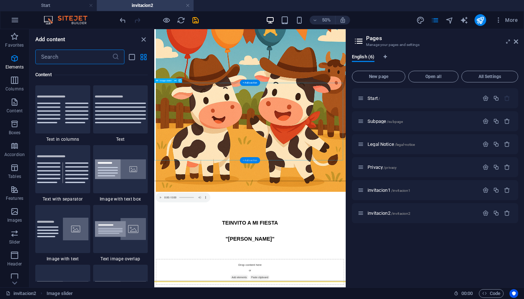
scroll to position [1274, 0]
click at [66, 122] on img at bounding box center [62, 108] width 51 height 27
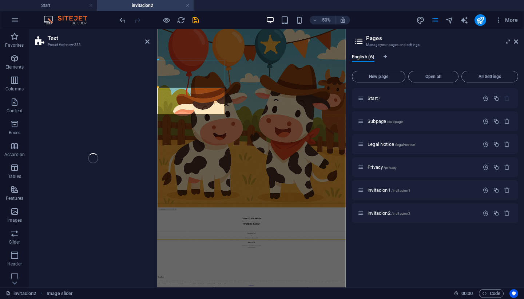
scroll to position [0, 0]
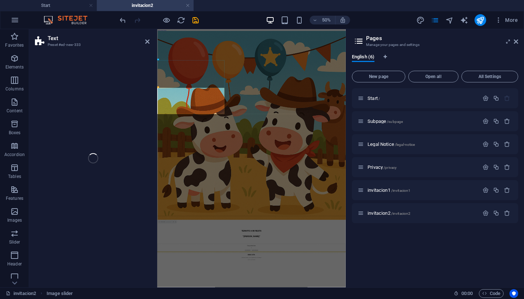
select select "rem"
select select "preset-text-v2-columns"
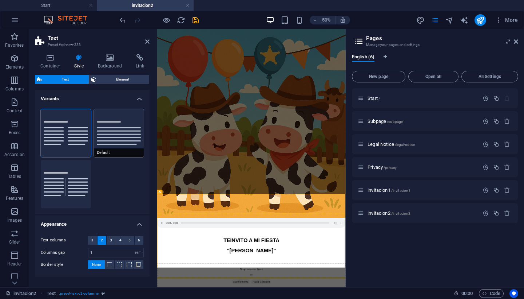
click at [120, 138] on button "Default" at bounding box center [119, 133] width 50 height 48
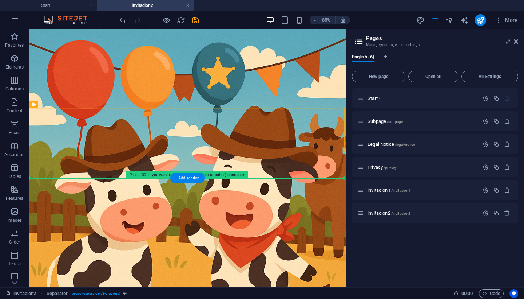
drag, startPoint x: 300, startPoint y: 151, endPoint x: 296, endPoint y: 223, distance: 72.3
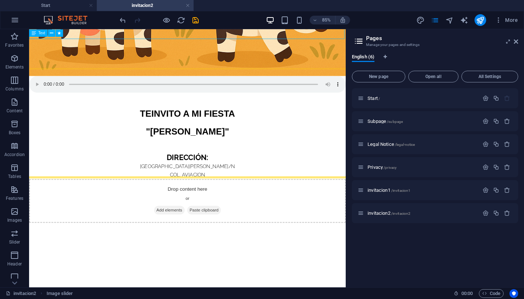
scroll to position [331, 0]
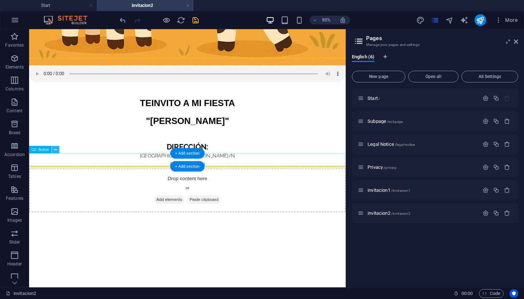
click at [56, 151] on icon at bounding box center [55, 149] width 3 height 7
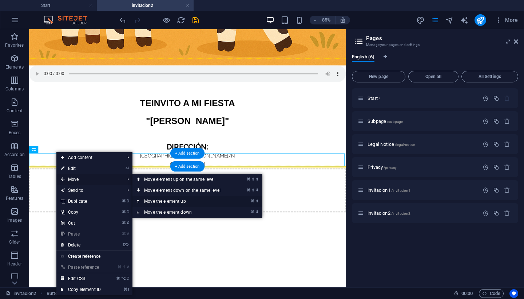
click at [168, 202] on link "⌘ ⬆ Move the element up" at bounding box center [184, 201] width 103 height 11
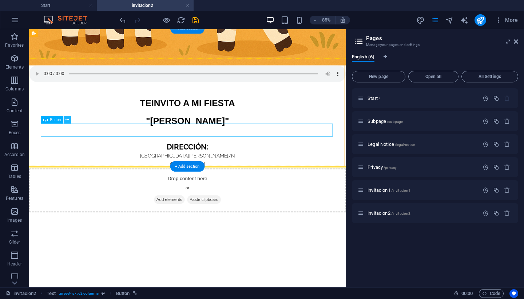
click at [68, 119] on icon at bounding box center [67, 119] width 3 height 7
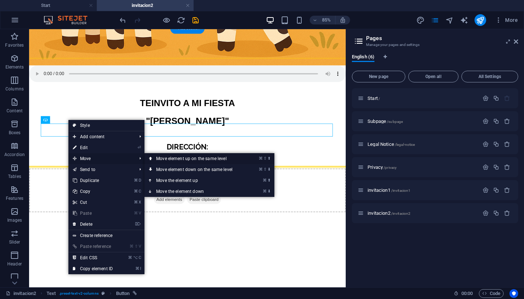
click at [173, 158] on link "⌘ ⇧ ⬆ Move element up on the same level" at bounding box center [196, 158] width 103 height 11
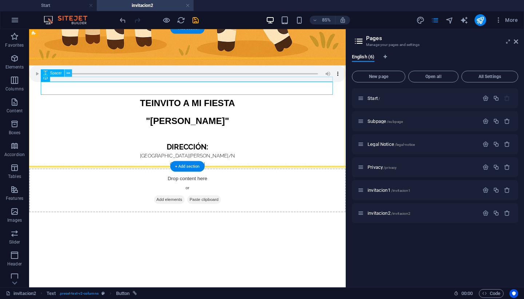
click at [69, 72] on icon at bounding box center [68, 73] width 3 height 7
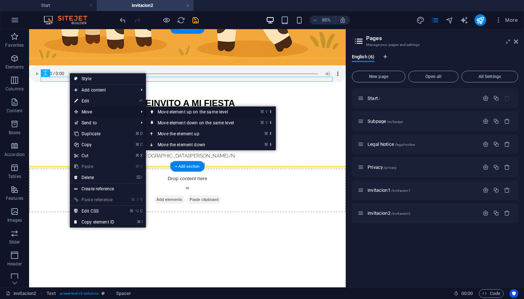
click at [185, 109] on link "⌘ ⇧ ⬆ Move element up on the same level" at bounding box center [197, 111] width 103 height 11
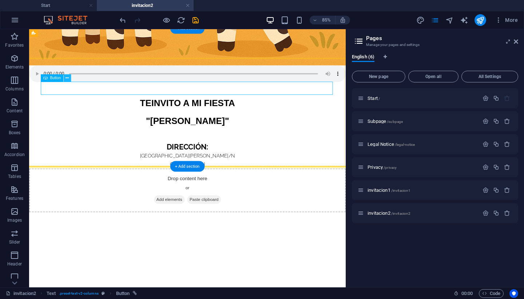
click at [68, 79] on icon at bounding box center [67, 78] width 3 height 7
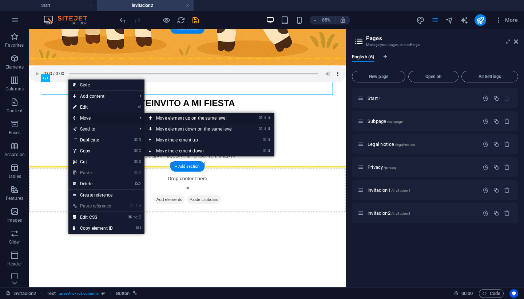
click at [186, 117] on link "⌘ ⇧ ⬆ Move element up on the same level" at bounding box center [196, 118] width 103 height 11
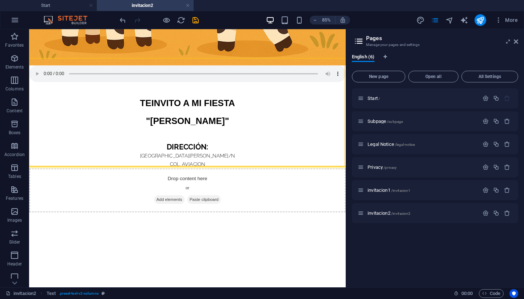
drag, startPoint x: 400, startPoint y: 144, endPoint x: 401, endPoint y: 103, distance: 41.2
drag, startPoint x: 400, startPoint y: 133, endPoint x: 400, endPoint y: 122, distance: 11.7
click at [347, 116] on div at bounding box center [346, 158] width 1 height 258
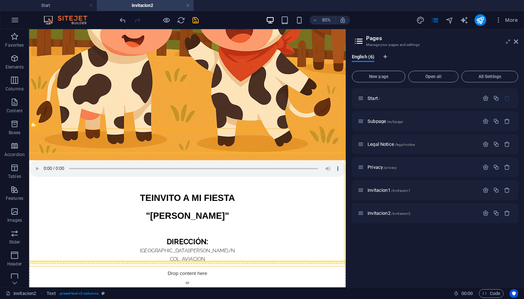
scroll to position [213, 0]
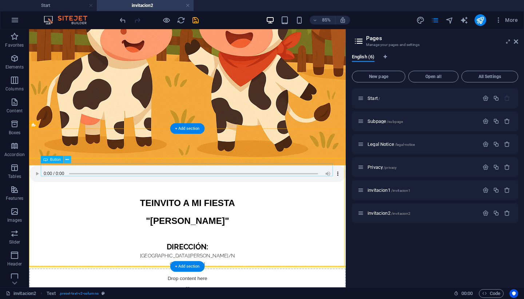
click at [69, 160] on icon at bounding box center [67, 159] width 3 height 7
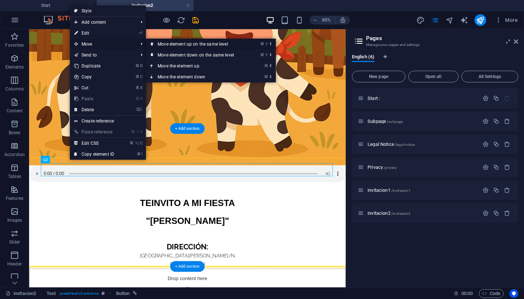
click at [164, 45] on link "⌘ ⇧ ⬆ Move element up on the same level" at bounding box center [197, 44] width 103 height 11
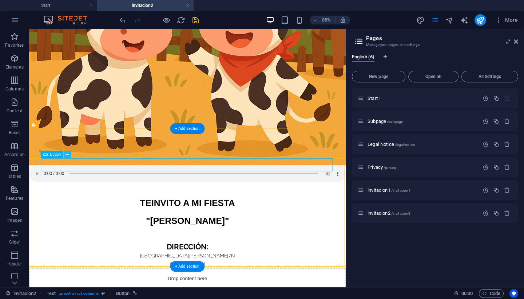
click at [68, 155] on icon at bounding box center [67, 154] width 3 height 7
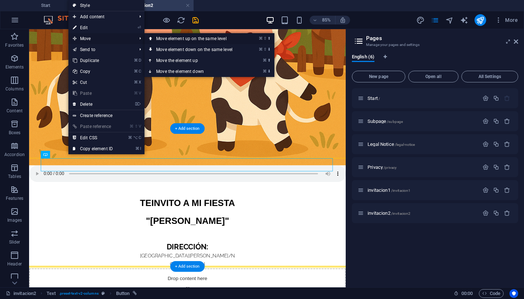
click at [157, 38] on link "⌘ ⇧ ⬆ Move element up on the same level" at bounding box center [196, 38] width 103 height 11
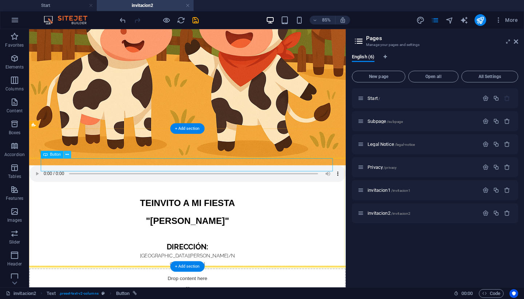
click at [68, 155] on icon at bounding box center [67, 154] width 3 height 7
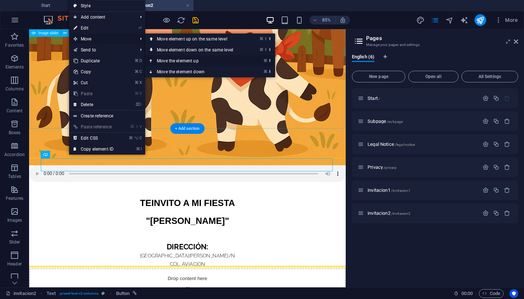
click at [169, 62] on link "⌘ ⬆ Move the element up" at bounding box center [196, 60] width 103 height 11
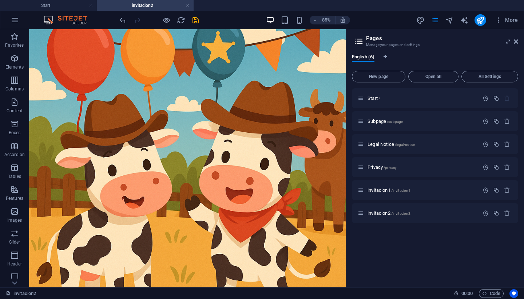
scroll to position [31, 0]
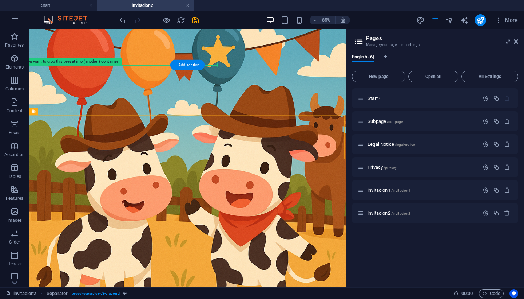
scroll to position [20, 0]
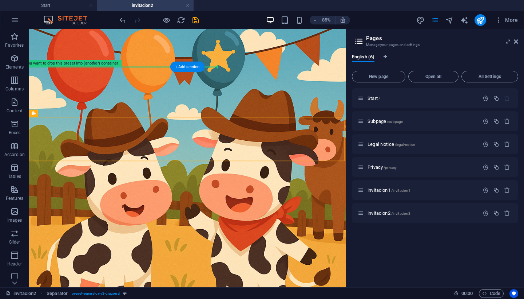
drag, startPoint x: 162, startPoint y: 142, endPoint x: 149, endPoint y: 126, distance: 21.3
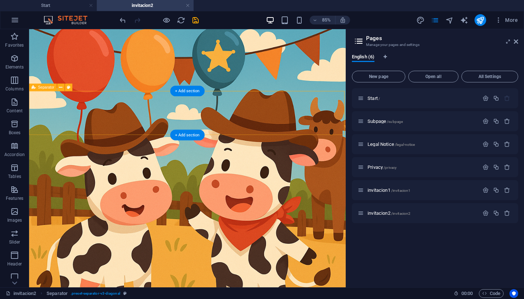
drag, startPoint x: 128, startPoint y: 132, endPoint x: 129, endPoint y: 115, distance: 17.1
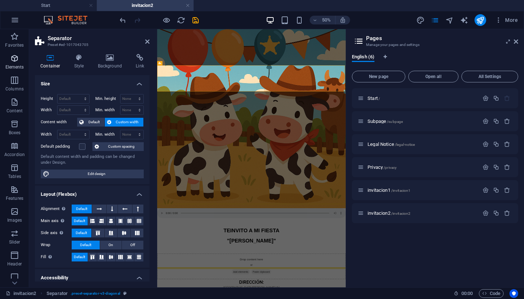
click at [14, 61] on icon "button" at bounding box center [14, 58] width 9 height 9
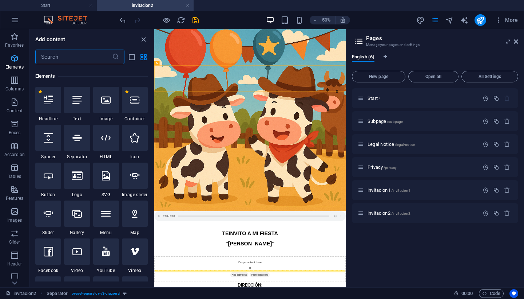
scroll to position [78, 0]
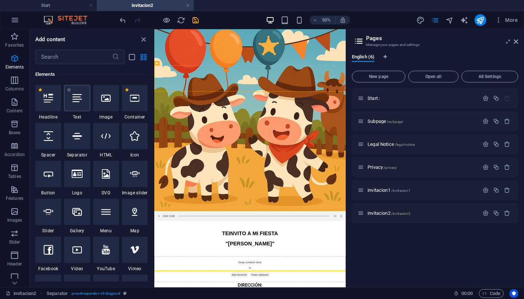
click at [78, 104] on div at bounding box center [77, 98] width 26 height 26
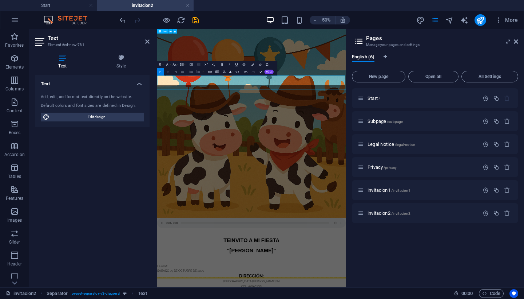
click at [168, 72] on icon "button" at bounding box center [167, 72] width 3 height 2
drag, startPoint x: 180, startPoint y: 125, endPoint x: 157, endPoint y: 127, distance: 23.4
click at [168, 72] on icon "button" at bounding box center [168, 72] width 4 height 4
click at [160, 64] on icon "button" at bounding box center [160, 64] width 4 height 4
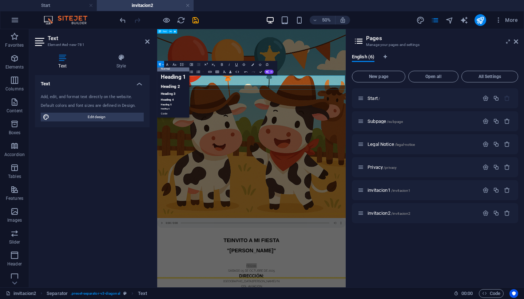
scroll to position [5, 0]
click at [175, 88] on link "Heading 2" at bounding box center [173, 87] width 32 height 8
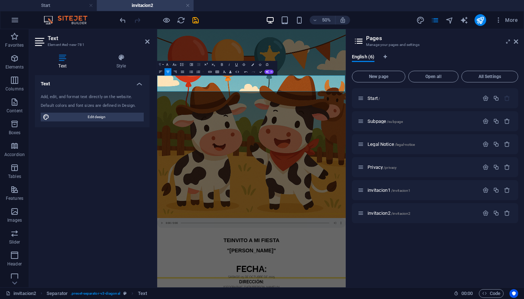
click at [161, 65] on icon "button" at bounding box center [160, 64] width 4 height 4
click at [172, 95] on link "Heading 3" at bounding box center [173, 94] width 32 height 7
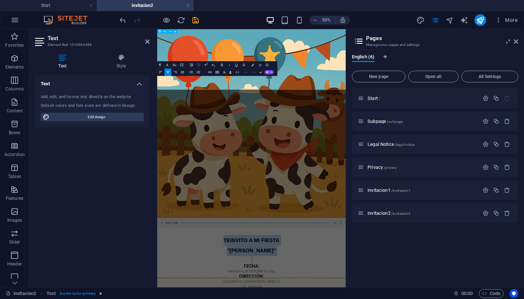
drag, startPoint x: 275, startPoint y: 76, endPoint x: 386, endPoint y: 112, distance: 116.6
click at [161, 66] on icon "button" at bounding box center [160, 64] width 2 height 3
click at [173, 85] on link "Heading 2" at bounding box center [173, 87] width 32 height 8
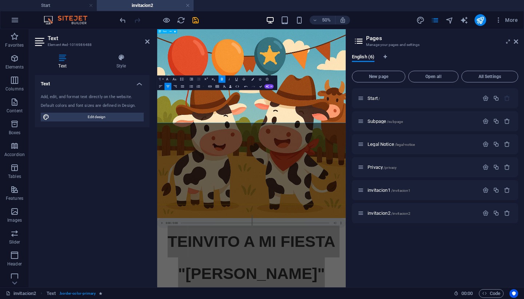
click at [163, 79] on button "Paragraph Format" at bounding box center [160, 78] width 7 height 7
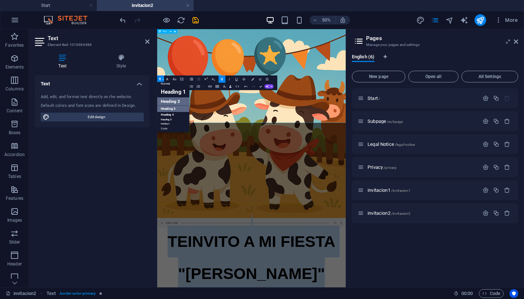
click at [176, 108] on link "Heading 3" at bounding box center [173, 108] width 32 height 7
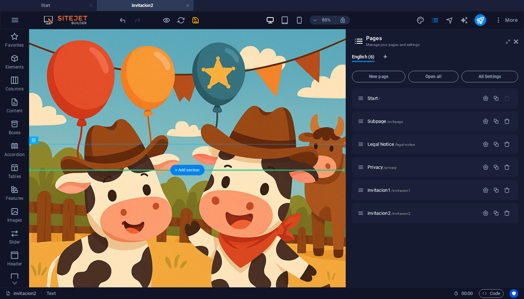
drag, startPoint x: 204, startPoint y: 186, endPoint x: 204, endPoint y: 215, distance: 28.4
drag, startPoint x: 202, startPoint y: 177, endPoint x: 201, endPoint y: 262, distance: 84.5
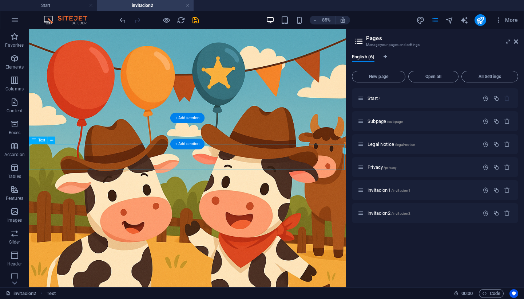
click at [52, 140] on icon at bounding box center [51, 140] width 3 height 7
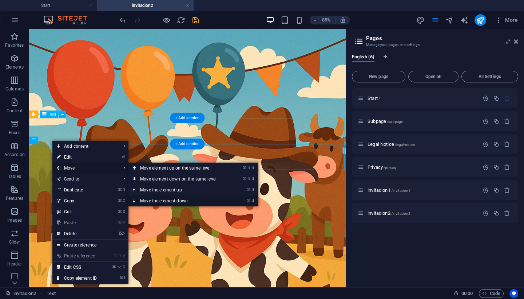
click at [157, 202] on link "⌘ ⬇ Move the element down" at bounding box center [180, 200] width 103 height 11
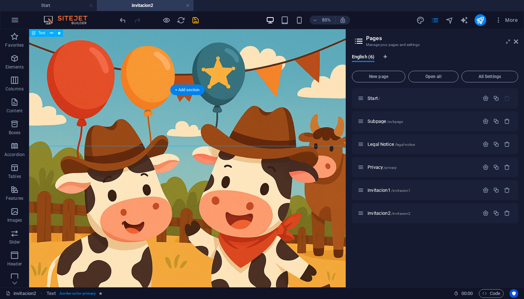
drag, startPoint x: 400, startPoint y: 78, endPoint x: 397, endPoint y: 124, distance: 46.7
drag, startPoint x: 375, startPoint y: 120, endPoint x: 400, endPoint y: 118, distance: 24.9
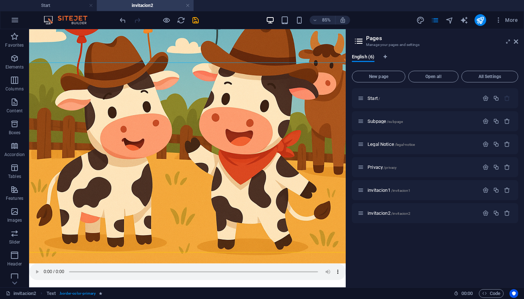
scroll to position [96, 0]
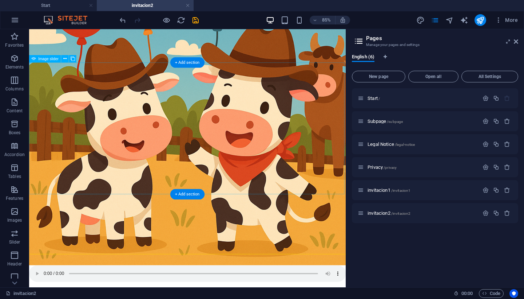
select select "px"
select select "ms"
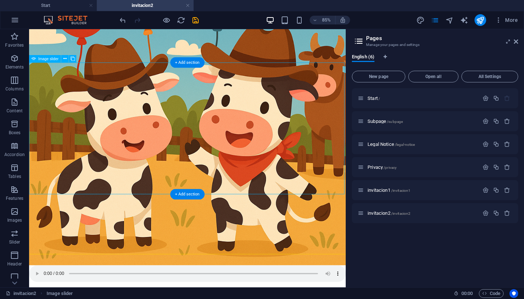
select select "s"
select select "progressive"
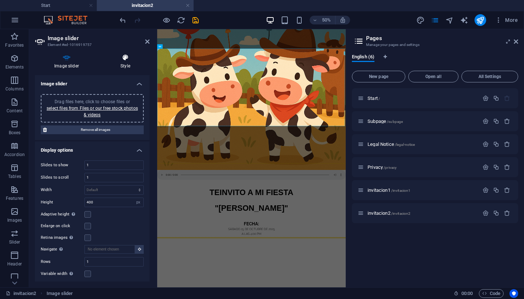
click at [124, 55] on icon at bounding box center [125, 57] width 48 height 7
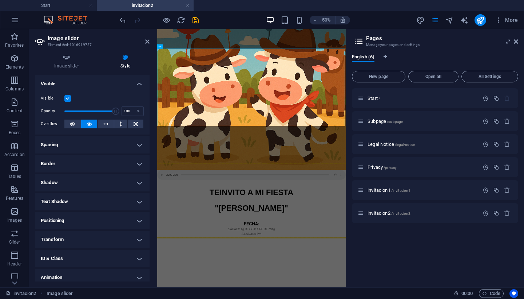
click at [133, 142] on h4 "Spacing" at bounding box center [92, 144] width 115 height 17
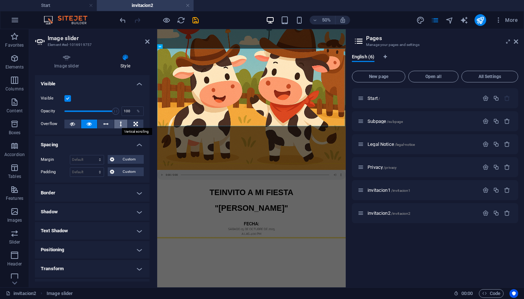
click at [122, 125] on button at bounding box center [120, 123] width 13 height 9
click at [98, 158] on select "Default auto px % rem vw vh Custom" at bounding box center [87, 159] width 34 height 9
click at [96, 161] on select "Default auto px % rem vw vh Custom" at bounding box center [87, 159] width 34 height 9
select select "px"
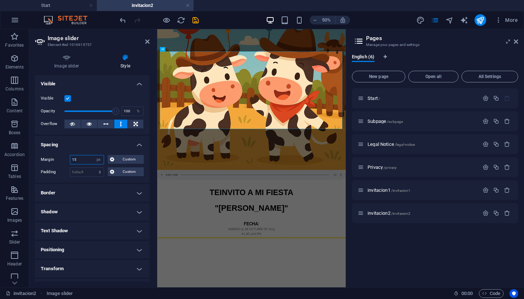
click at [85, 157] on input "15" at bounding box center [87, 159] width 34 height 9
type input "1"
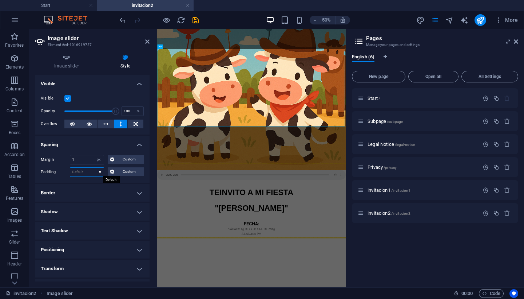
select select "px"
type input "1"
click at [78, 172] on input "1" at bounding box center [87, 172] width 34 height 9
type input "8"
click at [81, 169] on input "8" at bounding box center [87, 172] width 34 height 9
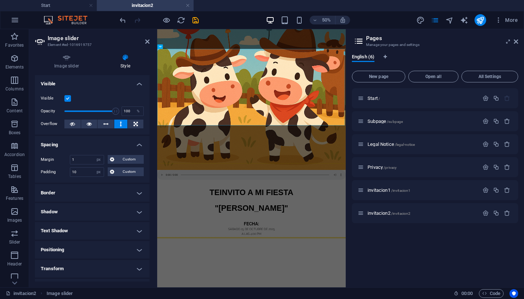
click at [119, 244] on h4 "Positioning" at bounding box center [92, 249] width 115 height 17
click at [83, 172] on input "10" at bounding box center [87, 172] width 34 height 9
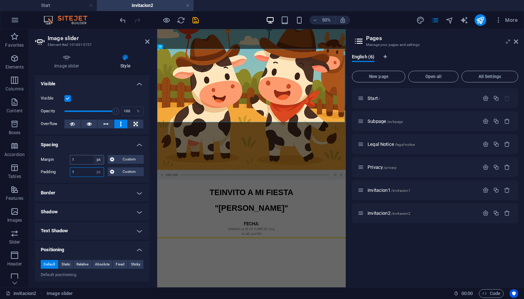
type input "10"
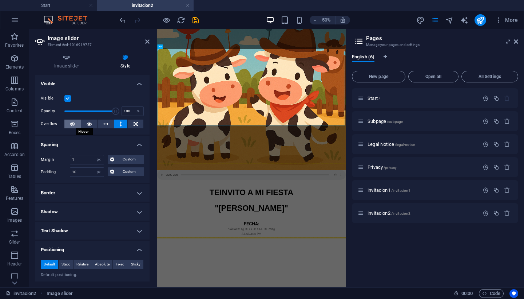
click at [74, 125] on icon at bounding box center [72, 123] width 5 height 9
click at [90, 125] on icon at bounding box center [89, 123] width 5 height 9
click at [118, 126] on button at bounding box center [120, 123] width 13 height 9
click at [66, 98] on label at bounding box center [67, 98] width 7 height 7
click at [0, 0] on input "Visible" at bounding box center [0, 0] width 0 height 0
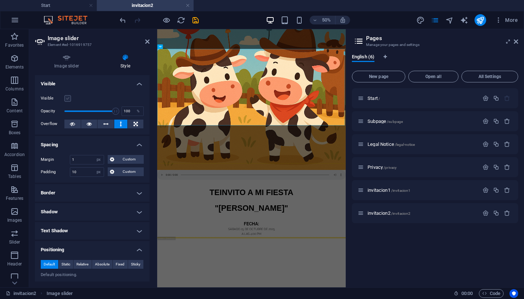
click at [66, 98] on label at bounding box center [67, 98] width 7 height 7
click at [0, 0] on input "Visible" at bounding box center [0, 0] width 0 height 0
click at [138, 86] on h4 "Visible" at bounding box center [92, 81] width 115 height 13
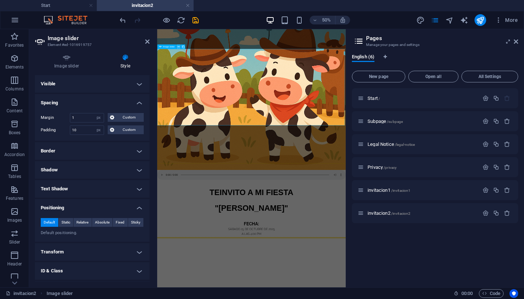
click at [179, 46] on icon at bounding box center [179, 47] width 2 height 4
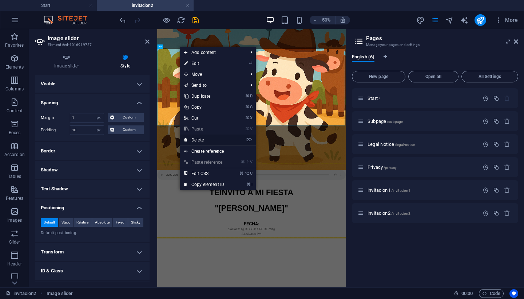
click at [198, 141] on link "⌦ Delete" at bounding box center [204, 139] width 49 height 11
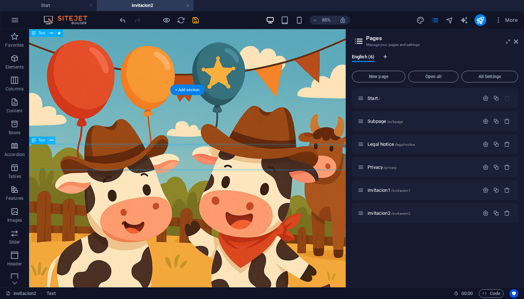
click at [50, 140] on button at bounding box center [51, 139] width 7 height 7
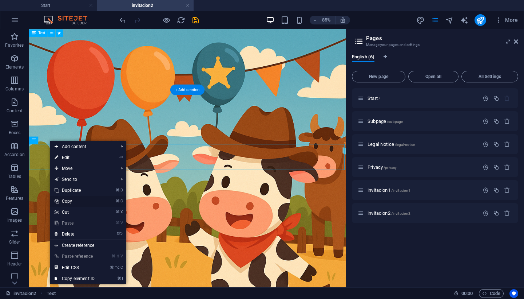
click at [70, 203] on link "⌘ C Copy" at bounding box center [74, 201] width 49 height 11
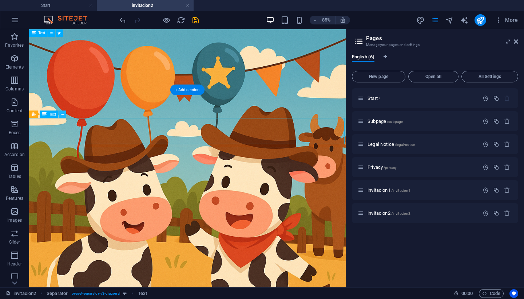
click at [63, 116] on icon at bounding box center [62, 114] width 3 height 7
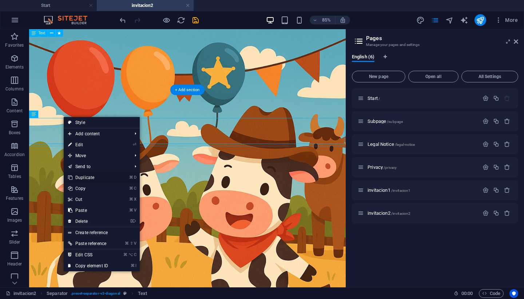
click at [80, 178] on link "⌘ D Duplicate" at bounding box center [88, 177] width 49 height 11
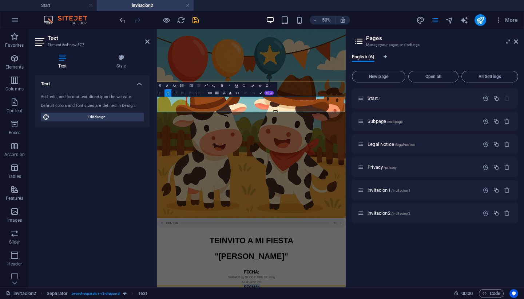
drag, startPoint x: 374, startPoint y: 186, endPoint x: 318, endPoint y: 172, distance: 57.8
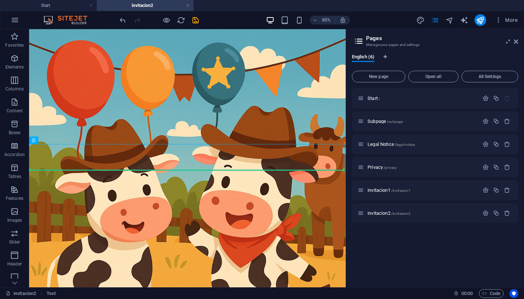
drag, startPoint x: 60, startPoint y: 167, endPoint x: 65, endPoint y: 200, distance: 33.2
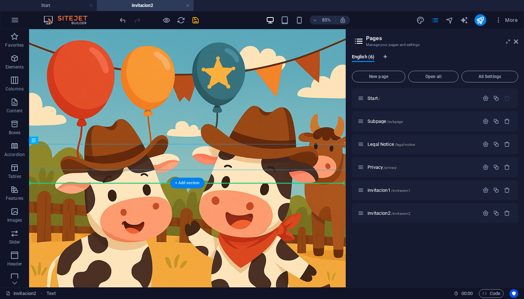
drag, startPoint x: 121, startPoint y: 177, endPoint x: 128, endPoint y: 216, distance: 39.6
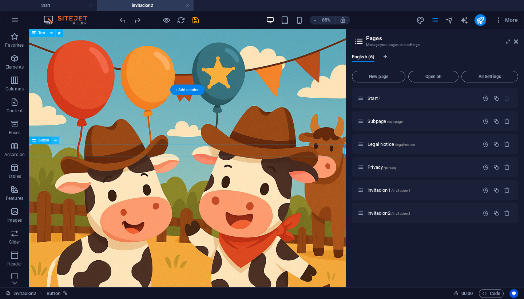
click at [56, 140] on icon at bounding box center [55, 140] width 3 height 7
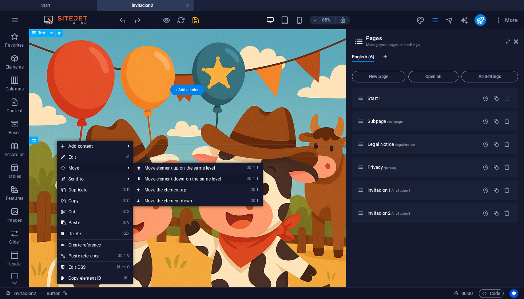
click at [152, 178] on link "⌘ ⇧ ⬇ Move element down on the same level" at bounding box center [184, 178] width 103 height 11
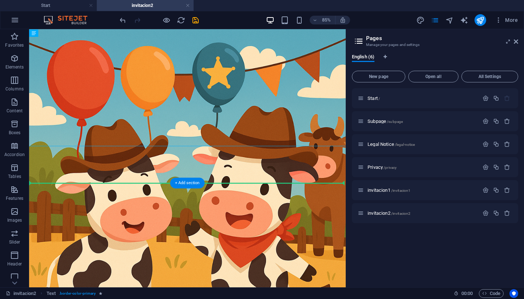
drag, startPoint x: 267, startPoint y: 165, endPoint x: 255, endPoint y: 238, distance: 74.1
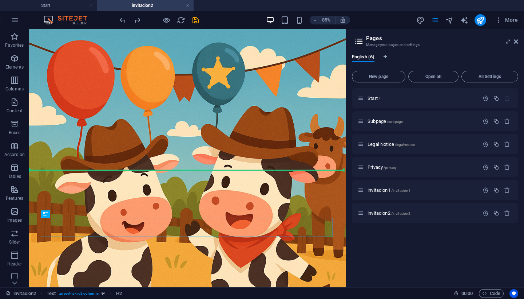
drag, startPoint x: 103, startPoint y: 262, endPoint x: 104, endPoint y: 203, distance: 59.4
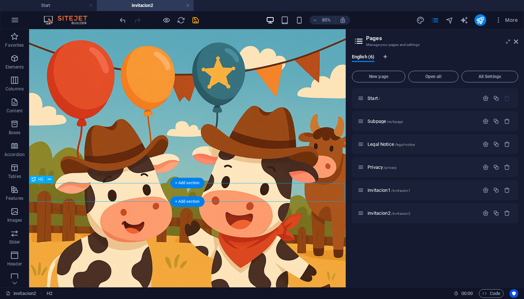
drag, startPoint x: 83, startPoint y: 224, endPoint x: 126, endPoint y: 219, distance: 43.9
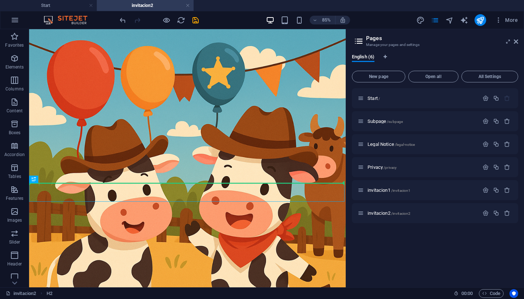
drag, startPoint x: 98, startPoint y: 221, endPoint x: 102, endPoint y: 221, distance: 4.0
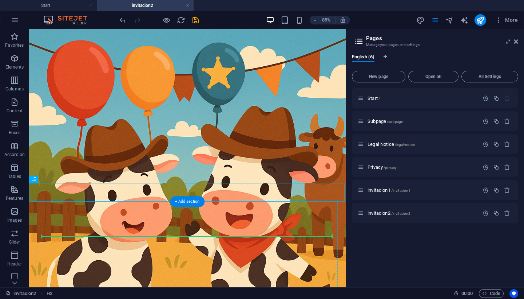
drag, startPoint x: 131, startPoint y: 223, endPoint x: 125, endPoint y: 277, distance: 54.2
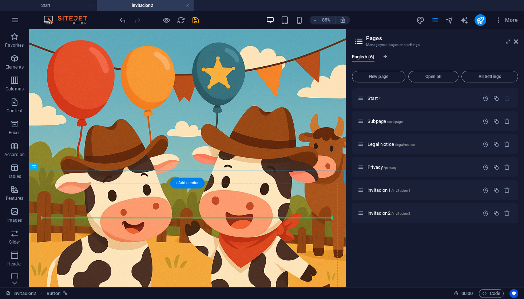
drag, startPoint x: 248, startPoint y: 198, endPoint x: 247, endPoint y: 256, distance: 57.6
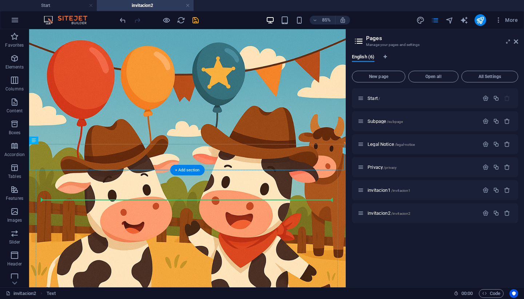
drag, startPoint x: 247, startPoint y: 177, endPoint x: 244, endPoint y: 231, distance: 53.7
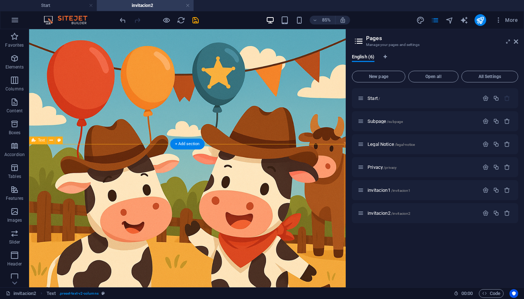
drag, startPoint x: 257, startPoint y: 165, endPoint x: 254, endPoint y: 204, distance: 38.4
click at [59, 139] on icon at bounding box center [59, 140] width 3 height 7
select select "preset-text-v2-columns"
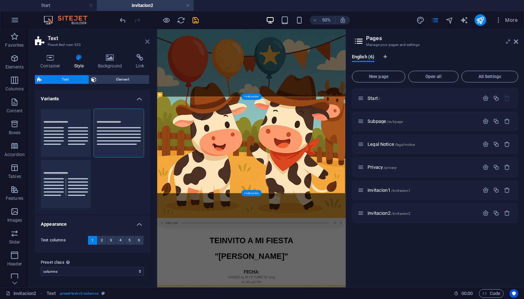
click at [148, 43] on icon at bounding box center [147, 42] width 4 height 6
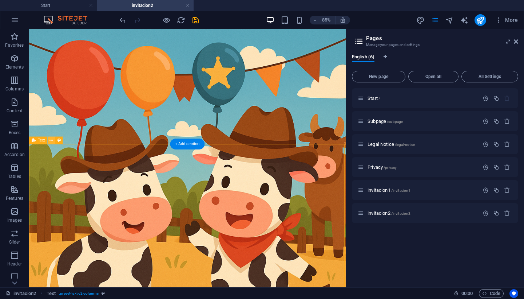
click at [50, 141] on icon at bounding box center [51, 140] width 3 height 7
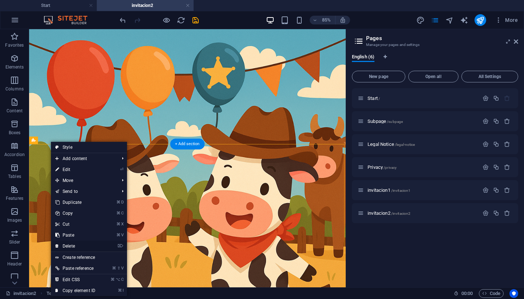
click at [75, 247] on link "⌦ Delete" at bounding box center [75, 245] width 49 height 11
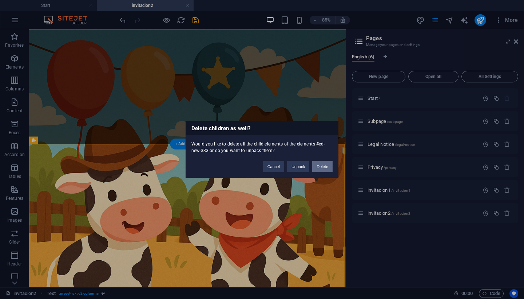
click at [319, 167] on button "Delete" at bounding box center [323, 166] width 20 height 11
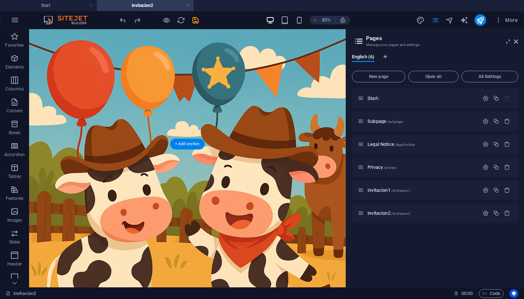
click at [53, 140] on icon at bounding box center [51, 140] width 3 height 7
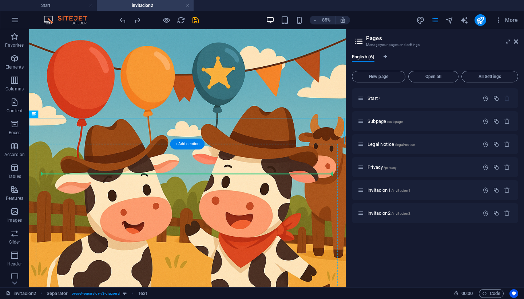
drag, startPoint x: 181, startPoint y: 146, endPoint x: 178, endPoint y: 202, distance: 55.8
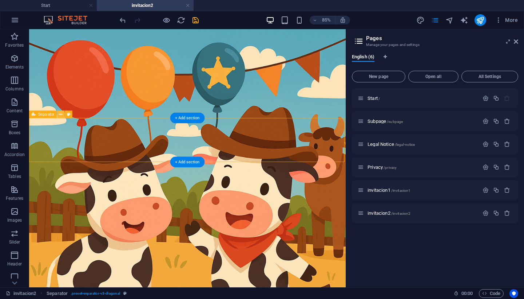
click at [61, 115] on icon at bounding box center [60, 114] width 3 height 7
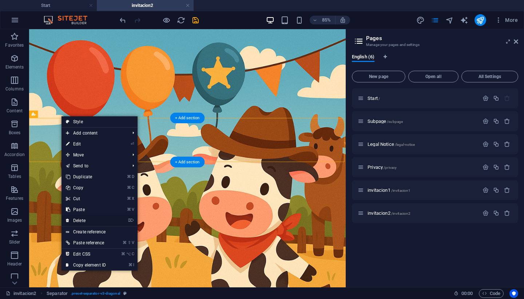
click at [83, 222] on link "⌦ Delete" at bounding box center [86, 220] width 49 height 11
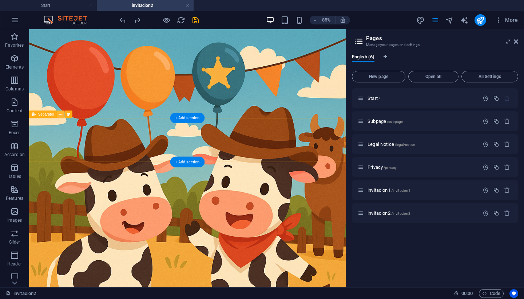
click at [62, 115] on icon at bounding box center [60, 114] width 3 height 7
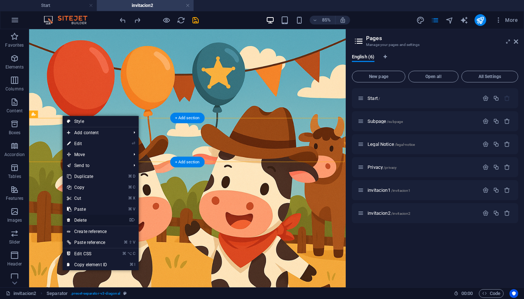
click at [86, 218] on link "⌦ Delete" at bounding box center [87, 220] width 49 height 11
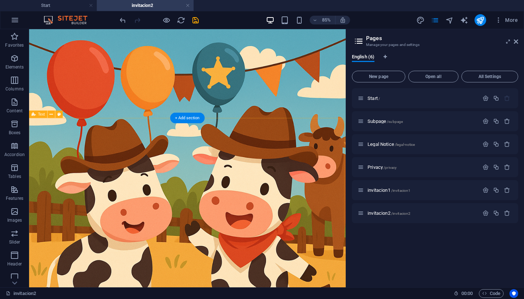
select select "preset-text-v2-columns"
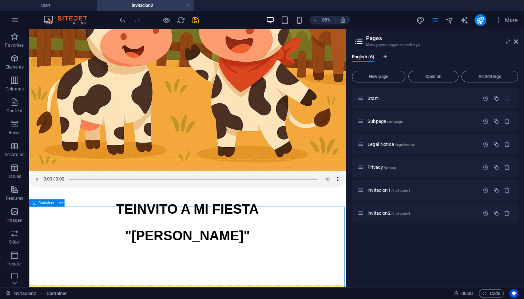
scroll to position [36, 0]
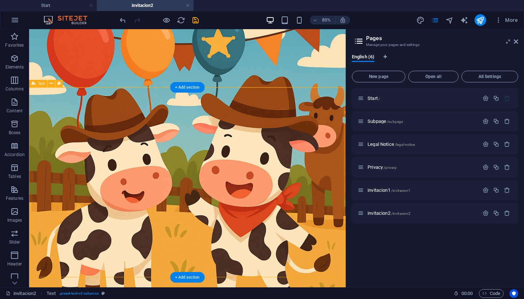
drag, startPoint x: 400, startPoint y: 122, endPoint x: 397, endPoint y: 151, distance: 28.6
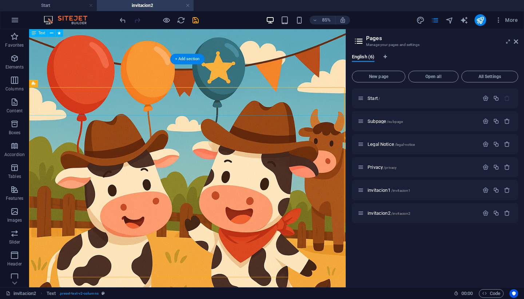
scroll to position [0, 0]
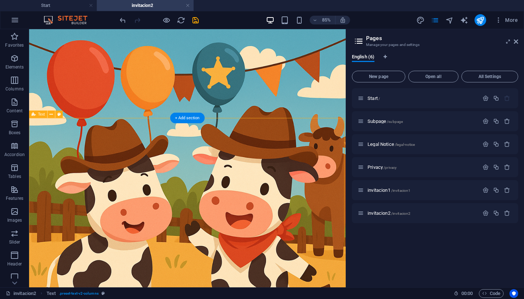
drag, startPoint x: 375, startPoint y: 129, endPoint x: 399, endPoint y: 153, distance: 33.5
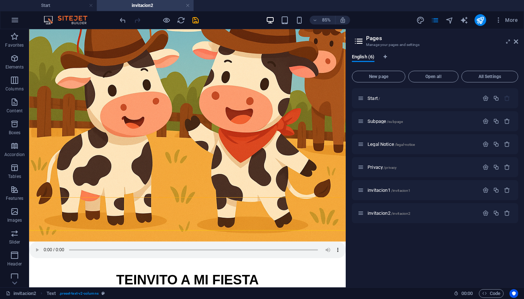
scroll to position [130, 0]
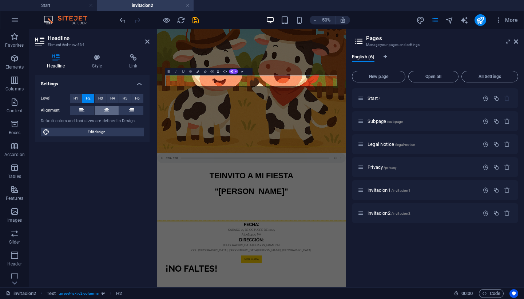
click at [109, 108] on button at bounding box center [107, 110] width 24 height 9
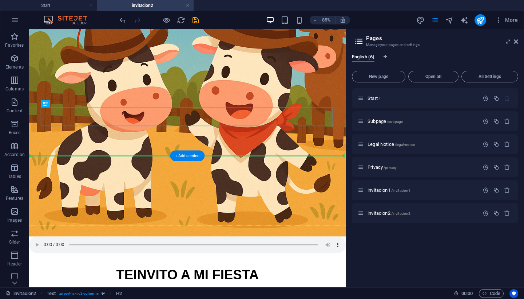
drag, startPoint x: 250, startPoint y: 134, endPoint x: 249, endPoint y: 159, distance: 24.8
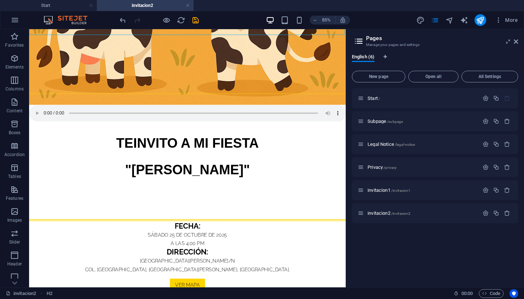
scroll to position [296, 0]
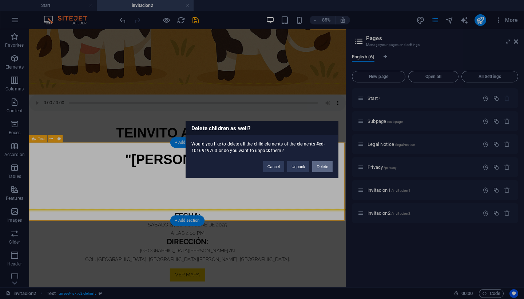
click at [323, 167] on button "Delete" at bounding box center [323, 166] width 20 height 11
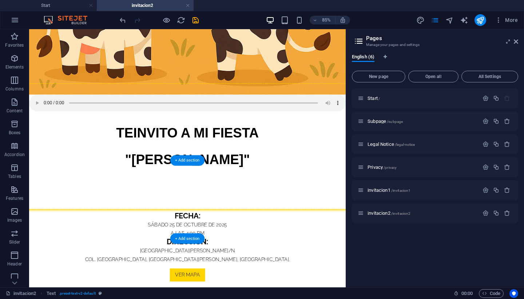
scroll to position [275, 0]
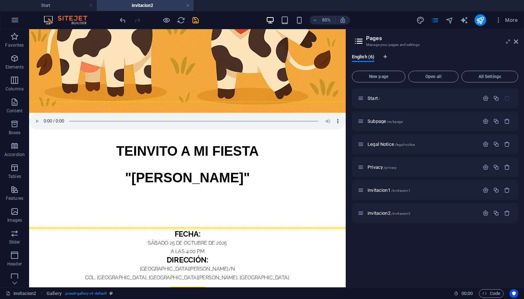
scroll to position [235, 0]
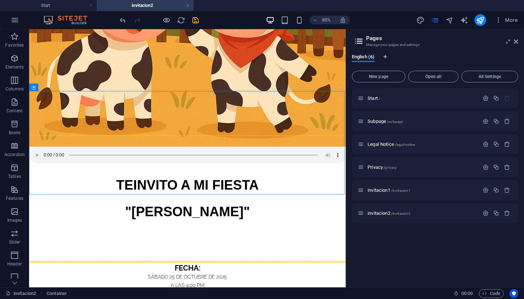
drag, startPoint x: 400, startPoint y: 207, endPoint x: 403, endPoint y: 151, distance: 56.5
click at [402, 151] on html "Skip to main content TE INVITO A MI FIESTA "IVANA" FECHA: SÁBADO 25 DE OCTUBRE …" at bounding box center [215, 268] width 373 height 948
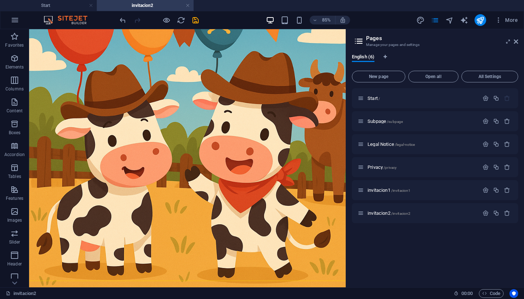
scroll to position [0, 0]
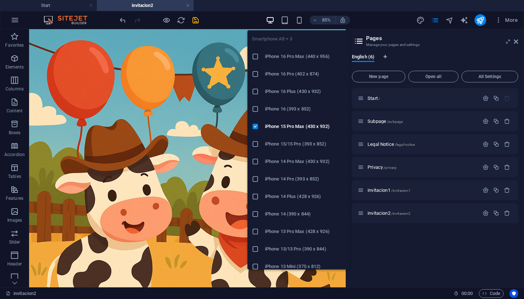
click at [299, 25] on div "Smartphone Alt + 3 iPhone 16 Pro Max (440 x 956) iPhone 16 Pro (402 x 874) iPho…" at bounding box center [299, 146] width 102 height 245
click at [299, 19] on icon "button" at bounding box center [299, 20] width 8 height 8
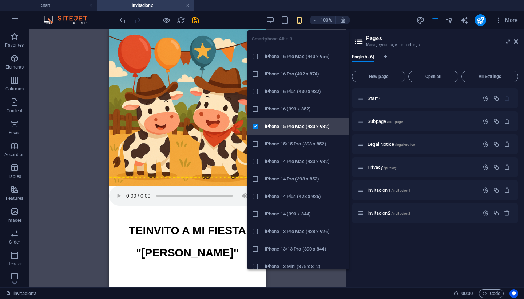
click at [294, 123] on h6 "iPhone 15 Pro Max (430 x 932)" at bounding box center [305, 126] width 80 height 9
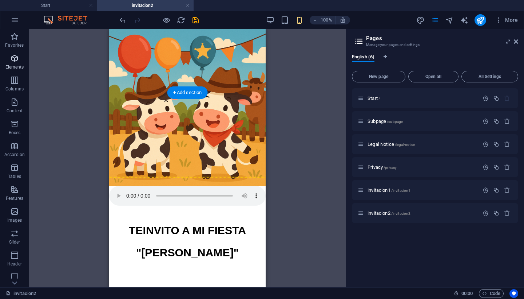
click at [14, 60] on icon "button" at bounding box center [14, 58] width 9 height 9
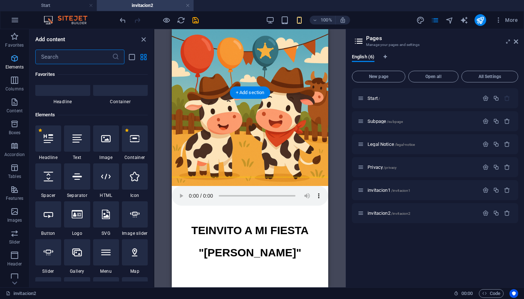
scroll to position [78, 0]
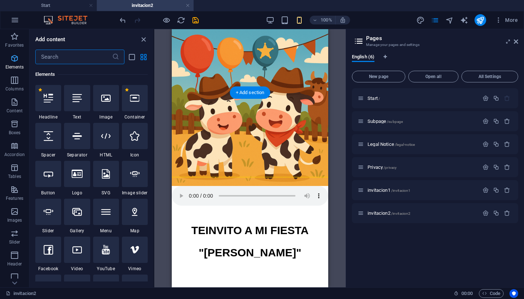
click at [16, 60] on icon "button" at bounding box center [14, 58] width 9 height 9
click at [103, 105] on div at bounding box center [106, 98] width 26 height 26
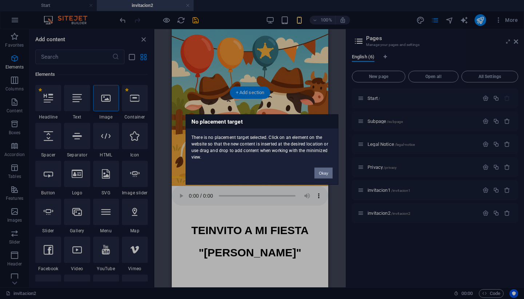
click at [323, 176] on button "Okay" at bounding box center [324, 173] width 18 height 11
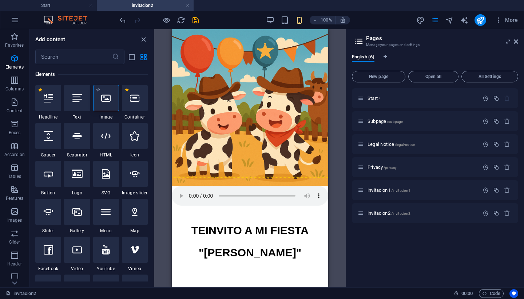
click at [108, 100] on icon at bounding box center [105, 97] width 9 height 9
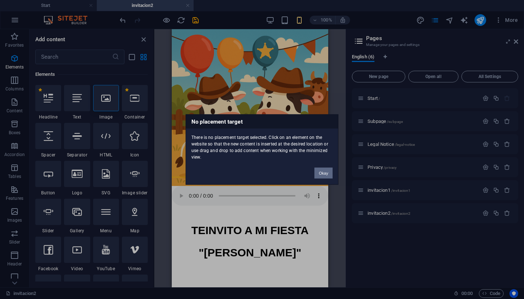
click at [321, 172] on button "Okay" at bounding box center [324, 173] width 18 height 11
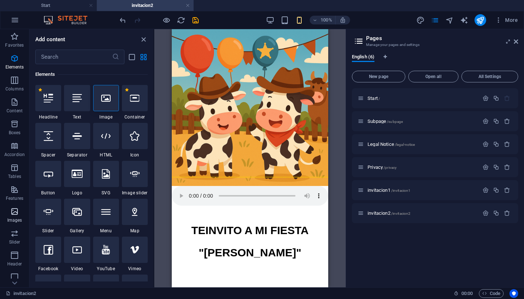
click at [13, 214] on icon "button" at bounding box center [14, 211] width 9 height 9
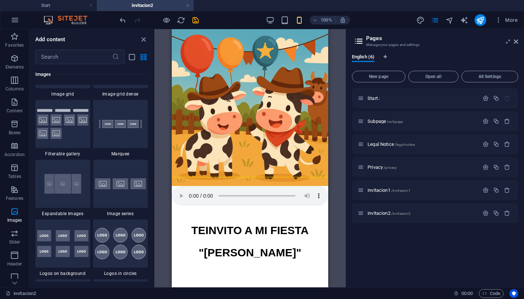
scroll to position [3833, 0]
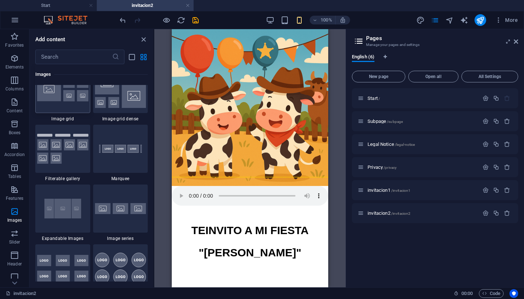
click at [60, 102] on img at bounding box center [62, 88] width 51 height 25
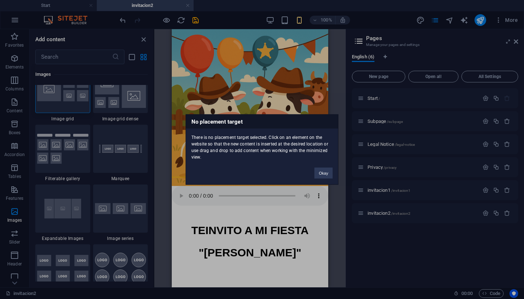
click at [60, 191] on div "No placement target There is no placement target selected. Click on an element …" at bounding box center [262, 149] width 524 height 299
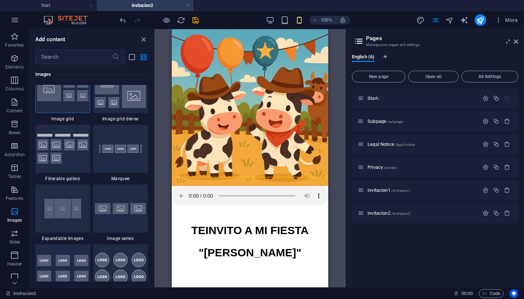
click at [48, 102] on img at bounding box center [62, 88] width 51 height 25
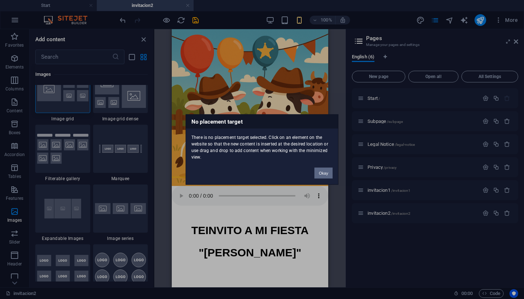
click at [322, 172] on button "Okay" at bounding box center [324, 173] width 18 height 11
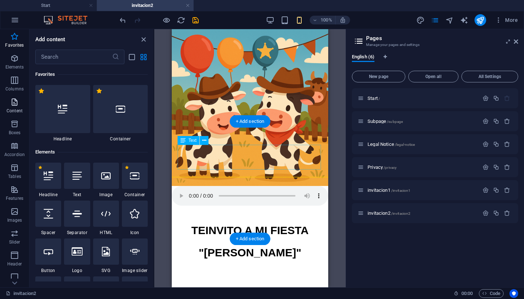
scroll to position [0, 0]
click at [16, 210] on icon "button" at bounding box center [14, 211] width 9 height 9
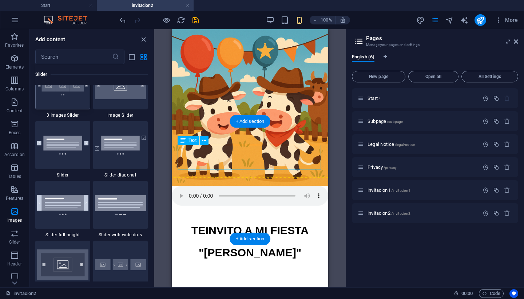
scroll to position [4155, 0]
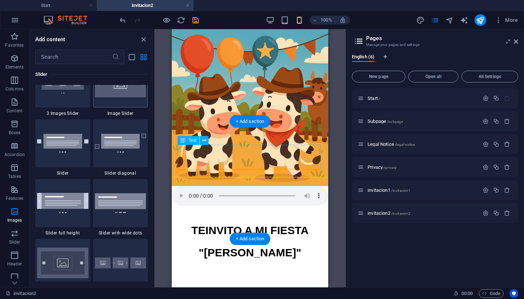
click at [113, 97] on img at bounding box center [120, 83] width 51 height 27
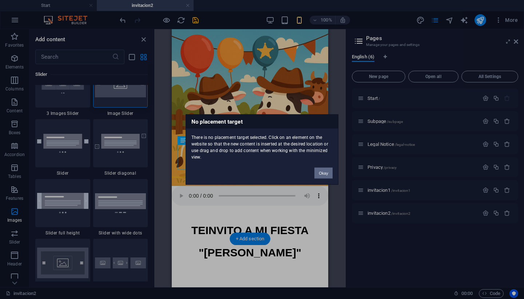
click at [321, 171] on button "Okay" at bounding box center [324, 173] width 18 height 11
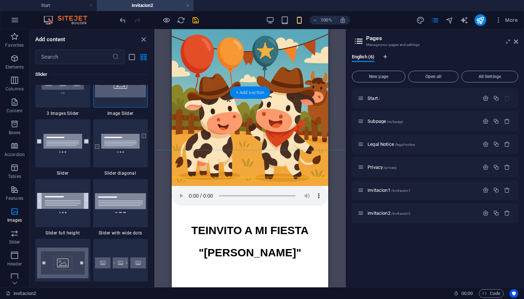
click at [248, 92] on div "+ Add section" at bounding box center [250, 92] width 40 height 12
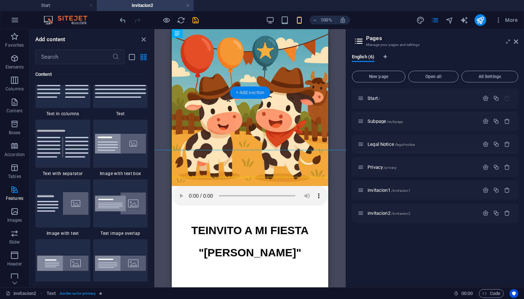
scroll to position [1298, 0]
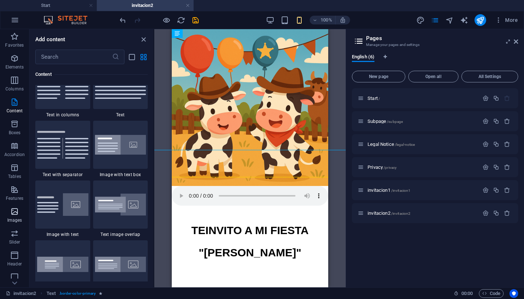
click at [16, 216] on span "Images" at bounding box center [14, 215] width 29 height 17
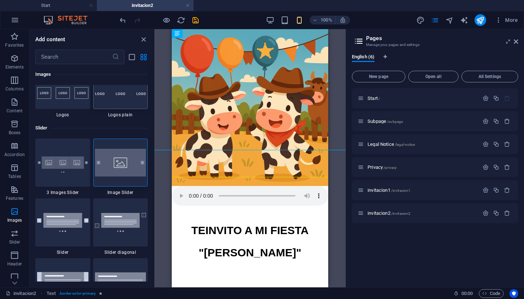
scroll to position [4102, 0]
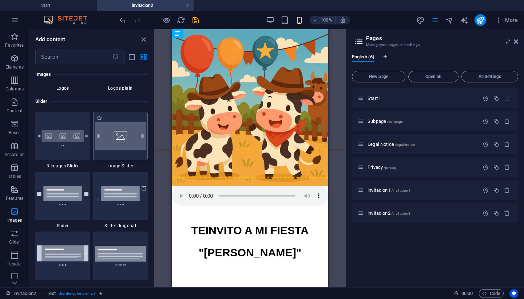
click at [125, 160] on div at bounding box center [120, 136] width 55 height 48
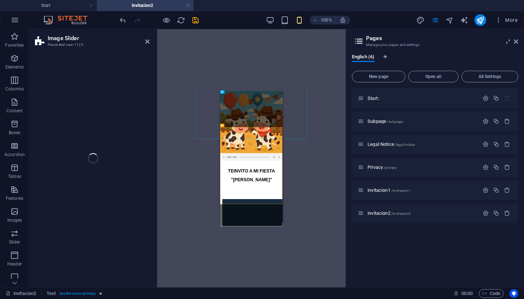
select select "rem"
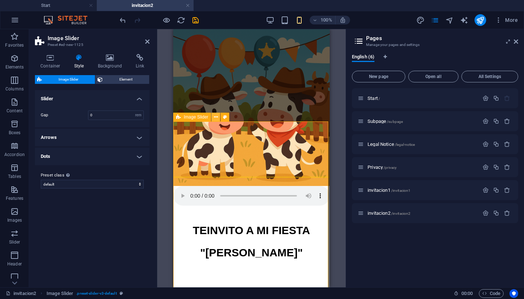
click at [216, 118] on icon at bounding box center [216, 117] width 4 height 8
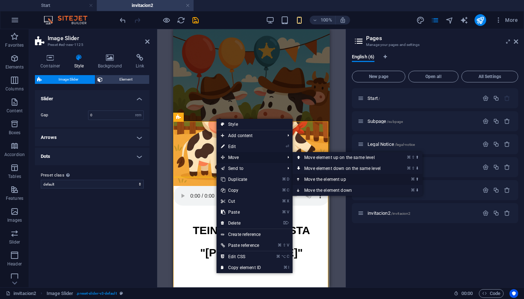
click at [329, 180] on link "⌘ ⬆ Move the element up" at bounding box center [344, 179] width 103 height 11
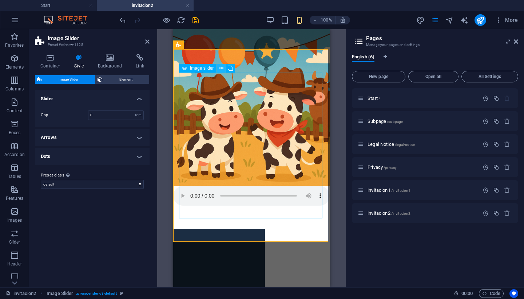
click at [221, 67] on icon at bounding box center [222, 68] width 4 height 8
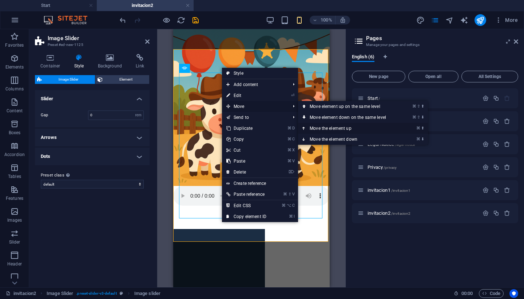
click at [317, 127] on link "⌘ ⬆ Move the element up" at bounding box center [349, 128] width 103 height 11
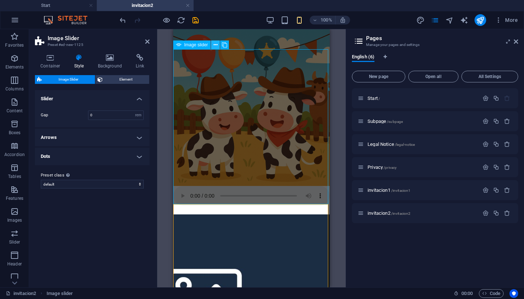
click at [216, 46] on icon at bounding box center [216, 45] width 4 height 8
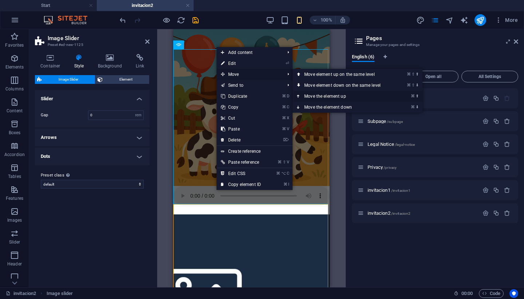
click at [331, 98] on link "⌘ ⬆ Move the element up" at bounding box center [344, 96] width 103 height 11
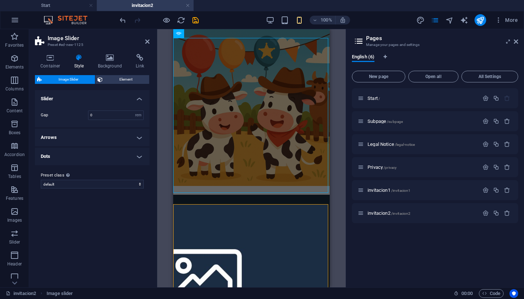
click at [345, 111] on div "Drag here to replace the existing content. Press “Ctrl” if you want to create a…" at bounding box center [251, 158] width 189 height 258
click at [166, 158] on div "Drag here to replace the existing content. Press “Ctrl” if you want to create a…" at bounding box center [251, 158] width 189 height 258
click at [54, 63] on h4 "Container" at bounding box center [52, 61] width 34 height 15
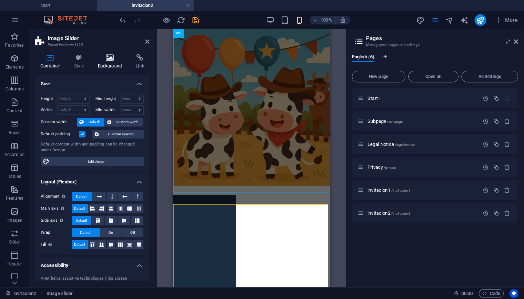
click at [111, 61] on icon at bounding box center [110, 57] width 35 height 7
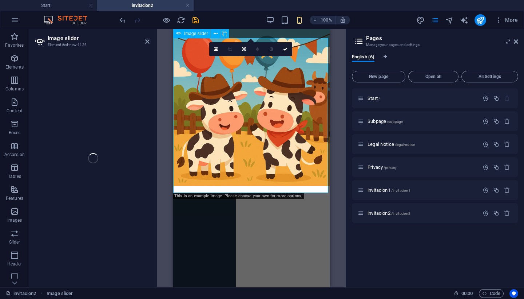
select select "px"
select select "ms"
select select "s"
select select "progressive"
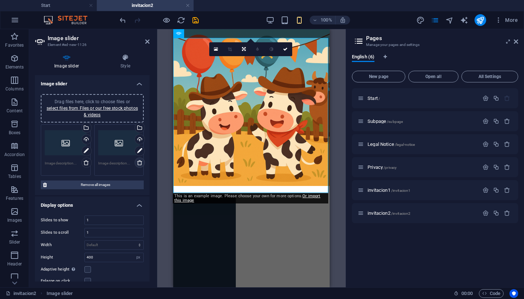
click at [140, 162] on icon at bounding box center [140, 163] width 6 height 6
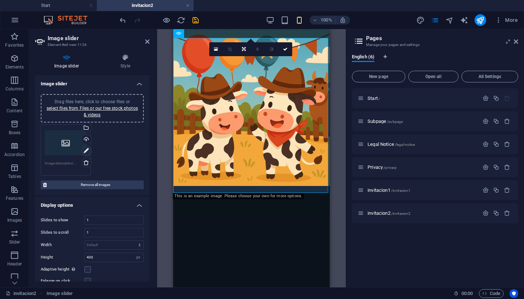
click at [85, 152] on icon at bounding box center [86, 150] width 5 height 9
click at [86, 138] on div "Upload" at bounding box center [85, 139] width 11 height 11
click at [85, 151] on icon at bounding box center [86, 150] width 5 height 9
click at [68, 147] on div "Drag files here, click to choose files or select files from Files or our free s…" at bounding box center [66, 142] width 42 height 29
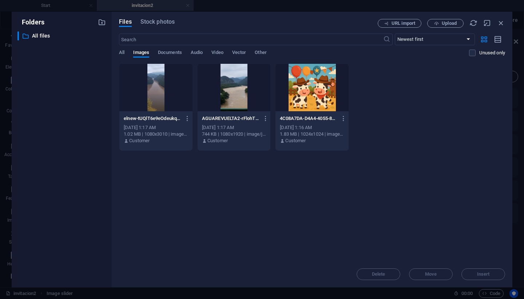
click at [68, 147] on div "​ All files All files" at bounding box center [61, 156] width 89 height 250
click at [335, 85] on div at bounding box center [312, 87] width 73 height 47
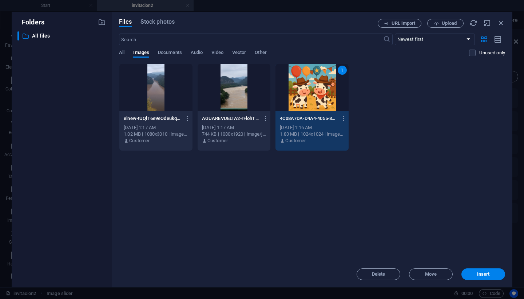
click at [335, 85] on div "1" at bounding box center [312, 87] width 73 height 47
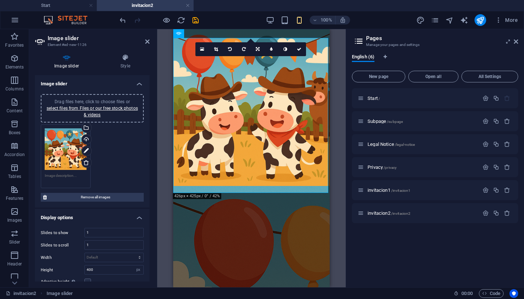
click at [338, 228] on div "Drag and drop a file to add it H2 Text Text Placeholder Separator Text Button I…" at bounding box center [251, 158] width 189 height 258
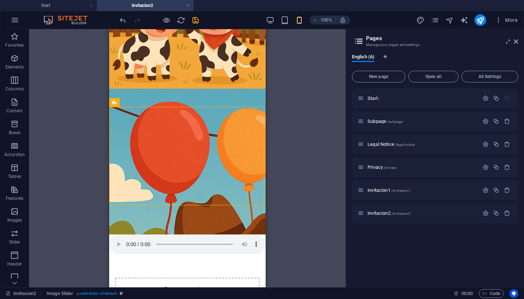
scroll to position [94, 0]
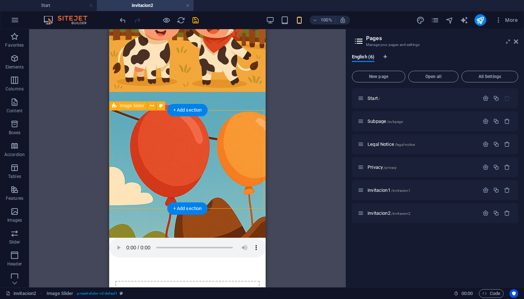
drag, startPoint x: 229, startPoint y: 143, endPoint x: 187, endPoint y: 152, distance: 42.7
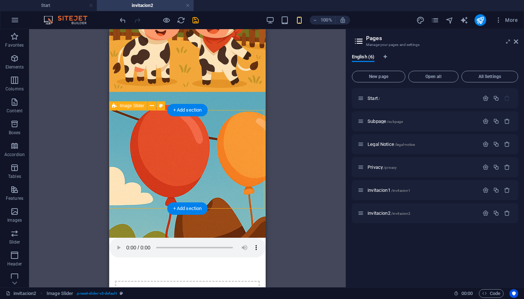
drag, startPoint x: 187, startPoint y: 152, endPoint x: 170, endPoint y: 152, distance: 16.8
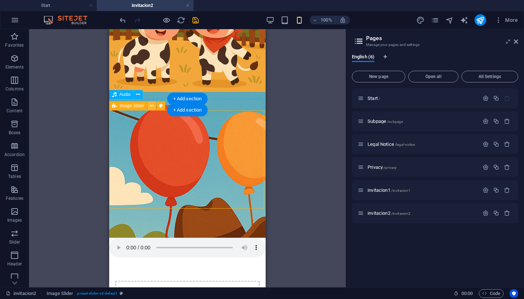
click at [150, 106] on icon at bounding box center [152, 106] width 4 height 8
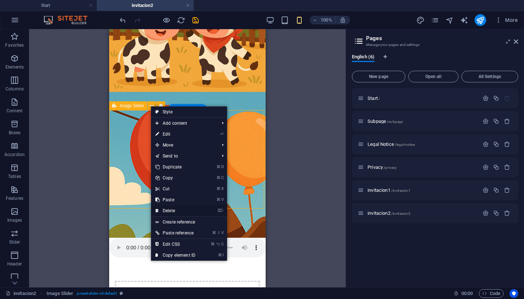
click at [170, 211] on link "⌦ Delete" at bounding box center [175, 210] width 49 height 11
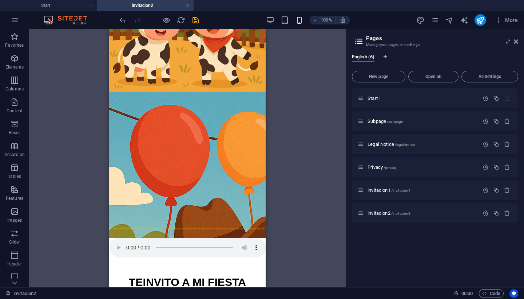
click at [309, 237] on div "Drag and drop a file to add it H2 Text Text Placeholder Separator Text Button I…" at bounding box center [187, 158] width 317 height 258
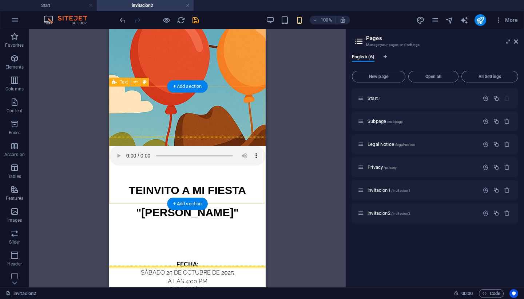
scroll to position [190, 0]
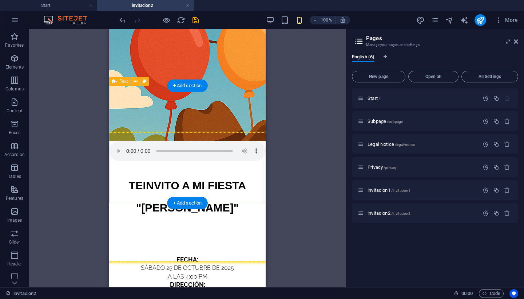
click at [111, 232] on div "FECHA: SÁBADO 25 DE OCTUBRE DE 2025 A LAS 4:00 PM DIRECCIÓN: CALLE FRANCISCO VI…" at bounding box center [187, 295] width 157 height 127
drag, startPoint x: 111, startPoint y: 115, endPoint x: 109, endPoint y: 132, distance: 17.2
click at [109, 132] on html "Skip to main content TE INVITO A MI FIESTA "IVANA" FECHA: SÁBADO 25 DE OCTUBRE …" at bounding box center [187, 249] width 157 height 821
click at [111, 232] on div "FECHA: SÁBADO 25 DE OCTUBRE DE 2025 A LAS 4:00 PM DIRECCIÓN: CALLE FRANCISCO VI…" at bounding box center [187, 295] width 157 height 127
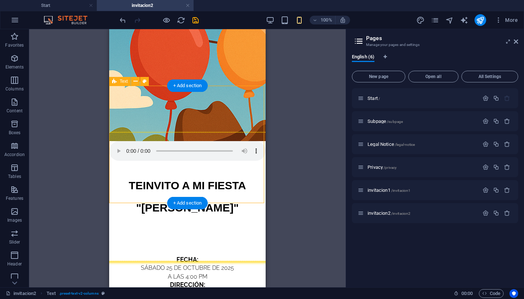
click at [258, 232] on div "FECHA: SÁBADO 25 DE OCTUBRE DE 2025 A LAS 4:00 PM DIRECCIÓN: CALLE FRANCISCO VI…" at bounding box center [187, 295] width 157 height 127
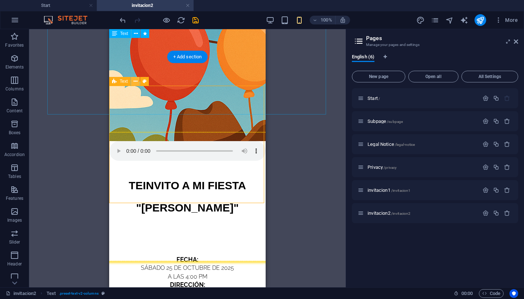
click at [134, 81] on icon at bounding box center [136, 82] width 4 height 8
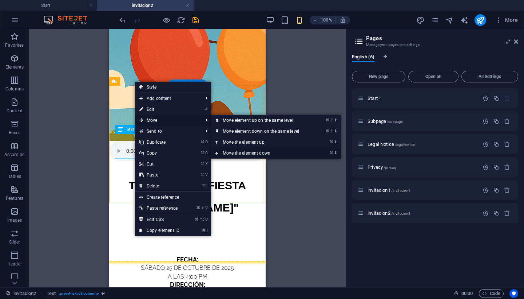
click at [240, 150] on link "⌘ ⬇ Move the element down" at bounding box center [262, 153] width 103 height 11
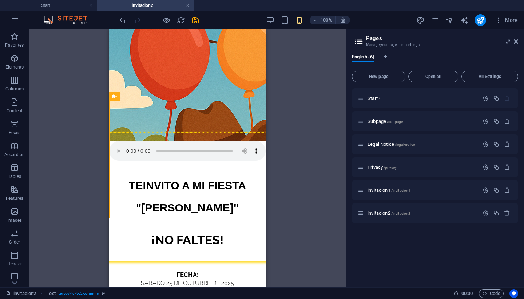
click at [317, 155] on div "Drag and drop a file to add it H2 Text Text Placeholder Separator Text Button I…" at bounding box center [187, 158] width 317 height 258
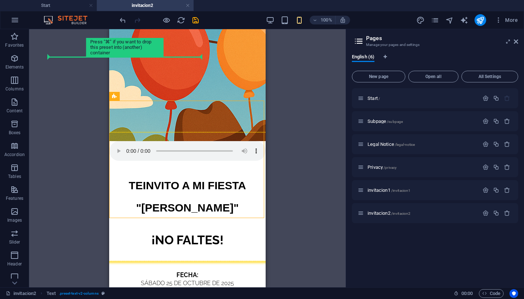
drag, startPoint x: 264, startPoint y: 123, endPoint x: 265, endPoint y: 102, distance: 21.2
click at [265, 102] on html "Skip to main content TE INVITO A MI FIESTA "IVANA" ¡NO FALTES! FECHA: SÁBADO 25…" at bounding box center [187, 249] width 157 height 821
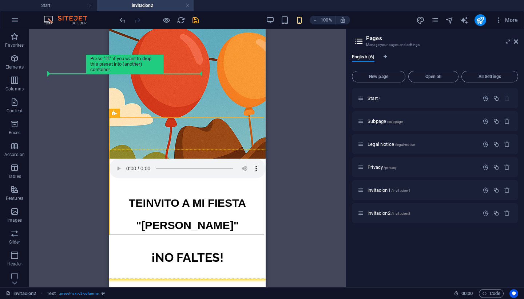
scroll to position [174, 0]
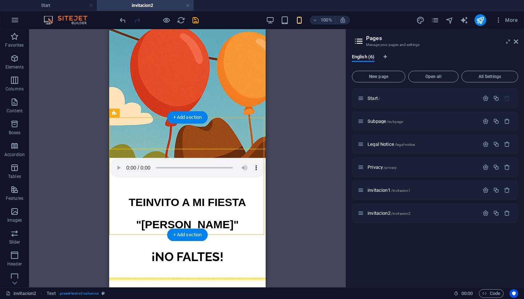
click at [114, 114] on icon at bounding box center [114, 113] width 5 height 9
select select "preset-text-v2-columns"
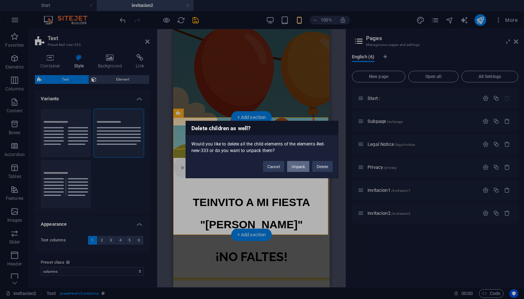
click at [296, 169] on button "Unpack" at bounding box center [298, 166] width 22 height 11
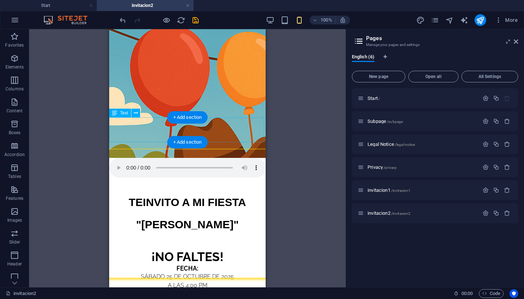
click at [247, 264] on div "FECHA: SÁBADO 25 DE OCTUBRE DE 2025 A LAS 4:00 PM" at bounding box center [187, 276] width 157 height 25
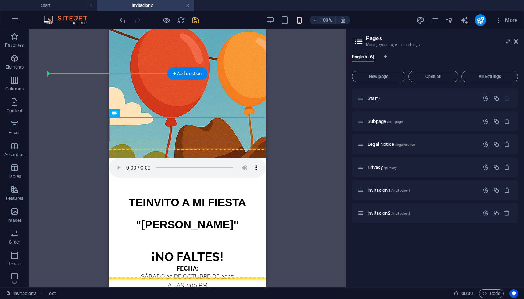
drag, startPoint x: 247, startPoint y: 134, endPoint x: 248, endPoint y: 126, distance: 8.0
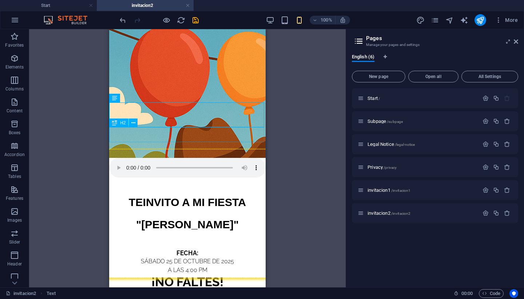
click at [247, 274] on div "¡NO FALTES!" at bounding box center [187, 281] width 157 height 15
click at [261, 274] on div "¡NO FALTES!" at bounding box center [187, 281] width 157 height 15
click at [252, 274] on div "¡NO FALTES!" at bounding box center [187, 281] width 157 height 15
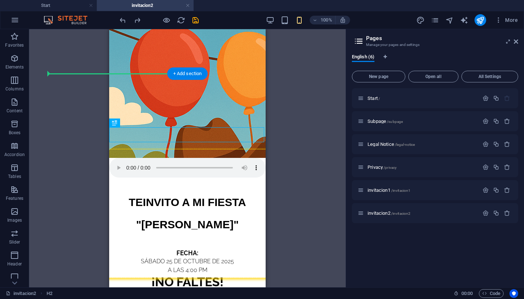
drag, startPoint x: 252, startPoint y: 134, endPoint x: 250, endPoint y: 94, distance: 40.9
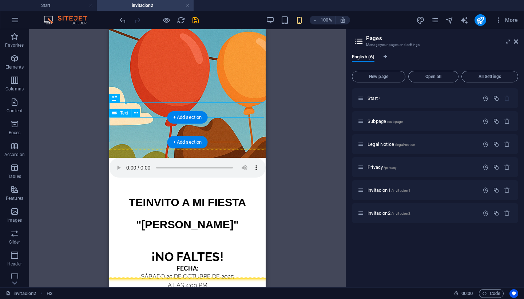
click at [254, 264] on div "FECHA: SÁBADO 25 DE OCTUBRE DE 2025 A LAS 4:00 PM" at bounding box center [187, 276] width 157 height 25
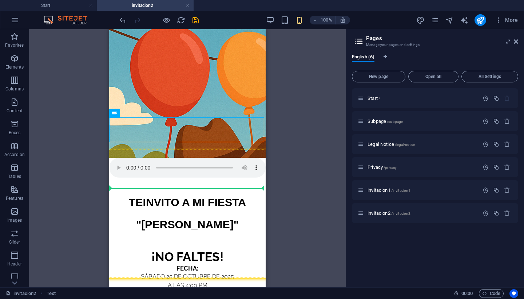
drag, startPoint x: 254, startPoint y: 134, endPoint x: 247, endPoint y: 186, distance: 52.2
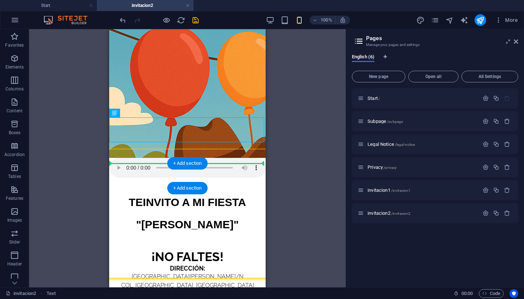
drag, startPoint x: 239, startPoint y: 131, endPoint x: 236, endPoint y: 164, distance: 32.9
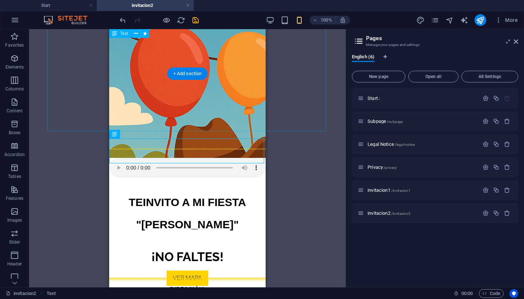
click at [196, 149] on div "TE INVITO A MI FIESTA "IVANA"" at bounding box center [188, 213] width 282 height 129
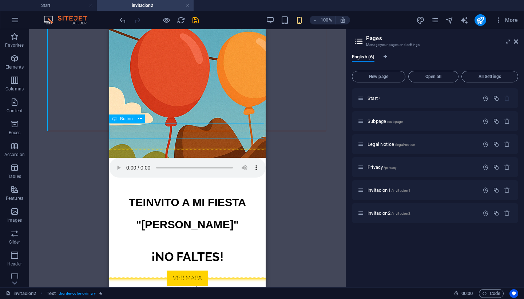
click at [201, 270] on div "VER MAPA" at bounding box center [187, 277] width 157 height 15
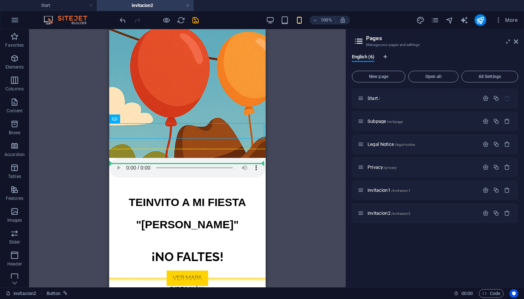
drag, startPoint x: 201, startPoint y: 134, endPoint x: 201, endPoint y: 152, distance: 17.5
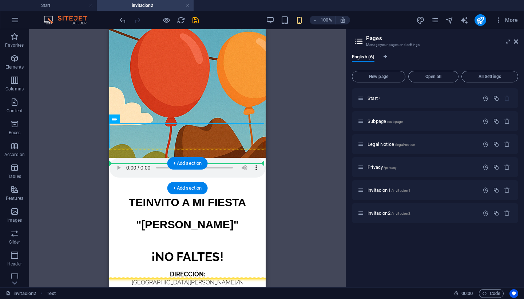
drag, startPoint x: 222, startPoint y: 133, endPoint x: 219, endPoint y: 165, distance: 32.2
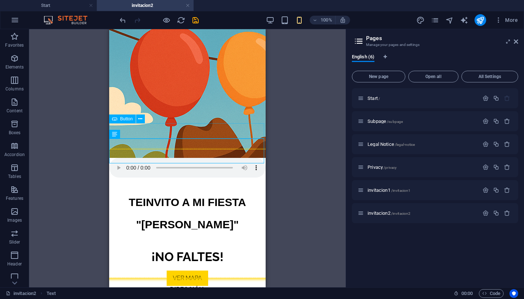
click at [240, 270] on div "VER MAPA" at bounding box center [187, 277] width 157 height 15
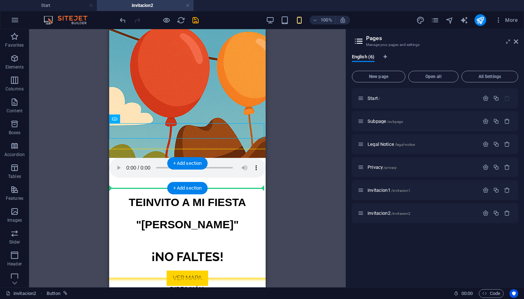
drag, startPoint x: 240, startPoint y: 133, endPoint x: 239, endPoint y: 181, distance: 48.1
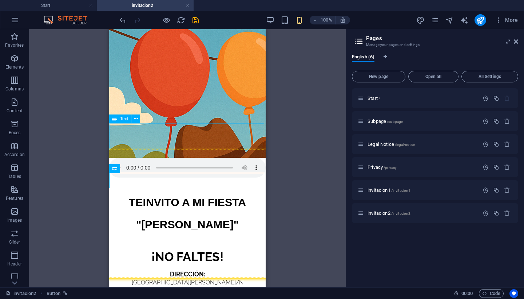
click at [134, 270] on div "DIRECCIÓN: CALLE FRANCISCO VILLA S/N COL. AVIACION, VILLA ÁVILA CAMACHO, PUEBLA." at bounding box center [187, 287] width 157 height 34
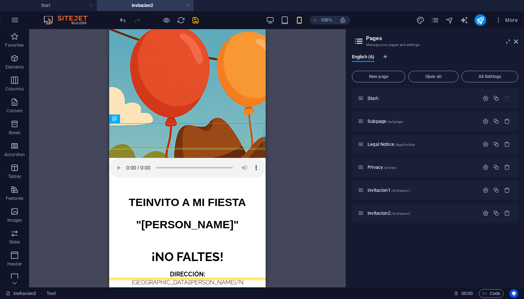
click at [281, 149] on div "Drag here to replace the existing content. Press “Ctrl” if you want to create a…" at bounding box center [187, 158] width 317 height 258
click at [254, 149] on div "TE INVITO A MI FIESTA "IVANA"" at bounding box center [188, 213] width 282 height 129
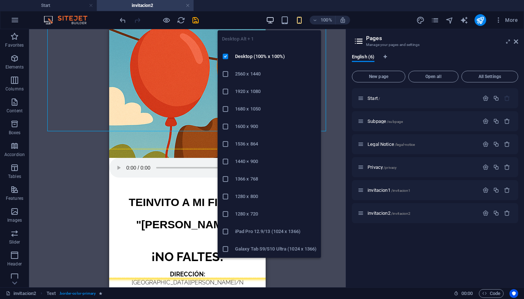
click at [272, 18] on icon "button" at bounding box center [270, 20] width 8 height 8
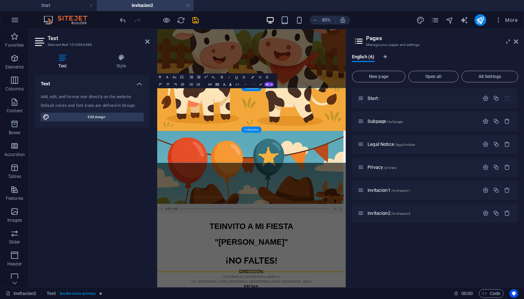
scroll to position [25, 0]
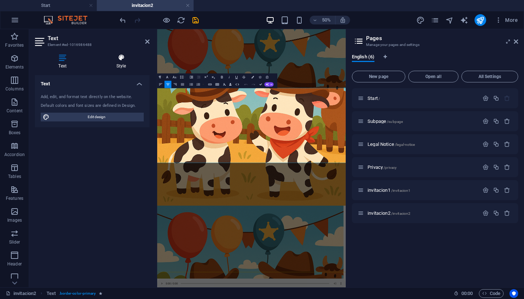
click at [112, 63] on h4 "Style" at bounding box center [121, 61] width 57 height 15
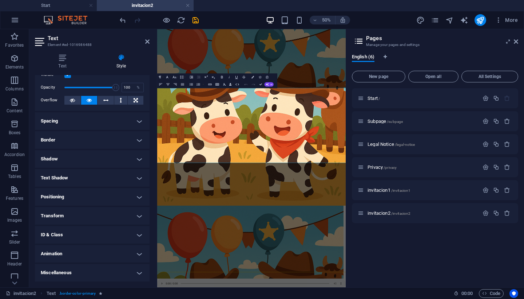
scroll to position [23, 0]
click at [90, 179] on h4 "Text Shadow" at bounding box center [92, 177] width 115 height 17
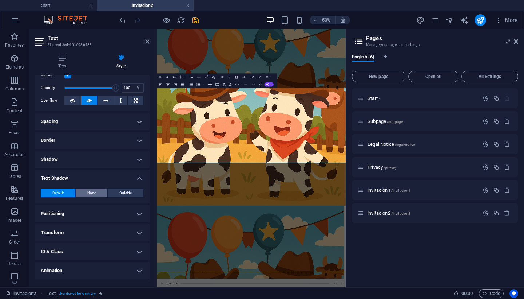
click at [90, 195] on span "None" at bounding box center [91, 192] width 9 height 9
click at [199, 22] on icon "save" at bounding box center [196, 20] width 8 height 8
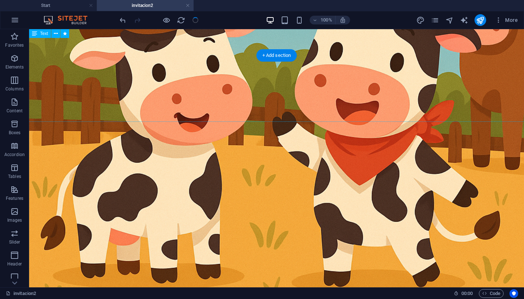
scroll to position [196, 0]
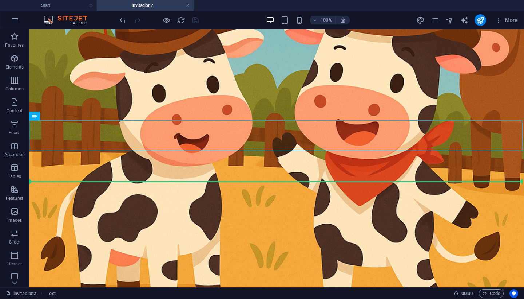
drag, startPoint x: 398, startPoint y: 139, endPoint x: 391, endPoint y: 183, distance: 45.0
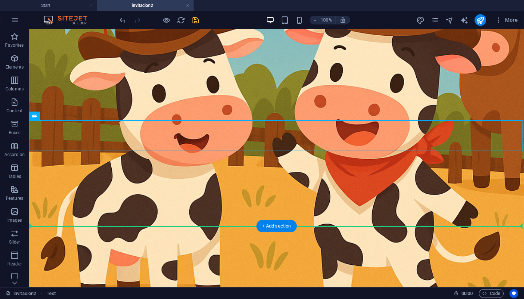
drag, startPoint x: 373, startPoint y: 132, endPoint x: 362, endPoint y: 240, distance: 108.4
drag, startPoint x: 343, startPoint y: 127, endPoint x: 337, endPoint y: 229, distance: 102.2
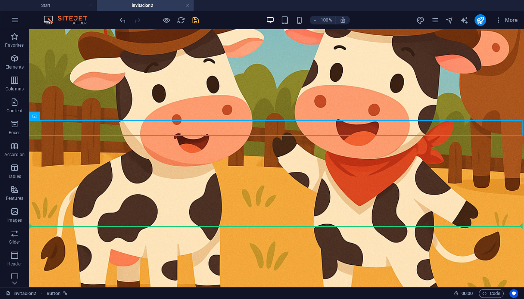
drag, startPoint x: 344, startPoint y: 130, endPoint x: 344, endPoint y: 225, distance: 95.4
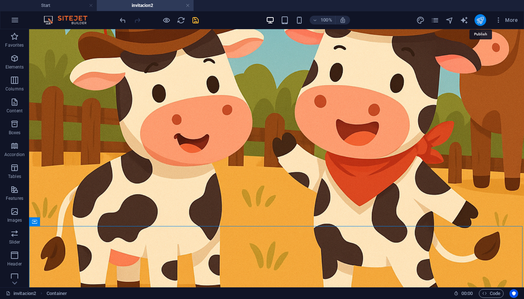
click at [478, 23] on icon "publish" at bounding box center [480, 20] width 8 height 8
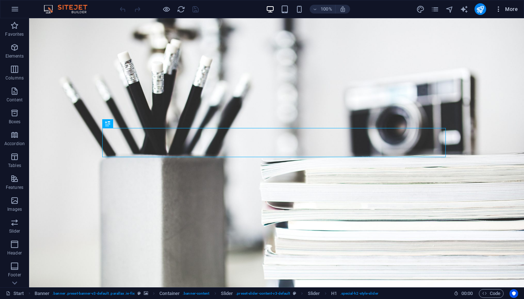
click at [496, 13] on button "More" at bounding box center [506, 9] width 29 height 12
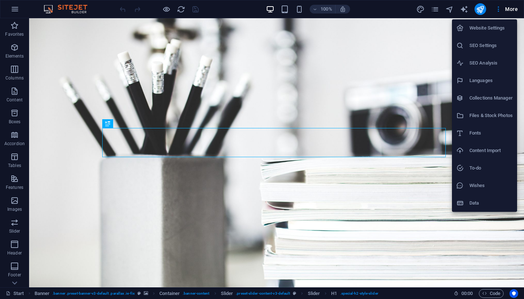
click at [434, 8] on div at bounding box center [262, 149] width 524 height 299
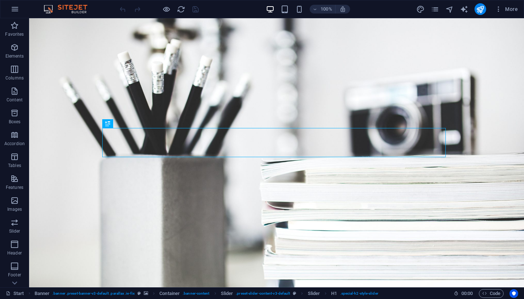
click at [434, 8] on icon "pages" at bounding box center [435, 9] width 8 height 8
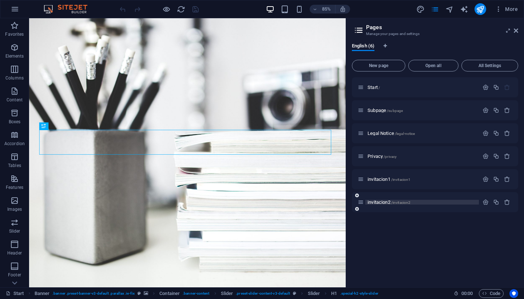
click at [388, 203] on span "invitacion2 /invitacion2" at bounding box center [389, 201] width 43 height 5
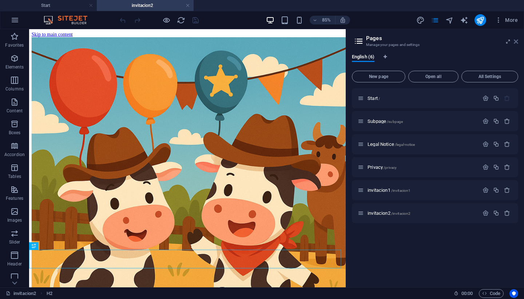
click at [518, 43] on icon at bounding box center [516, 42] width 4 height 6
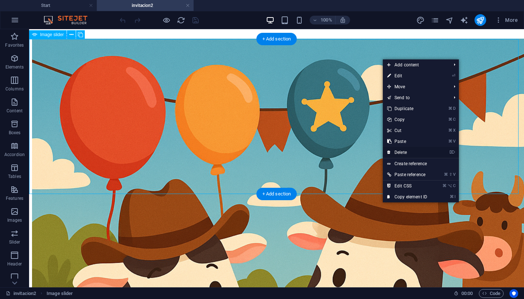
click at [402, 151] on link "⌦ Delete" at bounding box center [407, 152] width 49 height 11
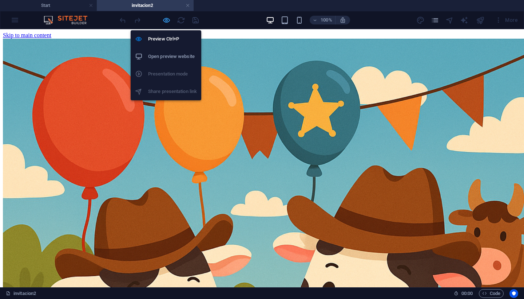
click at [168, 21] on icon "button" at bounding box center [166, 20] width 8 height 8
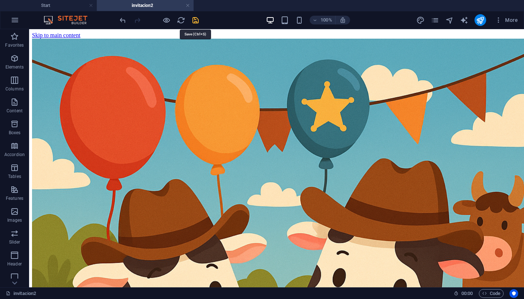
click at [197, 22] on icon "save" at bounding box center [196, 20] width 8 height 8
click at [482, 23] on icon "publish" at bounding box center [480, 20] width 8 height 8
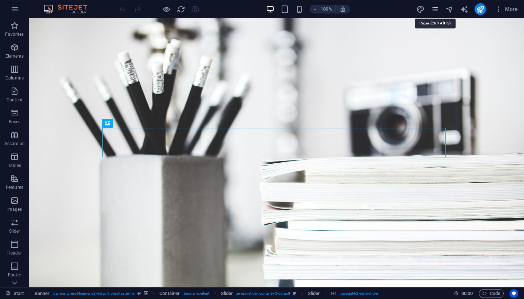
click at [435, 10] on icon "pages" at bounding box center [435, 9] width 8 height 8
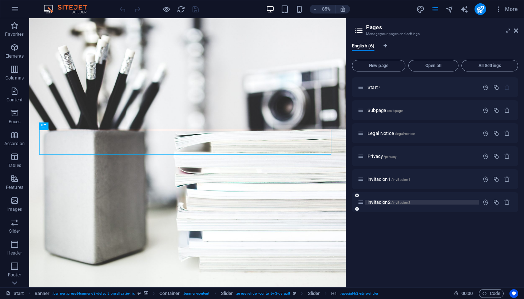
click at [380, 201] on span "invitacion2 /invitacion2" at bounding box center [389, 201] width 43 height 5
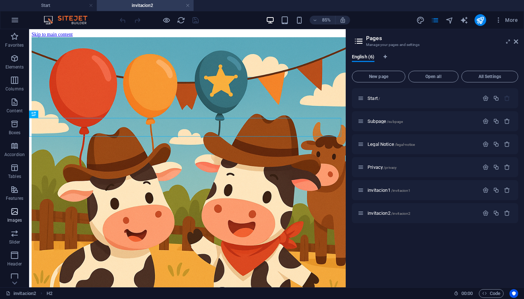
click at [14, 210] on icon "button" at bounding box center [14, 211] width 9 height 9
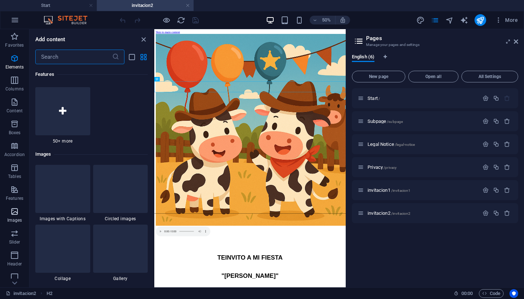
scroll to position [3693, 0]
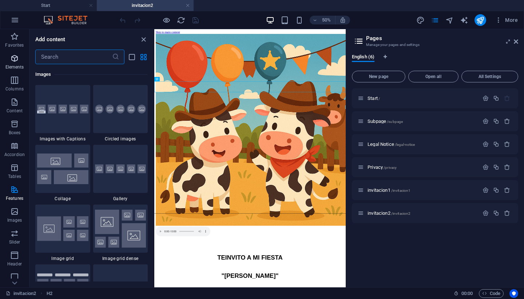
click at [19, 61] on icon "button" at bounding box center [14, 58] width 9 height 9
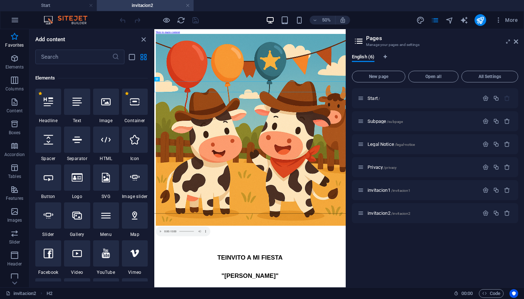
scroll to position [49, 0]
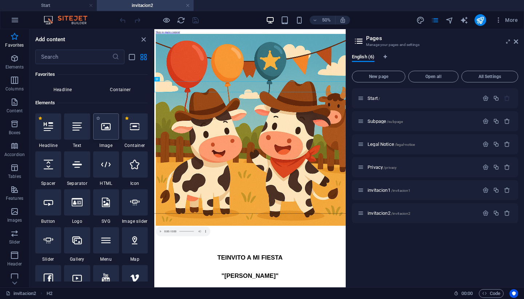
click at [102, 135] on div at bounding box center [106, 126] width 26 height 26
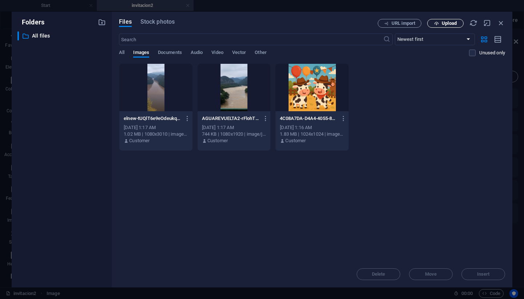
click at [455, 23] on span "Upload" at bounding box center [449, 23] width 15 height 4
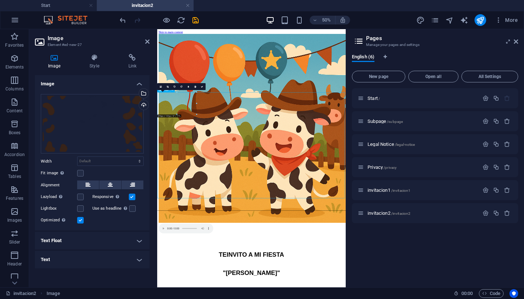
drag, startPoint x: 287, startPoint y: 262, endPoint x: 287, endPoint y: 298, distance: 35.7
drag, startPoint x: 285, startPoint y: 283, endPoint x: 280, endPoint y: 360, distance: 77.4
drag, startPoint x: 270, startPoint y: 288, endPoint x: 267, endPoint y: 355, distance: 67.1
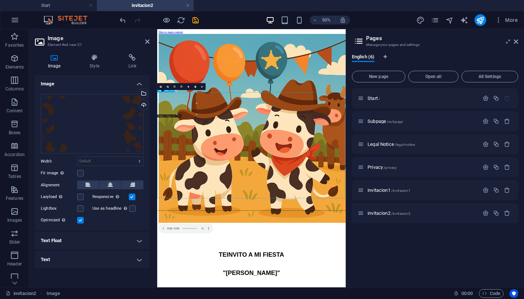
click at [96, 57] on icon at bounding box center [94, 57] width 36 height 7
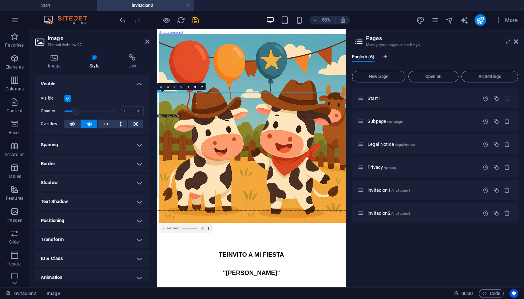
drag, startPoint x: 111, startPoint y: 111, endPoint x: 63, endPoint y: 111, distance: 48.1
click at [72, 111] on span at bounding box center [75, 110] width 7 height 7
type input "100"
drag, startPoint x: 65, startPoint y: 111, endPoint x: 118, endPoint y: 107, distance: 52.6
click at [118, 107] on span at bounding box center [115, 110] width 7 height 7
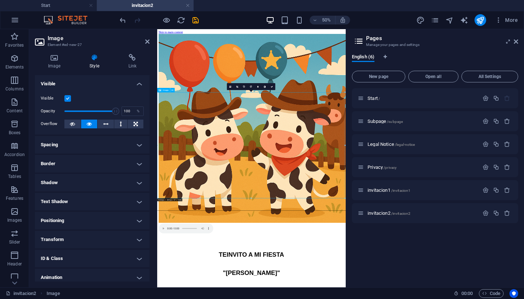
drag, startPoint x: 186, startPoint y: 259, endPoint x: 184, endPoint y: 351, distance: 92.6
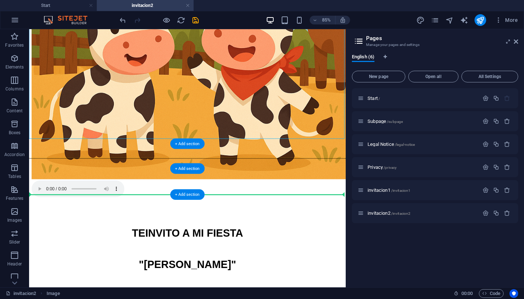
drag, startPoint x: 226, startPoint y: 95, endPoint x: 221, endPoint y: 215, distance: 119.9
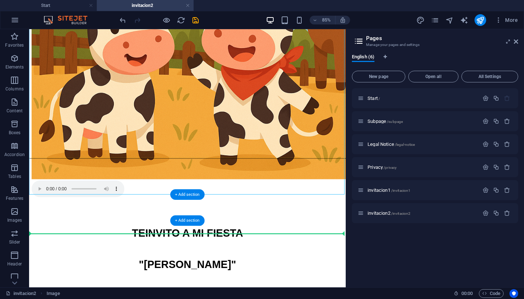
drag, startPoint x: 216, startPoint y: 136, endPoint x: 208, endPoint y: 278, distance: 141.9
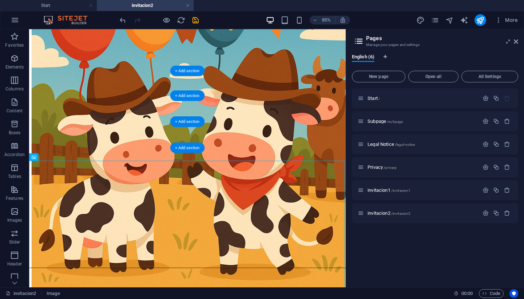
scroll to position [83, 0]
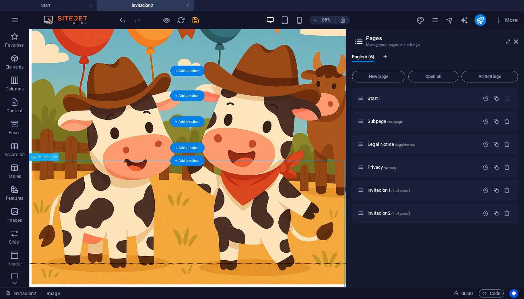
click at [54, 156] on icon at bounding box center [55, 156] width 3 height 7
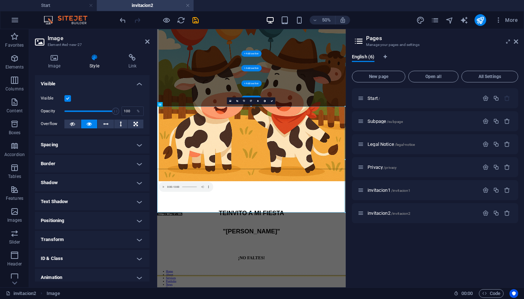
click at [362, 242] on div "Start / Subpage /subpage Legal Notice /legal-notice Privacy /privacy invitacion…" at bounding box center [435, 184] width 166 height 193
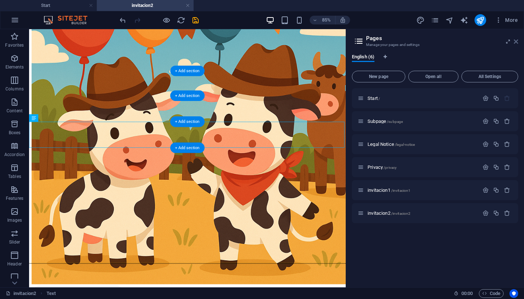
click at [516, 44] on link at bounding box center [516, 42] width 4 height 6
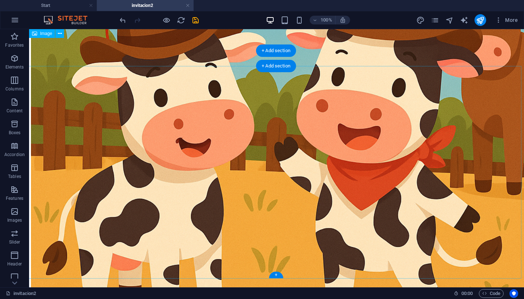
scroll to position [200, 1]
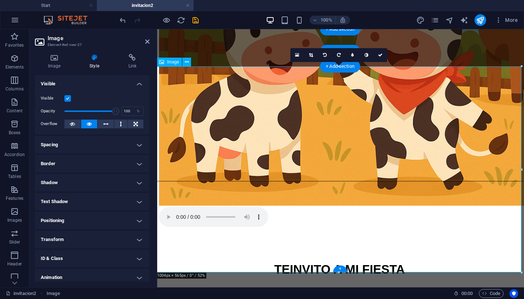
click at [145, 44] on icon at bounding box center [147, 42] width 4 height 6
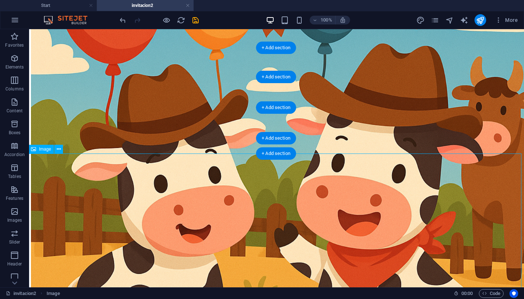
scroll to position [113, 1]
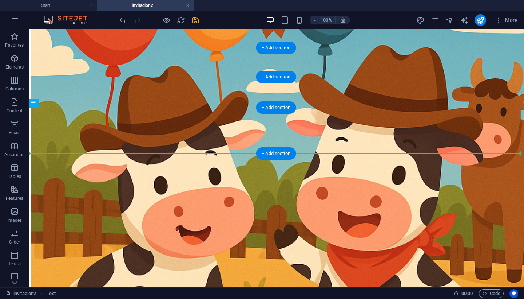
drag, startPoint x: 319, startPoint y: 117, endPoint x: 313, endPoint y: 180, distance: 63.3
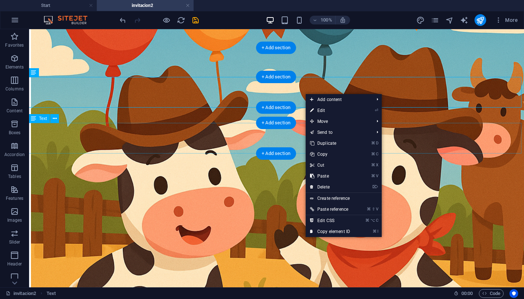
drag, startPoint x: 305, startPoint y: 93, endPoint x: 288, endPoint y: 137, distance: 46.5
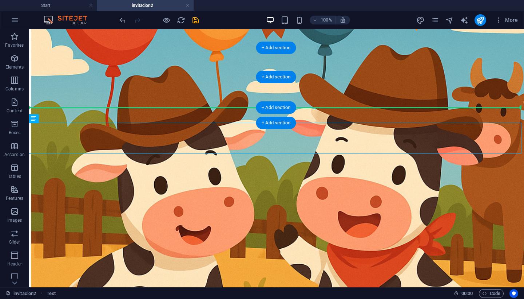
drag, startPoint x: 319, startPoint y: 144, endPoint x: 317, endPoint y: 109, distance: 34.3
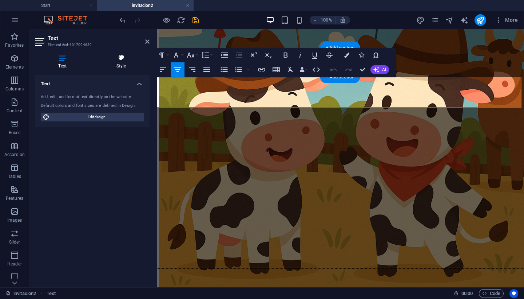
click at [127, 68] on h4 "Style" at bounding box center [121, 61] width 57 height 15
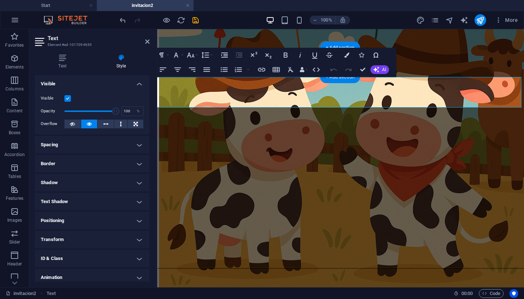
scroll to position [0, 0]
click at [55, 60] on icon at bounding box center [62, 57] width 55 height 7
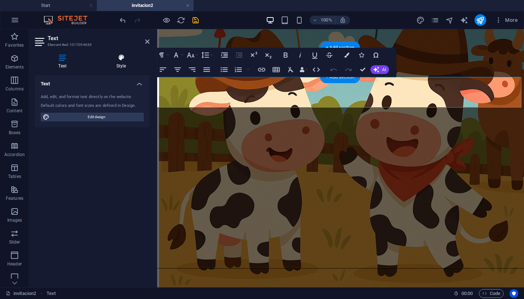
click at [122, 58] on icon at bounding box center [121, 57] width 57 height 7
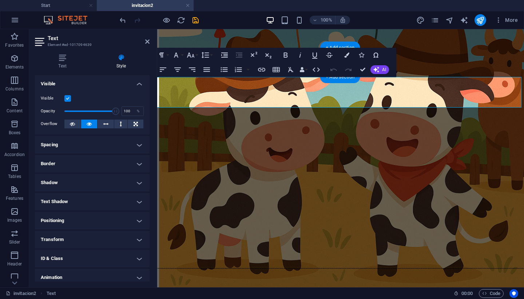
click at [133, 81] on h4 "Visible" at bounding box center [92, 81] width 115 height 13
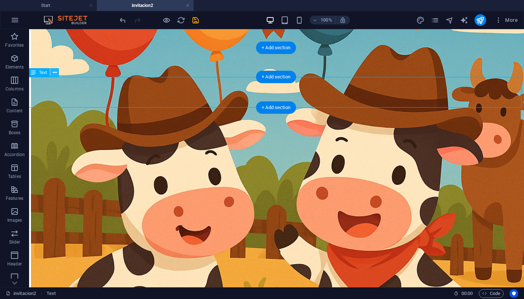
click at [58, 75] on button at bounding box center [54, 72] width 9 height 9
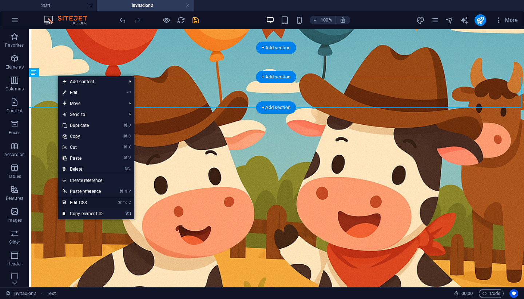
click at [102, 203] on link "⌘ ⌥ C Edit CSS" at bounding box center [82, 202] width 49 height 11
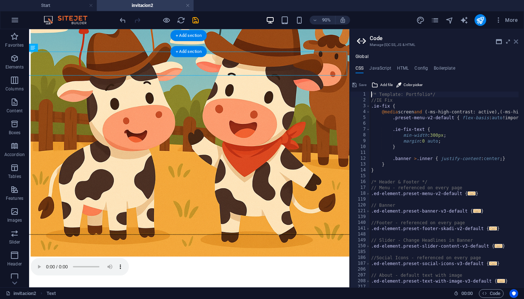
click at [515, 42] on icon at bounding box center [516, 42] width 4 height 6
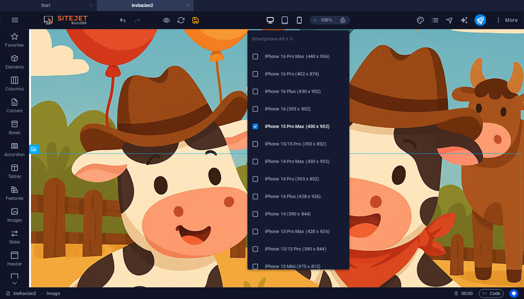
click at [301, 22] on icon "button" at bounding box center [299, 20] width 8 height 8
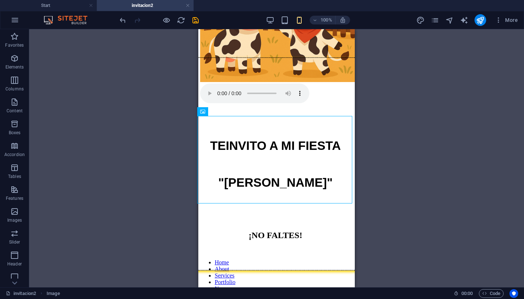
click at [364, 123] on div "H2 Text Reference Text Image Spacer Text Button Container" at bounding box center [276, 158] width 495 height 258
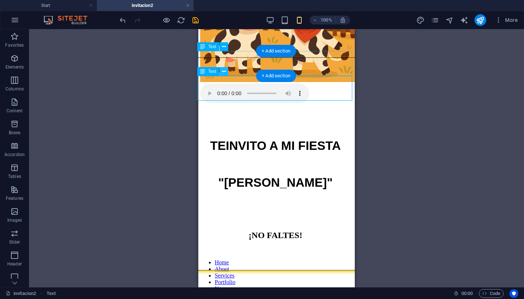
click at [222, 71] on icon at bounding box center [224, 72] width 4 height 8
click at [425, 121] on div "H2 Text Reference Text Image Spacer Text Button Container + Add section + Add s…" at bounding box center [276, 158] width 495 height 258
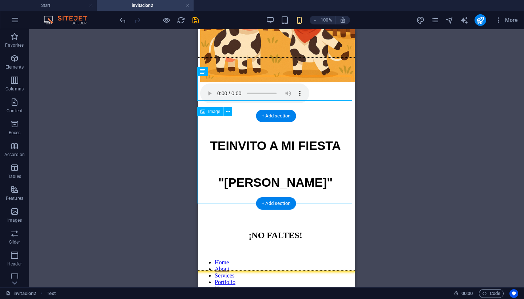
click at [229, 114] on icon at bounding box center [228, 112] width 4 height 8
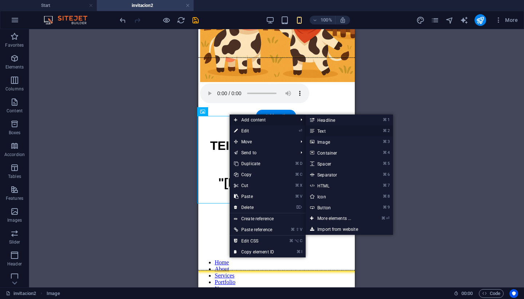
click at [337, 130] on link "⌘ 2 Text" at bounding box center [336, 130] width 60 height 11
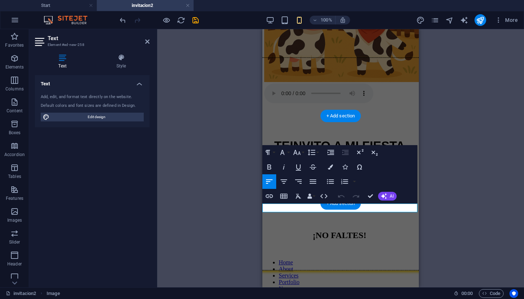
scroll to position [113, 0]
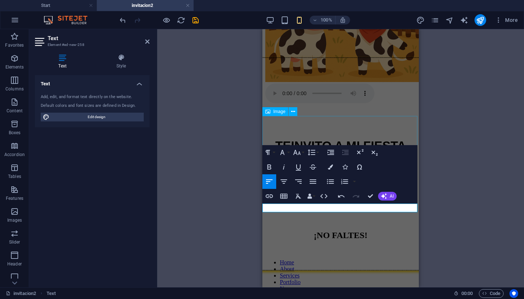
click at [499, 152] on div "H2 Text Reference Text Image Spacer Text Button Container Text Paragraph Format…" at bounding box center [340, 158] width 367 height 258
click at [216, 110] on div "H2 Text Reference Text Image Spacer Text Button Container Text Paragraph Format…" at bounding box center [340, 158] width 367 height 258
click at [149, 43] on icon at bounding box center [147, 42] width 4 height 6
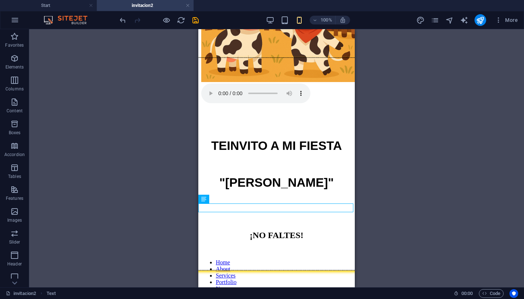
click at [377, 201] on div "H2 Text Reference Text Image Spacer Text Button Container Text" at bounding box center [276, 158] width 495 height 258
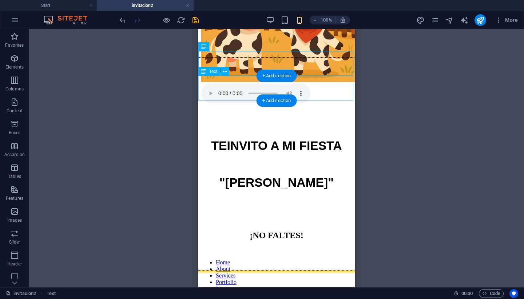
click at [223, 72] on icon at bounding box center [225, 72] width 4 height 8
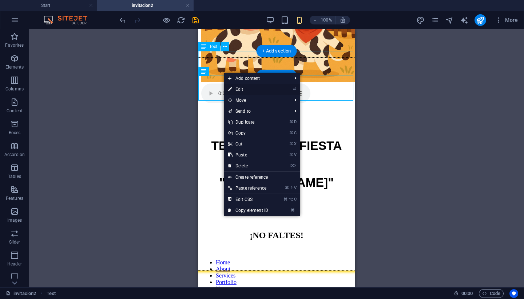
click at [248, 90] on link "⏎ Edit" at bounding box center [248, 89] width 49 height 11
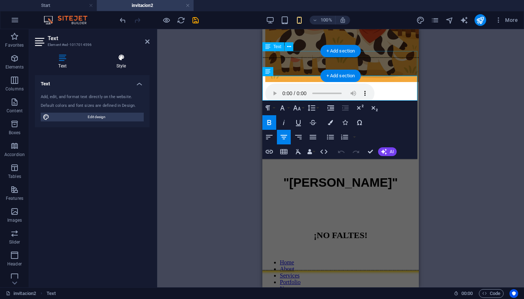
click at [118, 68] on h4 "Style" at bounding box center [121, 61] width 57 height 15
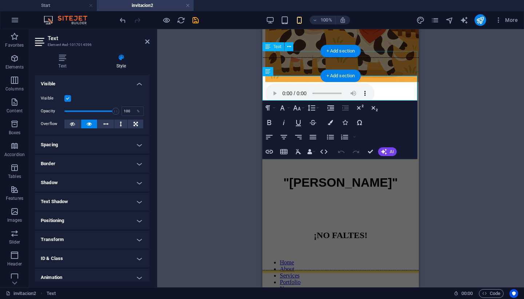
click at [78, 159] on h4 "Border" at bounding box center [92, 163] width 115 height 17
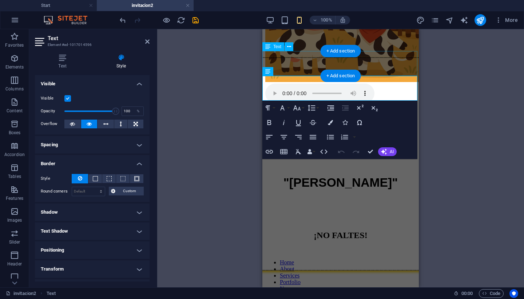
click at [78, 159] on h4 "Border" at bounding box center [92, 161] width 115 height 13
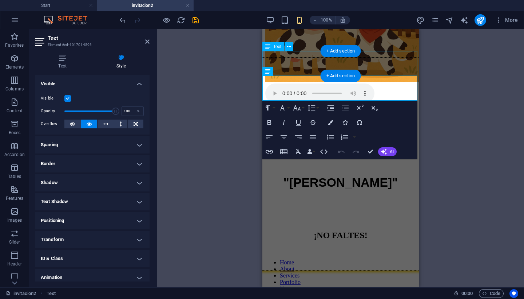
click at [90, 221] on h4 "Positioning" at bounding box center [92, 220] width 115 height 17
click at [90, 221] on h4 "Positioning" at bounding box center [92, 218] width 115 height 13
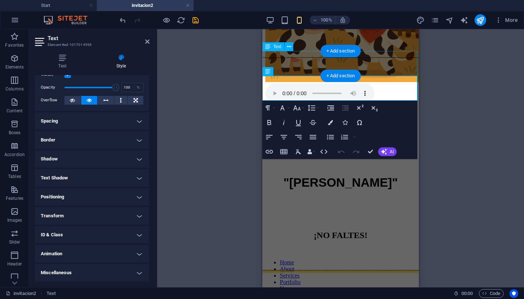
scroll to position [23, 0]
click at [84, 251] on h4 "Animation" at bounding box center [92, 253] width 115 height 17
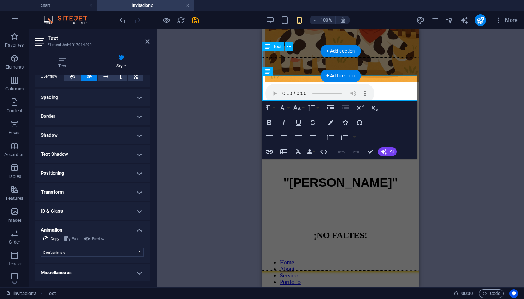
scroll to position [47, 0]
click at [84, 228] on h4 "Animation" at bounding box center [92, 227] width 115 height 13
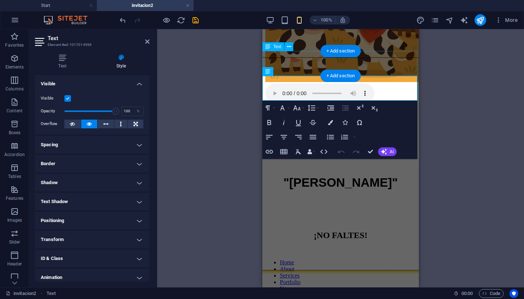
scroll to position [0, 0]
click at [170, 125] on div "H2 Text Reference Text Image Spacer Text Button Container Text Placeholder + Ad…" at bounding box center [340, 158] width 367 height 258
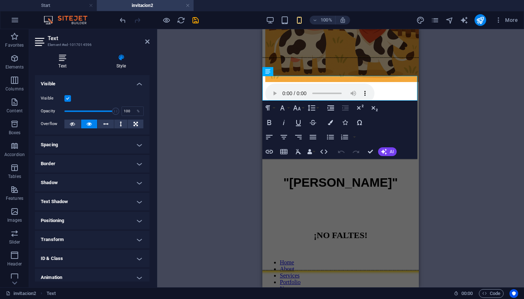
click at [66, 63] on h4 "Text" at bounding box center [64, 61] width 58 height 15
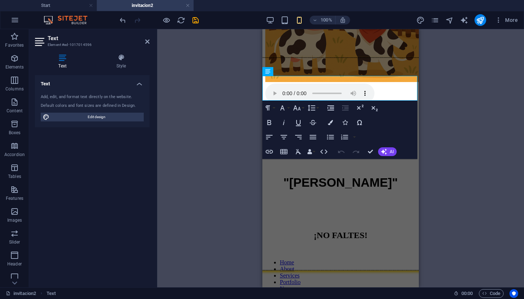
click at [192, 144] on div "H2 Text Reference Text Image Spacer Text Button Container Text Placeholder Para…" at bounding box center [340, 158] width 367 height 258
click at [240, 133] on div "H2 Text Reference Text Image Spacer Text Button Container Text Placeholder Para…" at bounding box center [340, 158] width 367 height 258
click at [495, 121] on div "H2 Text Reference Text Image Spacer Text Button Container Text Placeholder Para…" at bounding box center [340, 158] width 367 height 258
click at [149, 42] on icon at bounding box center [147, 42] width 4 height 6
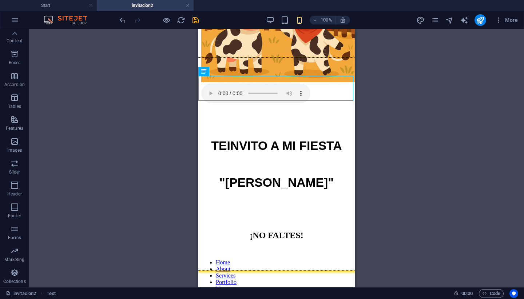
click at [189, 82] on div "H2 Text Reference Text Image Spacer Text Button Container Text Placeholder" at bounding box center [276, 158] width 495 height 258
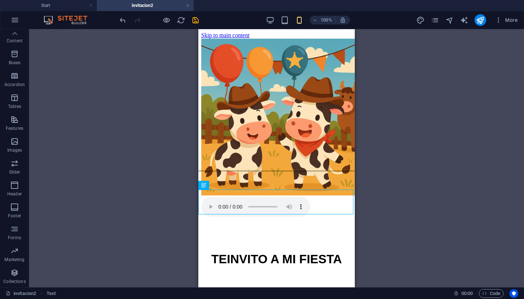
scroll to position [0, 0]
click at [407, 78] on div "H2 Text Reference Text Image Spacer Text Button Container Text Placeholder" at bounding box center [276, 158] width 495 height 258
click at [195, 20] on icon "save" at bounding box center [196, 20] width 8 height 8
click at [434, 127] on div "H2 Text Reference Text Image Spacer Text Button Container Text Placeholder" at bounding box center [276, 158] width 495 height 258
click at [131, 80] on div "H2 Text Reference Text Image Spacer Text Button Container Text Placeholder" at bounding box center [276, 158] width 495 height 258
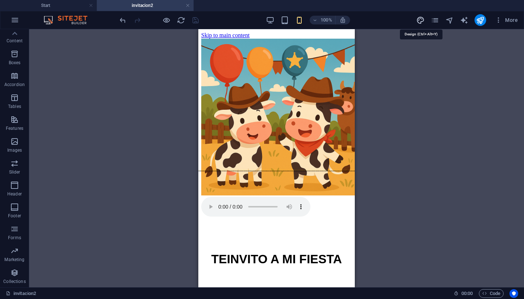
click at [422, 19] on icon "design" at bounding box center [421, 20] width 8 height 8
select select "px"
select select "300"
select select "px"
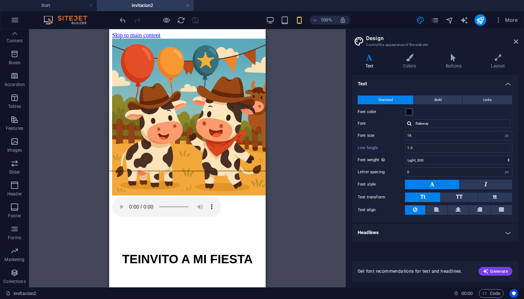
click at [508, 85] on h4 "Text" at bounding box center [435, 81] width 166 height 13
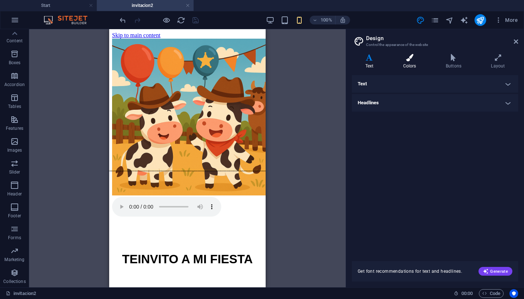
click at [408, 65] on h4 "Colors" at bounding box center [411, 61] width 43 height 15
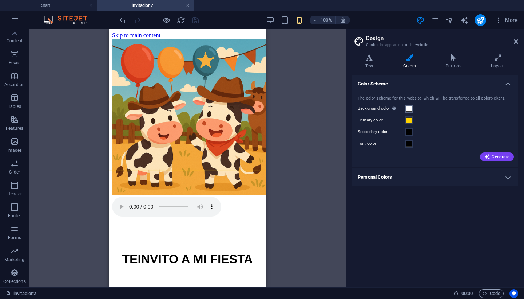
click at [409, 109] on span at bounding box center [409, 109] width 6 height 6
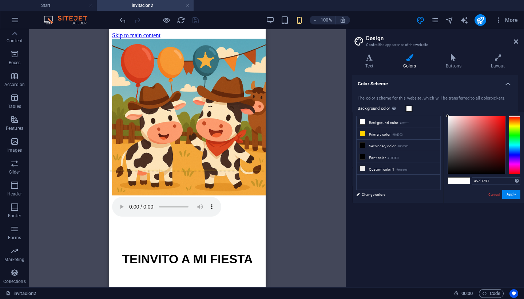
click at [485, 138] on div at bounding box center [477, 145] width 58 height 58
click at [516, 197] on button "Apply" at bounding box center [512, 194] width 18 height 9
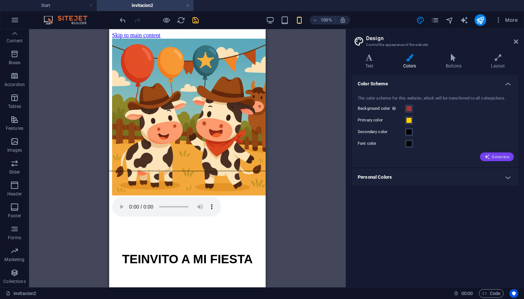
click at [499, 158] on span "Generate" at bounding box center [497, 157] width 25 height 6
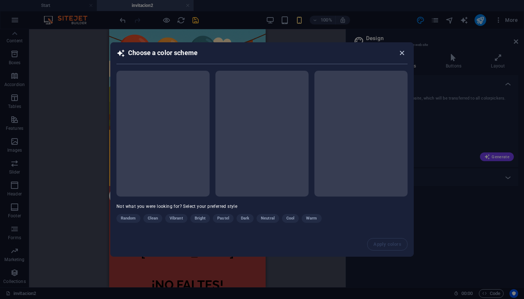
click at [401, 53] on icon "button" at bounding box center [402, 53] width 8 height 8
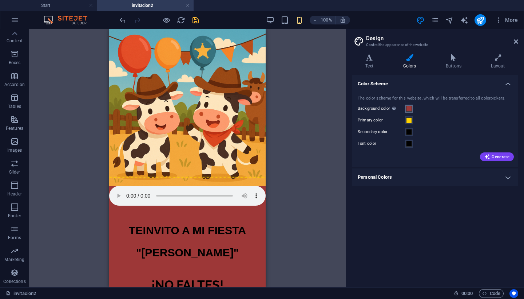
click at [408, 110] on span at bounding box center [409, 109] width 6 height 6
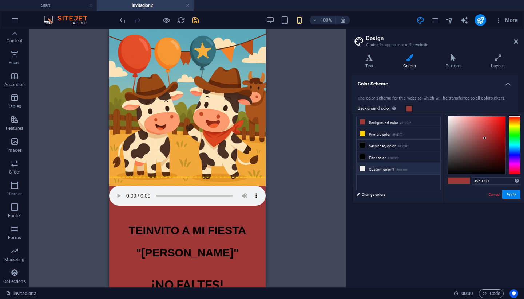
click at [412, 168] on li "Custom color 1 #eeeeee" at bounding box center [399, 169] width 84 height 12
type input "#eeeeee"
click at [508, 194] on button "Apply" at bounding box center [512, 194] width 18 height 9
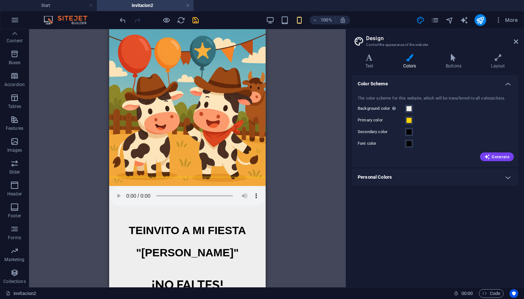
click at [321, 223] on div "H2 Text Reference Text Image Spacer Text Button Container Text Placeholder" at bounding box center [187, 158] width 317 height 258
click at [519, 43] on aside "Design Control the appearance of the website Variants Text Colors Buttons Layou…" at bounding box center [435, 158] width 178 height 258
click at [516, 42] on icon at bounding box center [516, 42] width 4 height 6
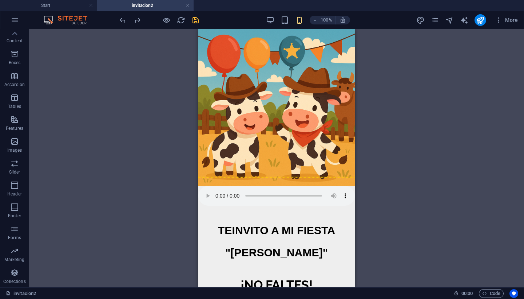
click at [425, 137] on div "H2 Text Reference Text Image Spacer Text Button Container Text Placeholder" at bounding box center [276, 158] width 495 height 258
click at [424, 21] on icon "design" at bounding box center [421, 20] width 8 height 8
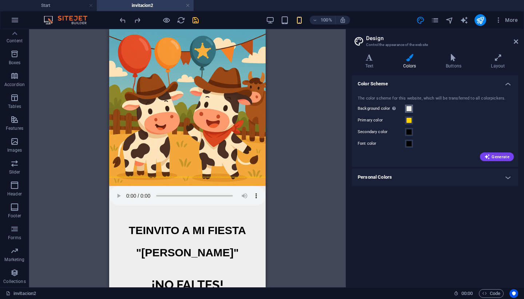
click at [409, 109] on span at bounding box center [409, 109] width 6 height 6
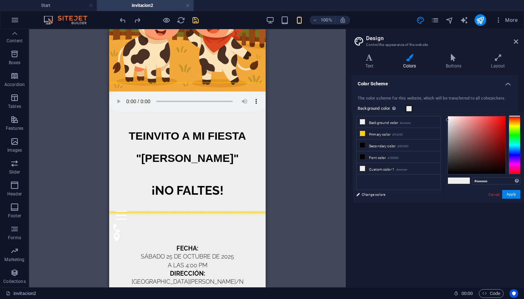
scroll to position [149, 0]
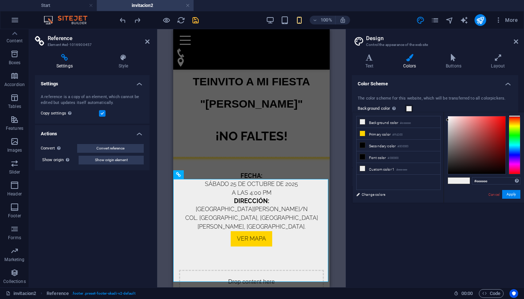
click at [519, 42] on aside "Design Control the appearance of the website Variants Text Colors Buttons Layou…" at bounding box center [435, 158] width 178 height 258
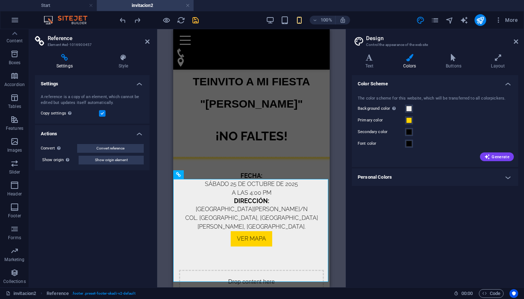
click at [102, 113] on label at bounding box center [102, 113] width 7 height 7
click at [0, 0] on input "Copy settings Use the same settings (flex, animation, position, style) as for t…" at bounding box center [0, 0] width 0 height 0
click at [114, 206] on div "Settings A reference is a copy of an element, which cannot be edited but update…" at bounding box center [92, 178] width 115 height 206
click at [210, 176] on icon at bounding box center [212, 175] width 4 height 8
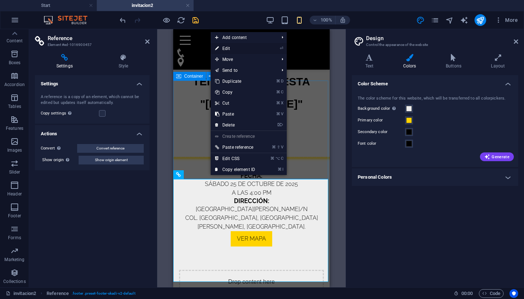
click at [236, 52] on link "⏎ Edit" at bounding box center [235, 48] width 49 height 11
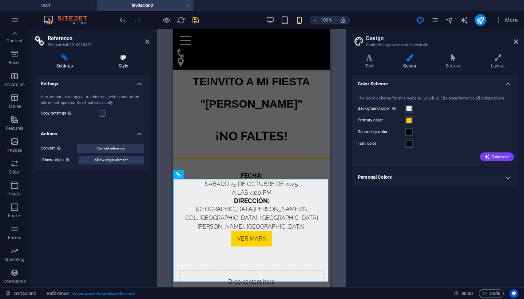
click at [122, 66] on h4 "Style" at bounding box center [123, 61] width 52 height 15
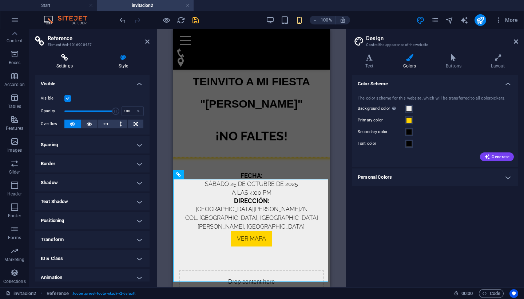
click at [59, 62] on h4 "Settings" at bounding box center [66, 61] width 62 height 15
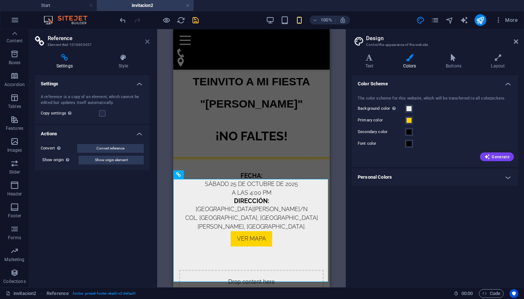
click at [149, 42] on icon at bounding box center [147, 42] width 4 height 6
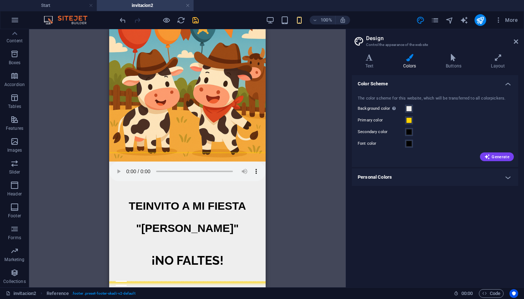
scroll to position [27, 0]
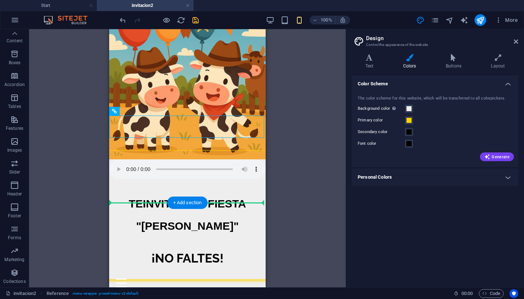
drag, startPoint x: 238, startPoint y: 127, endPoint x: 233, endPoint y: 224, distance: 97.0
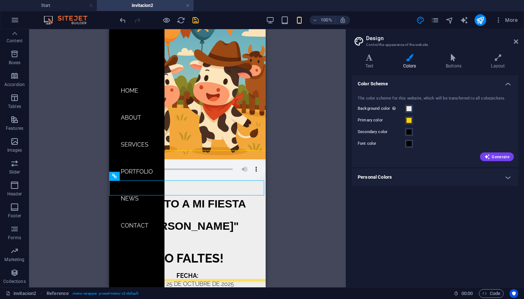
click at [279, 177] on div "Drag here to replace the existing content. Press “Ctrl” if you want to create a…" at bounding box center [187, 158] width 317 height 258
click at [52, 146] on div "Drag here to replace the existing content. Press “Ctrl” if you want to create a…" at bounding box center [187, 158] width 317 height 258
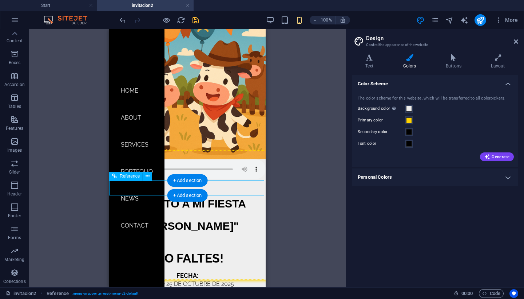
click at [137, 90] on nav "Home About Services Portfolio News Contact" at bounding box center [136, 158] width 55 height 258
click at [131, 67] on nav "Home About Services Portfolio News Contact" at bounding box center [136, 158] width 55 height 258
click at [151, 175] on button at bounding box center [147, 176] width 9 height 9
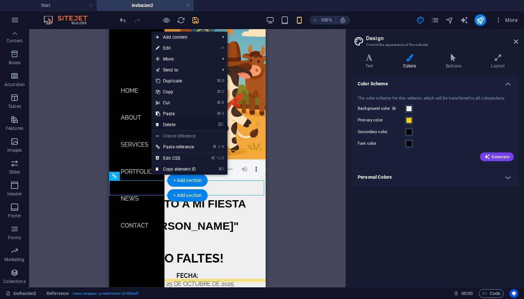
click at [174, 125] on link "⌦ Delete" at bounding box center [176, 124] width 49 height 11
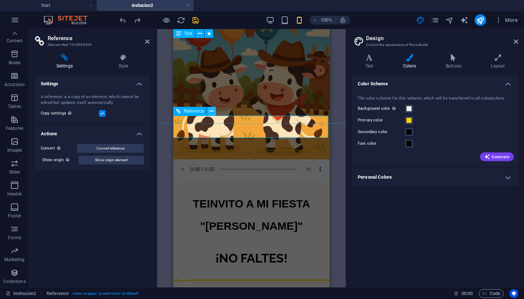
click at [213, 111] on icon at bounding box center [212, 111] width 4 height 8
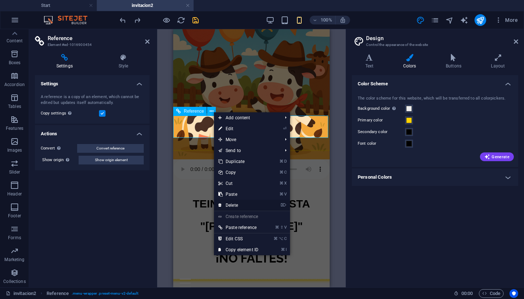
click at [233, 206] on link "⌦ Delete" at bounding box center [238, 205] width 49 height 11
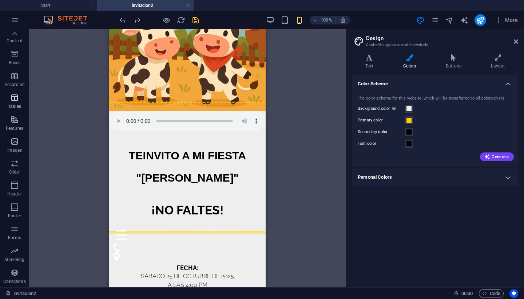
scroll to position [149, 0]
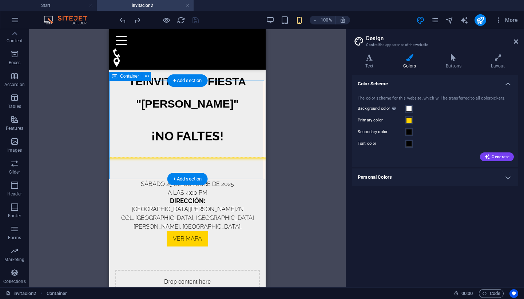
drag, startPoint x: 264, startPoint y: 149, endPoint x: 264, endPoint y: 118, distance: 30.6
click at [264, 246] on div "Drop content here or Add elements Paste clipboard" at bounding box center [187, 295] width 157 height 98
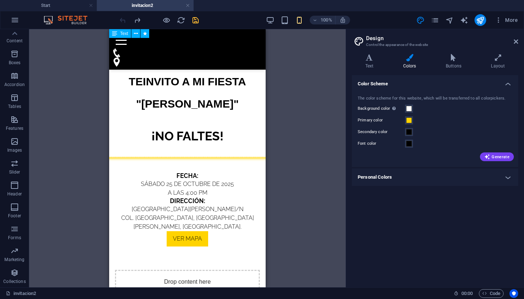
scroll to position [0, 0]
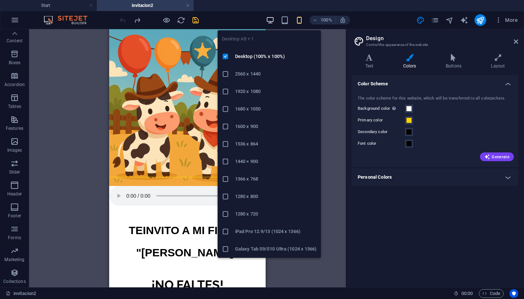
click at [270, 19] on icon "button" at bounding box center [270, 20] width 8 height 8
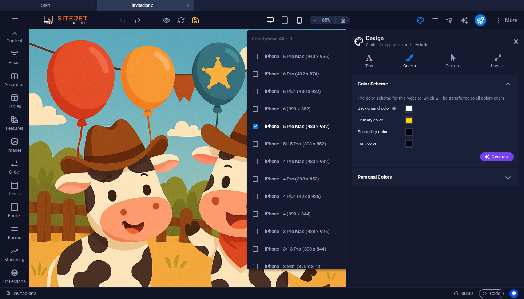
click at [300, 18] on icon "button" at bounding box center [299, 20] width 8 height 8
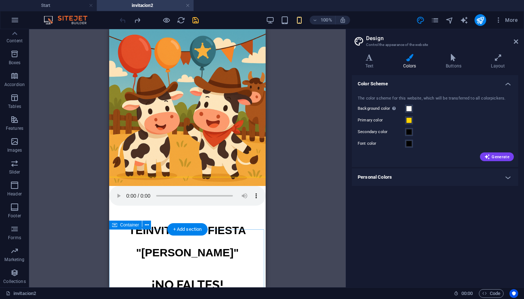
click at [291, 164] on div "H2 Text Reference Text Image Spacer Text Button Container Text Placeholder Refe…" at bounding box center [187, 158] width 317 height 258
click at [14, 139] on icon "button" at bounding box center [14, 141] width 9 height 9
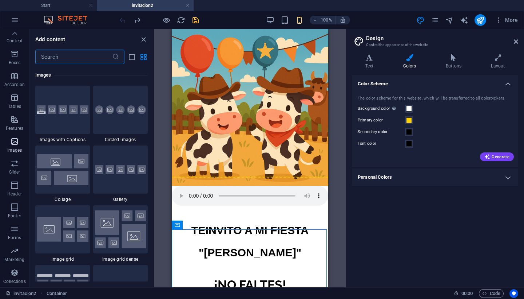
scroll to position [3693, 0]
drag, startPoint x: 152, startPoint y: 176, endPoint x: 149, endPoint y: 198, distance: 21.7
click at [149, 198] on div "Favorites 1 Star Headline 1 Star Container Elements 1 Star Headline 1 Star Text…" at bounding box center [92, 172] width 124 height 217
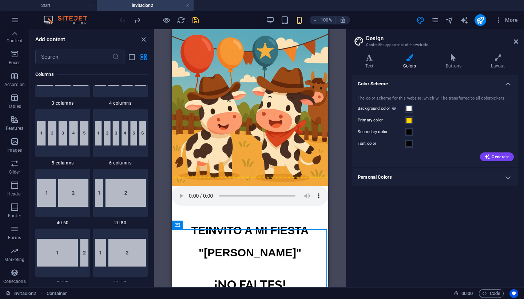
scroll to position [456, 0]
click at [8, 140] on span "Images" at bounding box center [14, 145] width 29 height 17
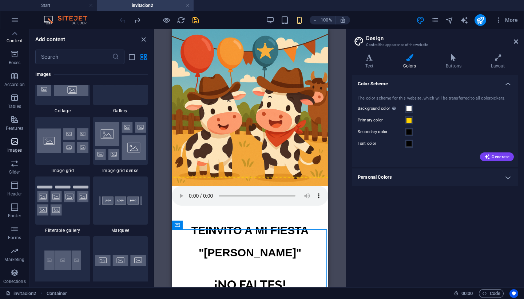
scroll to position [3789, 0]
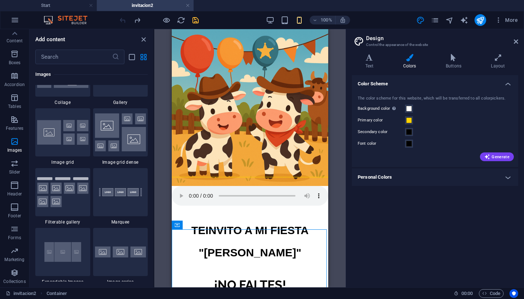
drag, startPoint x: 152, startPoint y: 180, endPoint x: 151, endPoint y: 190, distance: 9.9
click at [151, 190] on div "Favorites 1 Star Headline 1 Star Container Elements 1 Star Headline 1 Star Text…" at bounding box center [92, 172] width 124 height 217
click at [114, 97] on div at bounding box center [120, 72] width 55 height 48
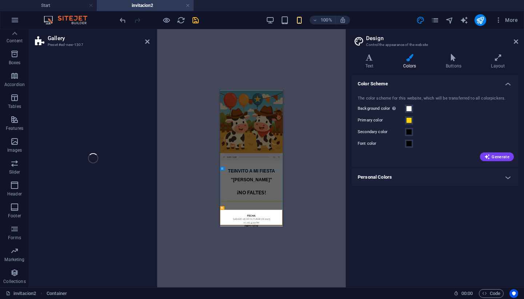
select select "rem"
select select "preset-gallery-v3-default"
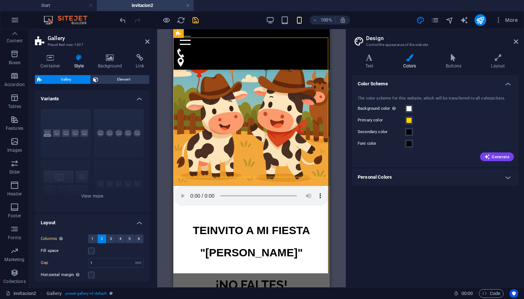
scroll to position [290, 0]
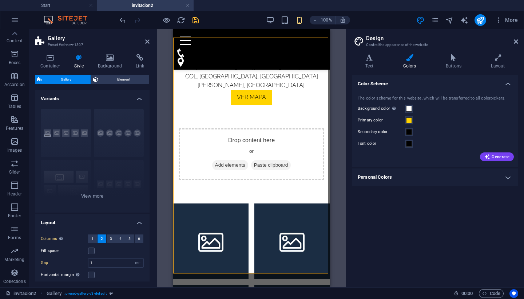
click at [162, 101] on div "Drag here to replace the existing content. Press “Ctrl” if you want to create a…" at bounding box center [251, 158] width 189 height 258
click at [146, 40] on icon at bounding box center [147, 42] width 4 height 6
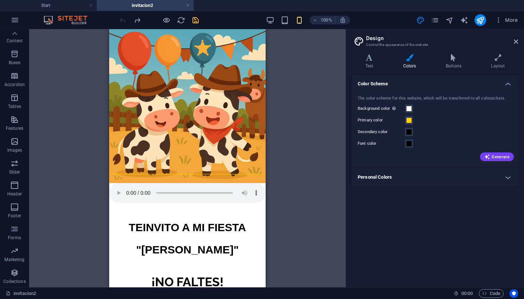
scroll to position [0, 0]
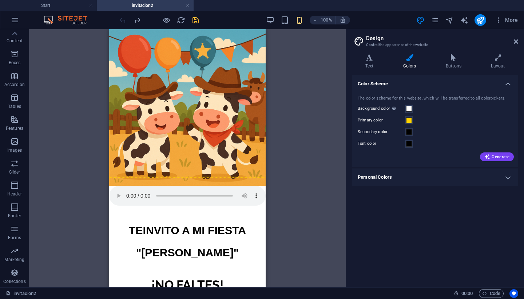
drag, startPoint x: 375, startPoint y: 162, endPoint x: 376, endPoint y: 65, distance: 97.3
click at [15, 39] on p "Content" at bounding box center [15, 41] width 16 height 6
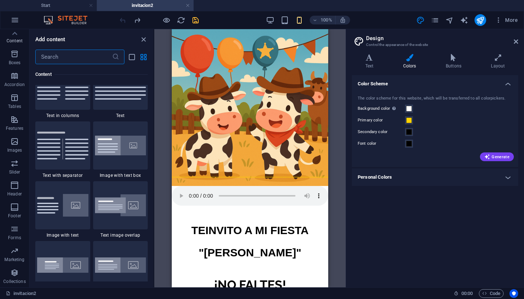
scroll to position [1298, 0]
click at [16, 56] on icon "button" at bounding box center [14, 54] width 9 height 9
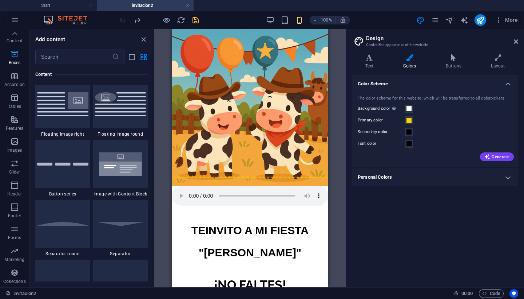
scroll to position [2045, 0]
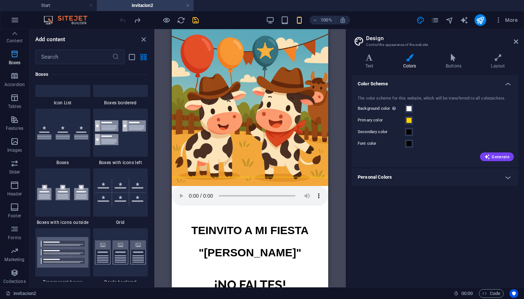
click at [16, 56] on icon "button" at bounding box center [14, 54] width 9 height 9
click at [12, 79] on icon "button" at bounding box center [14, 75] width 9 height 9
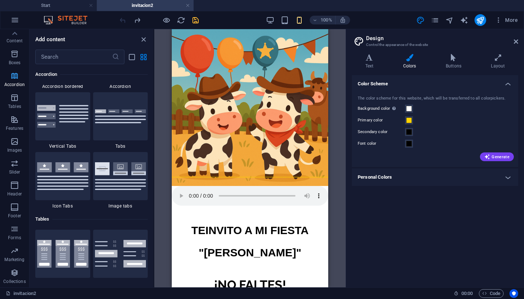
scroll to position [2380, 0]
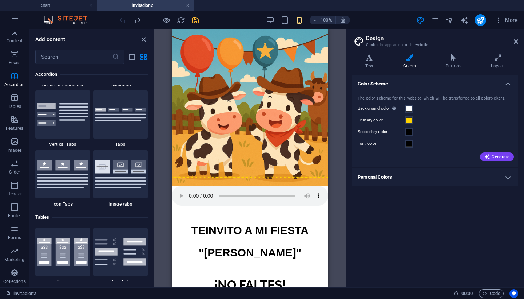
click at [14, 35] on icon at bounding box center [14, 33] width 10 height 10
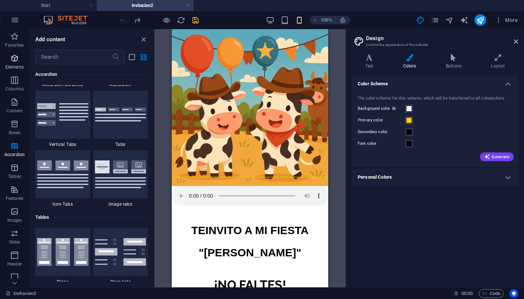
click at [12, 61] on icon "button" at bounding box center [14, 58] width 9 height 9
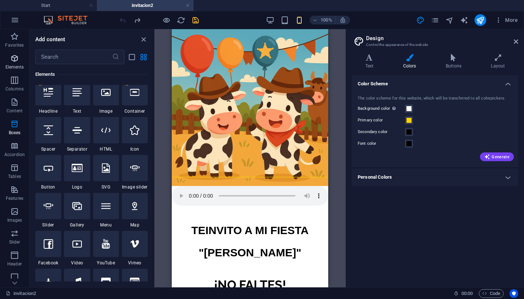
scroll to position [78, 0]
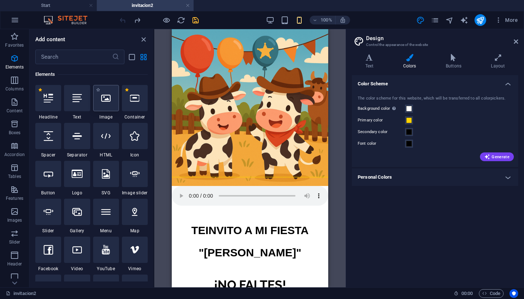
click at [109, 105] on div at bounding box center [106, 98] width 26 height 26
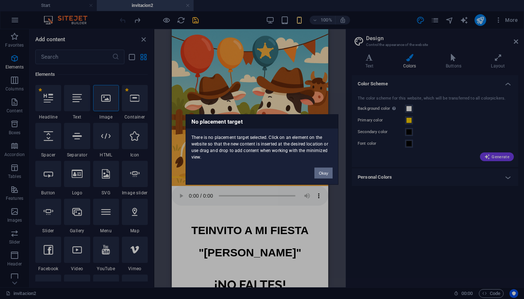
click at [328, 171] on button "Okay" at bounding box center [324, 173] width 18 height 11
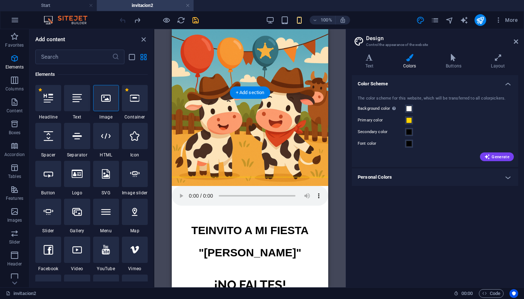
click at [197, 177] on div "TE INVITO A MI FIESTA "IVANA"" at bounding box center [250, 241] width 282 height 129
click at [197, 34] on icon at bounding box center [199, 34] width 4 height 8
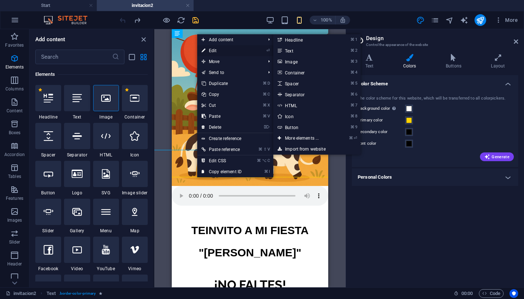
click at [212, 51] on link "⏎ Edit" at bounding box center [221, 50] width 49 height 11
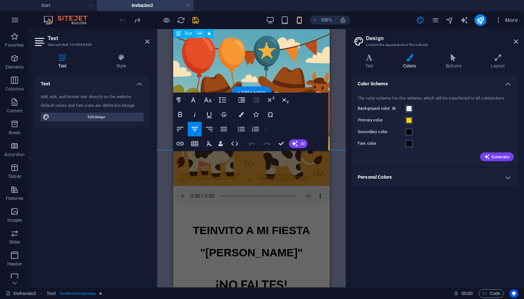
click at [199, 33] on icon at bounding box center [200, 34] width 4 height 8
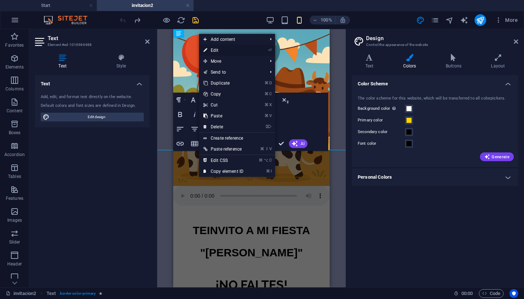
click at [237, 49] on link "⏎ Edit" at bounding box center [223, 50] width 49 height 11
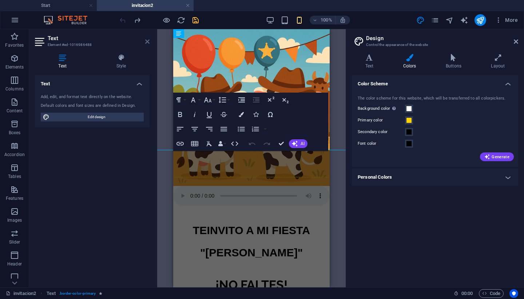
click at [149, 43] on icon at bounding box center [147, 42] width 4 height 6
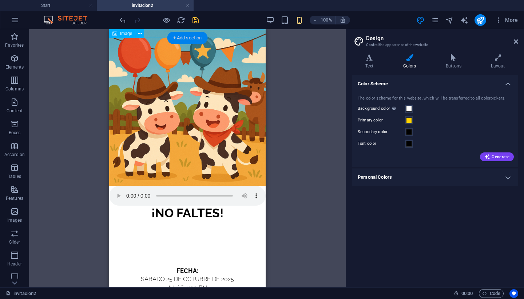
click at [185, 35] on div "+ Add section" at bounding box center [188, 38] width 40 height 12
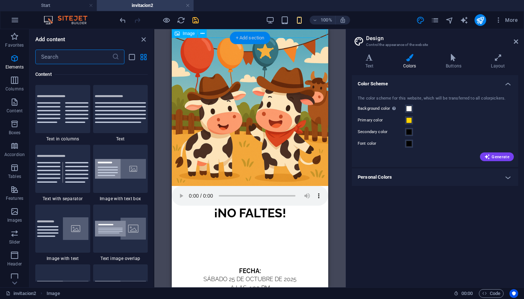
scroll to position [1274, 0]
click at [184, 35] on span "Image" at bounding box center [189, 33] width 12 height 4
drag, startPoint x: 152, startPoint y: 105, endPoint x: 152, endPoint y: 110, distance: 5.5
click at [152, 110] on div "Favorites 1 Star Headline 1 Star Container Elements 1 Star Headline 1 Star Text…" at bounding box center [92, 172] width 124 height 217
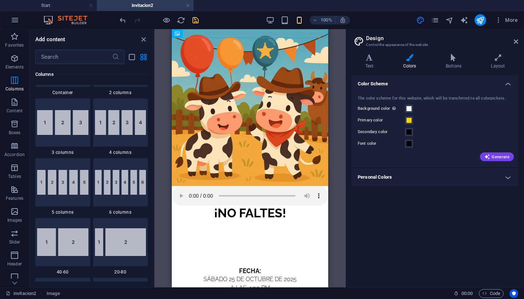
scroll to position [333, 0]
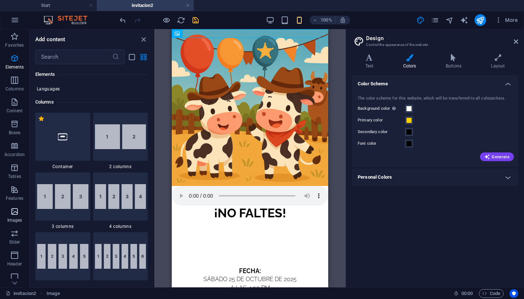
click at [13, 210] on icon "button" at bounding box center [14, 211] width 9 height 9
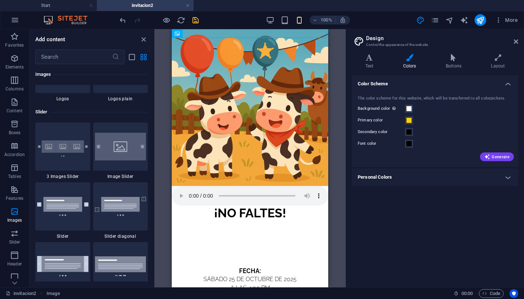
scroll to position [4104, 0]
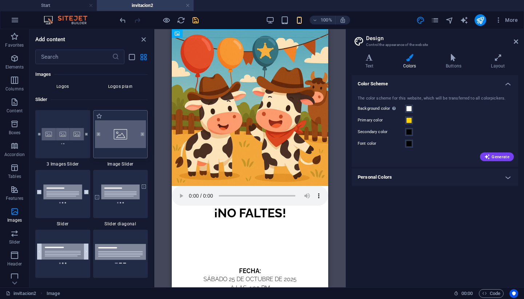
click at [121, 148] on img at bounding box center [120, 133] width 51 height 27
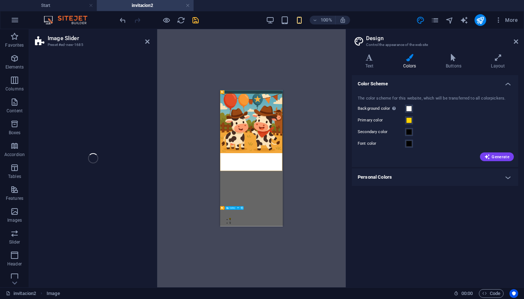
select select "rem"
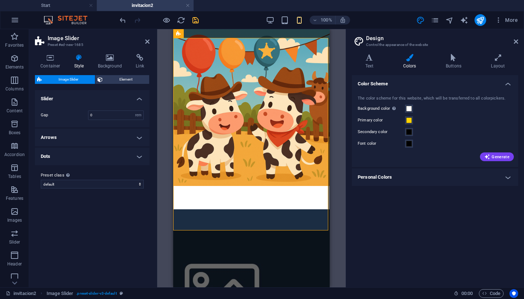
click at [121, 231] on div "Variants Default Slider Gap 0 rem px % vh vw Arrows These settings are effectiv…" at bounding box center [92, 185] width 115 height 191
click at [114, 59] on icon at bounding box center [110, 57] width 35 height 7
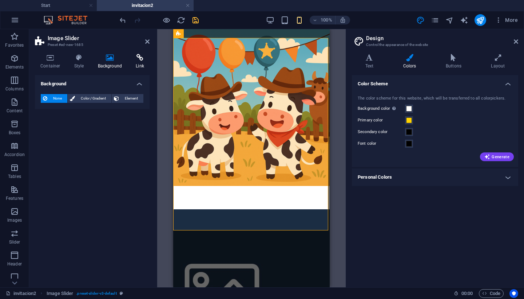
click at [137, 61] on h4 "Link" at bounding box center [139, 61] width 19 height 15
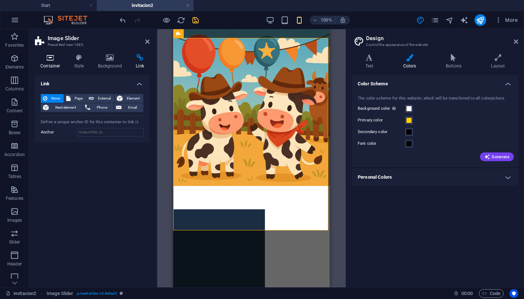
click at [53, 62] on h4 "Container" at bounding box center [52, 61] width 34 height 15
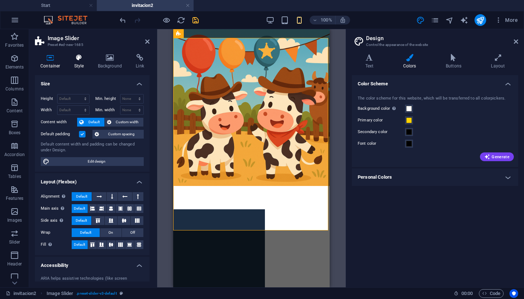
click at [76, 60] on icon at bounding box center [79, 57] width 21 height 7
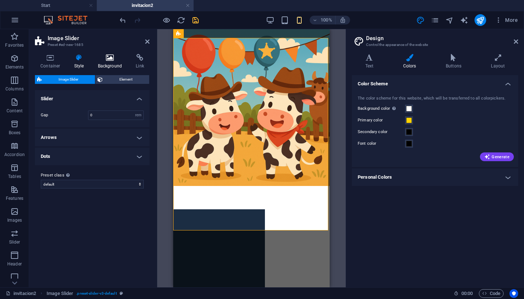
click at [109, 60] on icon at bounding box center [110, 57] width 35 height 7
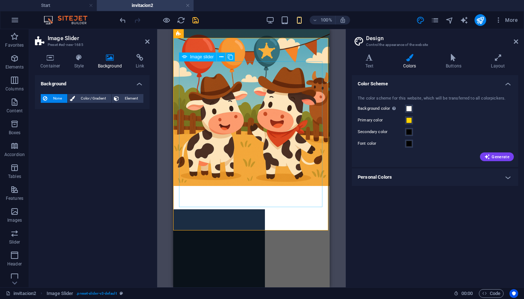
click at [190, 58] on span "Image slider" at bounding box center [202, 57] width 24 height 4
click at [221, 58] on icon at bounding box center [222, 57] width 4 height 8
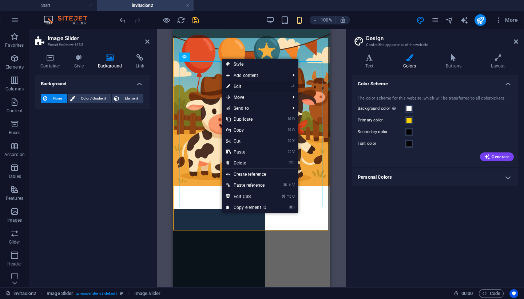
click at [243, 86] on link "⏎ Edit" at bounding box center [246, 86] width 49 height 11
select select "px"
select select "ms"
select select "s"
select select "progressive"
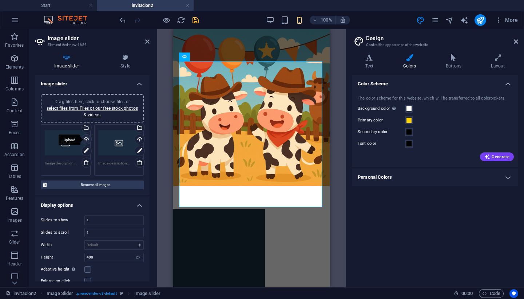
click at [85, 138] on div "Upload" at bounding box center [85, 139] width 11 height 11
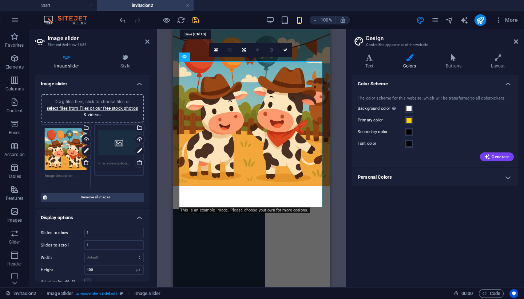
click at [196, 20] on icon "save" at bounding box center [196, 20] width 8 height 8
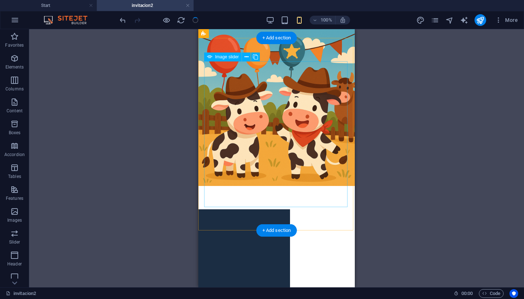
drag, startPoint x: 240, startPoint y: 106, endPoint x: 239, endPoint y: 75, distance: 31.0
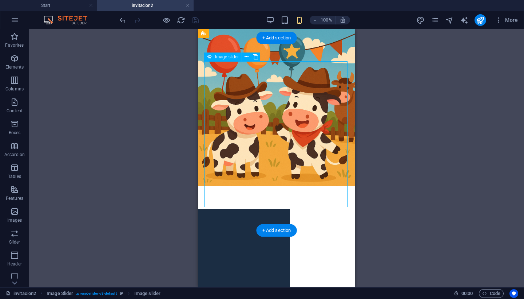
select select "px"
select select "ms"
select select "s"
select select "progressive"
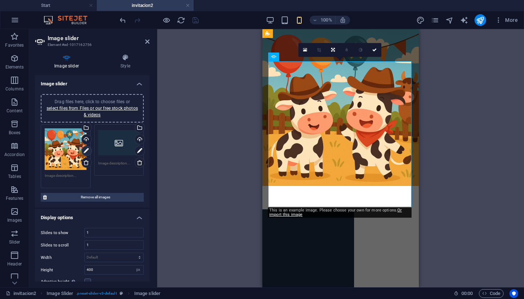
click at [86, 148] on icon at bounding box center [86, 150] width 5 height 9
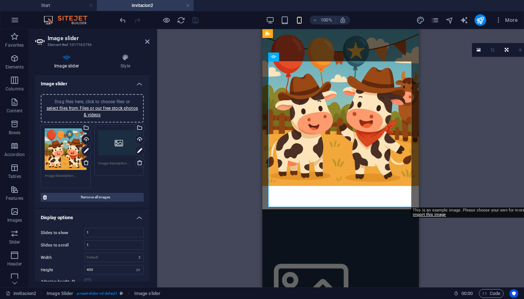
click at [178, 158] on div "Drag and drop a file to add it H2 Text Reference Text Image Spacer Text Button …" at bounding box center [340, 158] width 367 height 258
click at [147, 41] on icon at bounding box center [147, 42] width 4 height 6
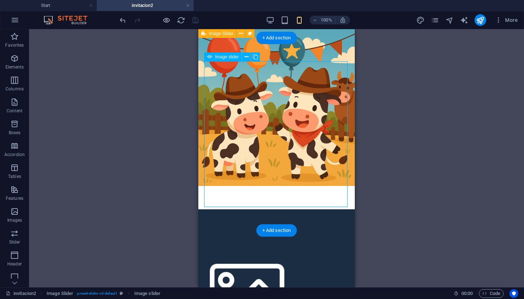
drag, startPoint x: 270, startPoint y: 168, endPoint x: 235, endPoint y: 169, distance: 35.4
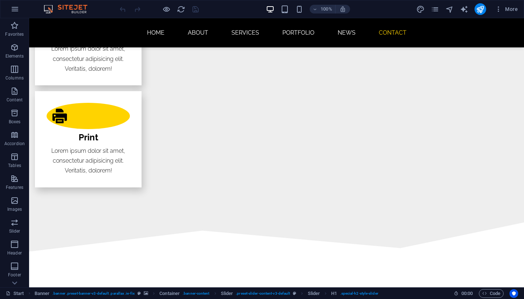
scroll to position [1529, 0]
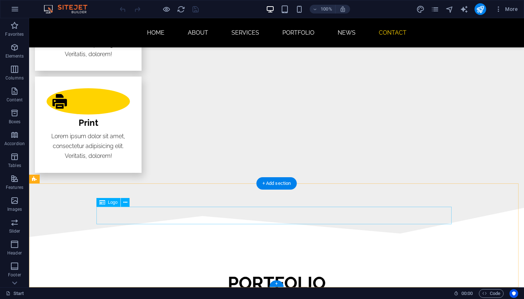
select select "px"
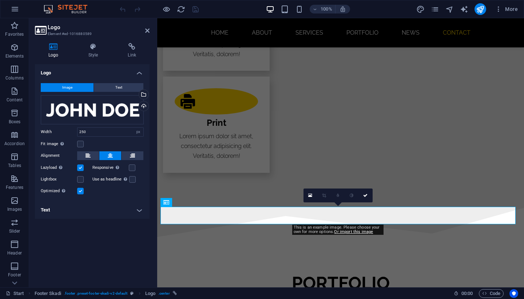
scroll to position [1512, 0]
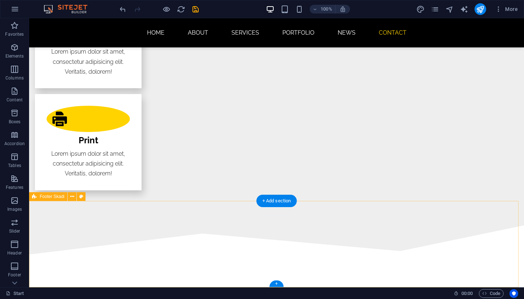
select select "footer"
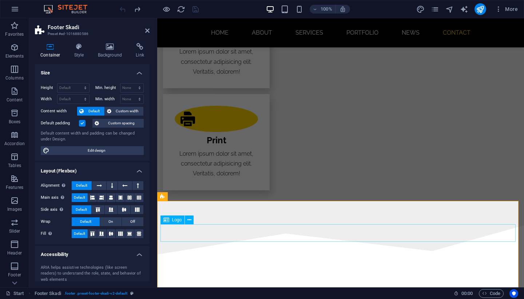
select select "px"
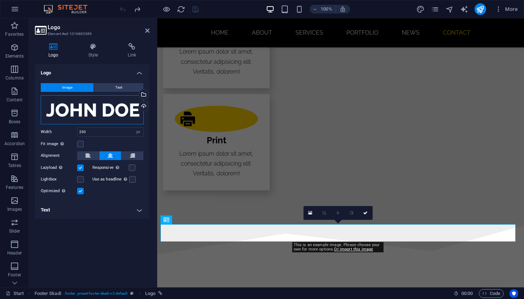
click at [122, 110] on div "Drag files here, click to choose files or select files from Files or our free s…" at bounding box center [92, 109] width 103 height 29
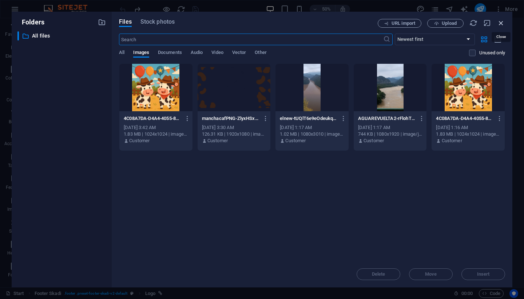
click at [502, 22] on icon "button" at bounding box center [502, 23] width 8 height 8
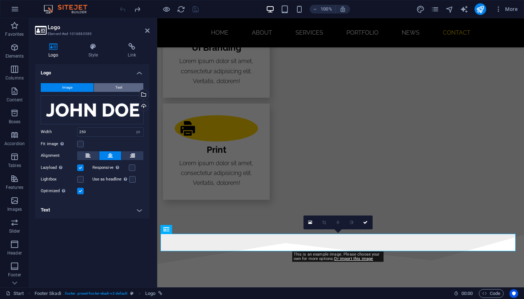
click at [117, 91] on span "Text" at bounding box center [118, 87] width 7 height 9
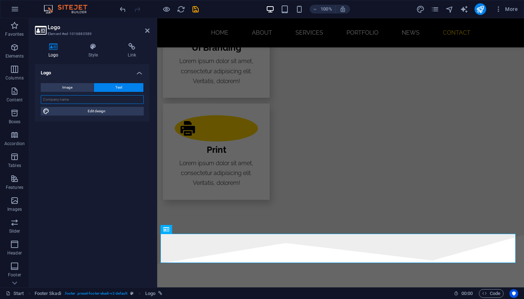
click at [114, 99] on input "text" at bounding box center [92, 99] width 103 height 9
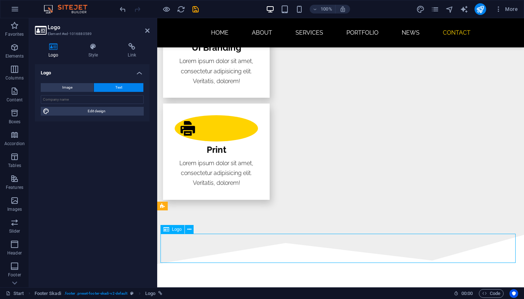
drag, startPoint x: 514, startPoint y: 235, endPoint x: 487, endPoint y: 240, distance: 28.1
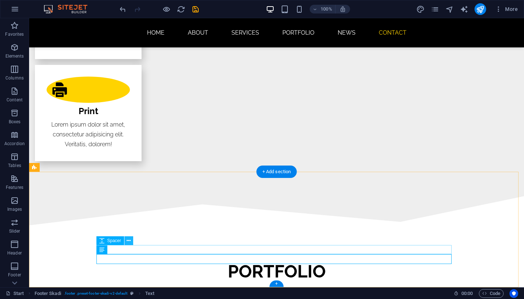
click at [129, 243] on icon at bounding box center [129, 241] width 4 height 8
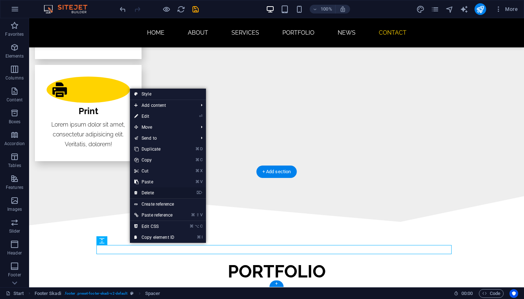
click at [166, 192] on link "⌦ Delete" at bounding box center [154, 192] width 49 height 11
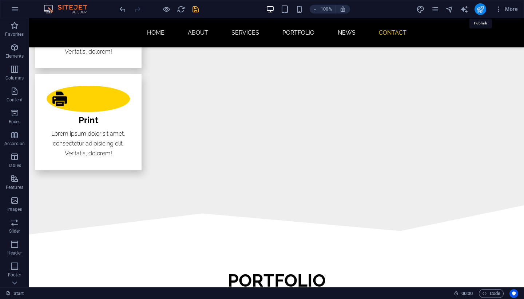
click at [480, 9] on icon "publish" at bounding box center [480, 9] width 8 height 8
checkbox input "false"
